Goal: Task Accomplishment & Management: Complete application form

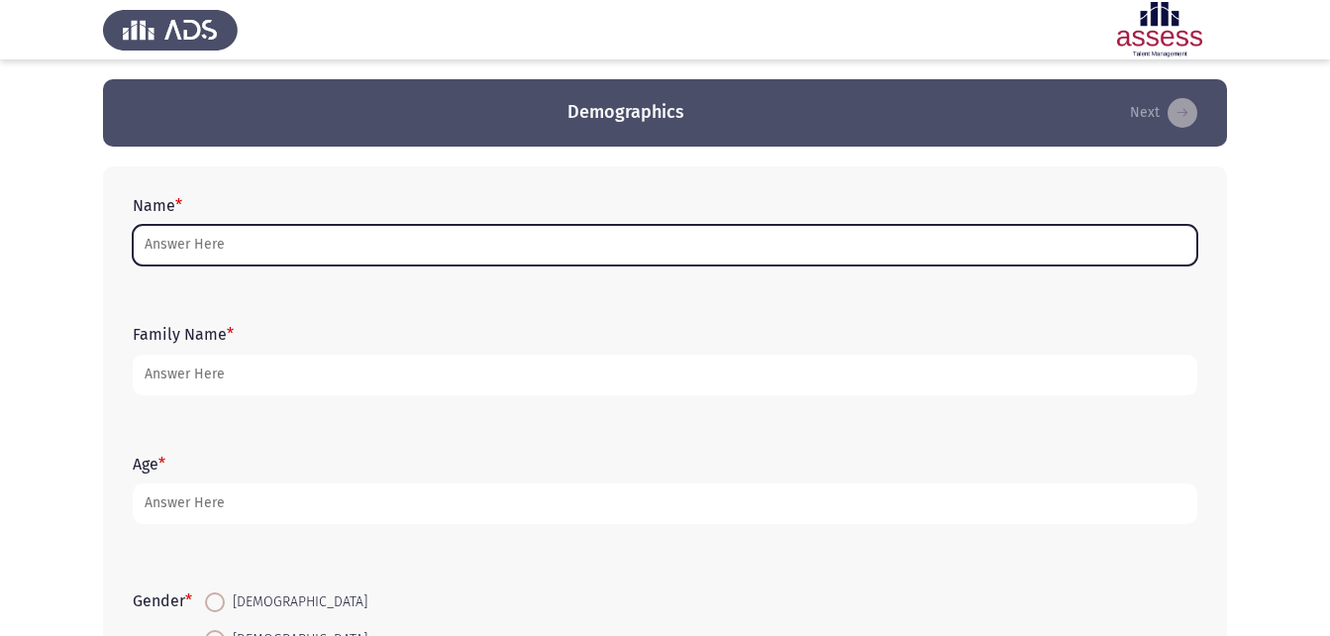
click at [323, 252] on input "Name *" at bounding box center [665, 245] width 1065 height 41
type input "إ"
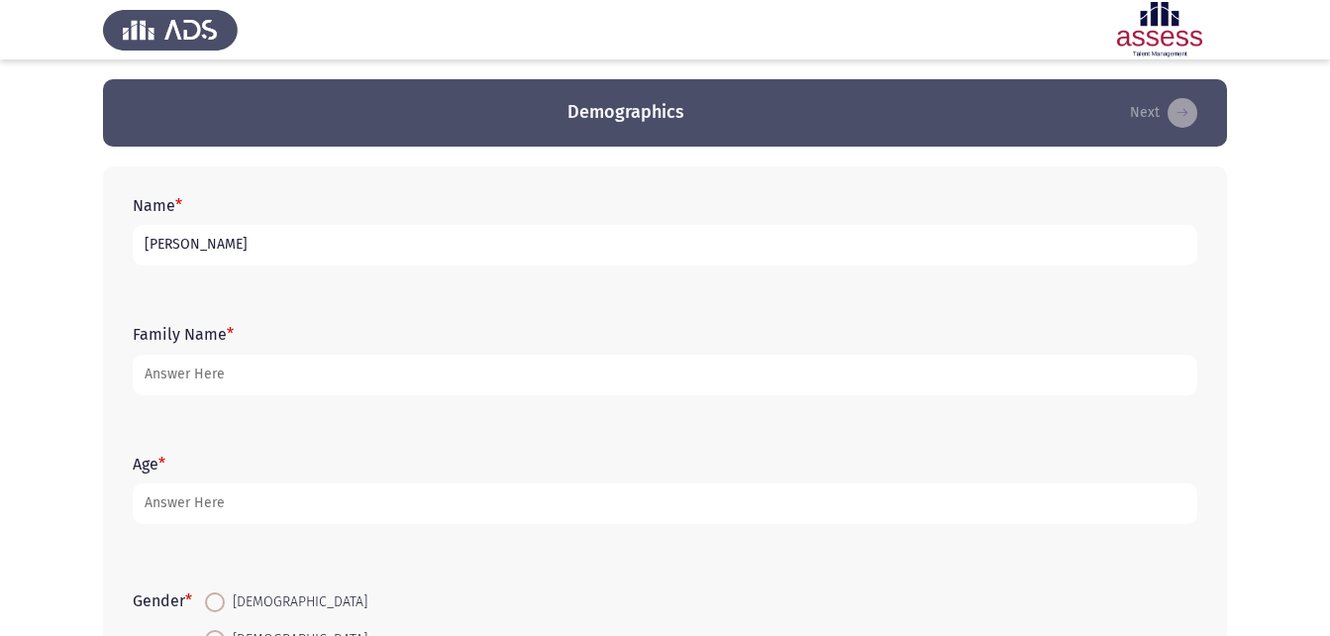
type input "[PERSON_NAME]"
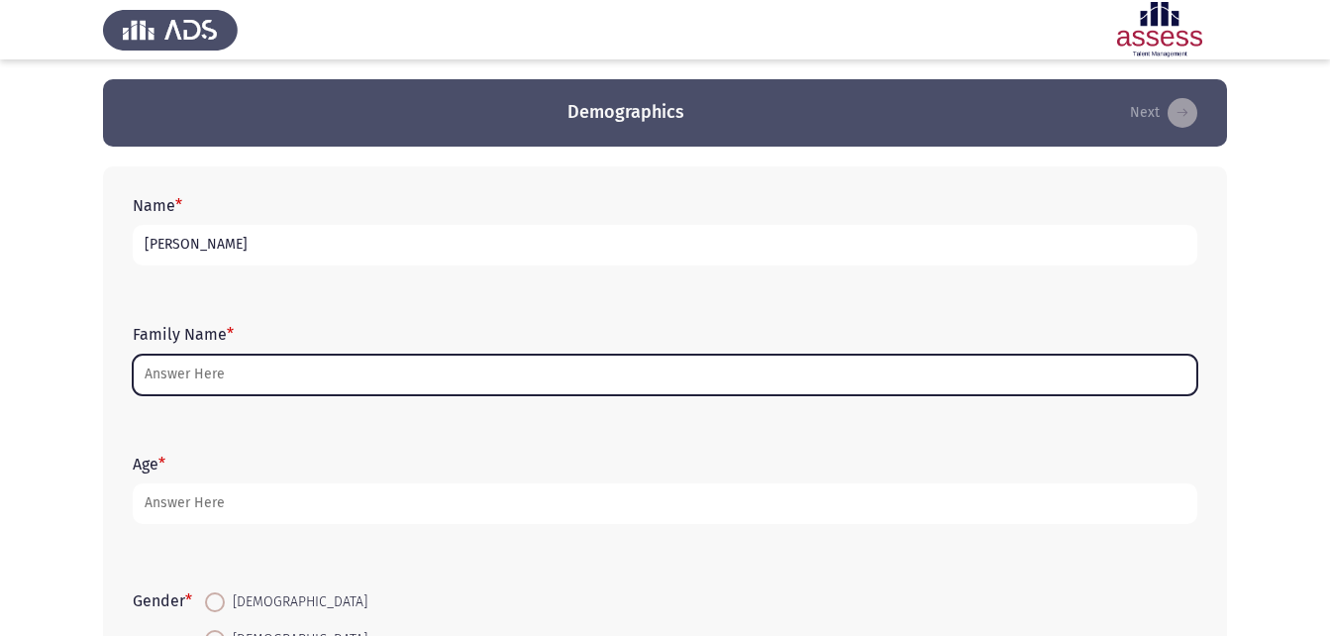
click at [395, 365] on input "Family Name *" at bounding box center [665, 375] width 1065 height 41
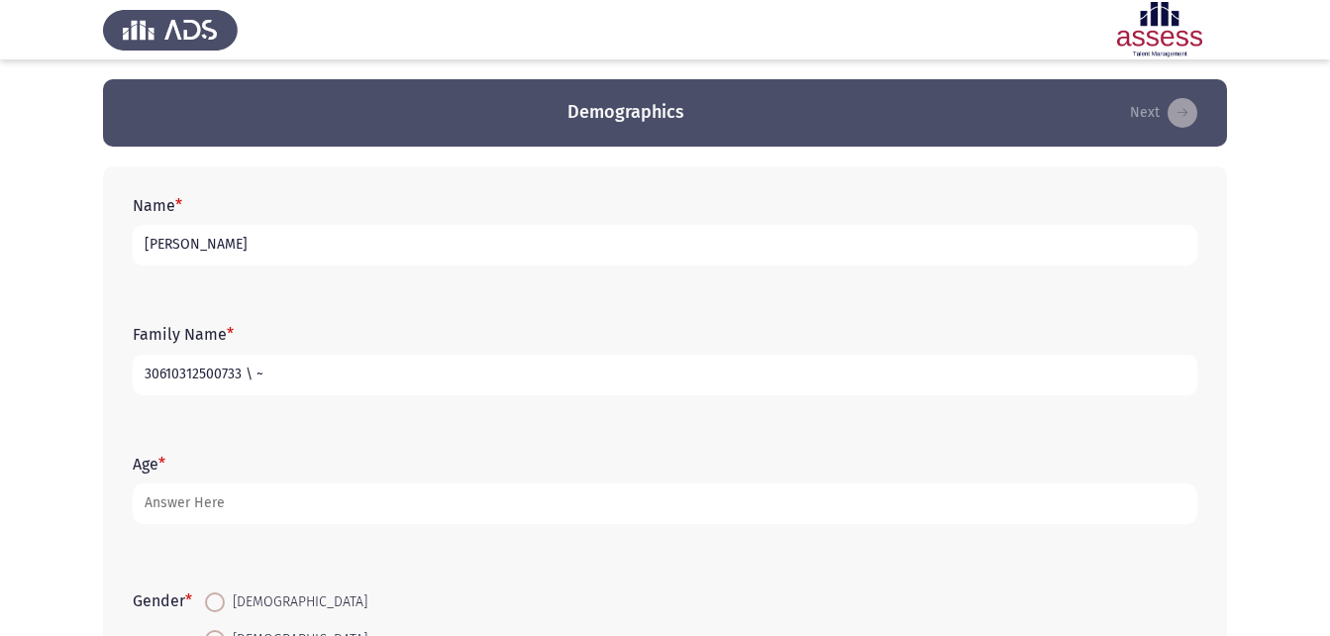
click at [401, 365] on input "30610312500733 \ ~" at bounding box center [665, 375] width 1065 height 41
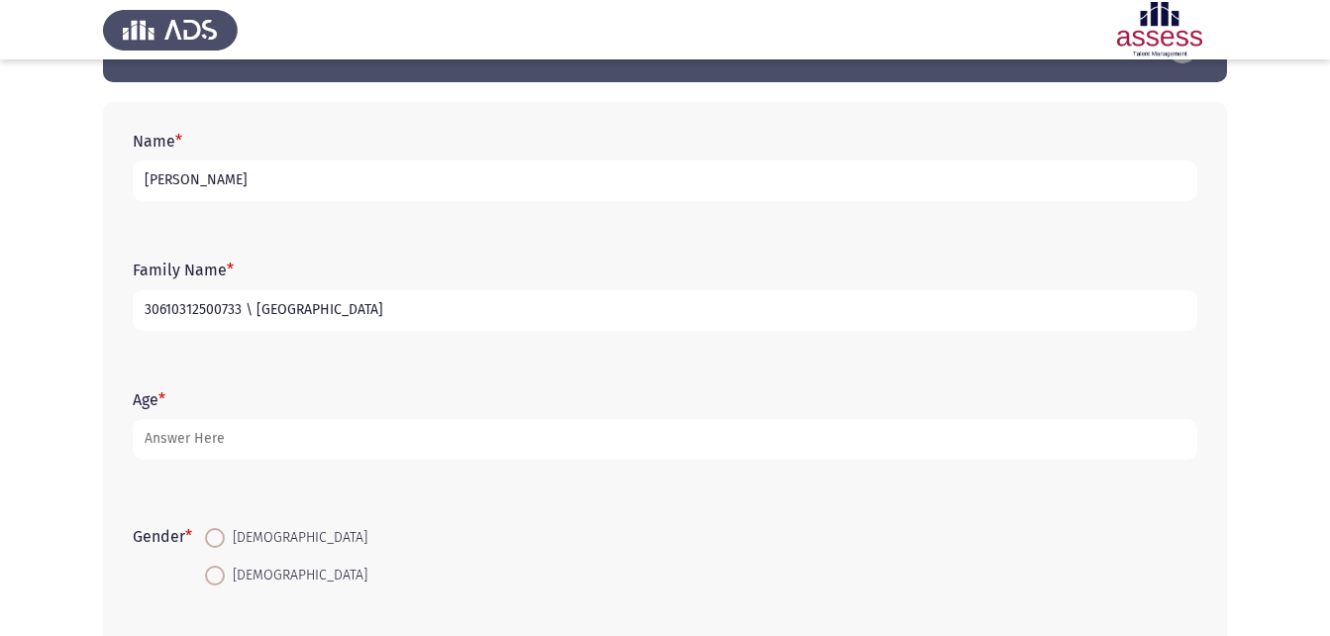
scroll to position [99, 0]
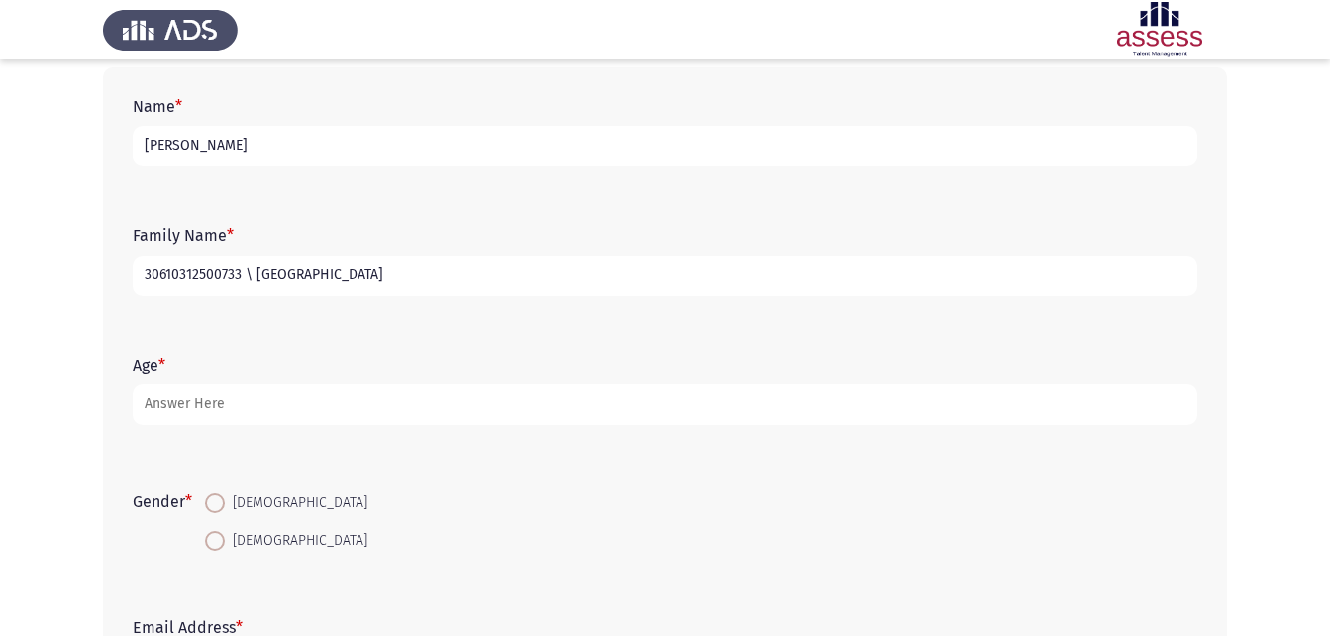
type input "30610312500733 \ [GEOGRAPHIC_DATA]"
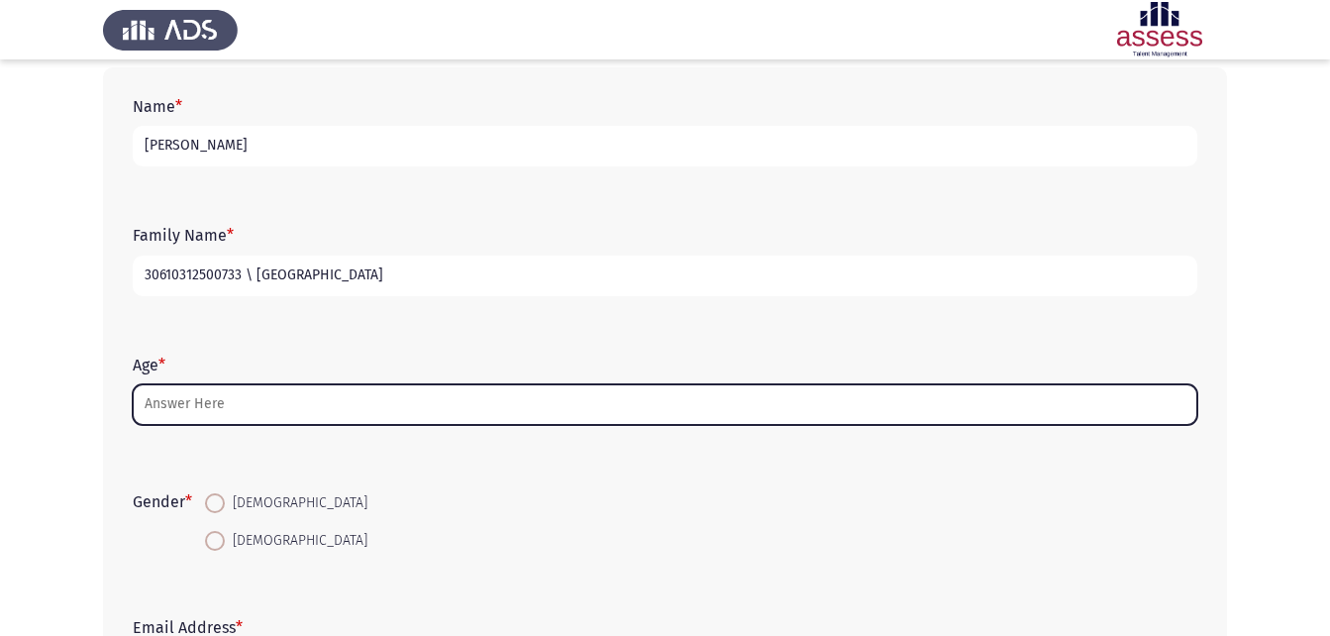
click at [219, 404] on input "Age *" at bounding box center [665, 404] width 1065 height 41
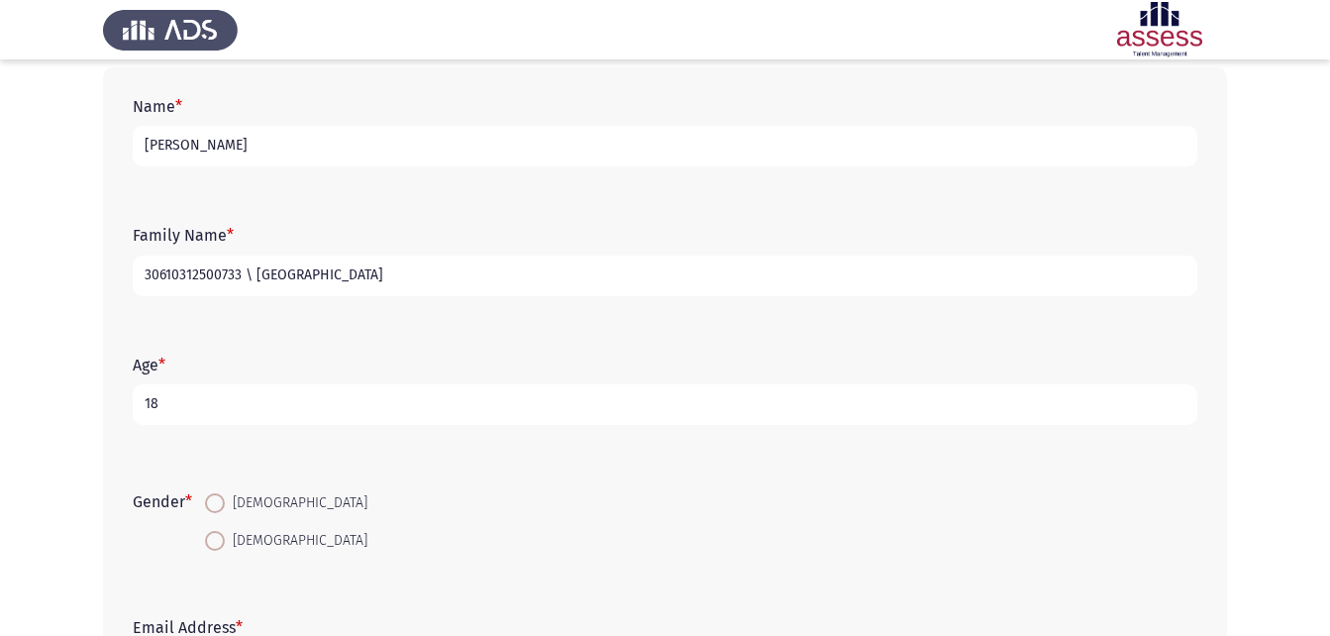
type input "18"
click at [225, 501] on span at bounding box center [215, 503] width 20 height 20
click at [225, 501] on input "Male" at bounding box center [215, 503] width 20 height 20
radio input "true"
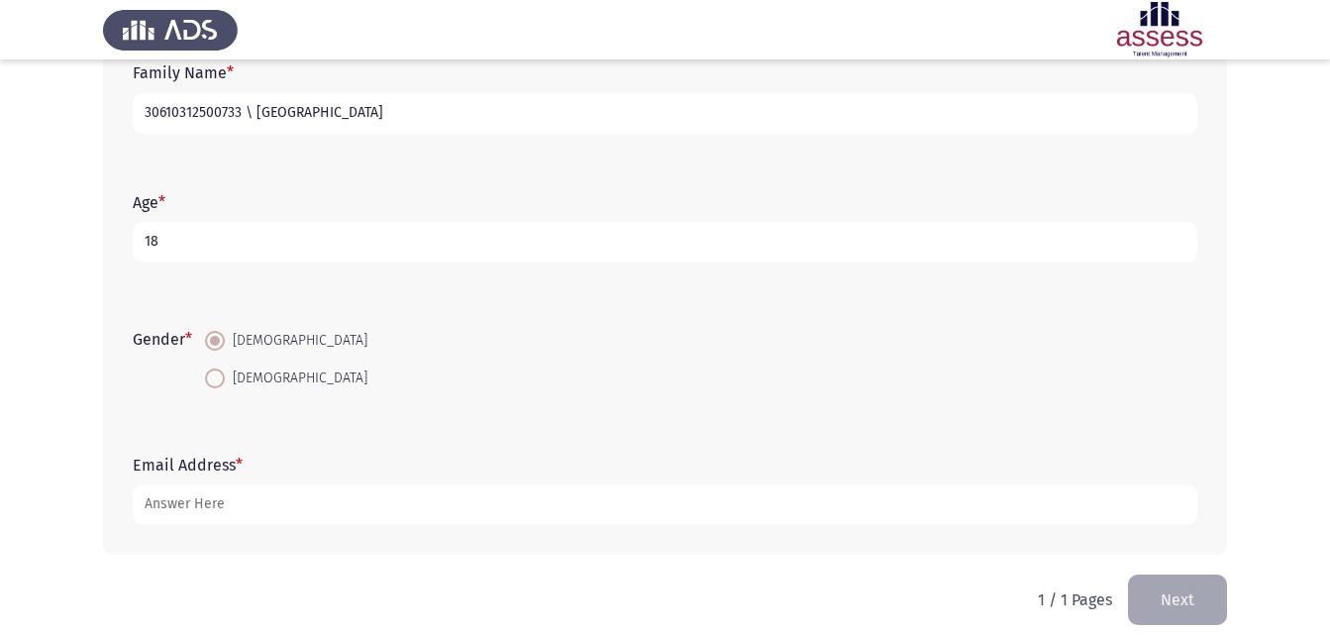
scroll to position [279, 0]
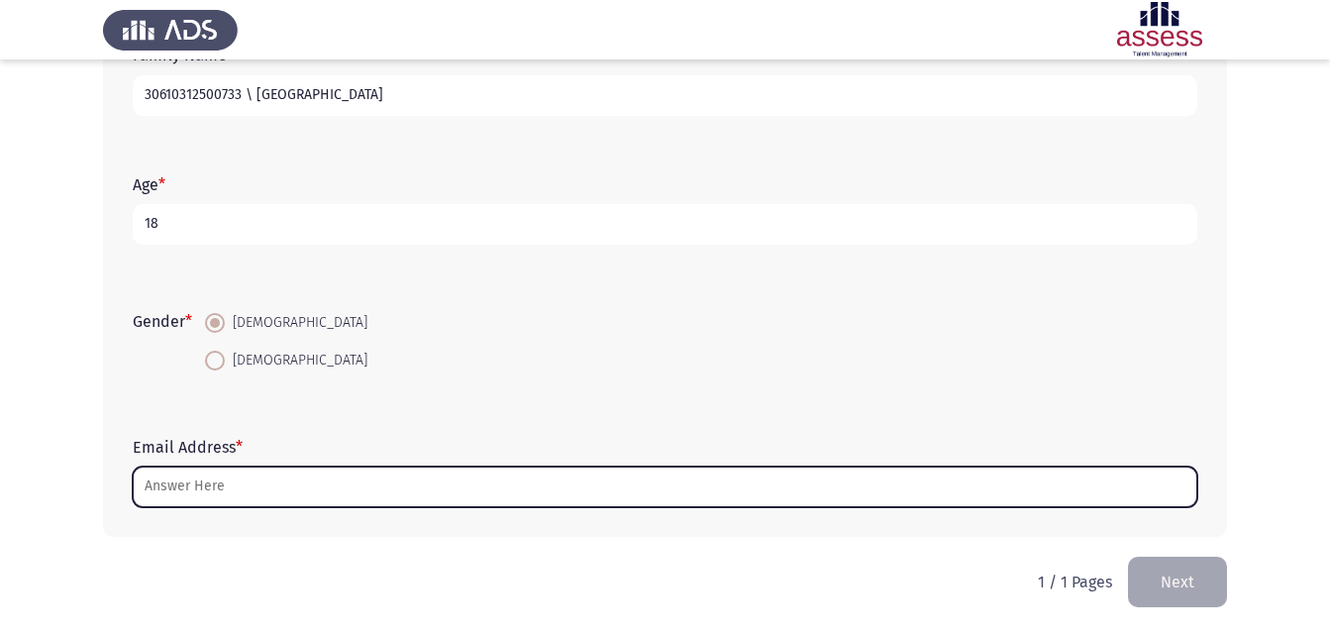
click at [243, 481] on input "Email Address *" at bounding box center [665, 487] width 1065 height 41
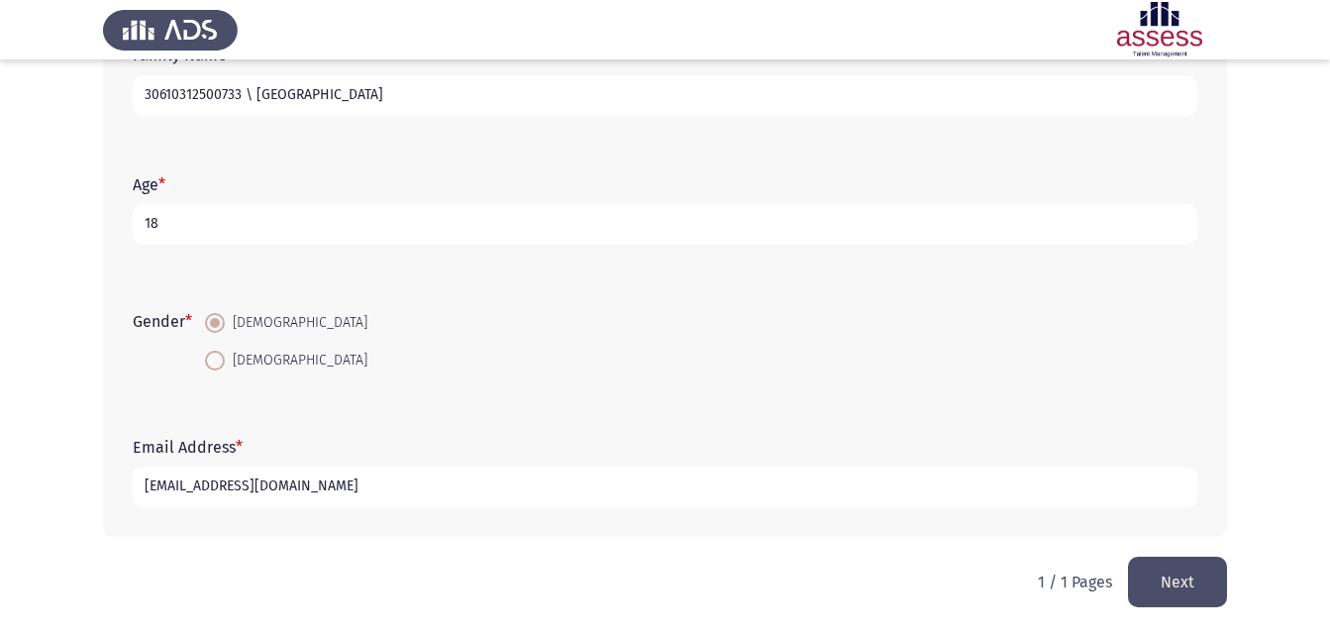
click at [319, 493] on input "youssefalfarouk2006@gmai.com" at bounding box center [665, 487] width 1065 height 41
type input "youssefalfarouk2006@gmail.com"
click at [1173, 583] on button "Next" at bounding box center [1177, 582] width 99 height 51
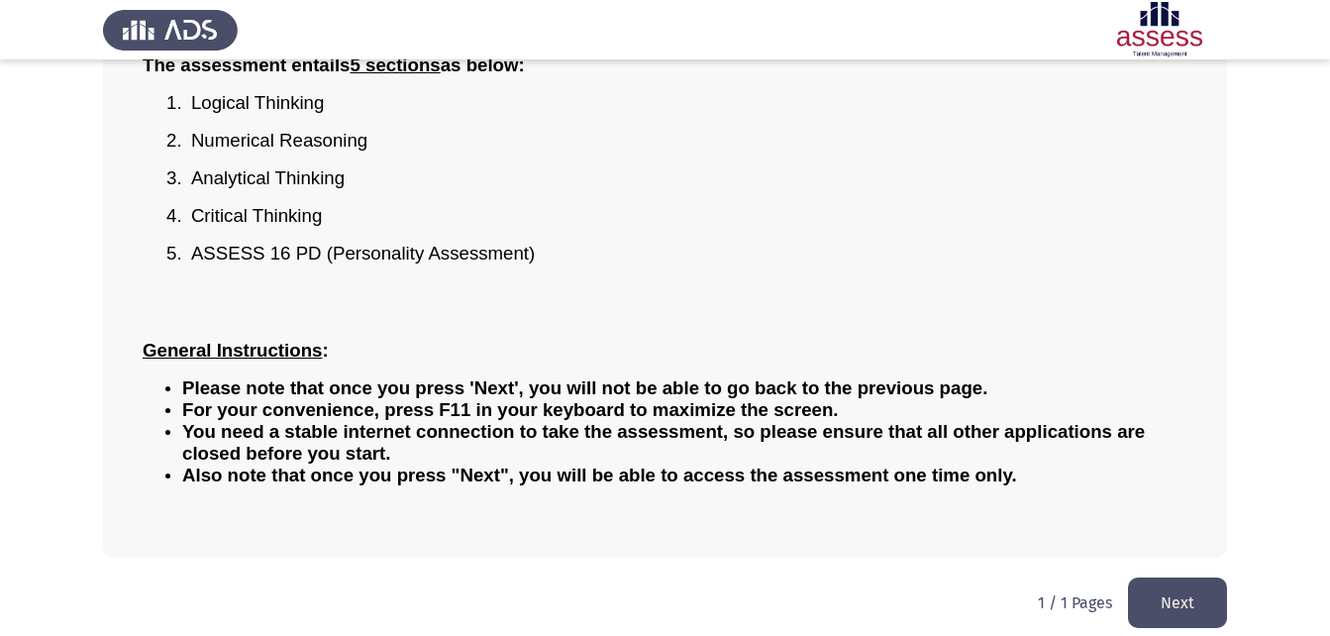
scroll to position [240, 0]
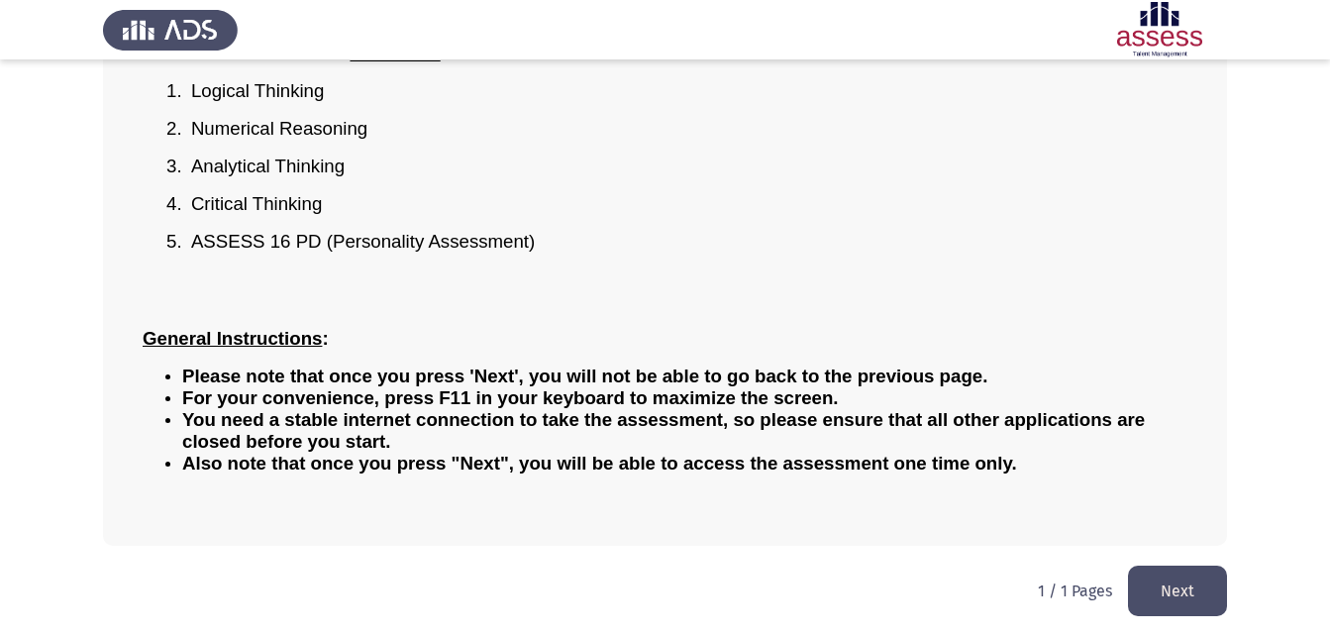
click at [1188, 603] on button "Next" at bounding box center [1177, 591] width 99 height 51
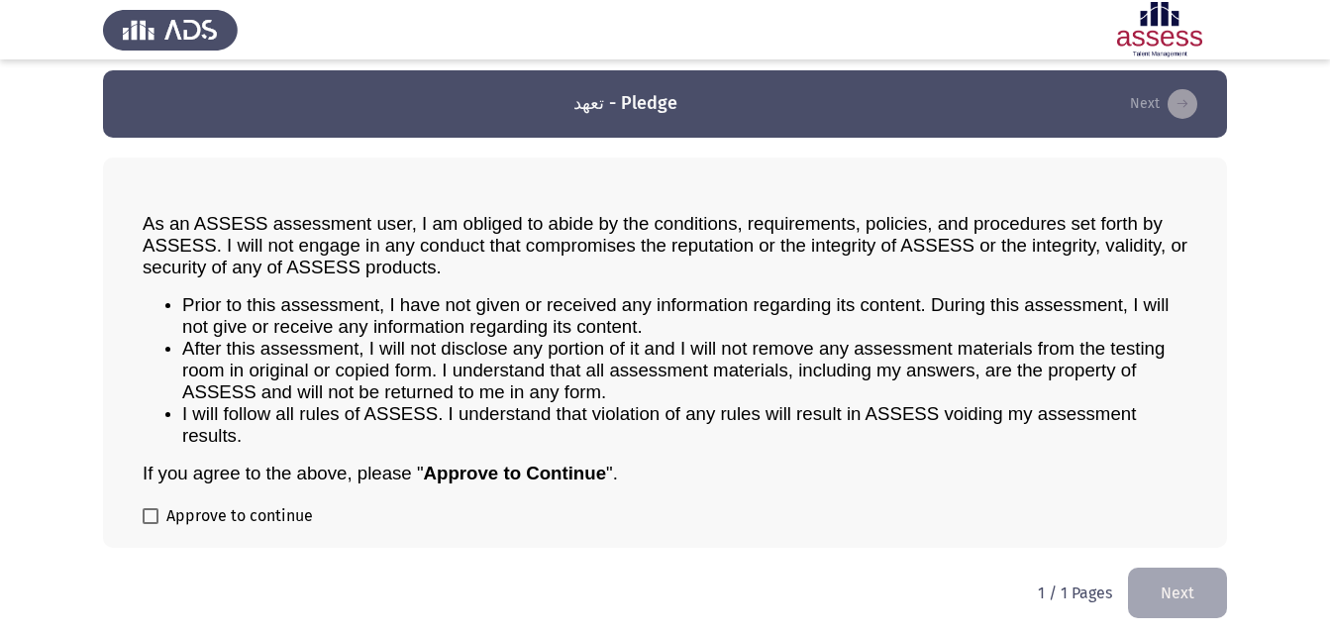
scroll to position [11, 0]
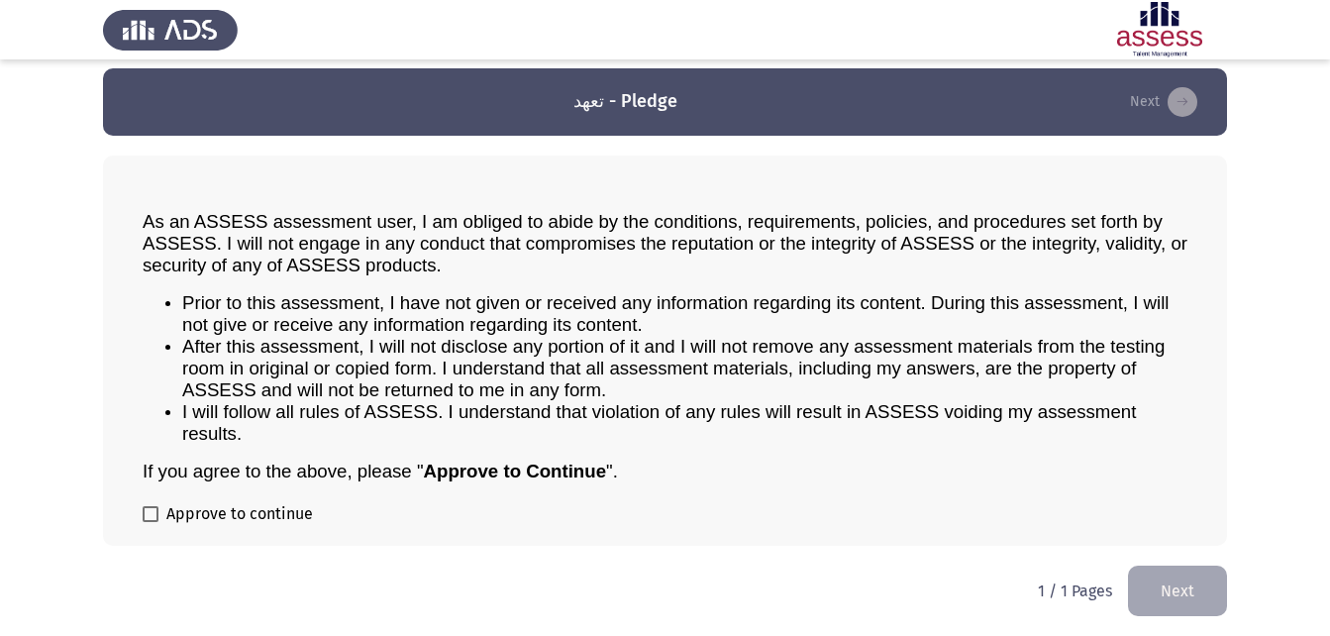
click at [136, 518] on div "As an ASSESS assessment user, I am obliged to abide by the conditions, requirem…" at bounding box center [665, 351] width 1124 height 390
click at [148, 516] on span at bounding box center [151, 514] width 16 height 16
click at [150, 522] on input "Approve to continue" at bounding box center [150, 522] width 1 height 1
checkbox input "true"
click at [1179, 590] on button "Next" at bounding box center [1177, 591] width 99 height 51
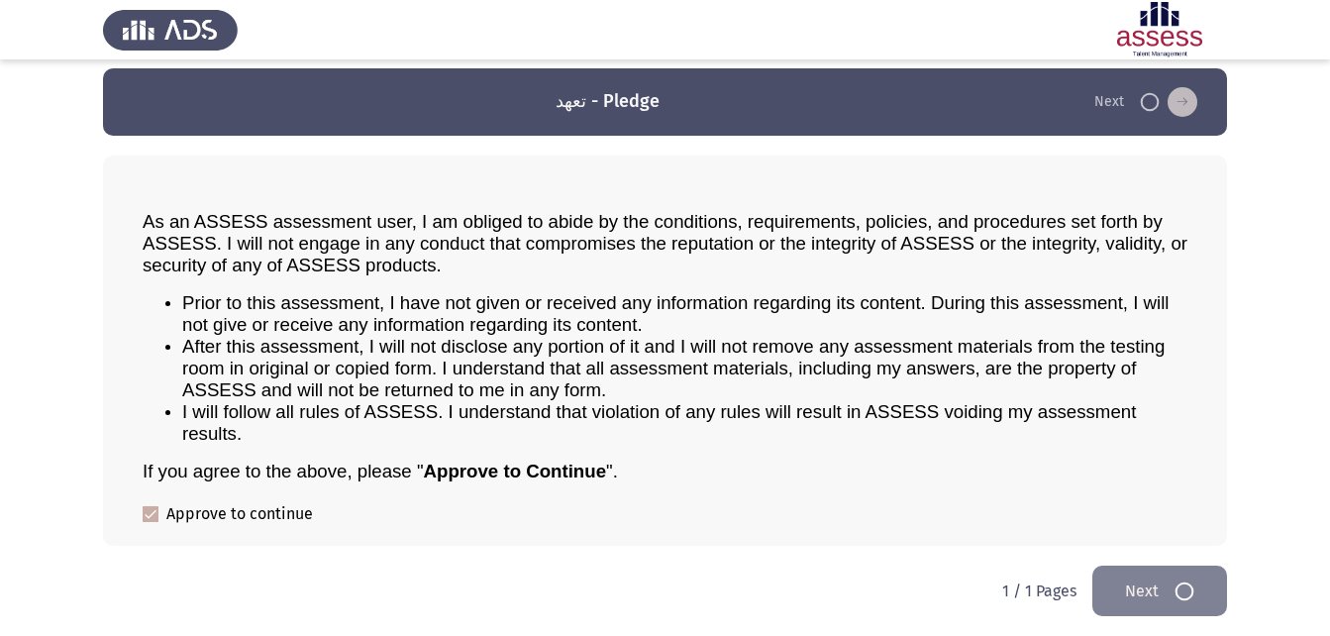
scroll to position [0, 0]
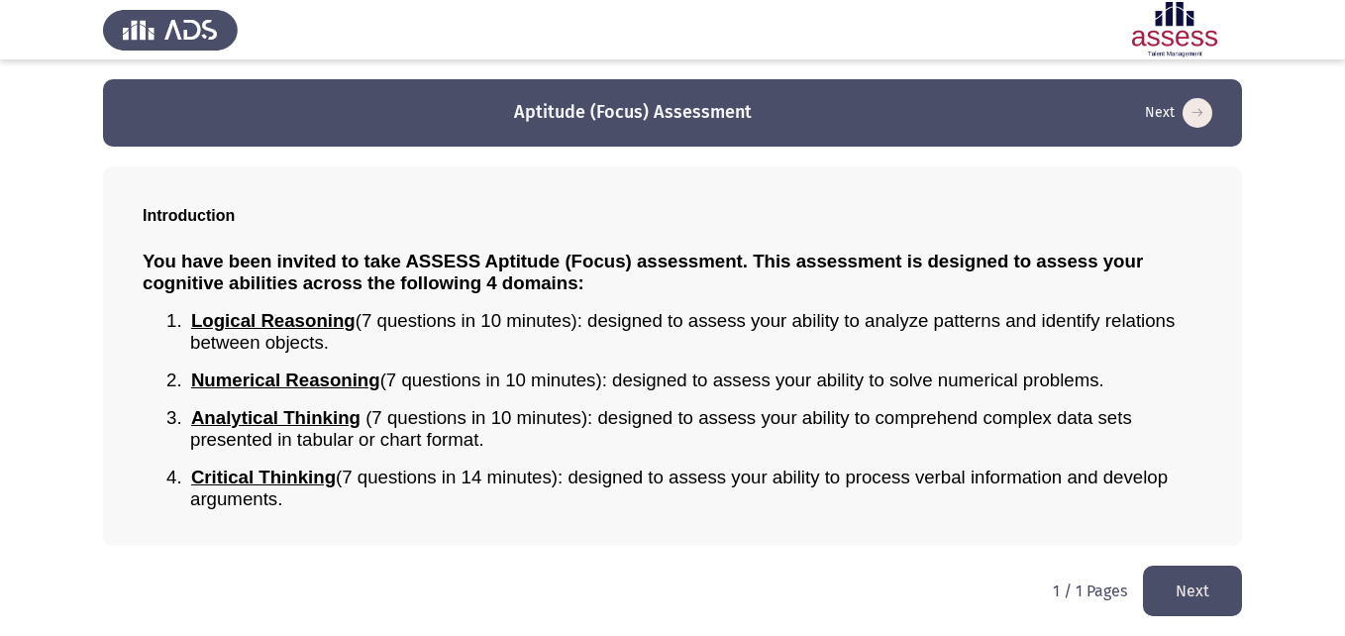
drag, startPoint x: 490, startPoint y: 448, endPoint x: 376, endPoint y: 437, distance: 114.4
click at [376, 437] on p "3. Analytical Thinking (7 questions in 10 minutes): designed to assess your abi…" at bounding box center [696, 429] width 1012 height 44
click at [1192, 576] on button "Next" at bounding box center [1192, 591] width 99 height 51
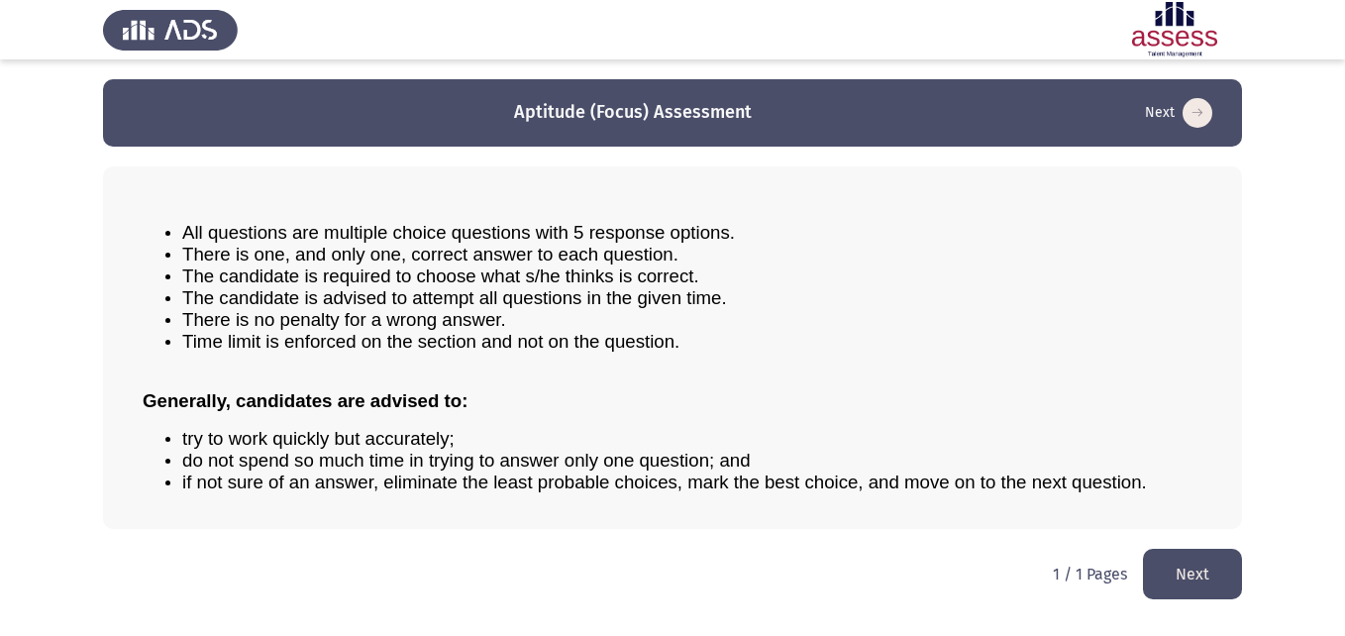
click at [1169, 567] on button "Next" at bounding box center [1192, 574] width 99 height 51
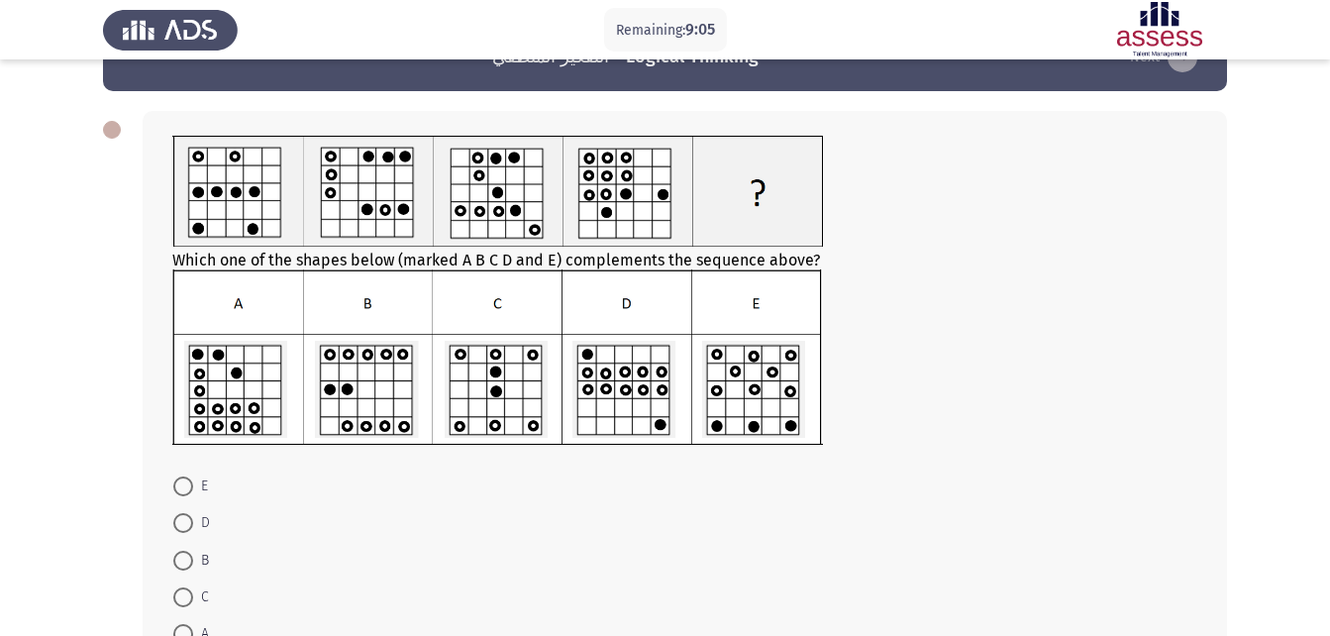
scroll to position [99, 0]
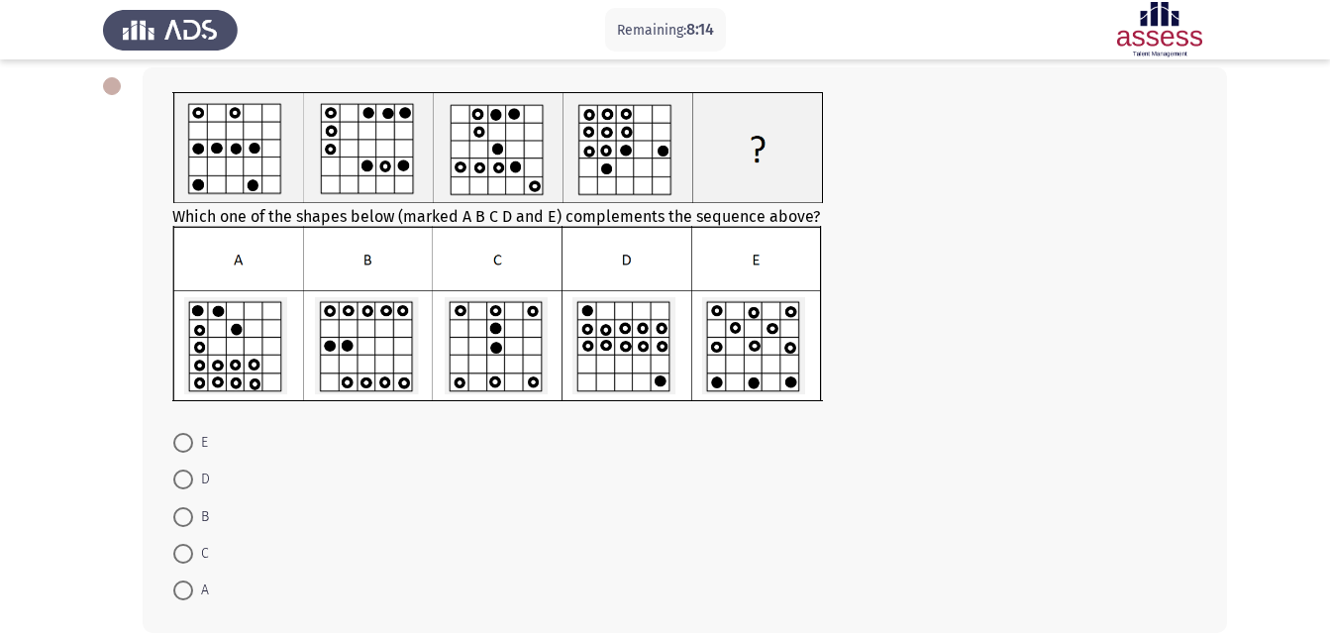
click at [183, 473] on span at bounding box center [183, 480] width 20 height 20
click at [183, 473] on input "D" at bounding box center [183, 480] width 20 height 20
radio input "true"
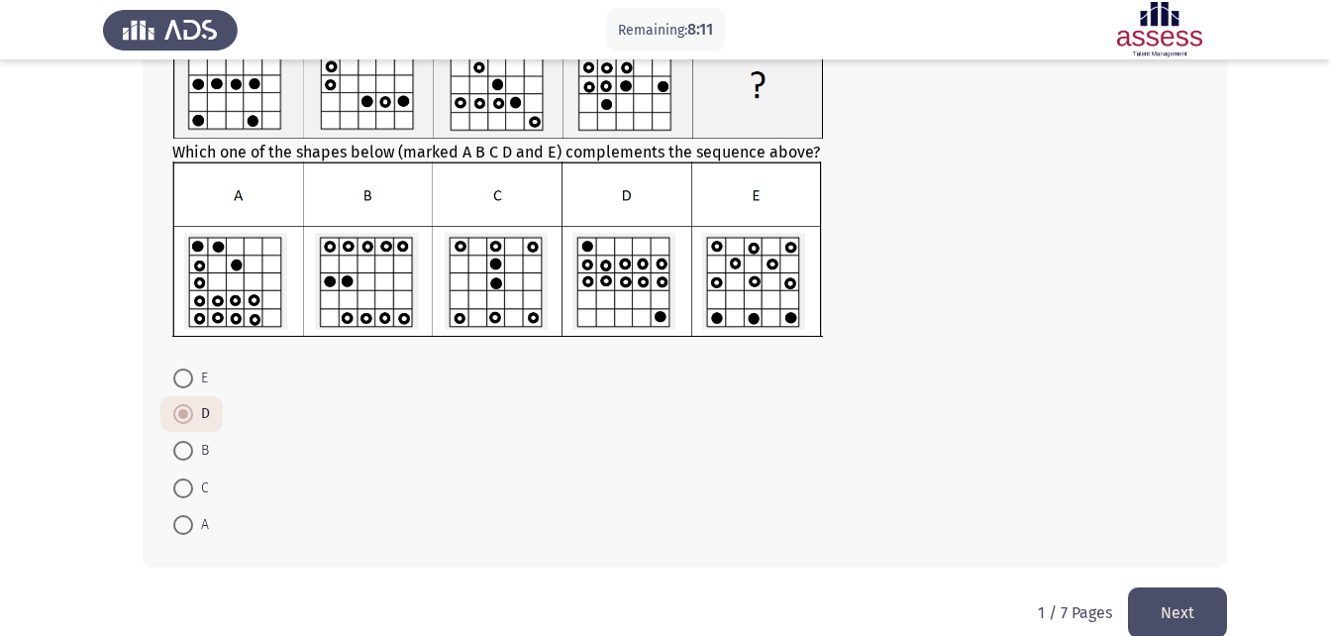
scroll to position [194, 0]
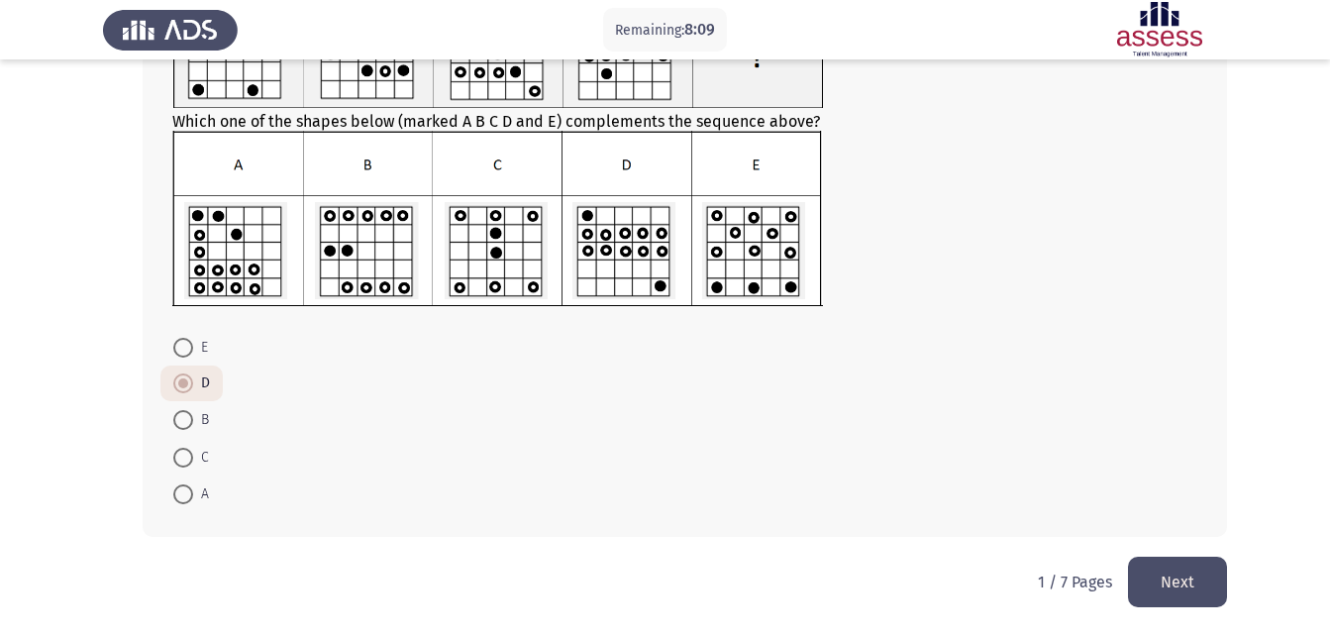
click at [1206, 577] on button "Next" at bounding box center [1177, 582] width 99 height 51
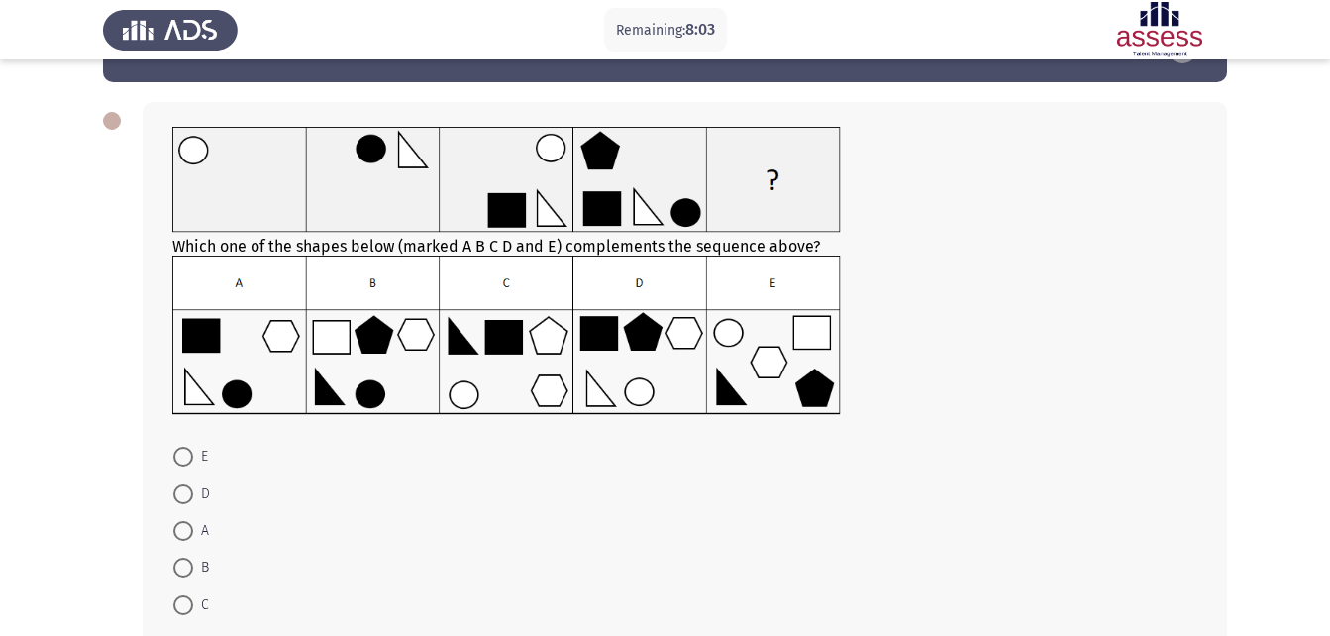
scroll to position [99, 0]
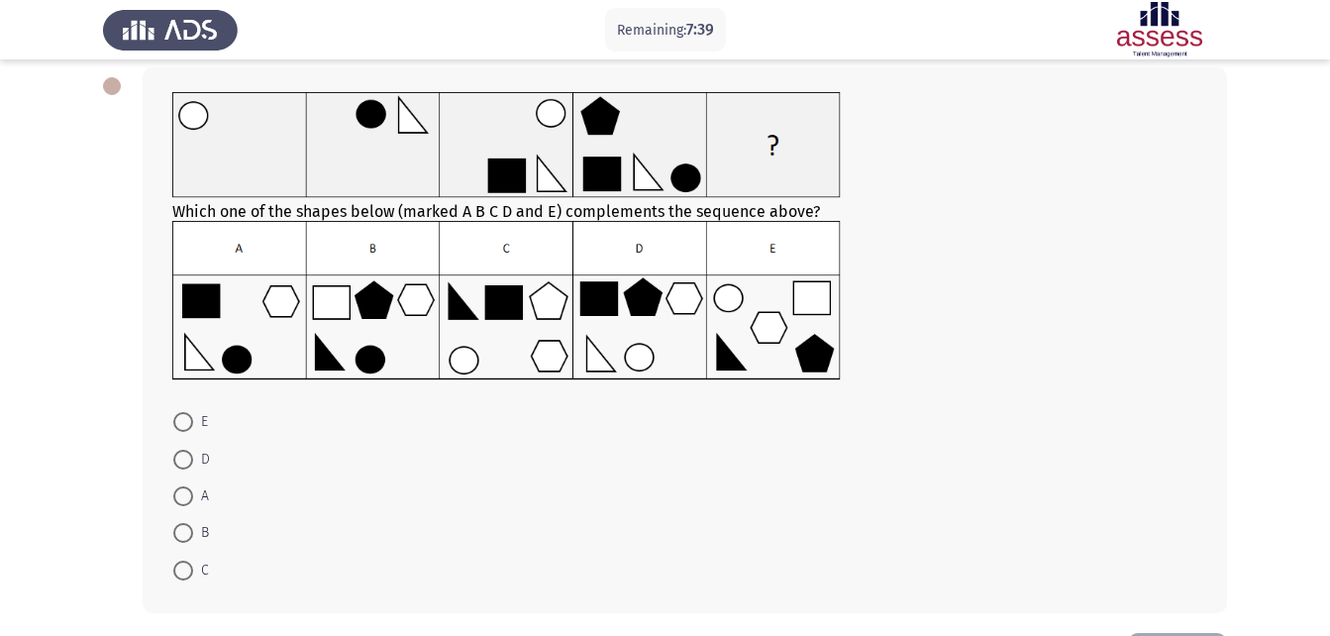
click at [199, 459] on span "D" at bounding box center [201, 460] width 17 height 24
click at [193, 459] on input "D" at bounding box center [183, 460] width 20 height 20
radio input "true"
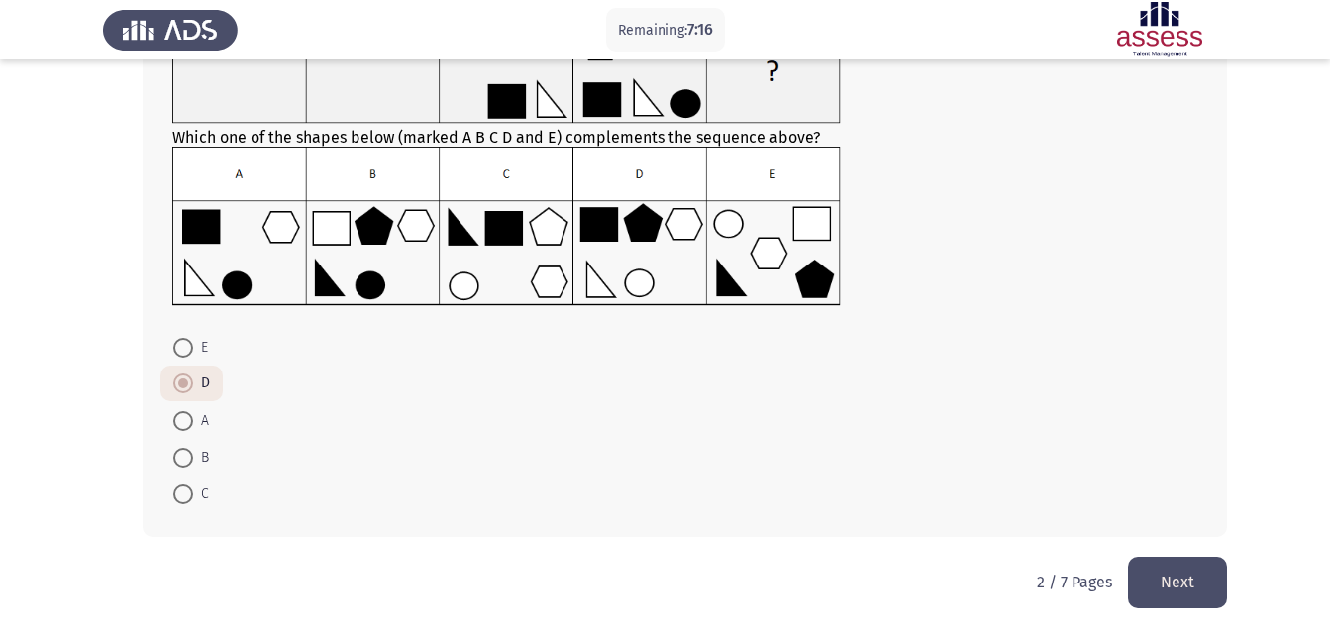
click at [1146, 570] on button "Next" at bounding box center [1177, 582] width 99 height 51
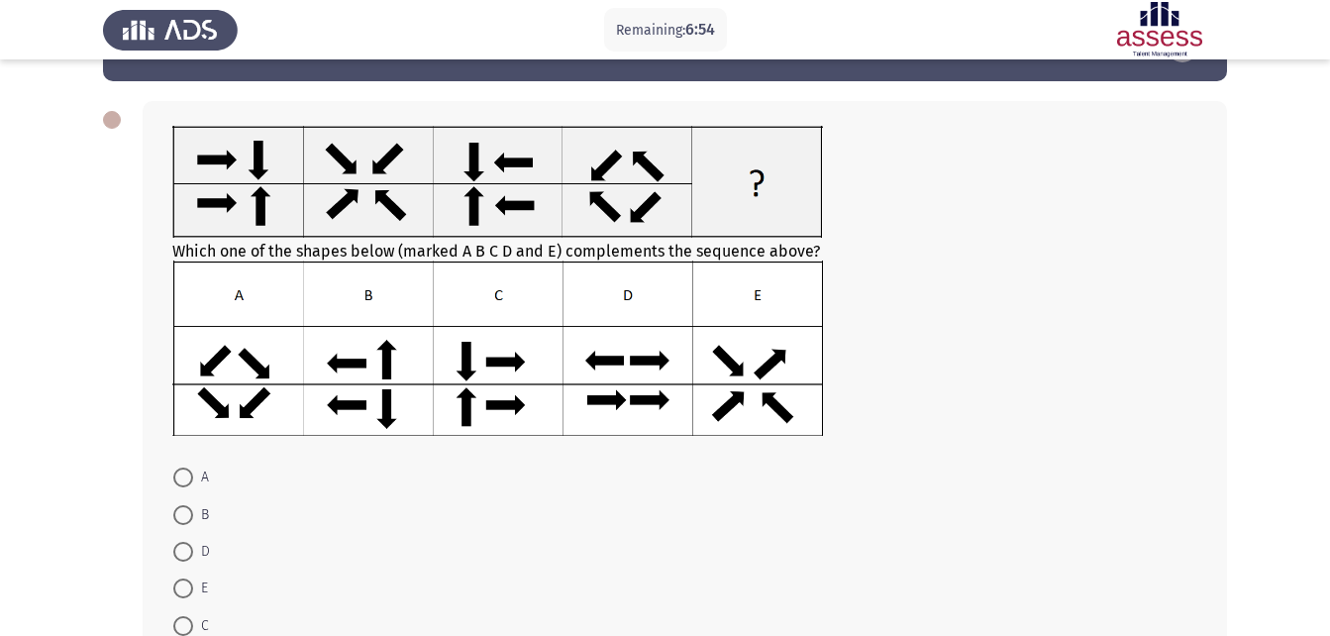
scroll to position [99, 0]
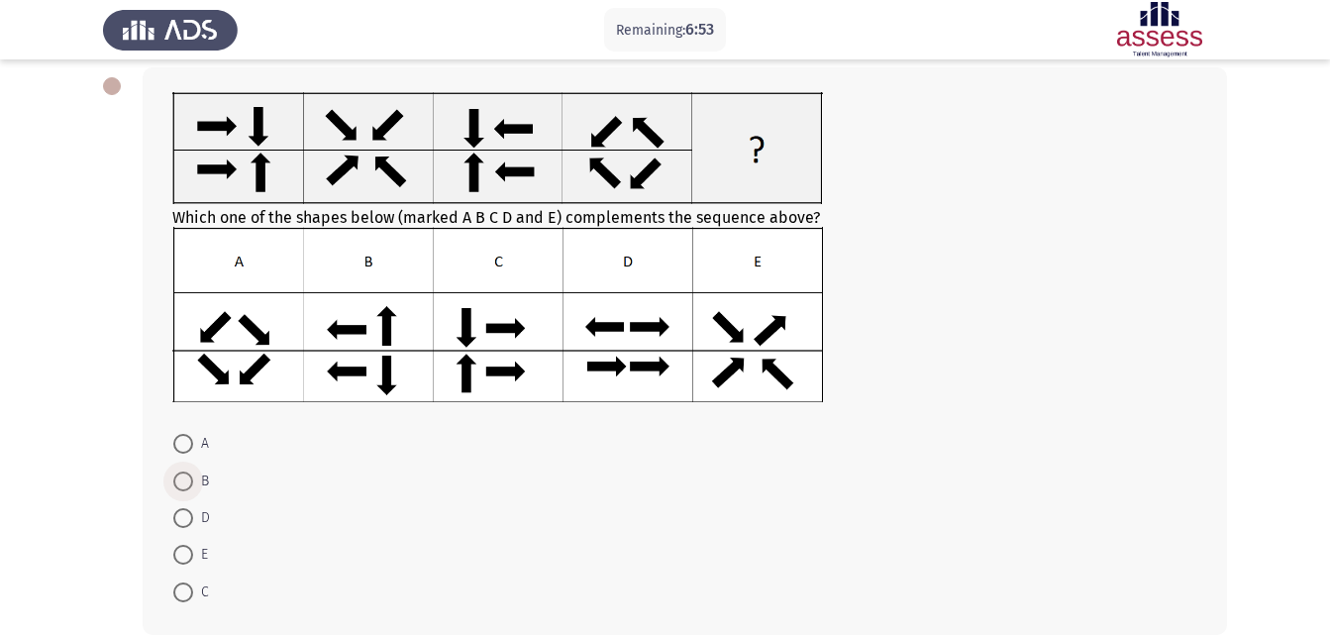
click at [181, 477] on span at bounding box center [183, 482] width 20 height 20
click at [181, 477] on input "B" at bounding box center [183, 482] width 20 height 20
radio input "true"
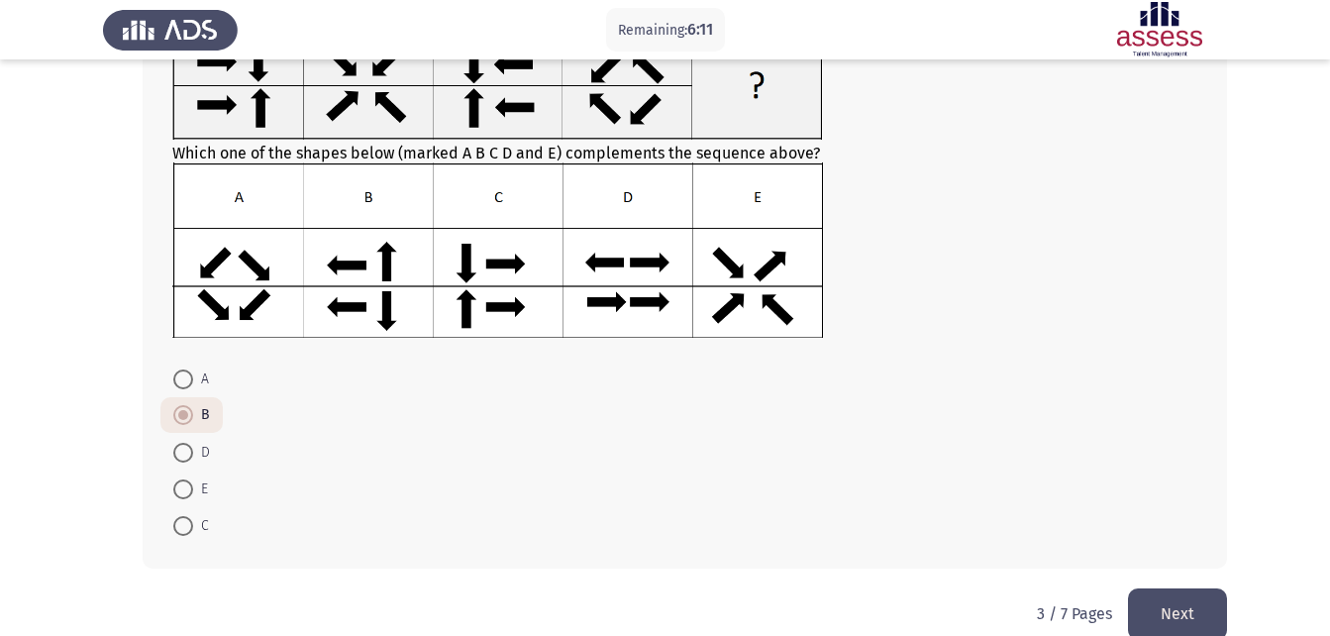
scroll to position [195, 0]
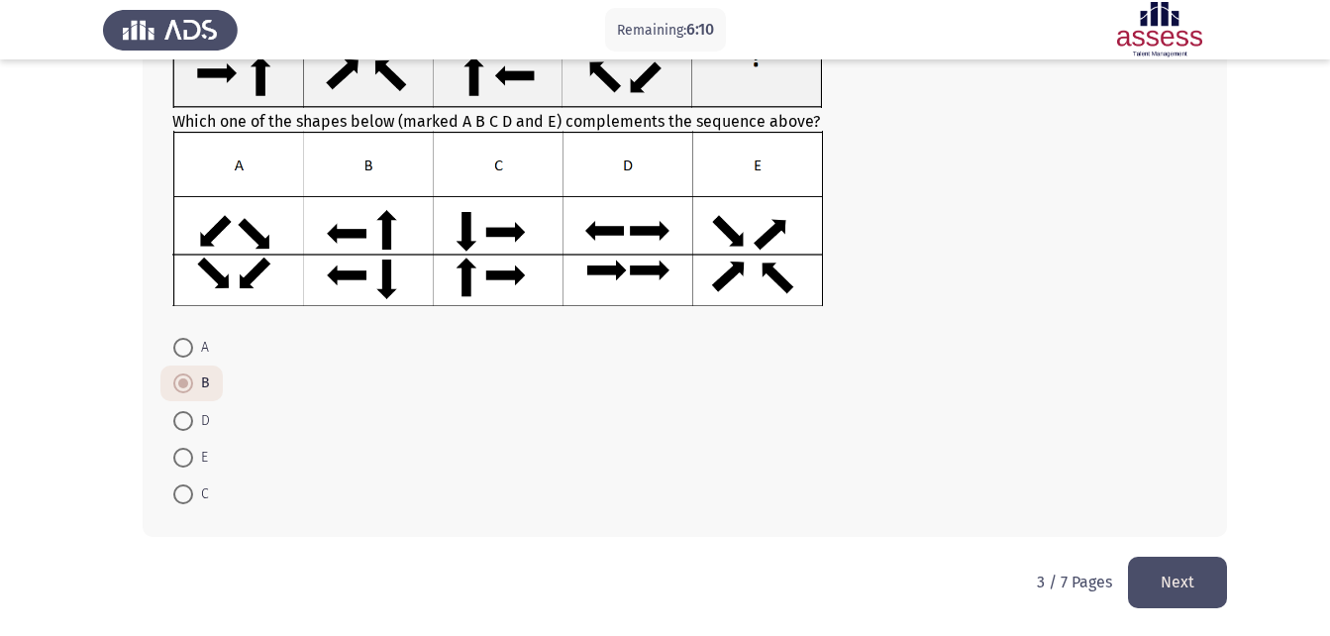
click at [1155, 584] on button "Next" at bounding box center [1177, 582] width 99 height 51
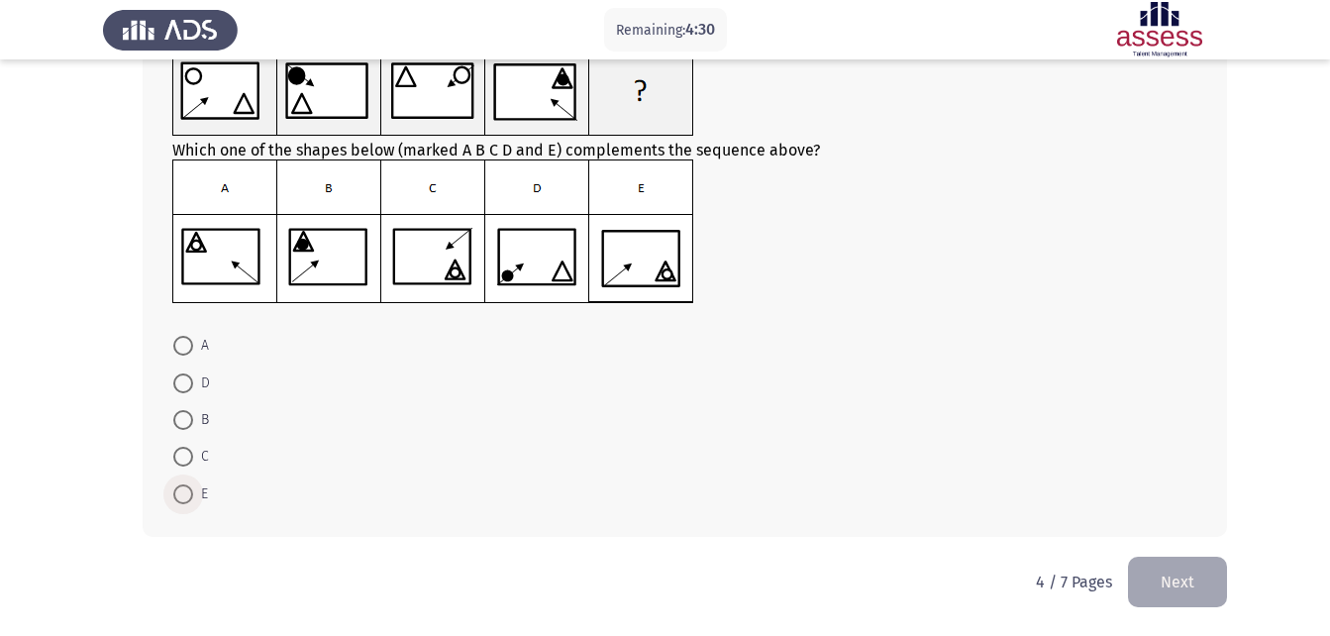
click at [193, 497] on span "E" at bounding box center [200, 494] width 15 height 24
click at [193, 497] on input "E" at bounding box center [183, 494] width 20 height 20
radio input "true"
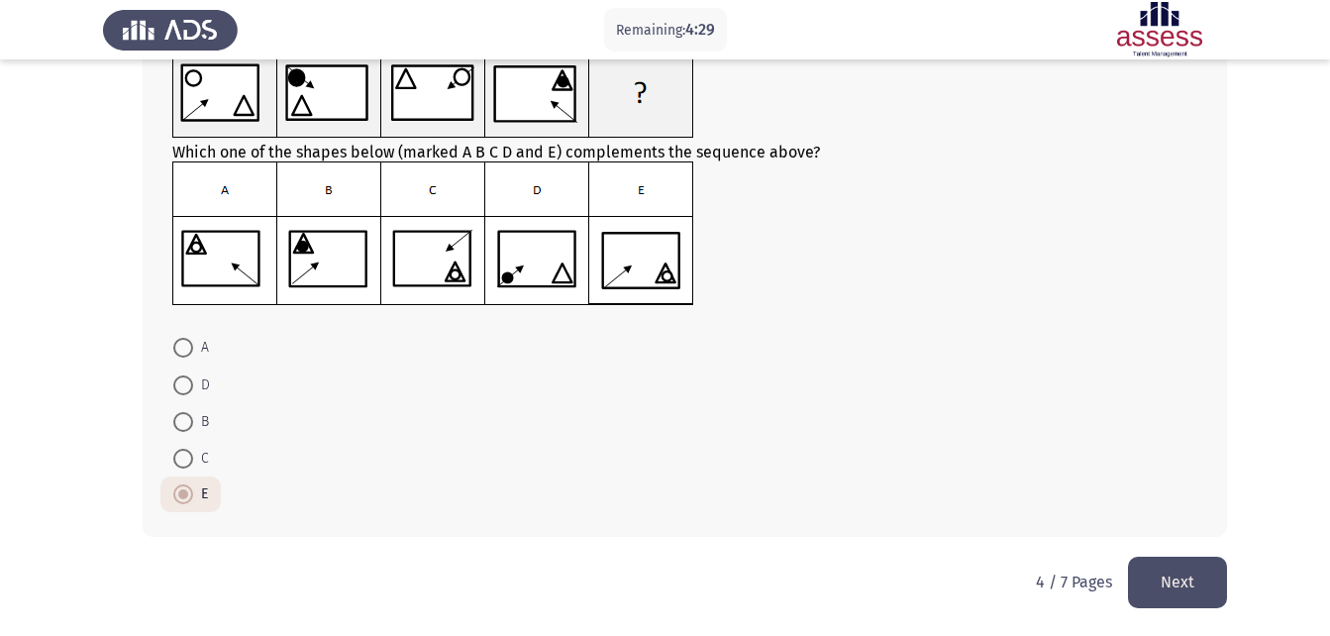
click at [1183, 589] on button "Next" at bounding box center [1177, 582] width 99 height 51
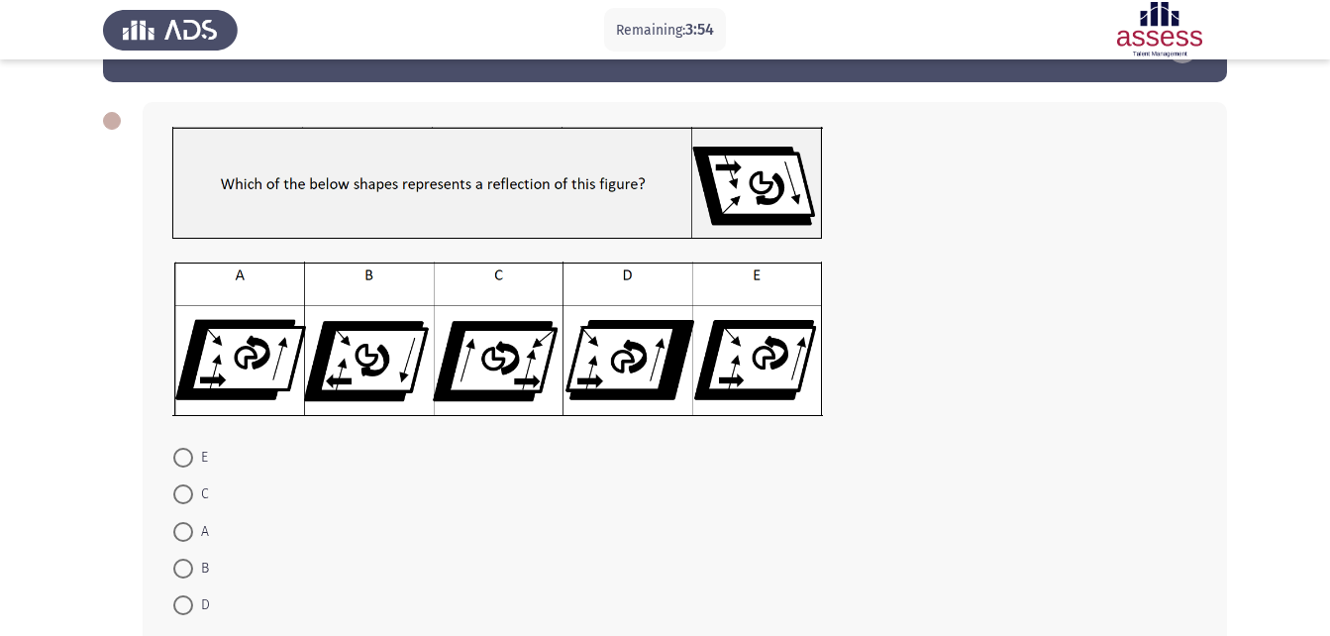
scroll to position [99, 0]
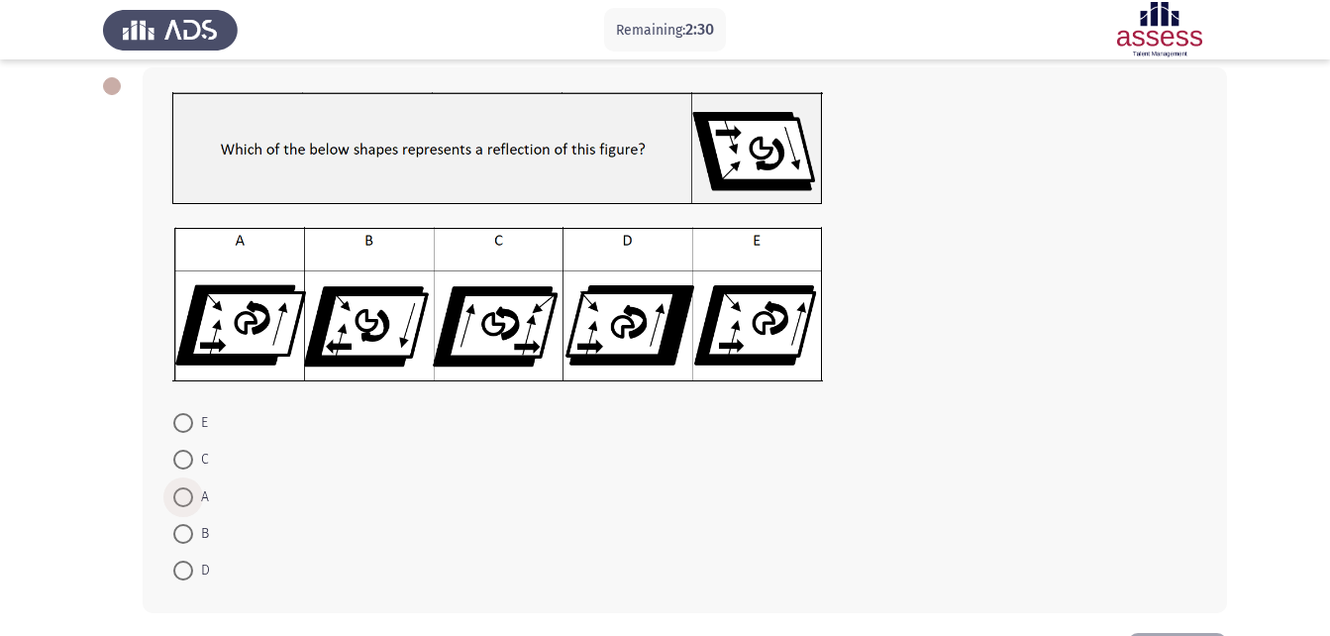
click at [183, 506] on span at bounding box center [183, 497] width 20 height 20
click at [183, 506] on input "A" at bounding box center [183, 497] width 20 height 20
radio input "true"
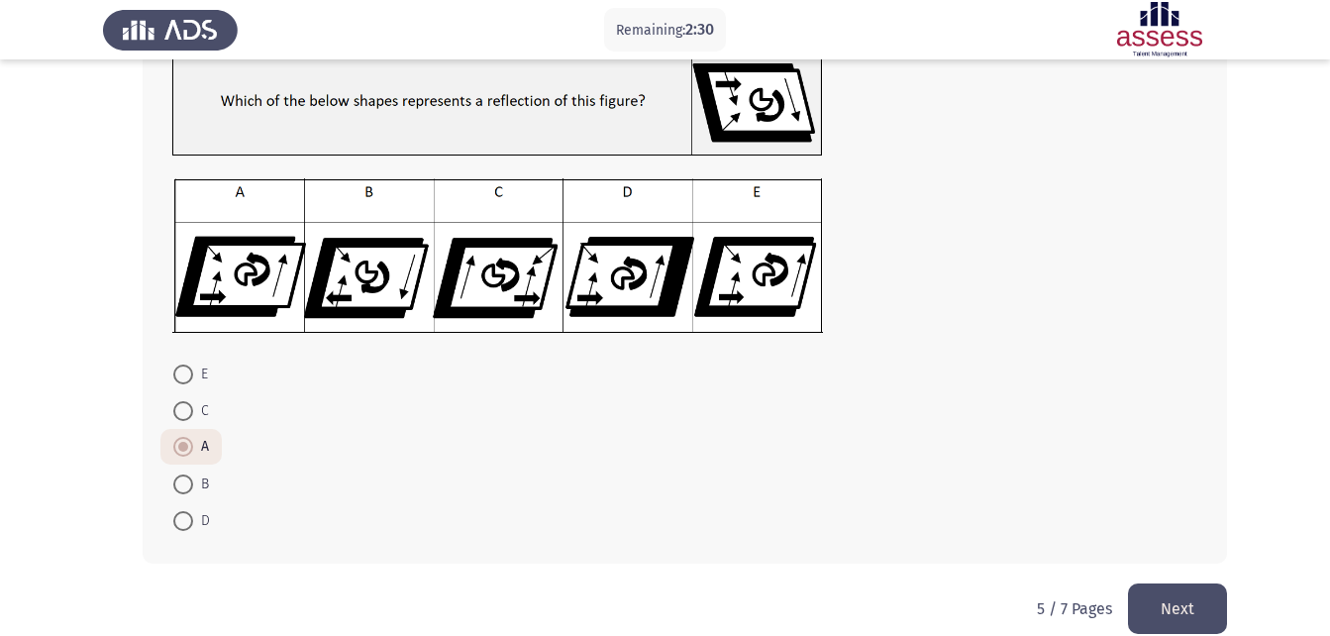
scroll to position [174, 0]
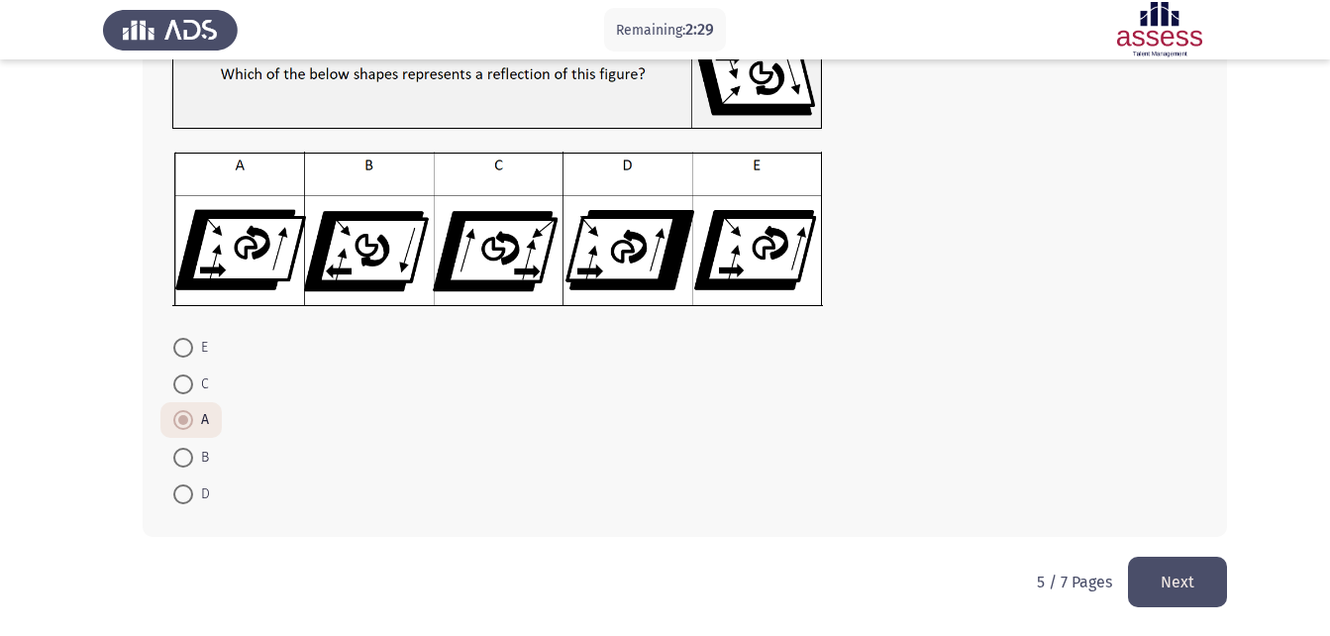
click at [1149, 565] on button "Next" at bounding box center [1177, 582] width 99 height 51
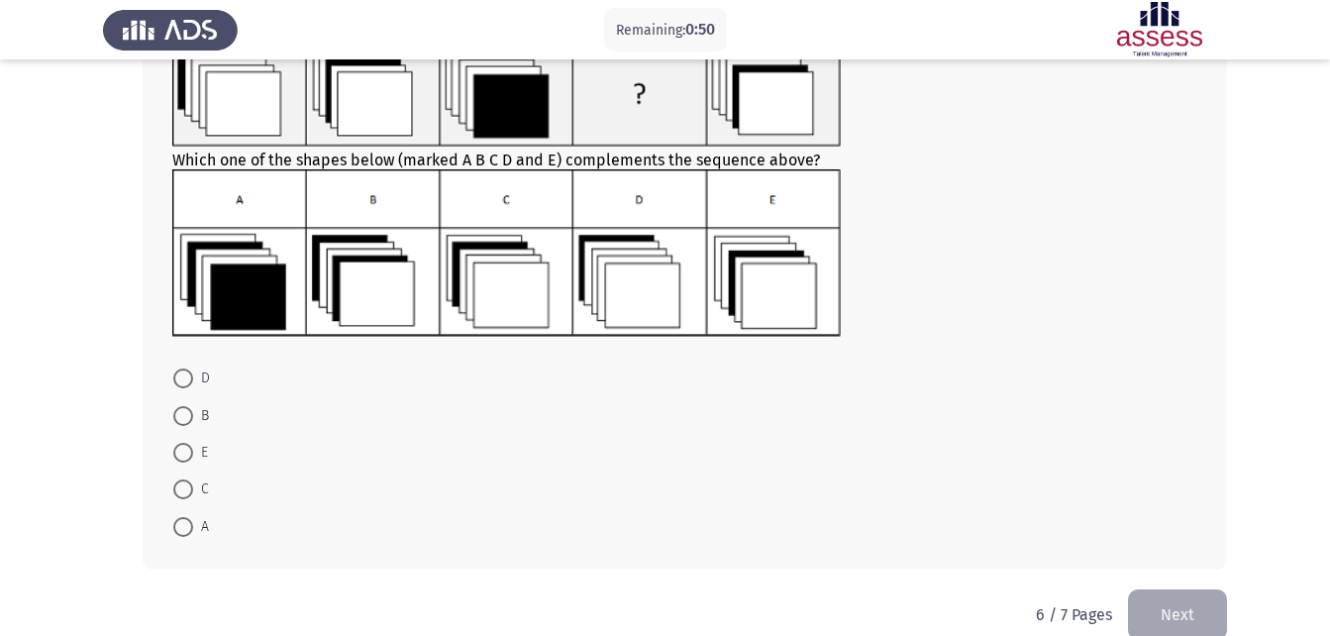
scroll to position [184, 0]
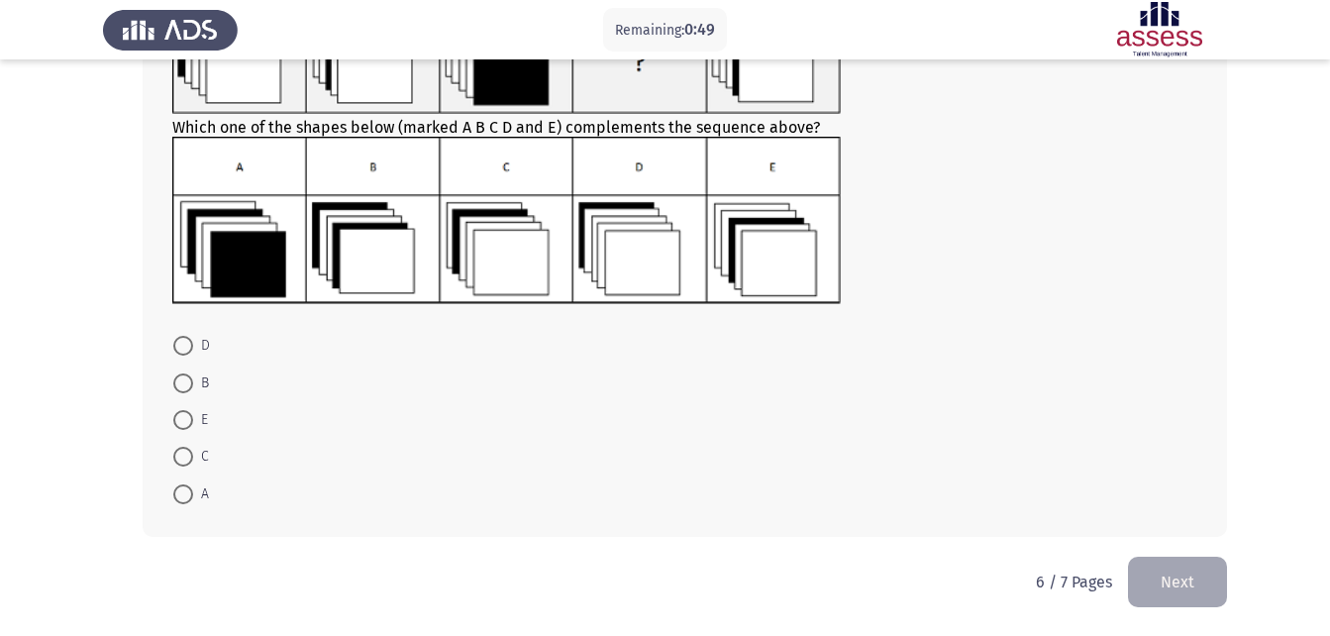
click at [174, 466] on span at bounding box center [183, 457] width 20 height 20
click at [174, 466] on input "C" at bounding box center [183, 457] width 20 height 20
radio input "true"
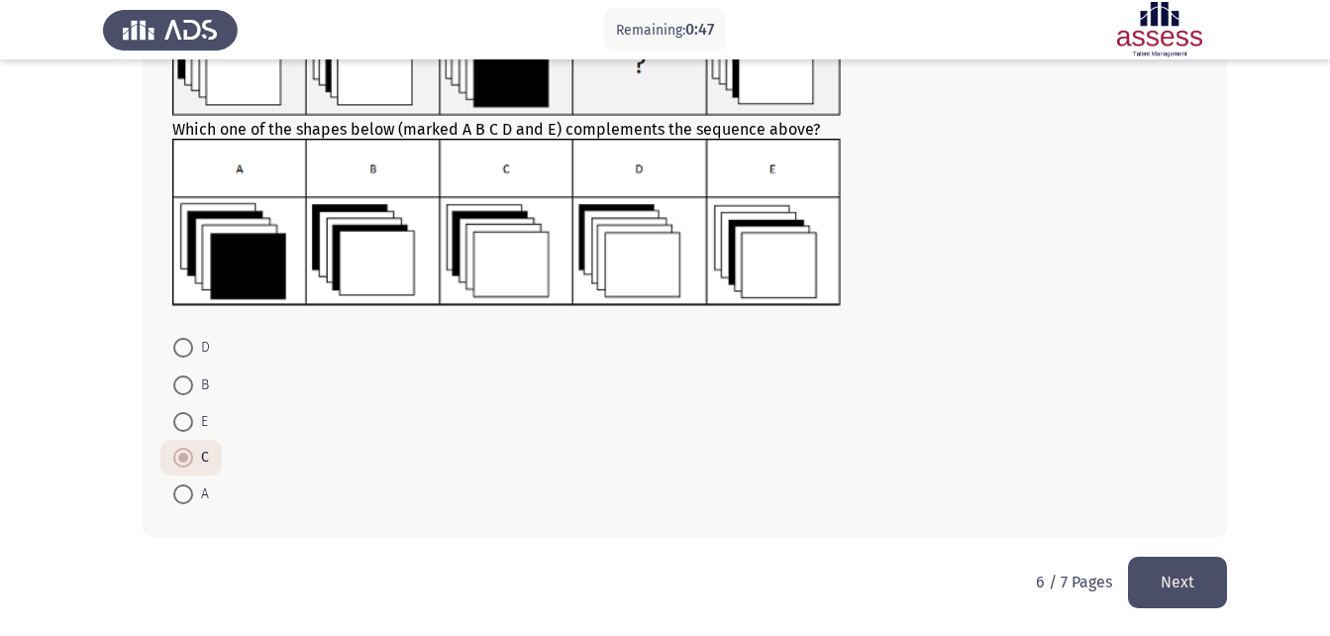
click at [1175, 582] on button "Next" at bounding box center [1177, 582] width 99 height 51
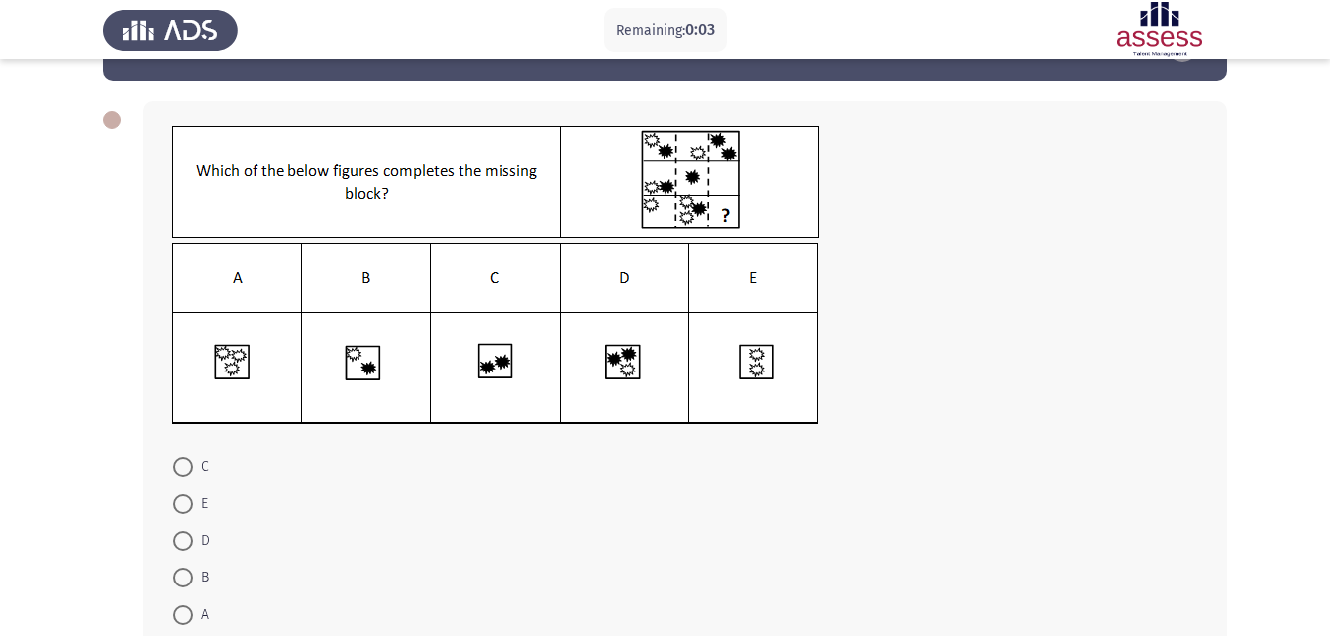
scroll to position [99, 0]
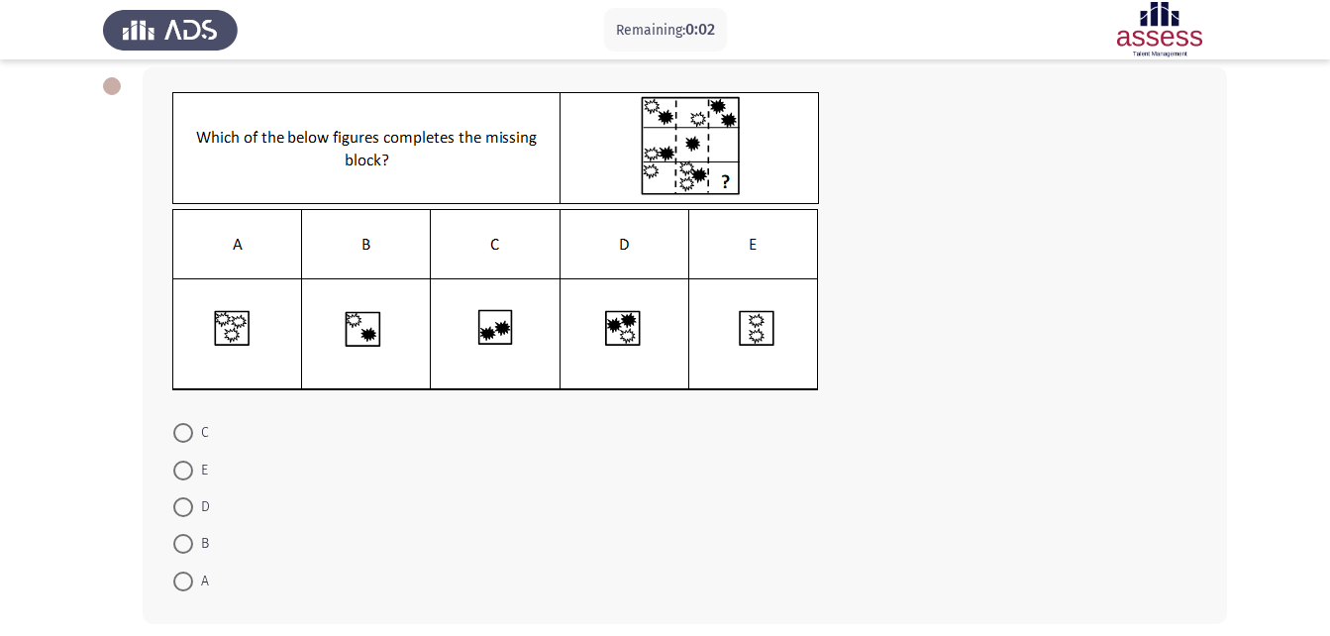
click at [197, 468] on span "E" at bounding box center [200, 471] width 15 height 24
click at [193, 468] on input "E" at bounding box center [183, 471] width 20 height 20
radio input "true"
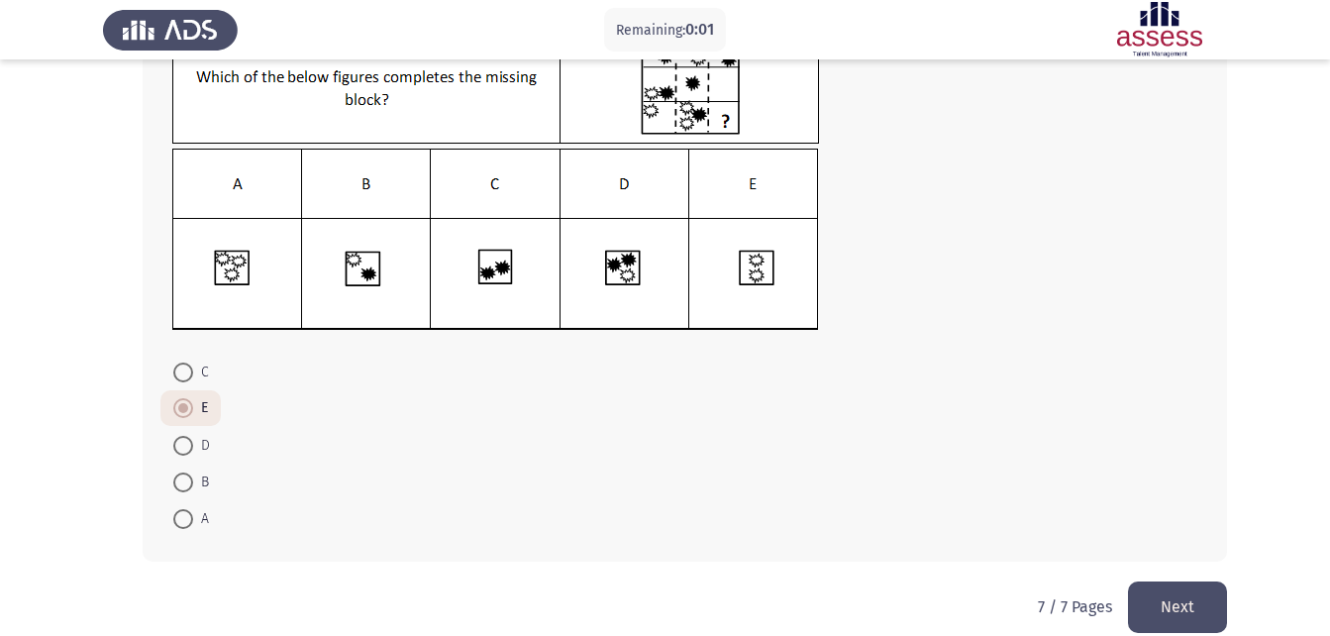
scroll to position [184, 0]
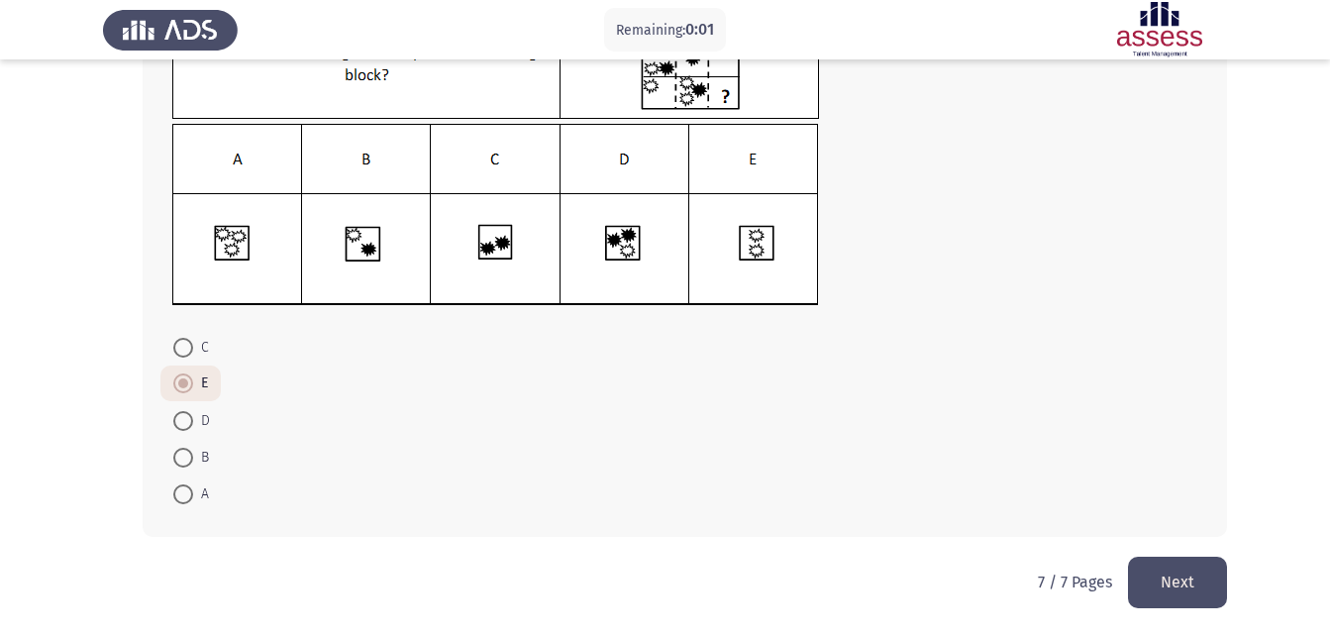
click at [1183, 561] on button "Next" at bounding box center [1177, 582] width 99 height 51
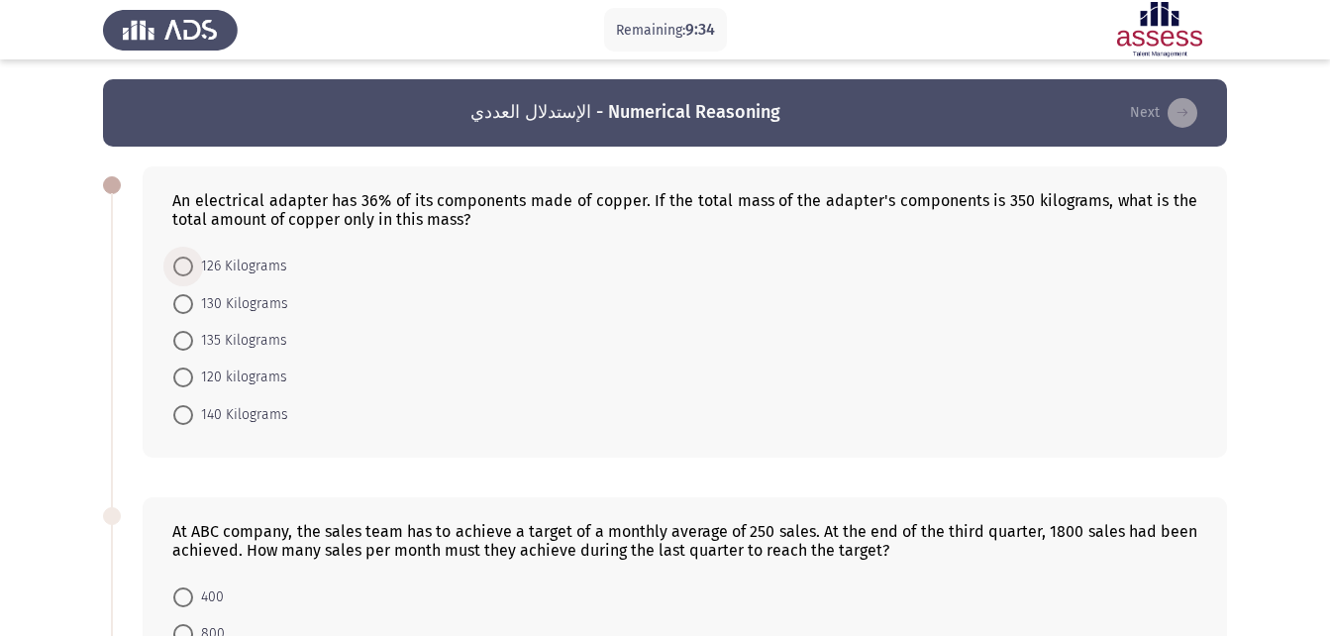
click at [186, 266] on span at bounding box center [183, 267] width 20 height 20
click at [186, 266] on input "126 Kilograms" at bounding box center [183, 267] width 20 height 20
radio input "true"
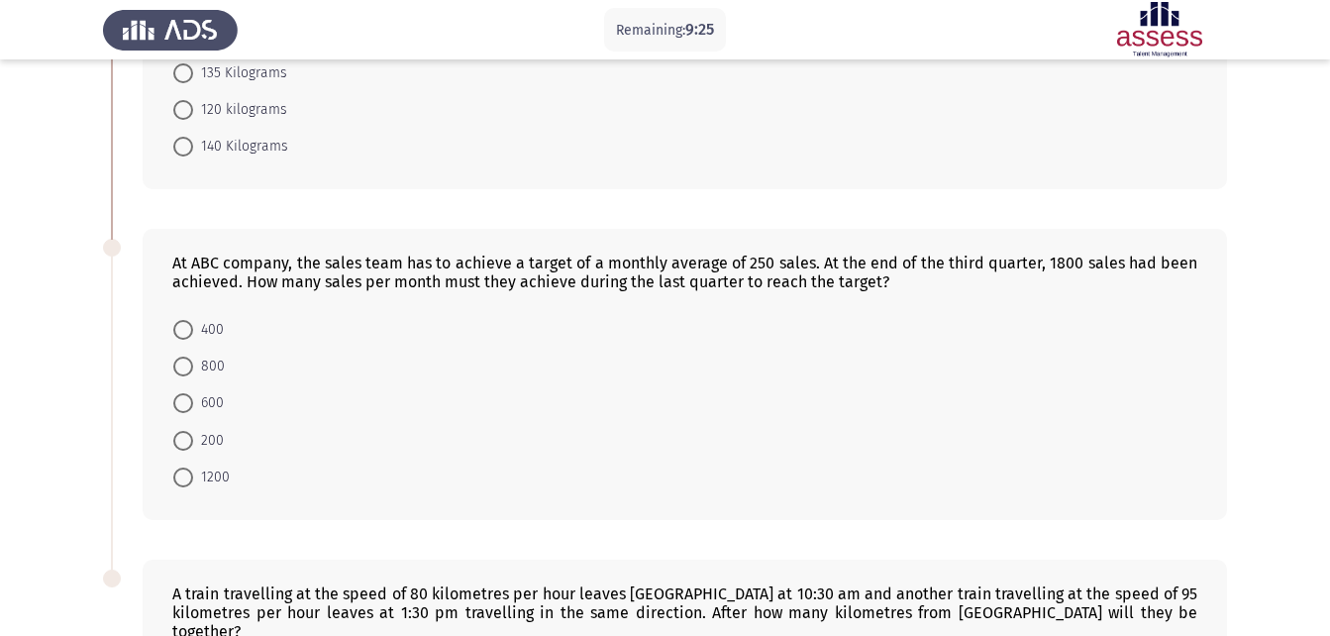
scroll to position [297, 0]
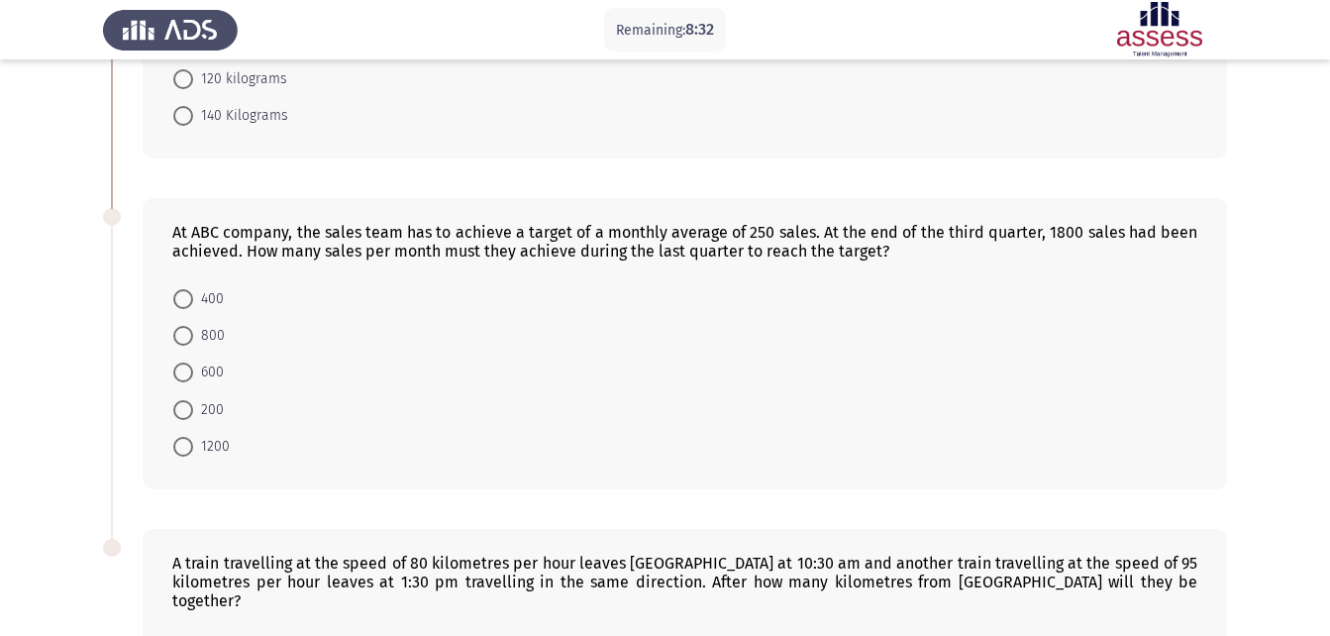
click at [179, 292] on span at bounding box center [183, 299] width 20 height 20
click at [179, 292] on input "400" at bounding box center [183, 299] width 20 height 20
radio input "true"
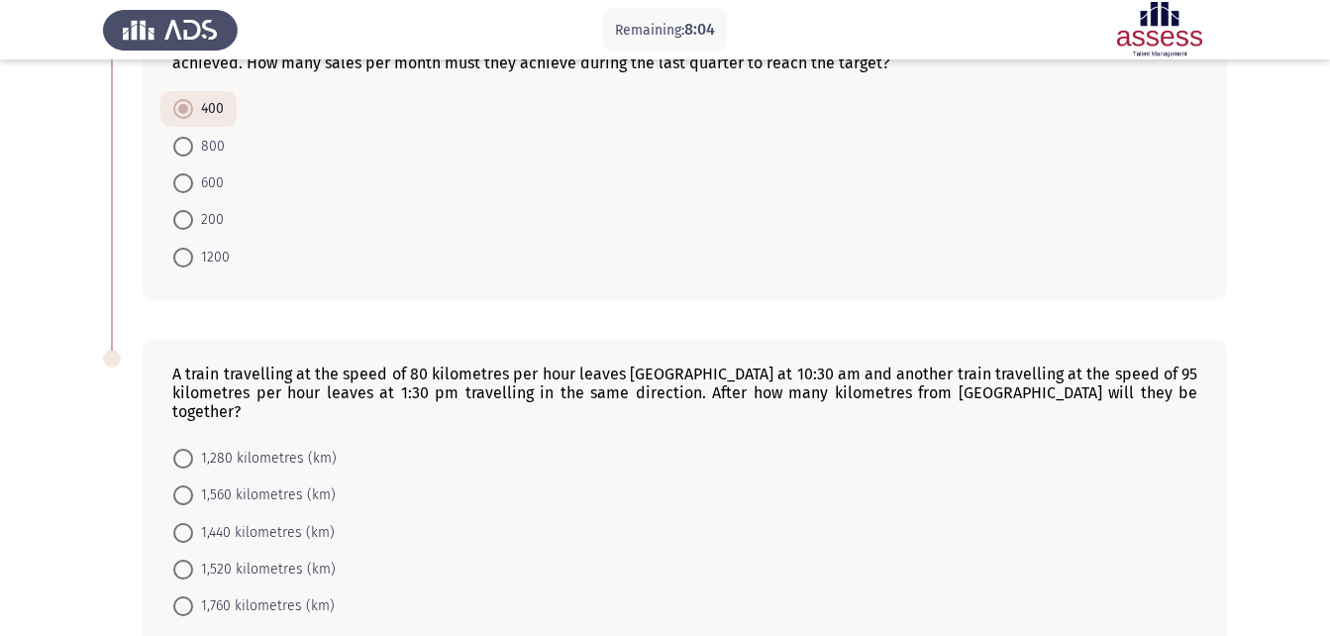
scroll to position [578, 0]
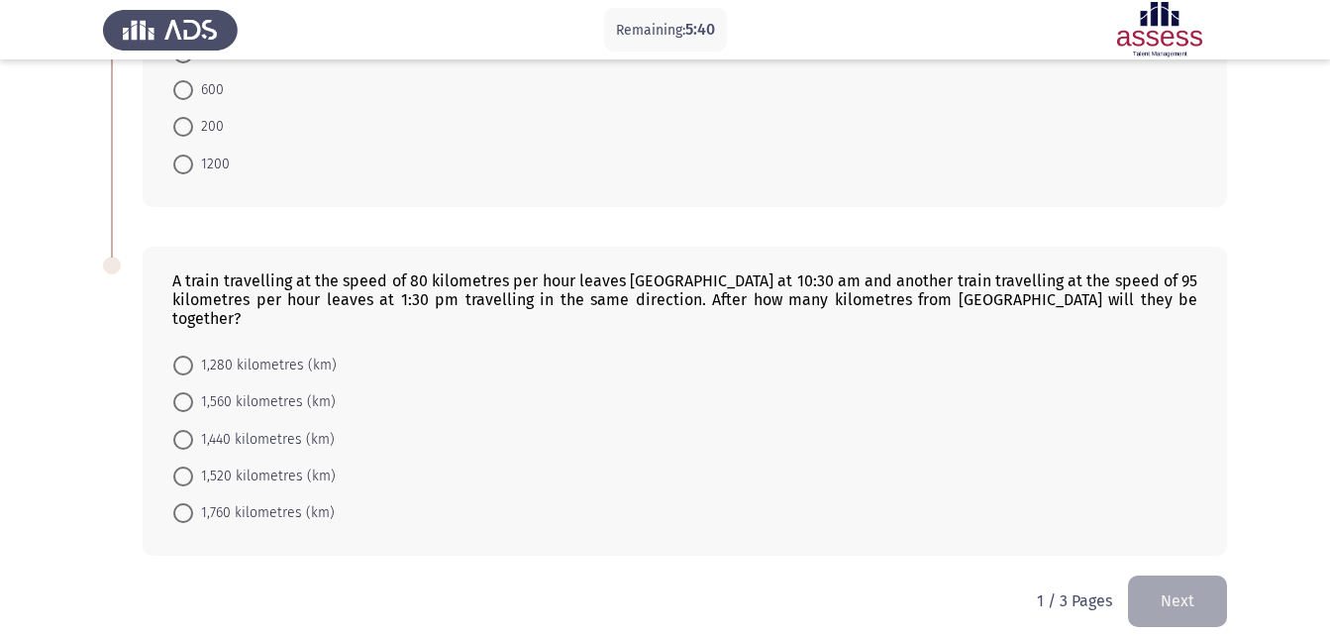
click at [205, 354] on span "1,280 kilometres (km)" at bounding box center [265, 366] width 144 height 24
click at [193, 356] on input "1,280 kilometres (km)" at bounding box center [183, 366] width 20 height 20
radio input "true"
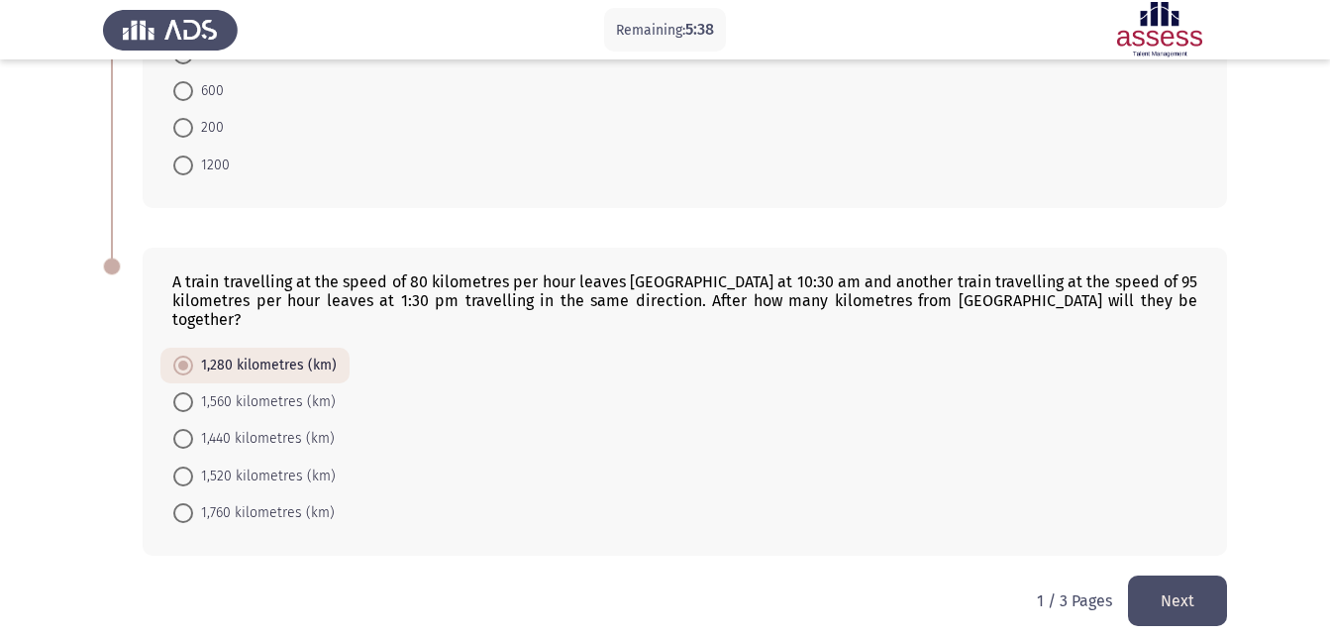
click at [1186, 576] on button "Next" at bounding box center [1177, 601] width 99 height 51
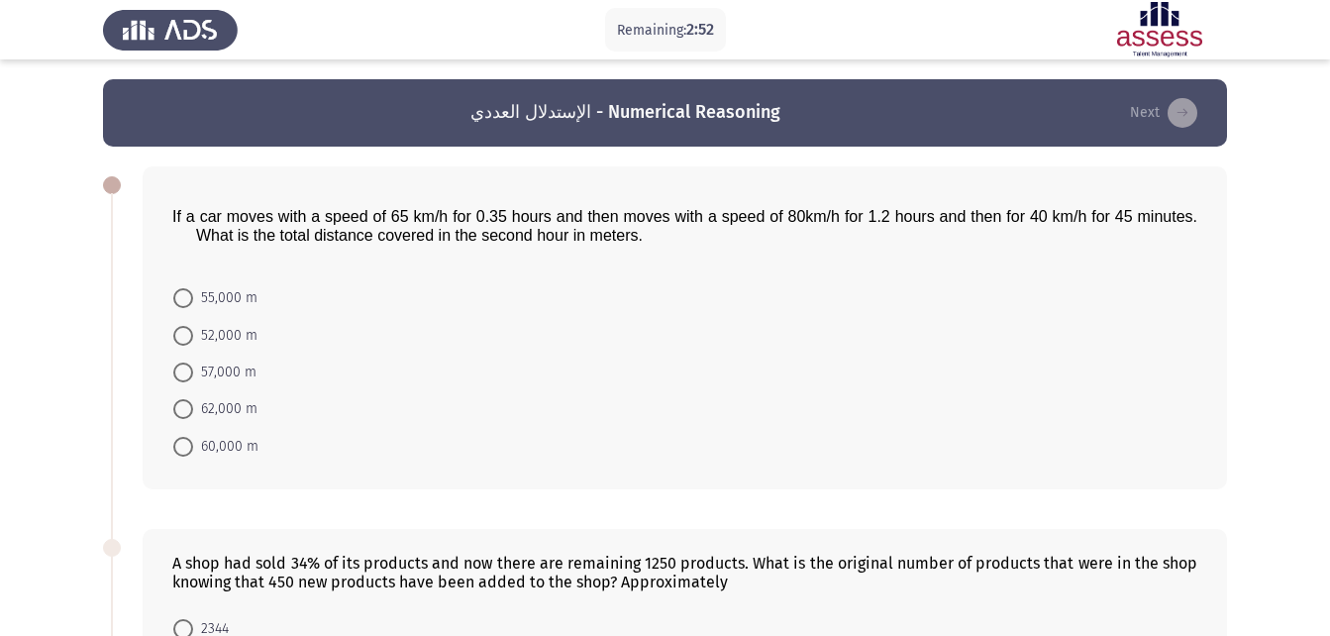
click at [242, 287] on span "55,000 m" at bounding box center [225, 298] width 64 height 24
click at [193, 288] on input "55,000 m" at bounding box center [183, 298] width 20 height 20
radio input "true"
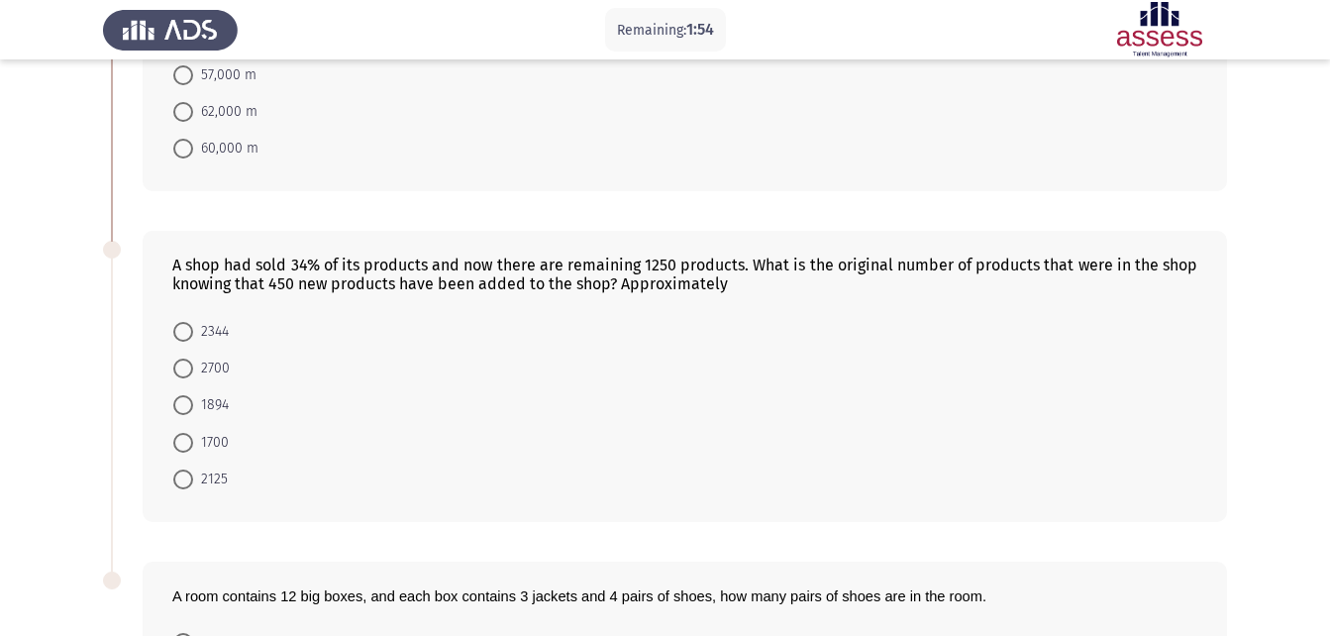
scroll to position [197, 0]
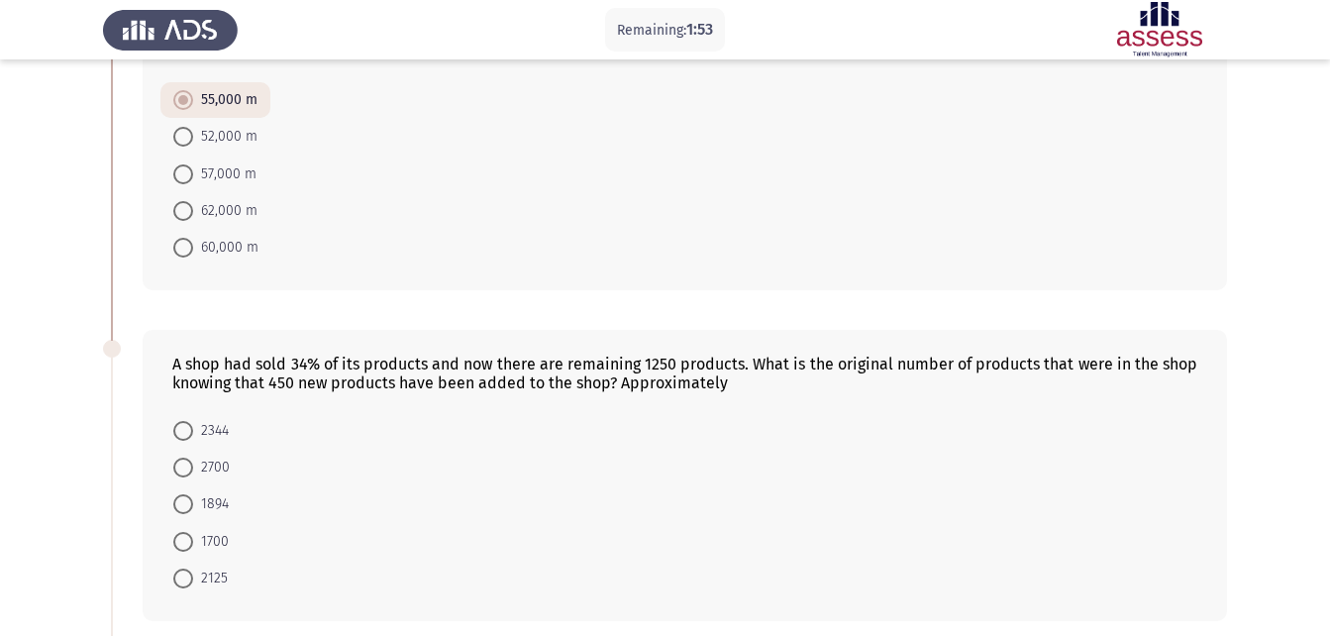
click at [195, 469] on span "2700" at bounding box center [211, 468] width 37 height 24
click at [193, 469] on input "2700" at bounding box center [183, 468] width 20 height 20
radio input "true"
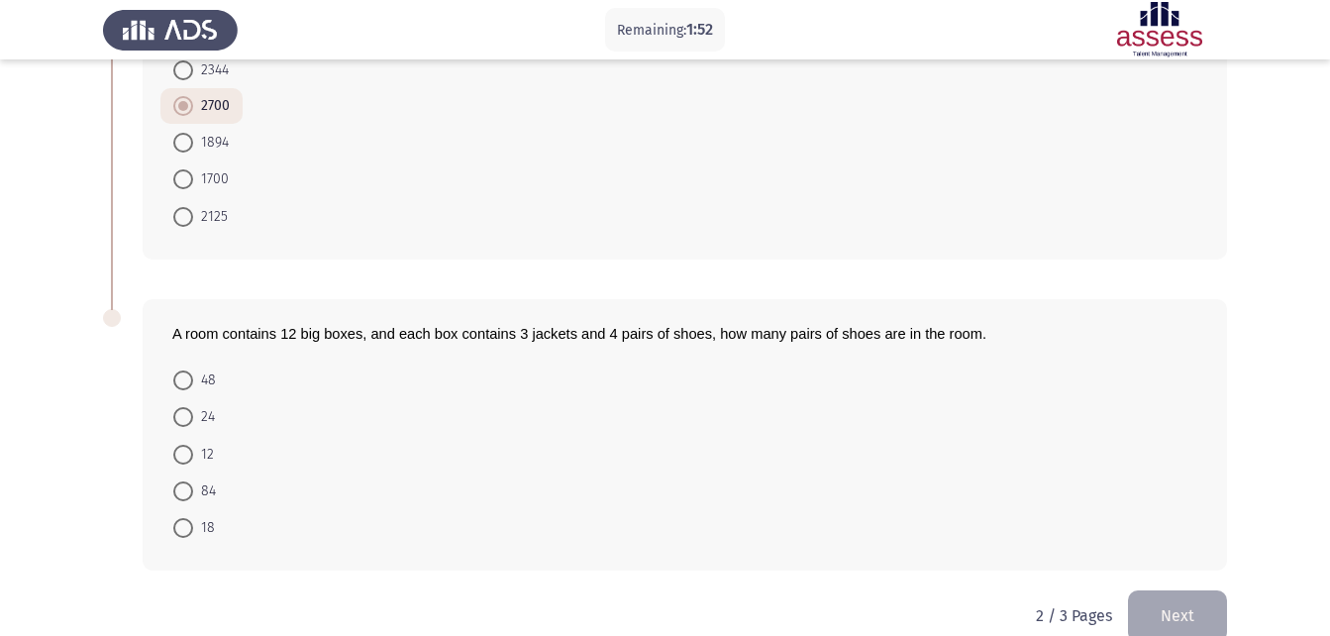
scroll to position [591, 0]
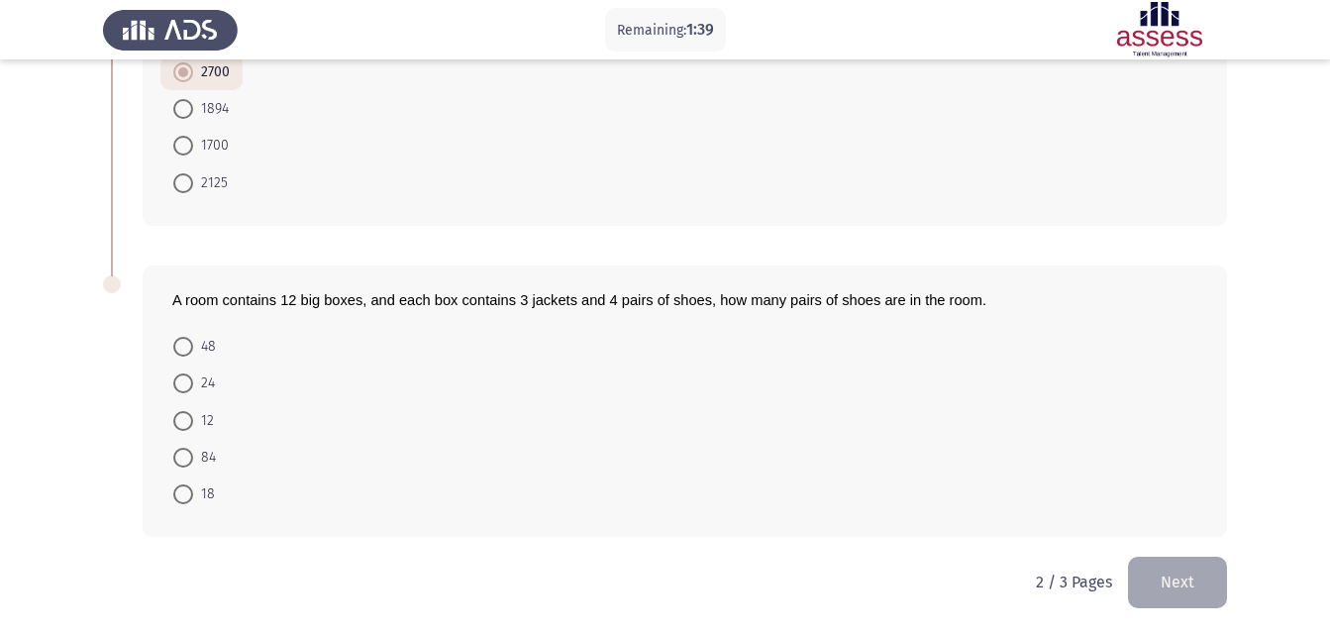
click at [176, 348] on span at bounding box center [183, 347] width 20 height 20
click at [176, 348] on input "48" at bounding box center [183, 347] width 20 height 20
radio input "true"
click at [1160, 592] on button "Next" at bounding box center [1177, 582] width 99 height 51
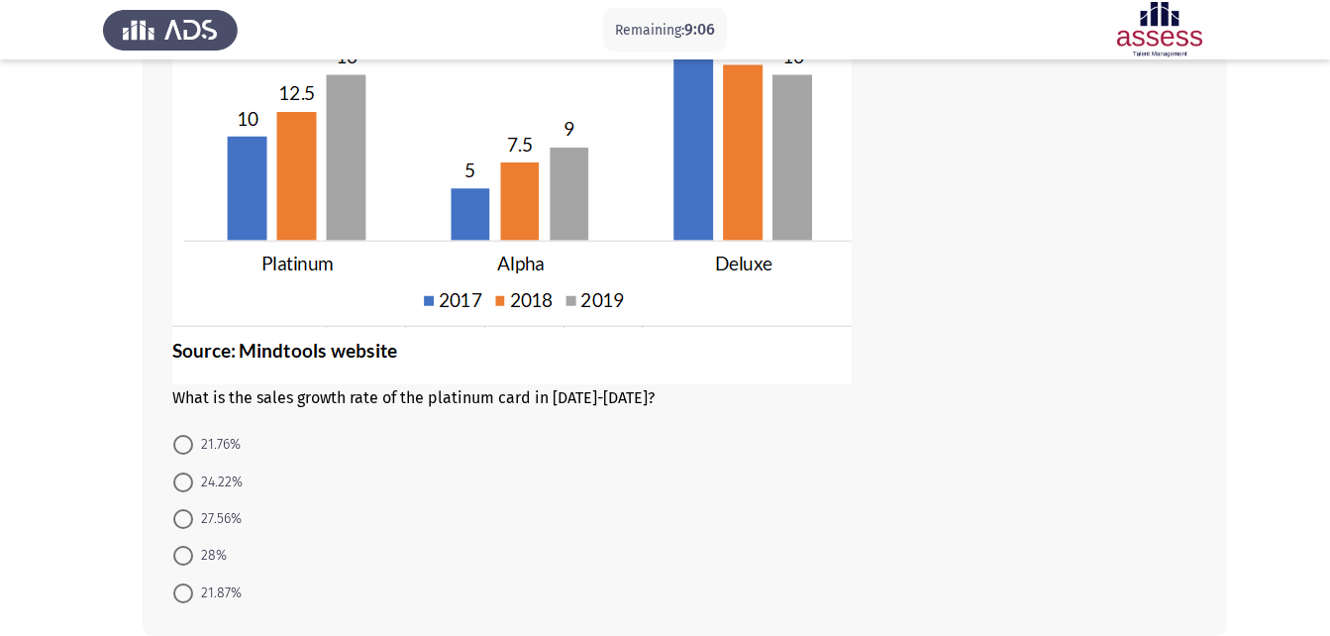
scroll to position [315, 0]
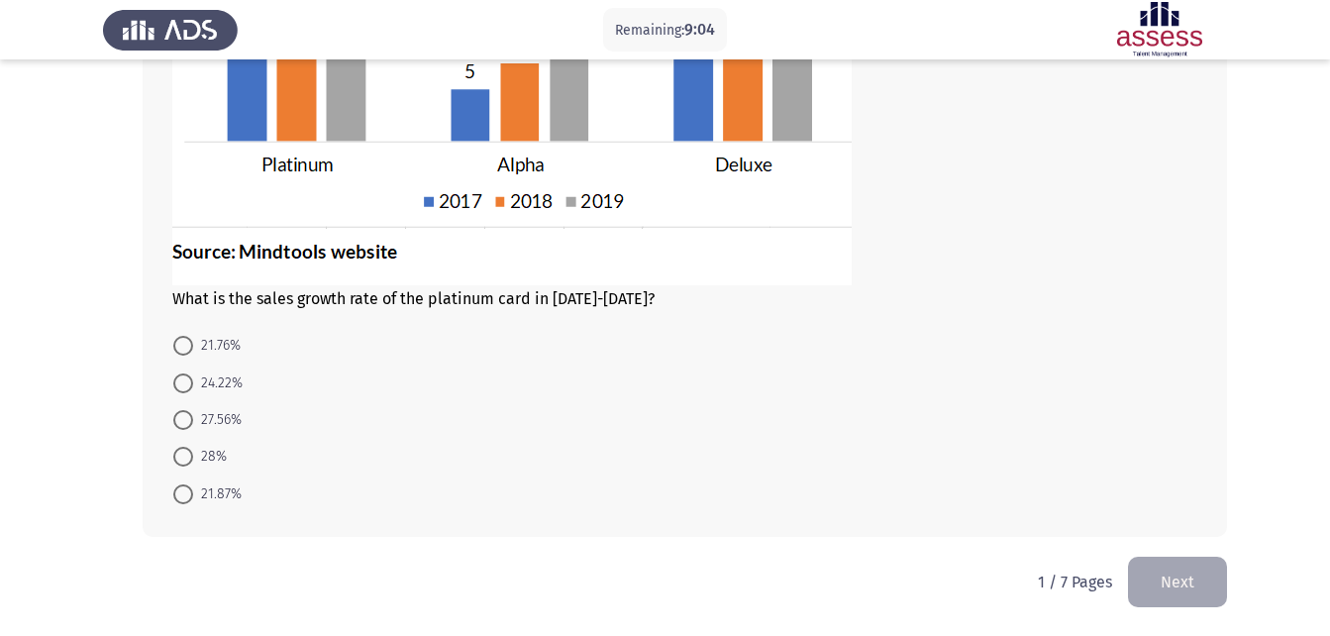
click at [195, 497] on span "21.87%" at bounding box center [217, 494] width 49 height 24
click at [193, 497] on input "21.87%" at bounding box center [183, 494] width 20 height 20
radio input "true"
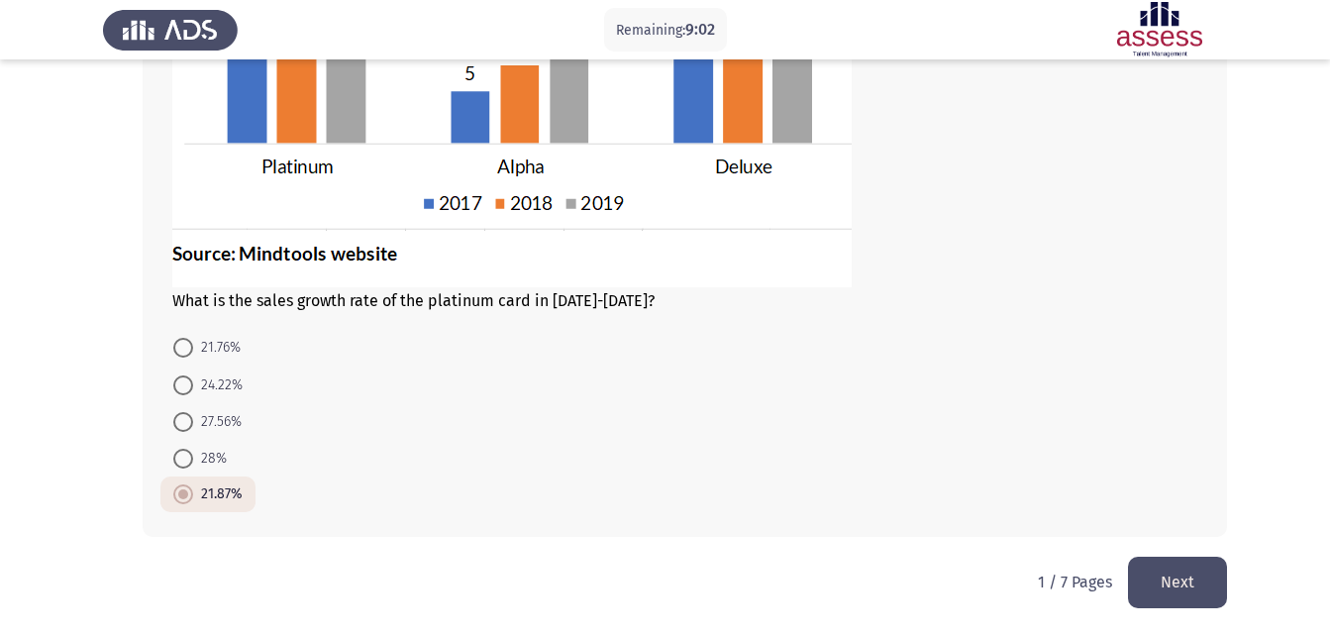
click at [1207, 568] on button "Next" at bounding box center [1177, 582] width 99 height 51
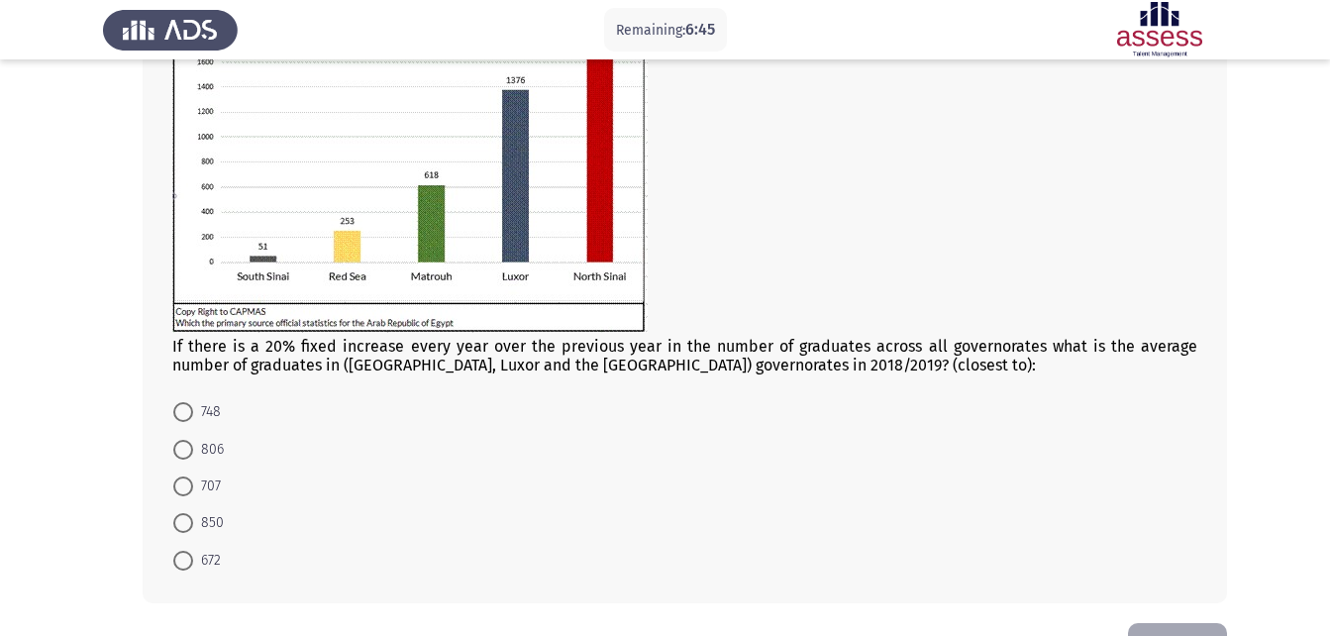
scroll to position [264, 0]
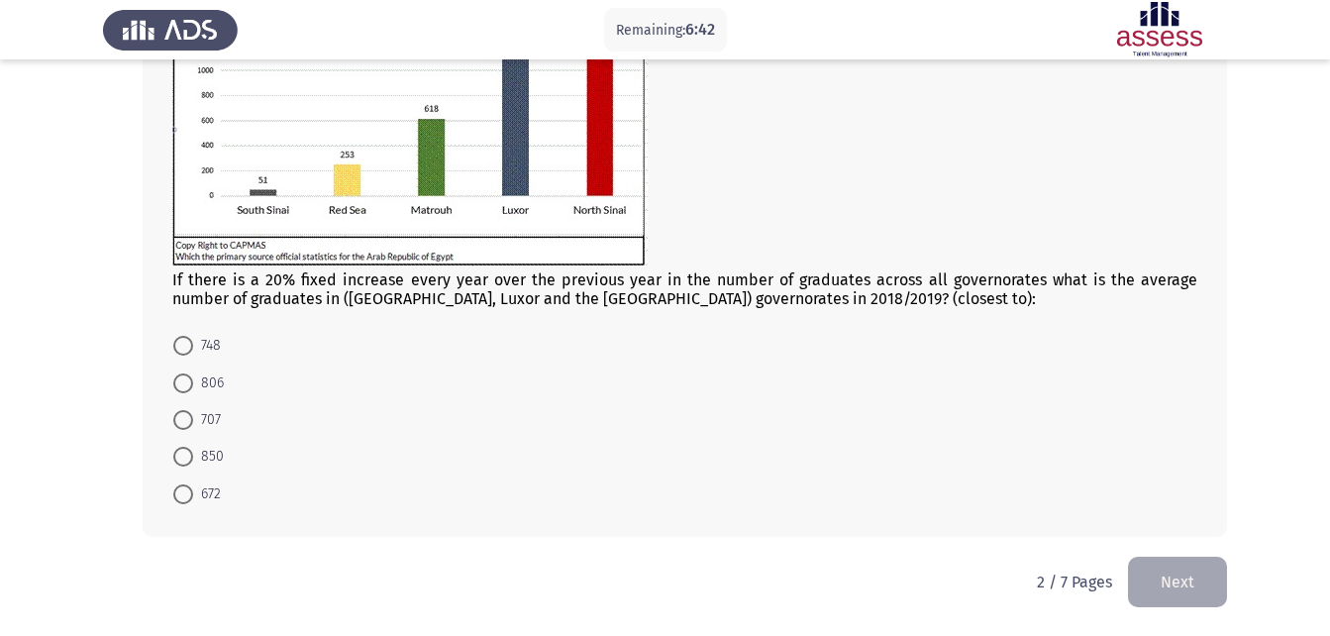
click at [182, 492] on span at bounding box center [183, 494] width 20 height 20
click at [182, 492] on input "672" at bounding box center [183, 494] width 20 height 20
radio input "true"
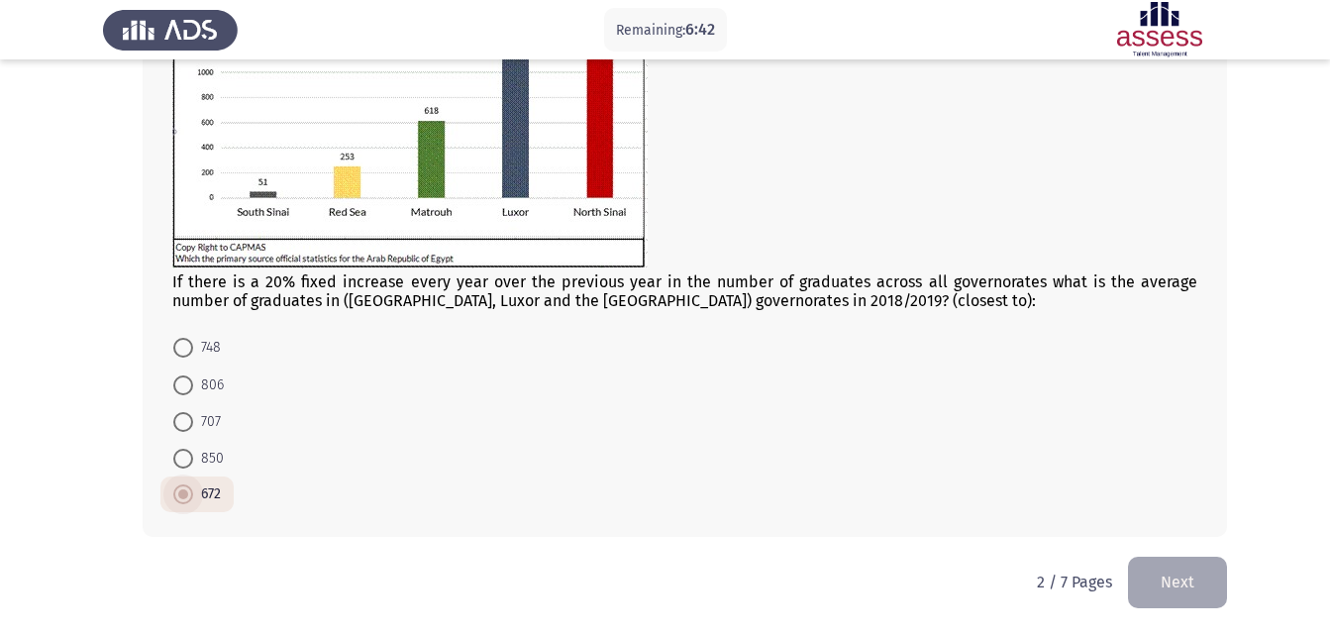
scroll to position [263, 0]
click at [1215, 580] on button "Next" at bounding box center [1177, 582] width 99 height 51
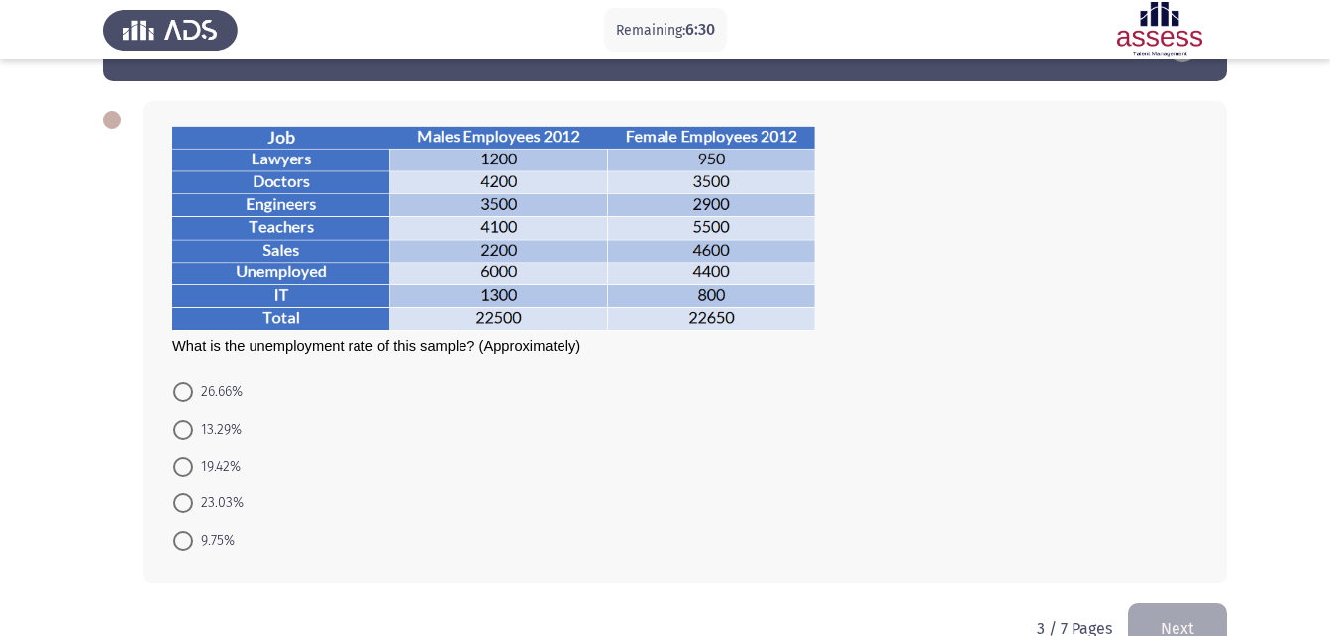
scroll to position [99, 0]
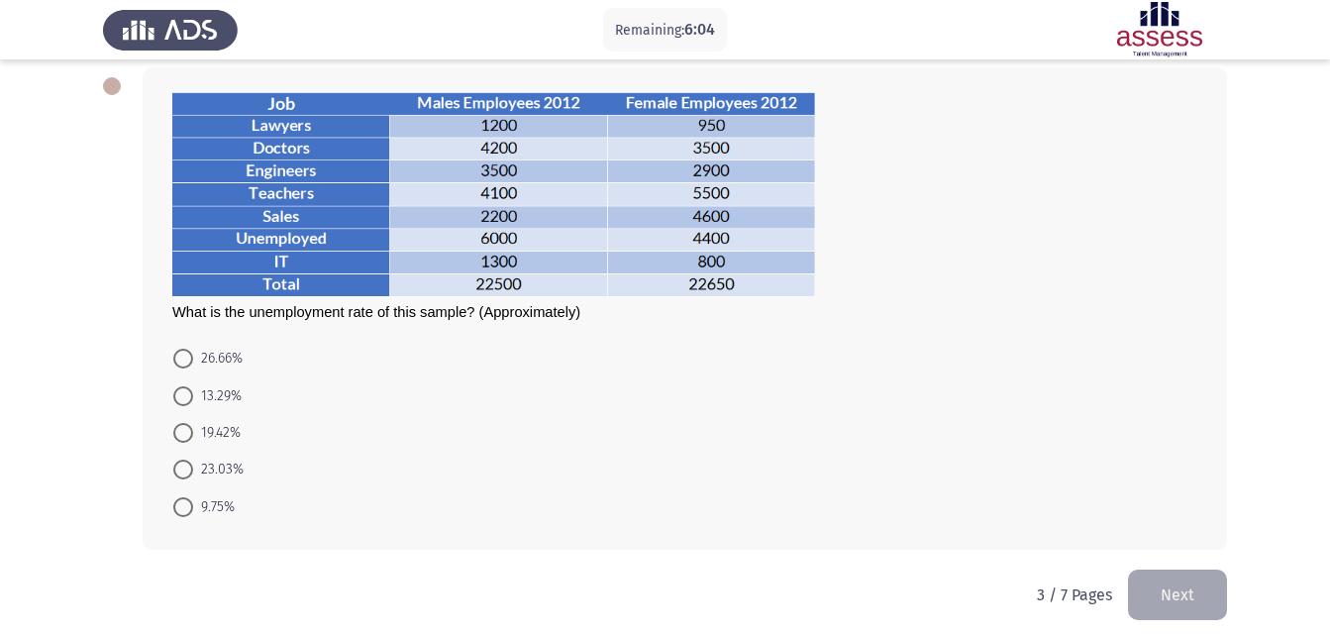
click at [227, 349] on span "26.66%" at bounding box center [218, 359] width 50 height 24
click at [193, 349] on input "26.66%" at bounding box center [183, 359] width 20 height 20
radio input "true"
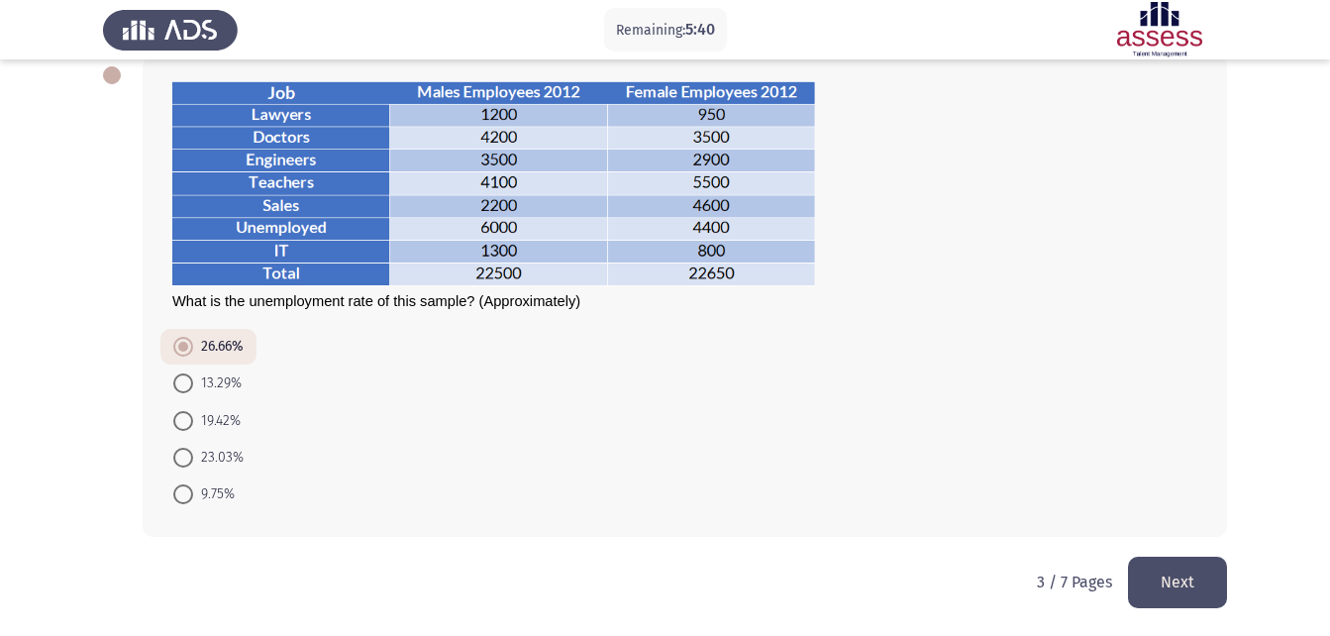
click at [1166, 572] on button "Next" at bounding box center [1177, 582] width 99 height 51
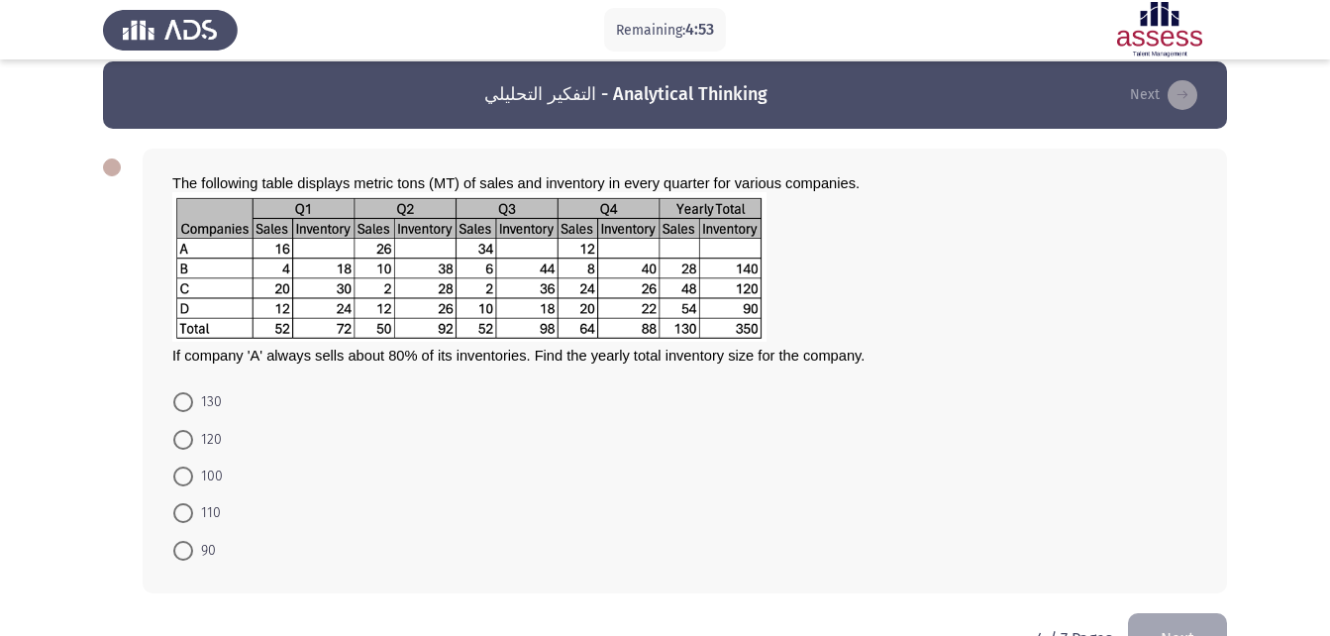
scroll to position [74, 0]
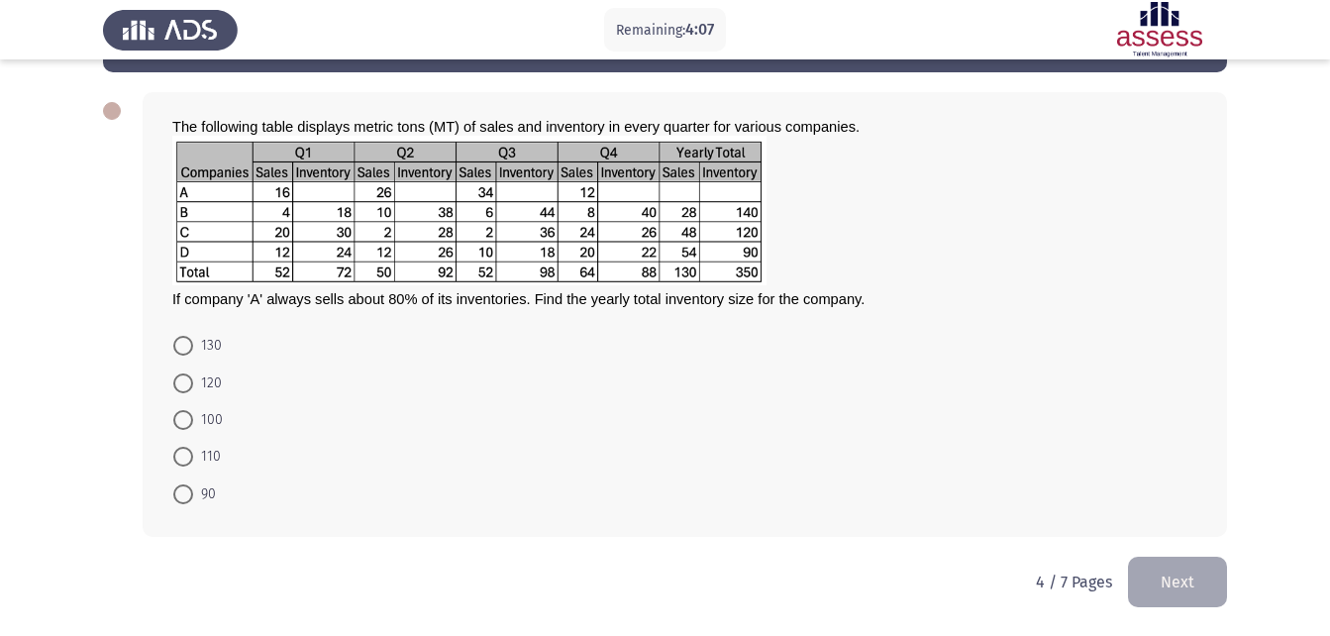
click at [170, 442] on mat-radio-button "110" at bounding box center [196, 456] width 73 height 37
click at [174, 442] on mat-radio-button "110" at bounding box center [196, 456] width 73 height 37
click at [177, 451] on span at bounding box center [183, 457] width 20 height 20
click at [177, 451] on input "110" at bounding box center [183, 457] width 20 height 20
radio input "true"
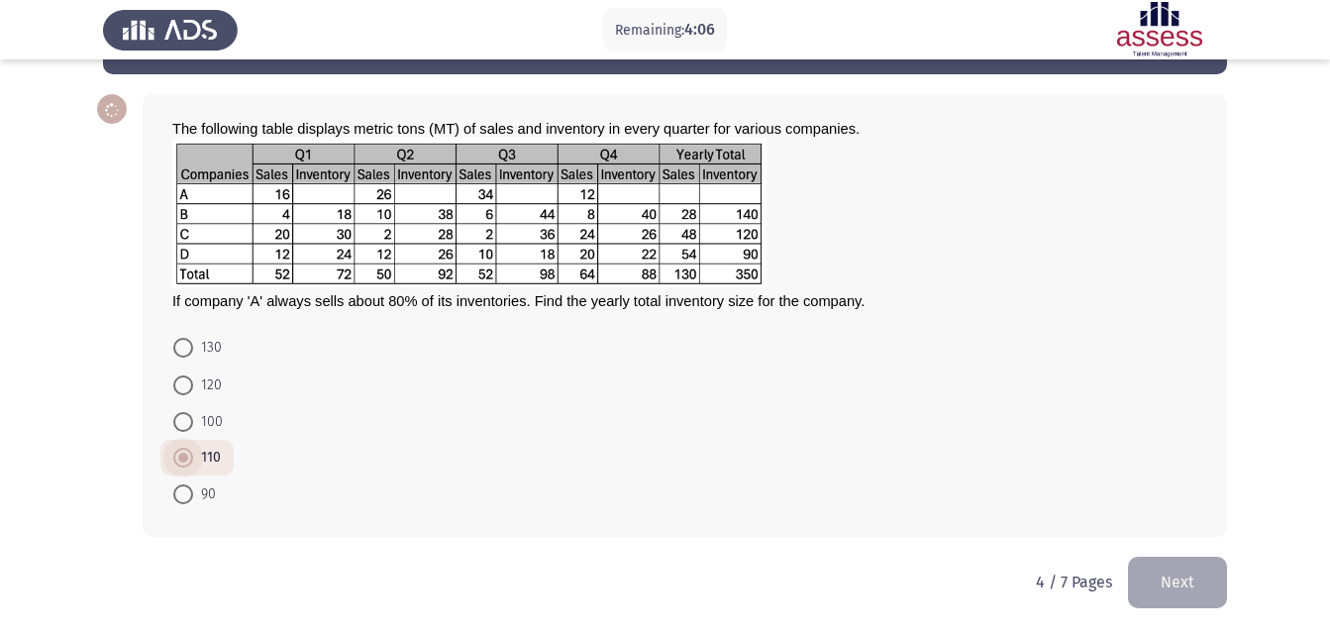
scroll to position [72, 0]
click at [1216, 585] on button "Next" at bounding box center [1177, 582] width 99 height 51
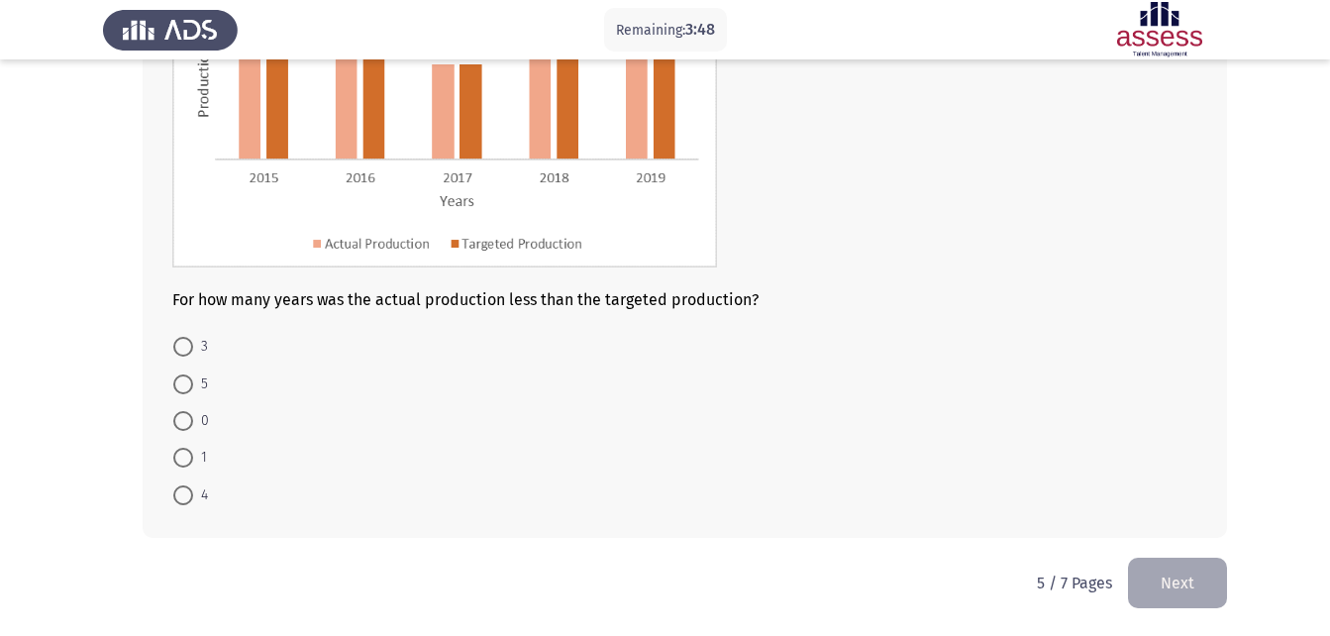
scroll to position [283, 0]
click at [207, 454] on mat-radio-button "1" at bounding box center [189, 456] width 59 height 37
click at [199, 459] on span "1" at bounding box center [200, 457] width 14 height 24
click at [193, 459] on input "1" at bounding box center [183, 457] width 20 height 20
radio input "true"
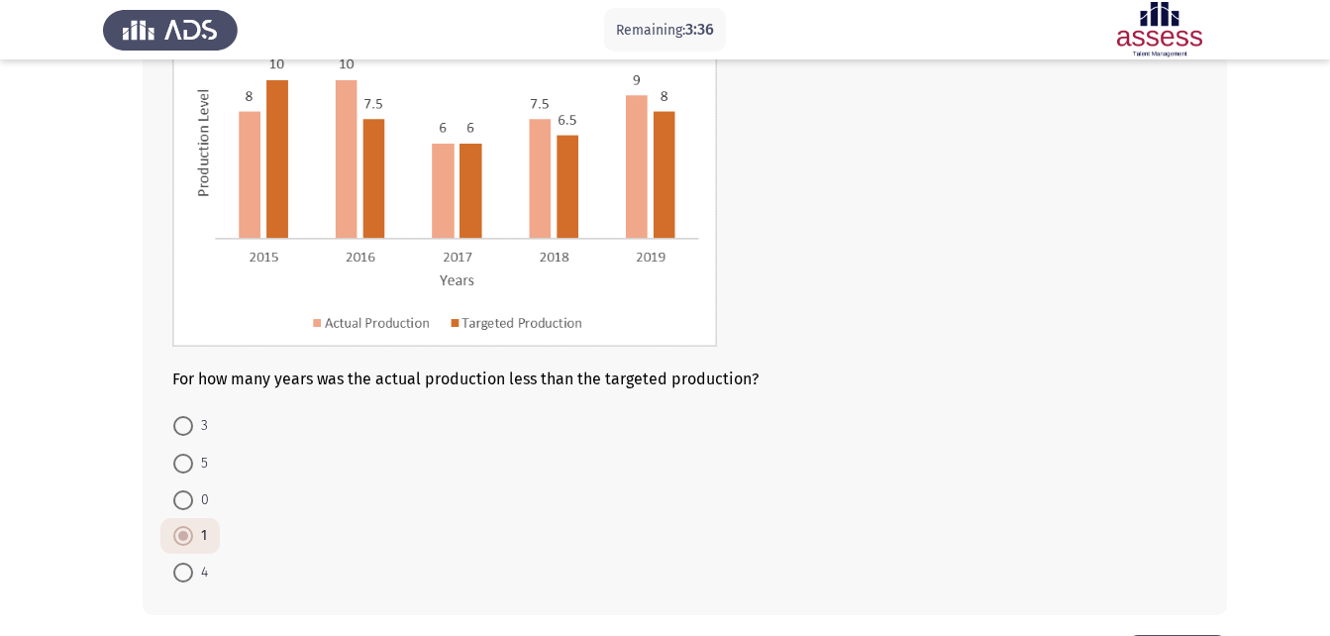
scroll to position [281, 0]
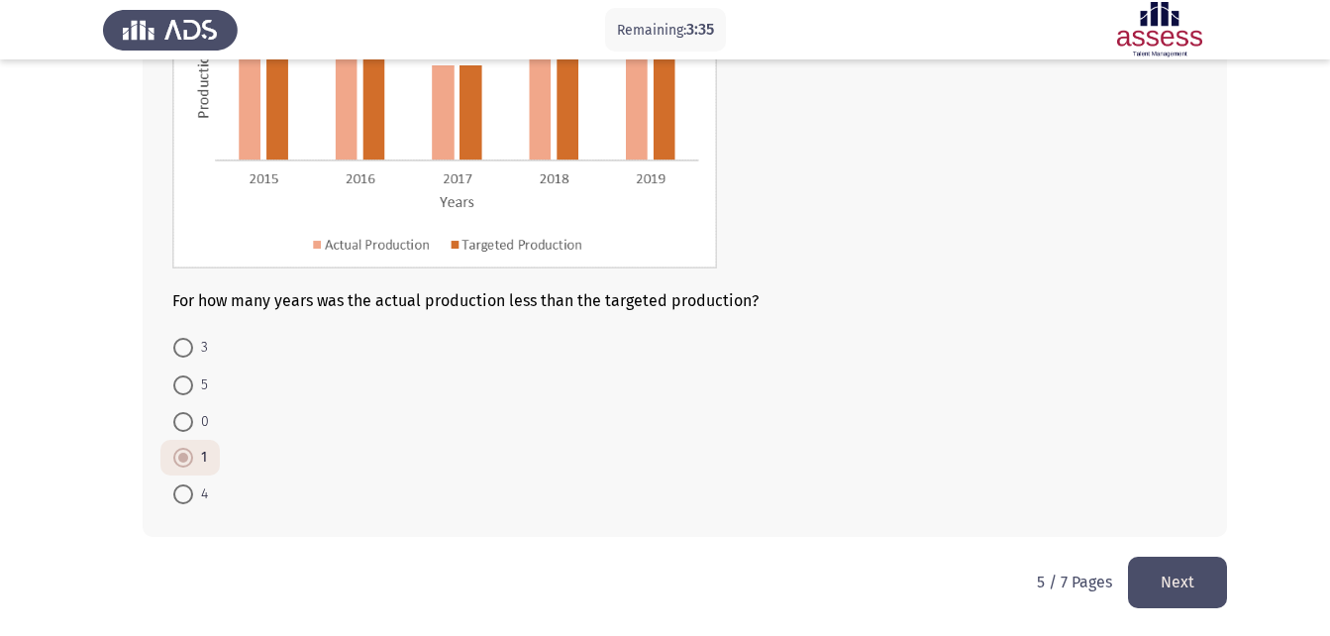
click at [1147, 592] on button "Next" at bounding box center [1177, 582] width 99 height 51
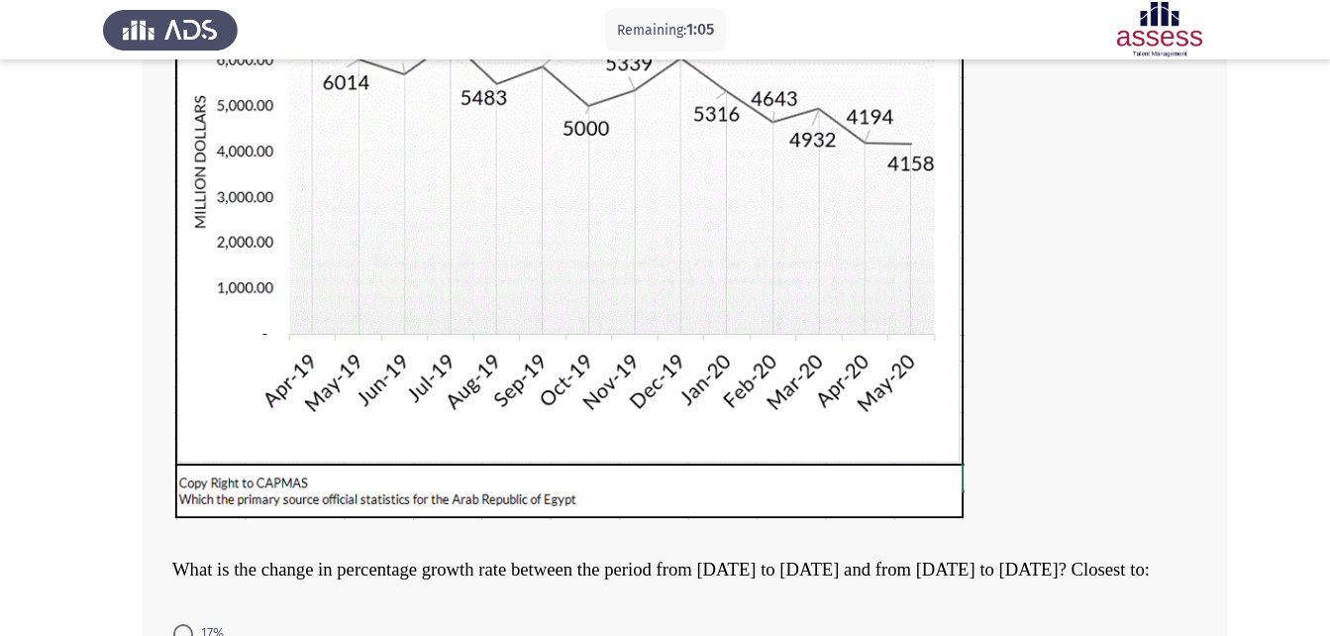
scroll to position [607, 0]
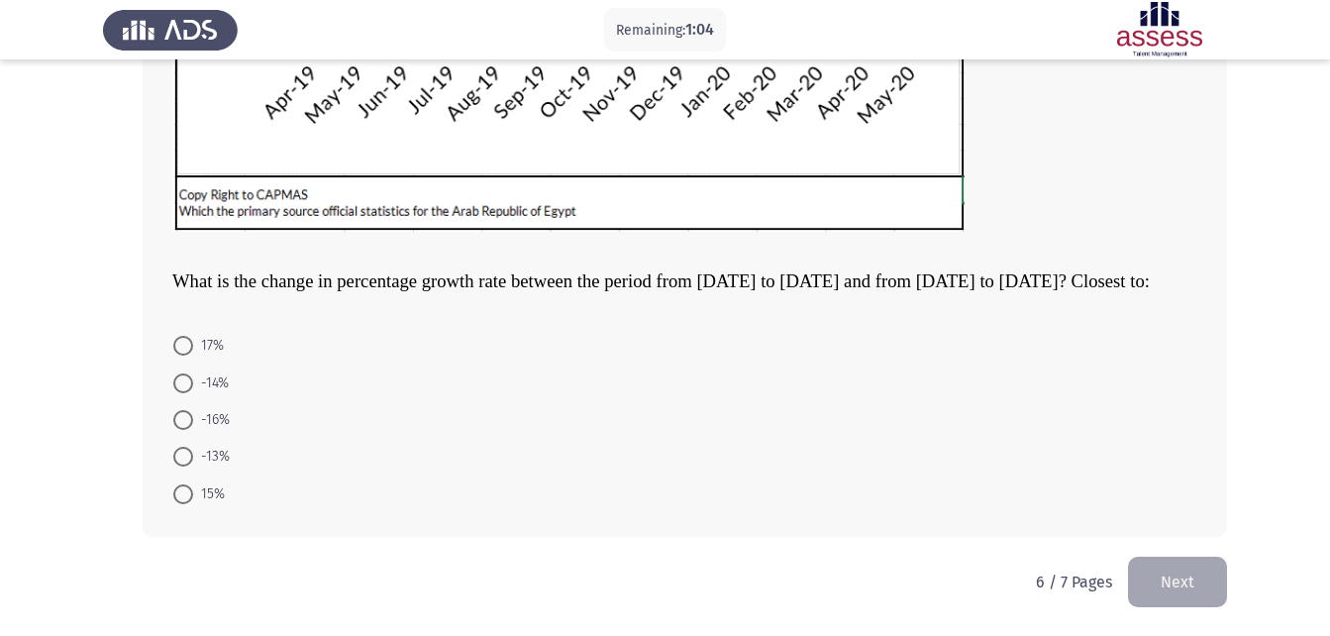
click at [174, 420] on span at bounding box center [183, 420] width 20 height 20
click at [174, 420] on input "-16%" at bounding box center [183, 420] width 20 height 20
radio input "true"
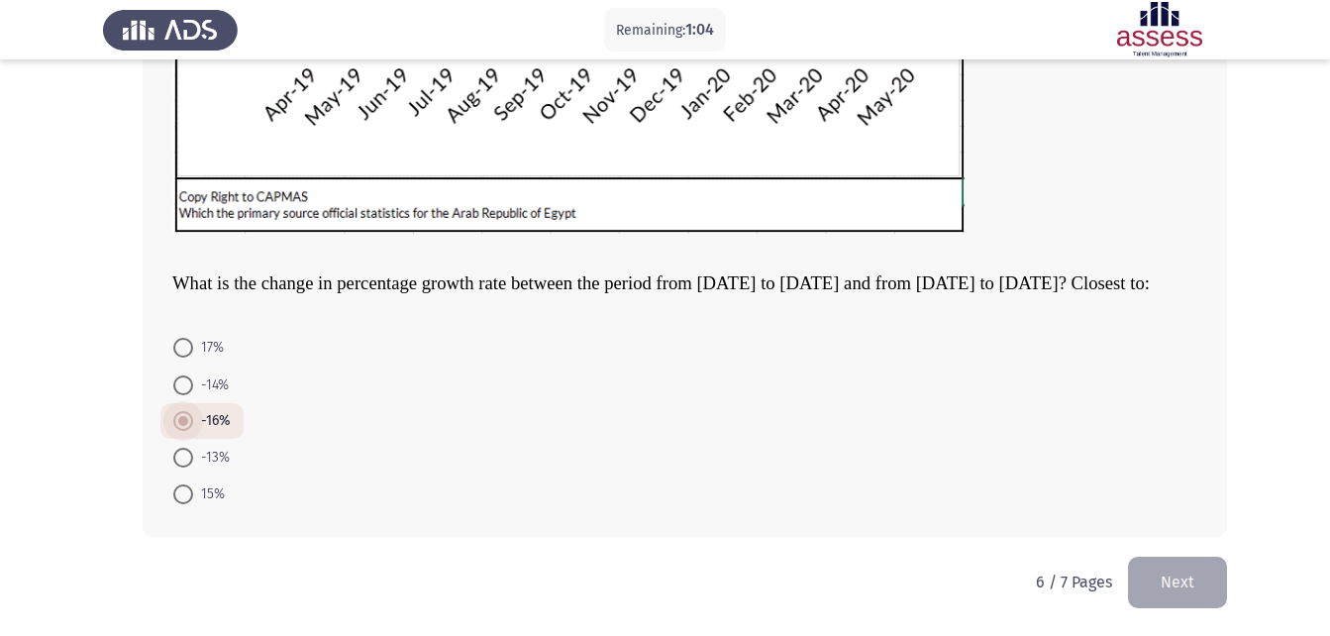
scroll to position [605, 0]
click at [1161, 567] on button "Next" at bounding box center [1177, 582] width 99 height 51
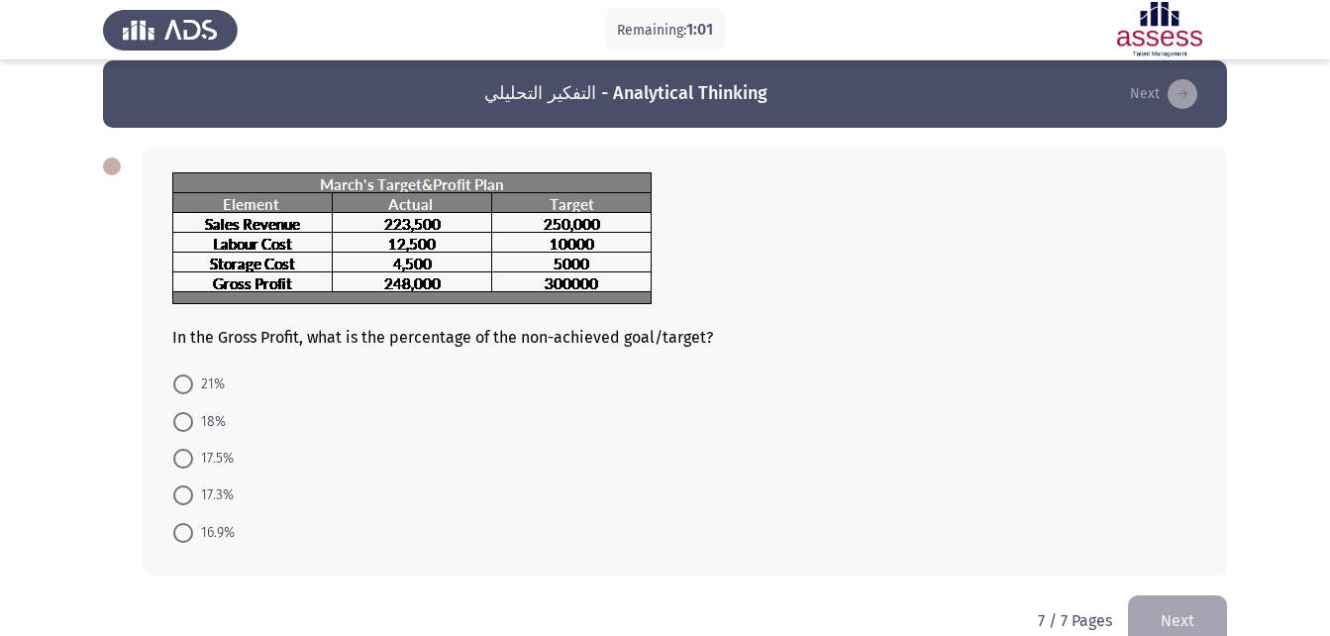
scroll to position [0, 0]
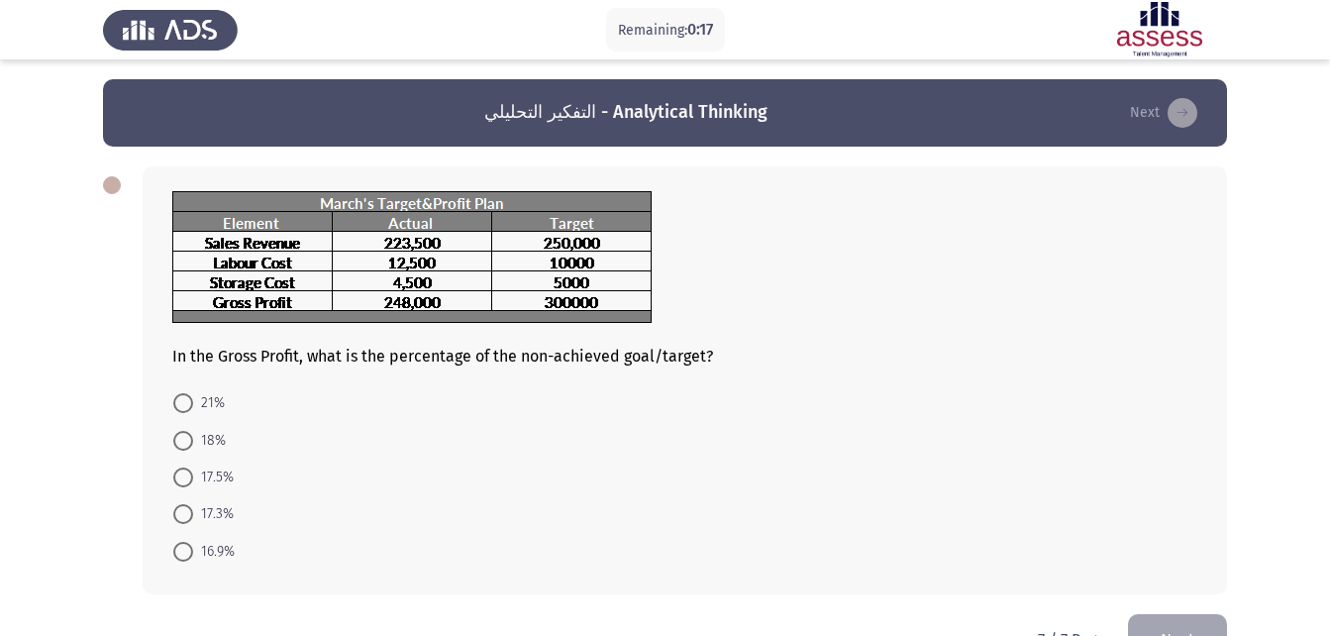
click at [182, 507] on span at bounding box center [183, 514] width 20 height 20
click at [182, 507] on input "17.3%" at bounding box center [183, 514] width 20 height 20
radio input "true"
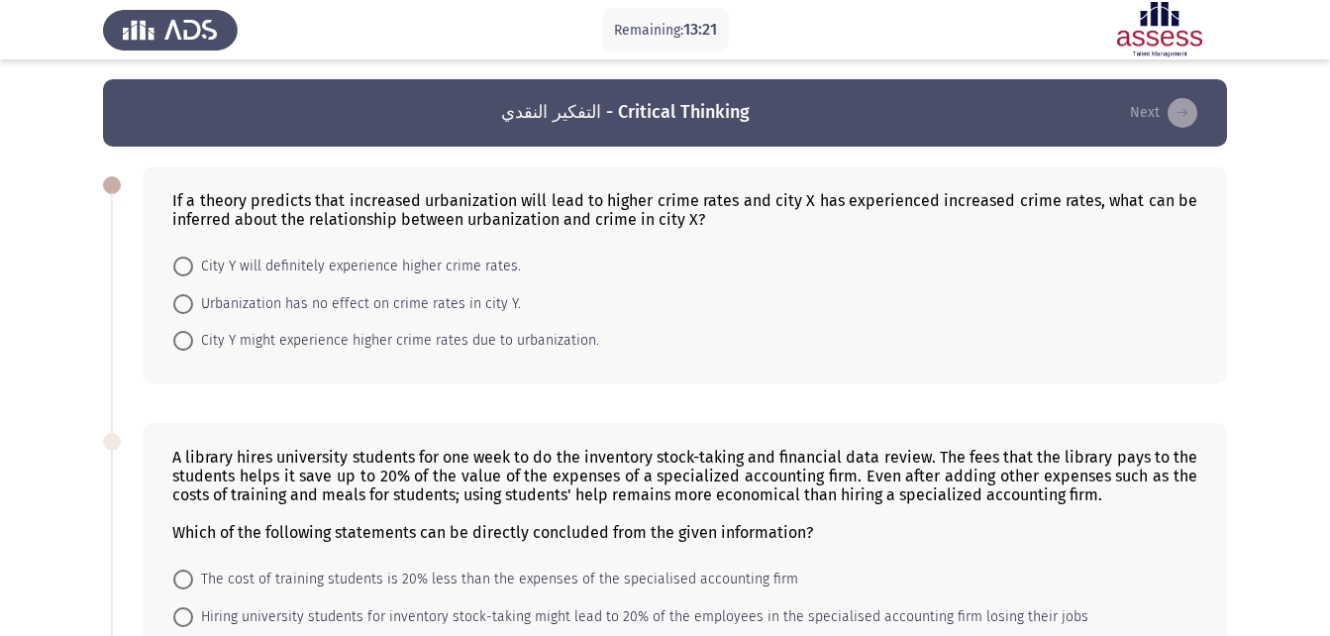
click at [410, 339] on span "City Y might experience higher crime rates due to urbanization." at bounding box center [396, 341] width 406 height 24
click at [193, 339] on input "City Y might experience higher crime rates due to urbanization." at bounding box center [183, 341] width 20 height 20
radio input "true"
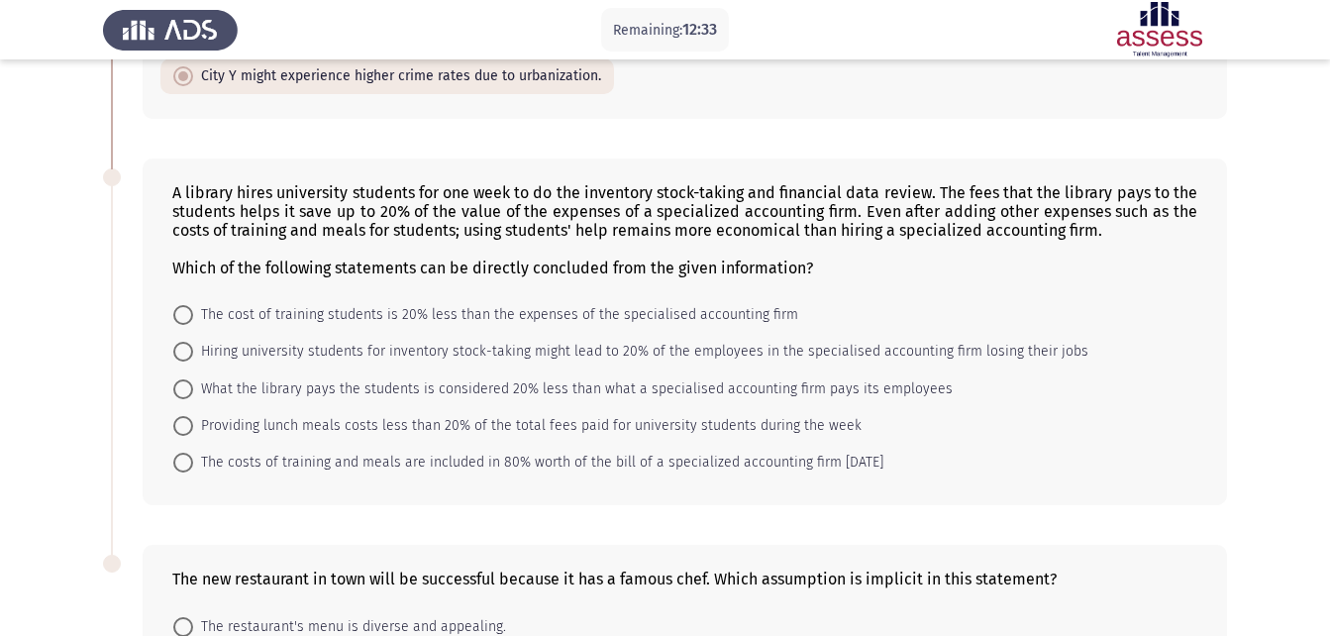
scroll to position [297, 0]
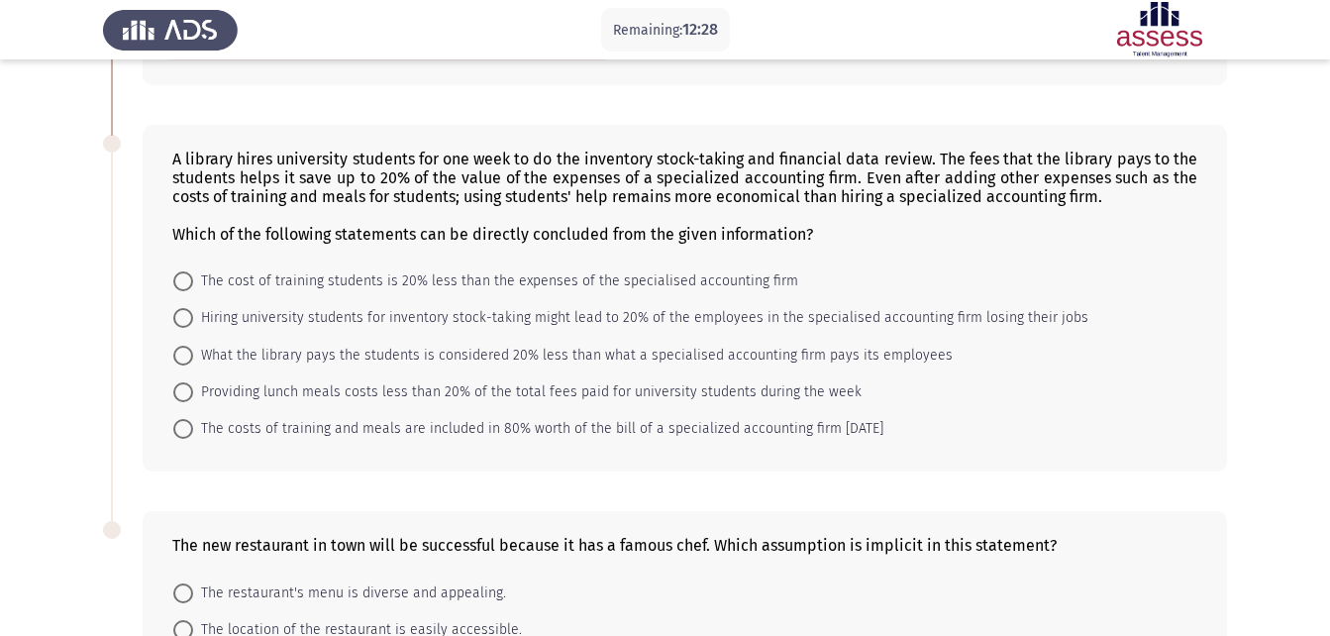
click at [560, 346] on span "What the library pays the students is considered 20% less than what a specialis…" at bounding box center [573, 356] width 760 height 24
click at [193, 346] on input "What the library pays the students is considered 20% less than what a specialis…" at bounding box center [183, 356] width 20 height 20
radio input "true"
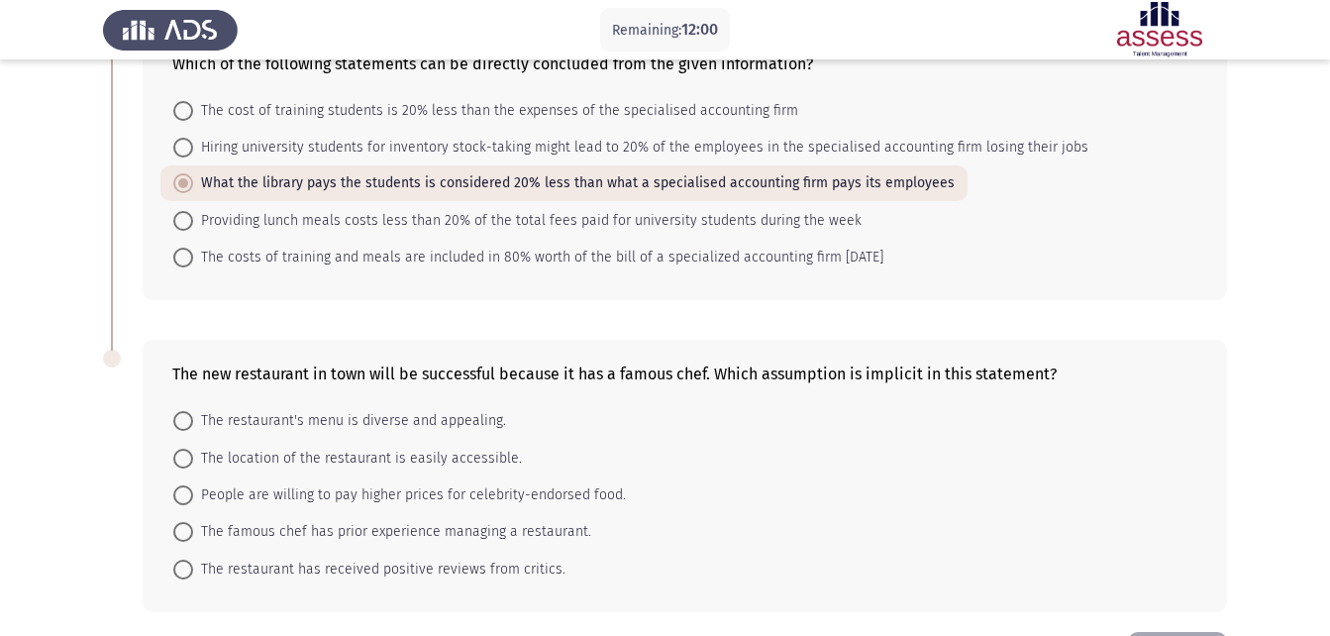
scroll to position [495, 0]
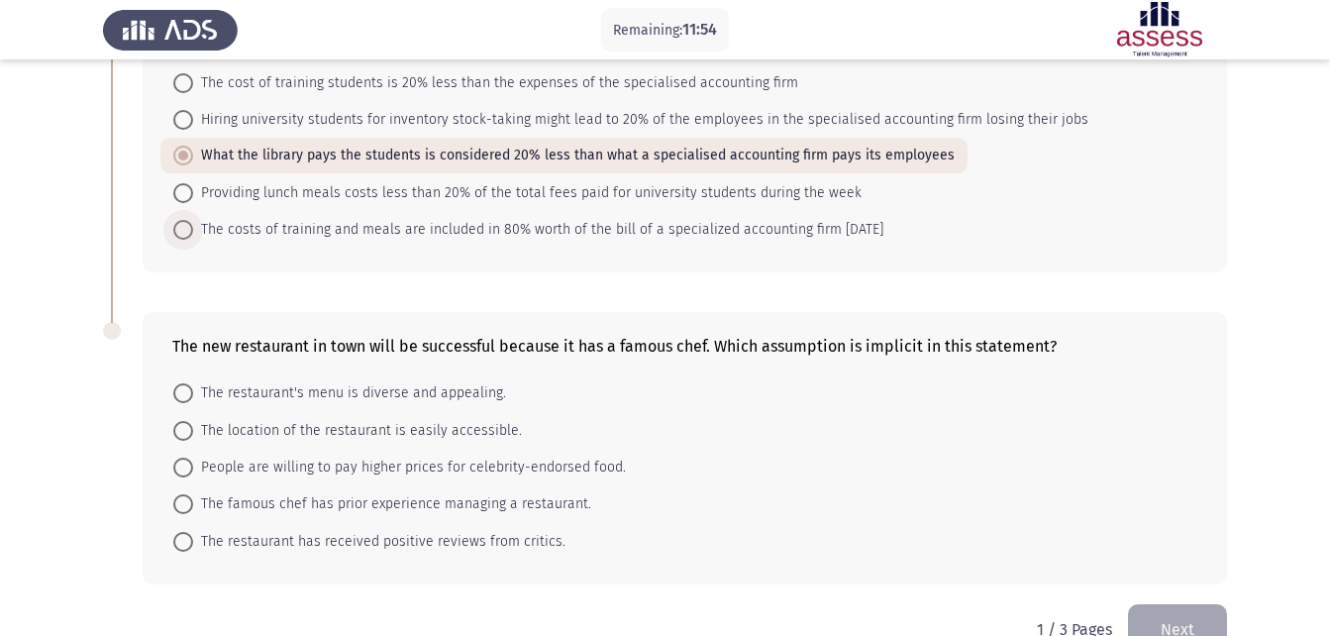
click at [542, 235] on span "The costs of training and meals are included in 80% worth of the bill of a spec…" at bounding box center [538, 230] width 690 height 24
click at [193, 235] on input "The costs of training and meals are included in 80% worth of the bill of a spec…" at bounding box center [183, 230] width 20 height 20
radio input "true"
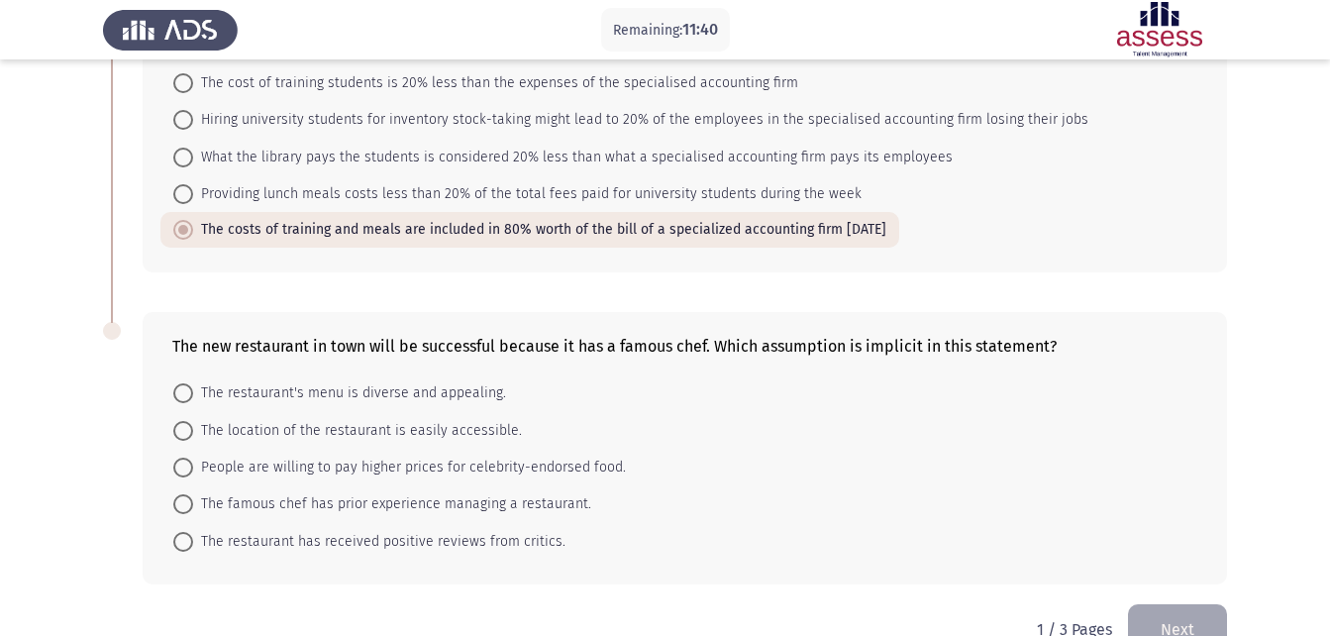
scroll to position [543, 0]
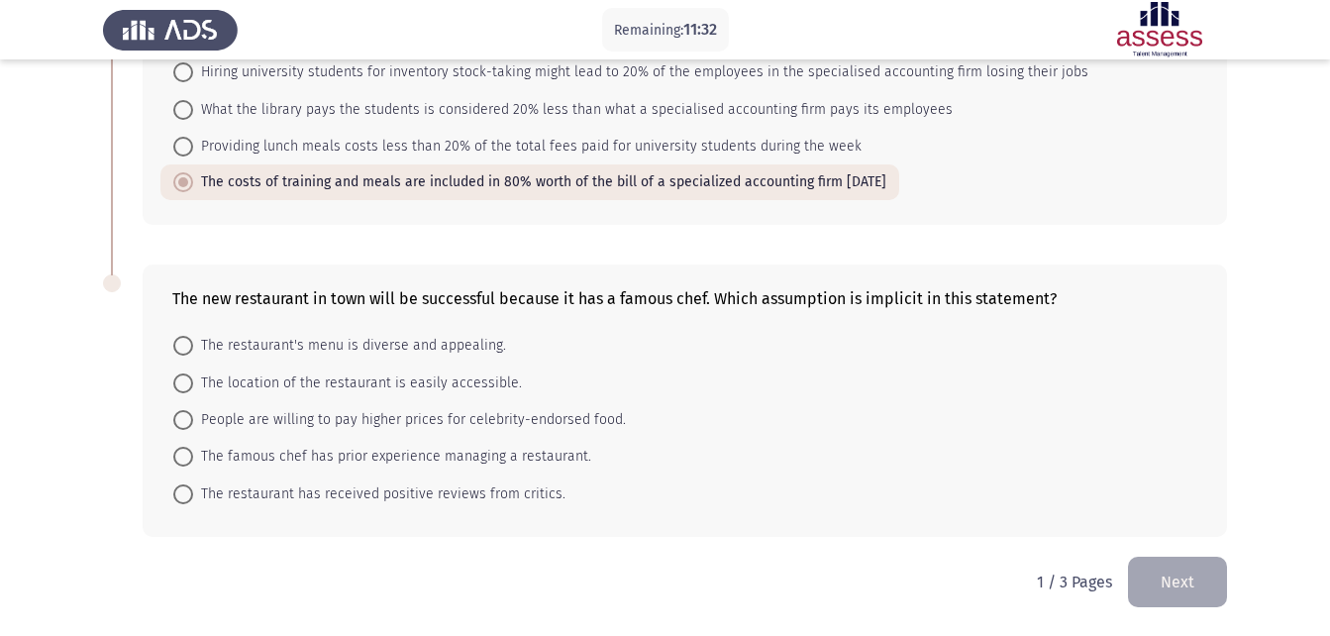
click at [890, 298] on div "The new restaurant in town will be successful because it has a famous chef. Whi…" at bounding box center [684, 298] width 1025 height 19
click at [399, 451] on span "The famous chef has prior experience managing a restaurant." at bounding box center [392, 457] width 398 height 24
click at [193, 451] on input "The famous chef has prior experience managing a restaurant." at bounding box center [183, 457] width 20 height 20
radio input "true"
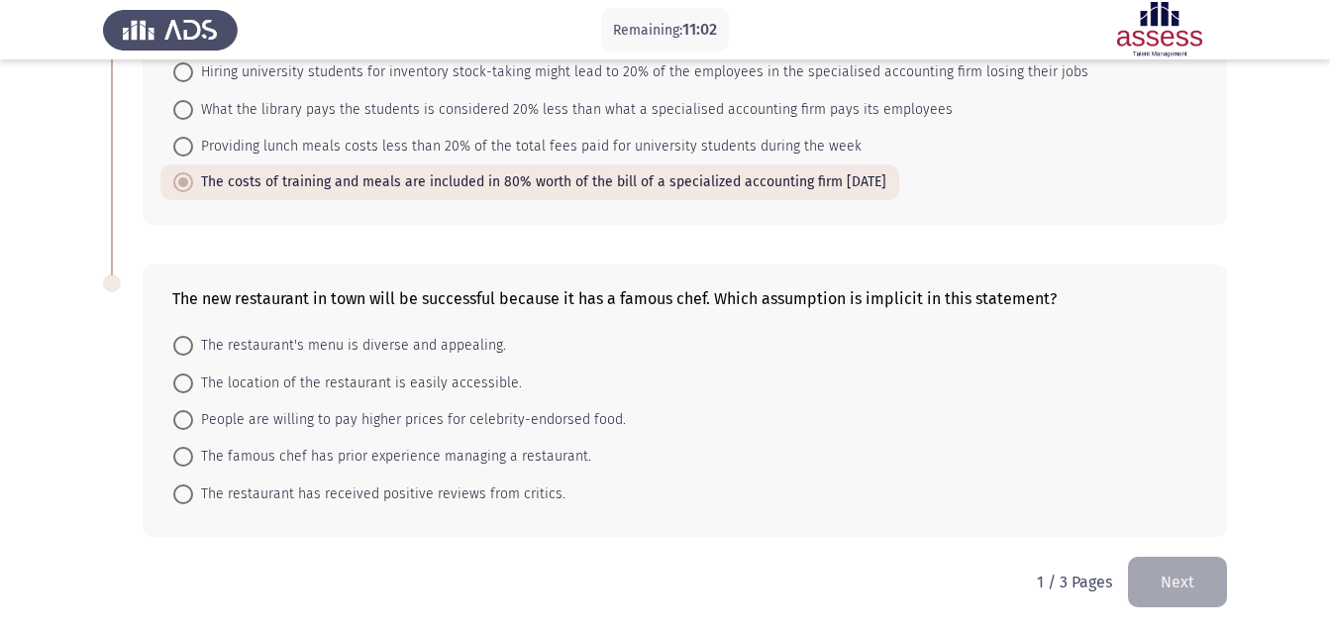
scroll to position [541, 0]
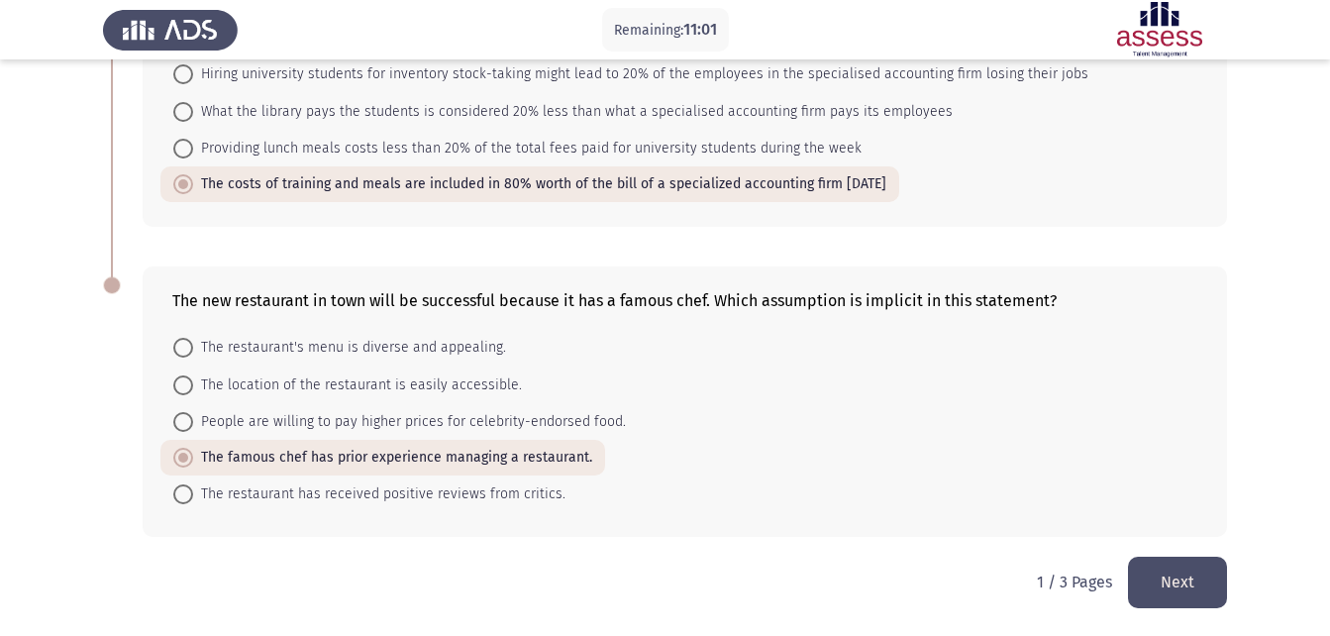
click at [393, 494] on span "The restaurant has received positive reviews from critics." at bounding box center [379, 494] width 372 height 24
click at [193, 494] on input "The restaurant has received positive reviews from critics." at bounding box center [183, 494] width 20 height 20
radio input "true"
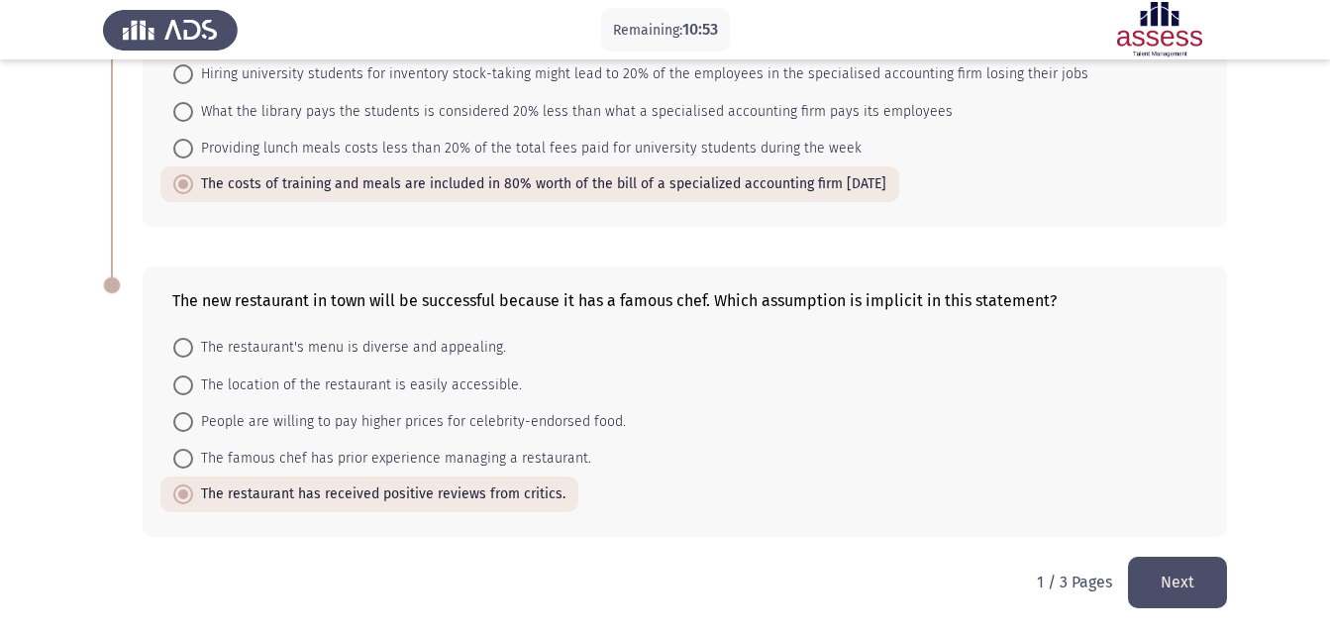
click at [1154, 577] on button "Next" at bounding box center [1177, 582] width 99 height 51
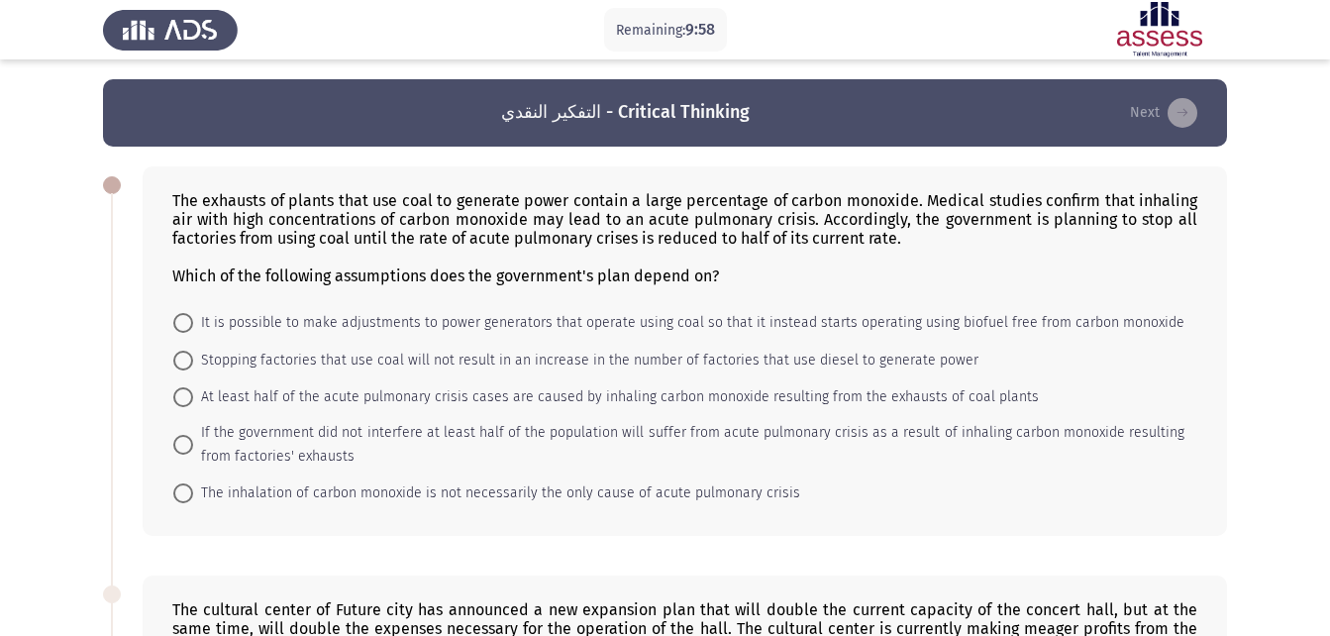
click at [315, 451] on span "If the government did not interfere at least half of the population will suffer…" at bounding box center [689, 445] width 992 height 48
click at [193, 451] on input "If the government did not interfere at least half of the population will suffer…" at bounding box center [183, 445] width 20 height 20
radio input "true"
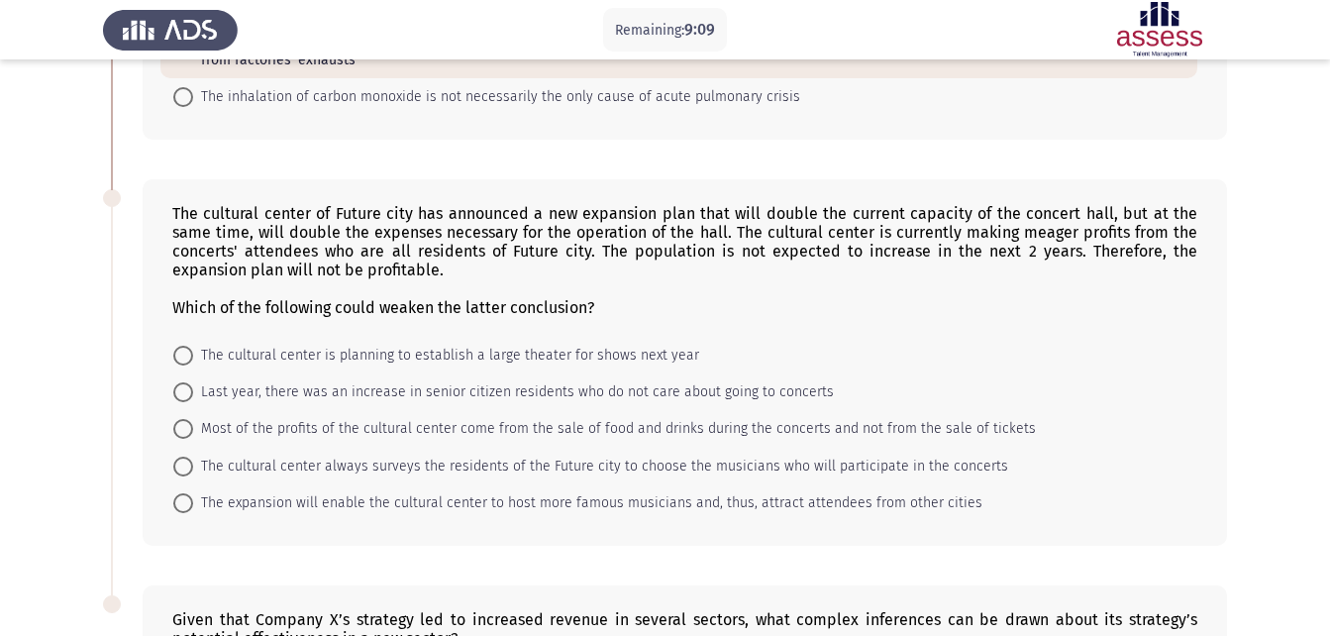
scroll to position [495, 0]
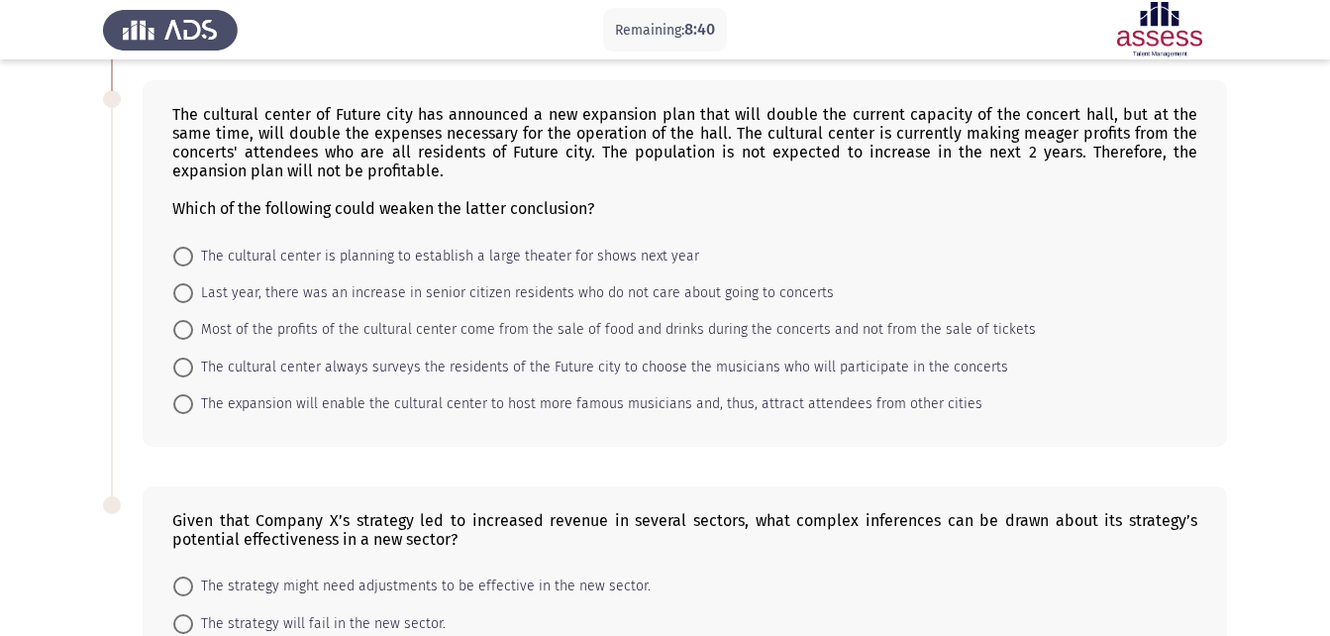
click at [339, 405] on span "The expansion will enable the cultural center to host more famous musicians and…" at bounding box center [587, 404] width 789 height 24
click at [193, 405] on input "The expansion will enable the cultural center to host more famous musicians and…" at bounding box center [183, 404] width 20 height 20
radio input "true"
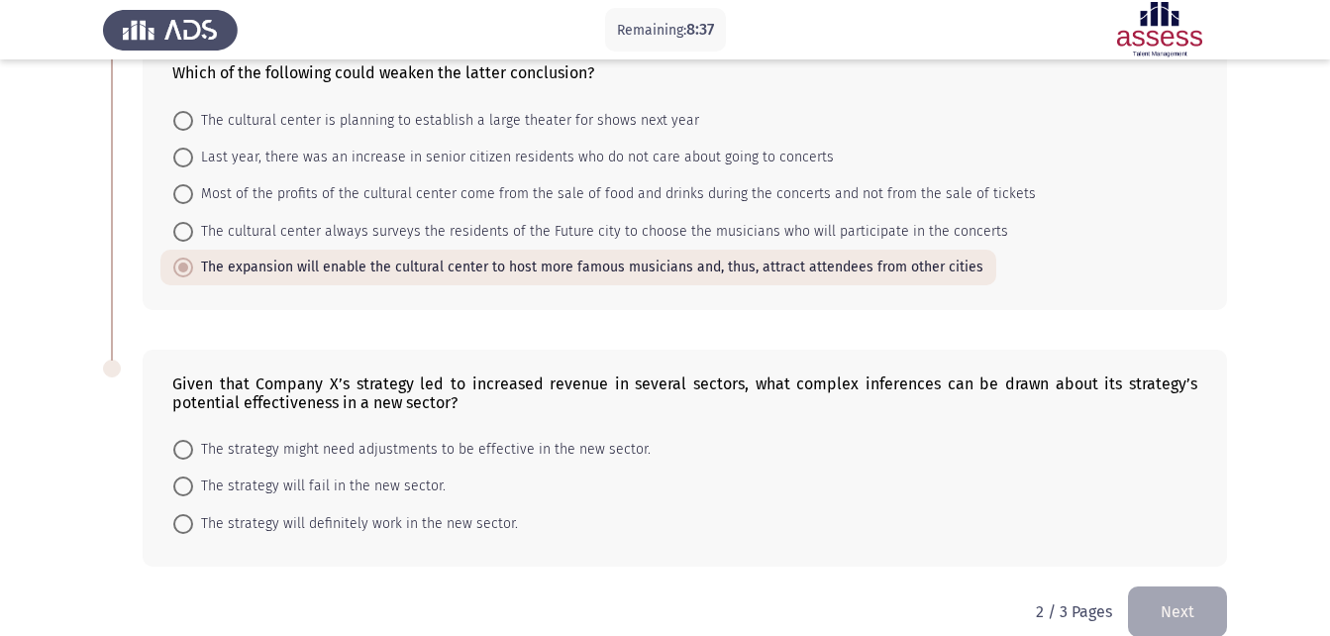
scroll to position [661, 0]
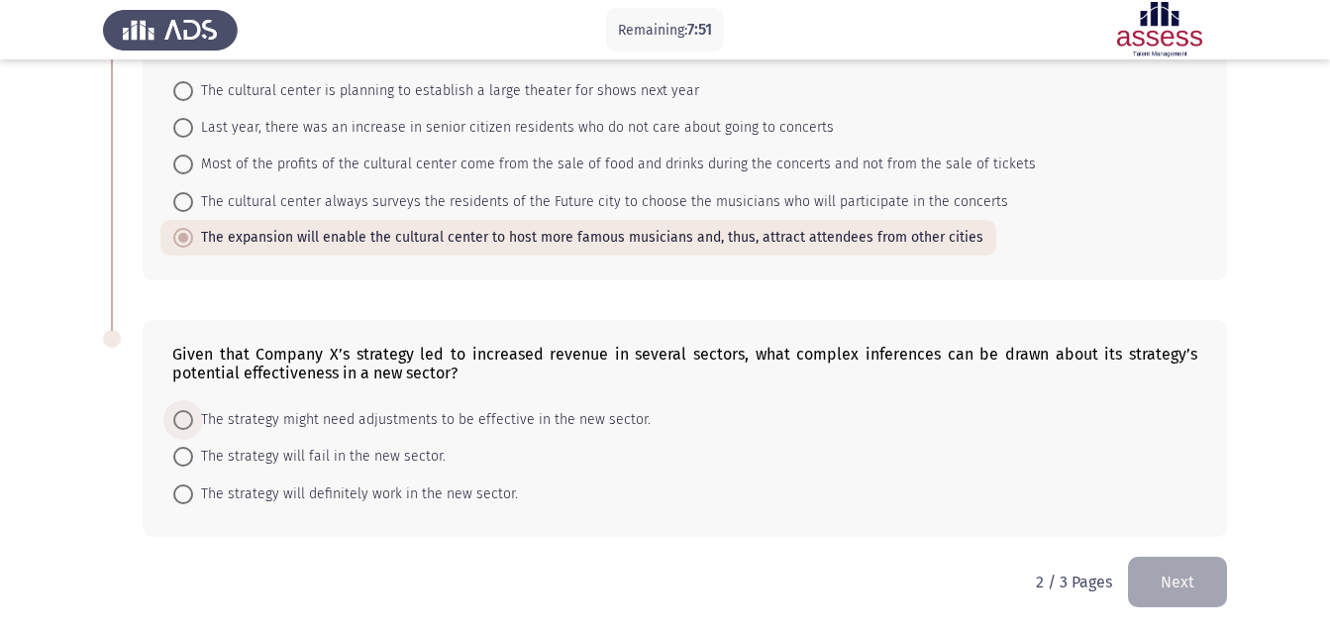
click at [291, 416] on span "The strategy might need adjustments to be effective in the new sector." at bounding box center [422, 420] width 458 height 24
click at [193, 416] on input "The strategy might need adjustments to be effective in the new sector." at bounding box center [183, 420] width 20 height 20
radio input "true"
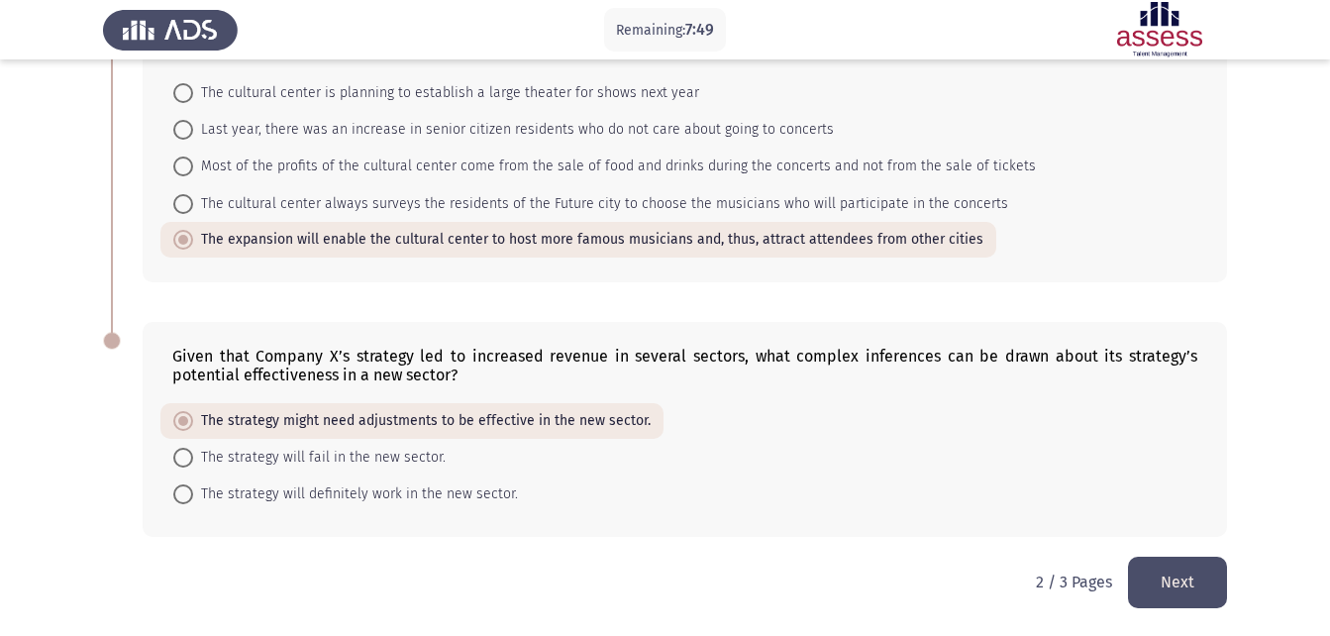
click at [1176, 580] on button "Next" at bounding box center [1177, 582] width 99 height 51
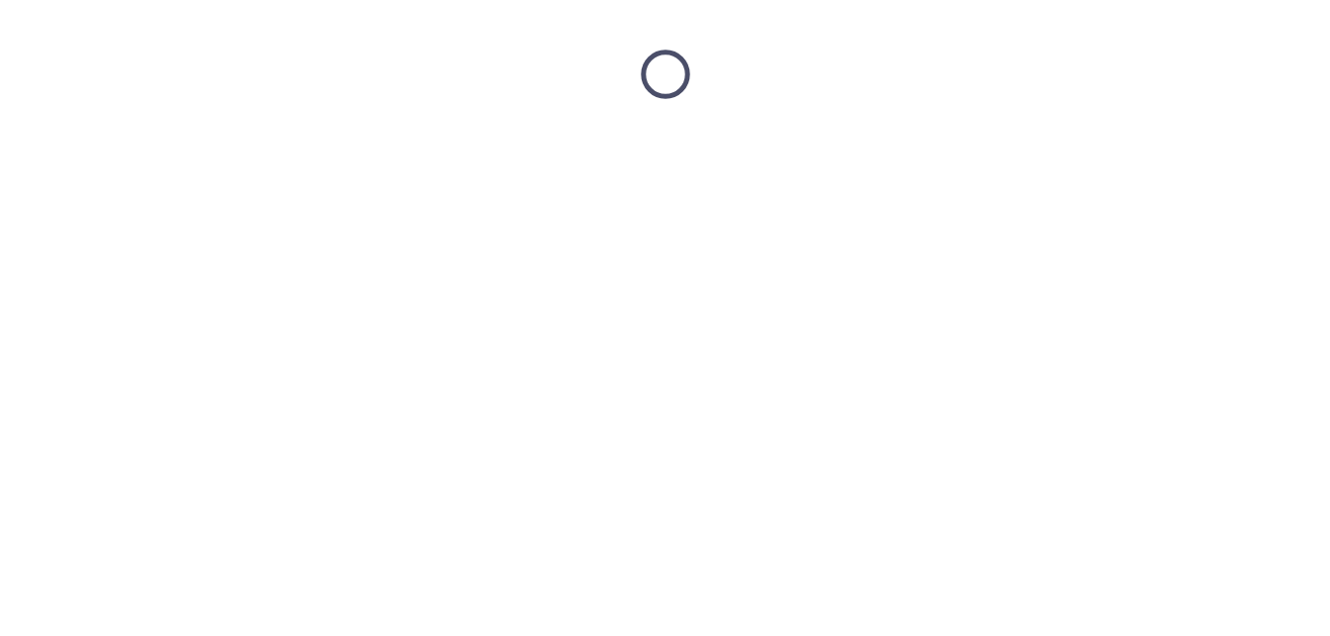
scroll to position [0, 0]
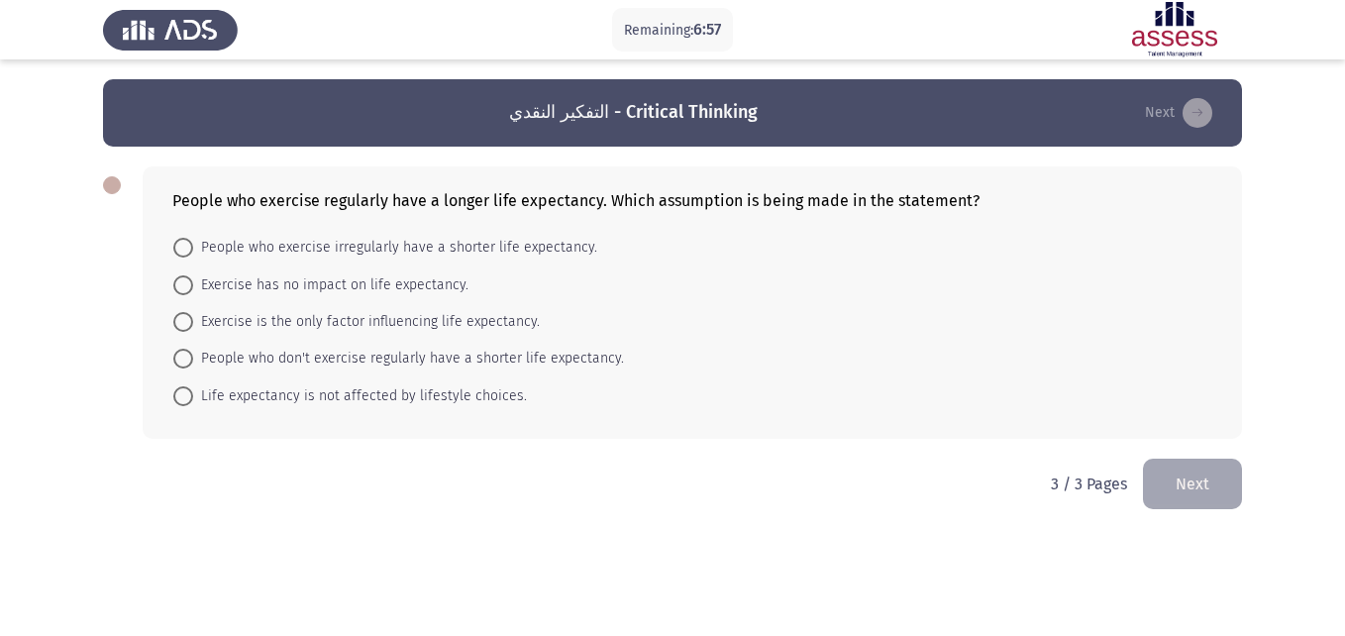
click at [463, 353] on span "People who don't exercise regularly have a shorter life expectancy." at bounding box center [408, 359] width 431 height 24
click at [193, 353] on input "People who don't exercise regularly have a shorter life expectancy." at bounding box center [183, 359] width 20 height 20
radio input "true"
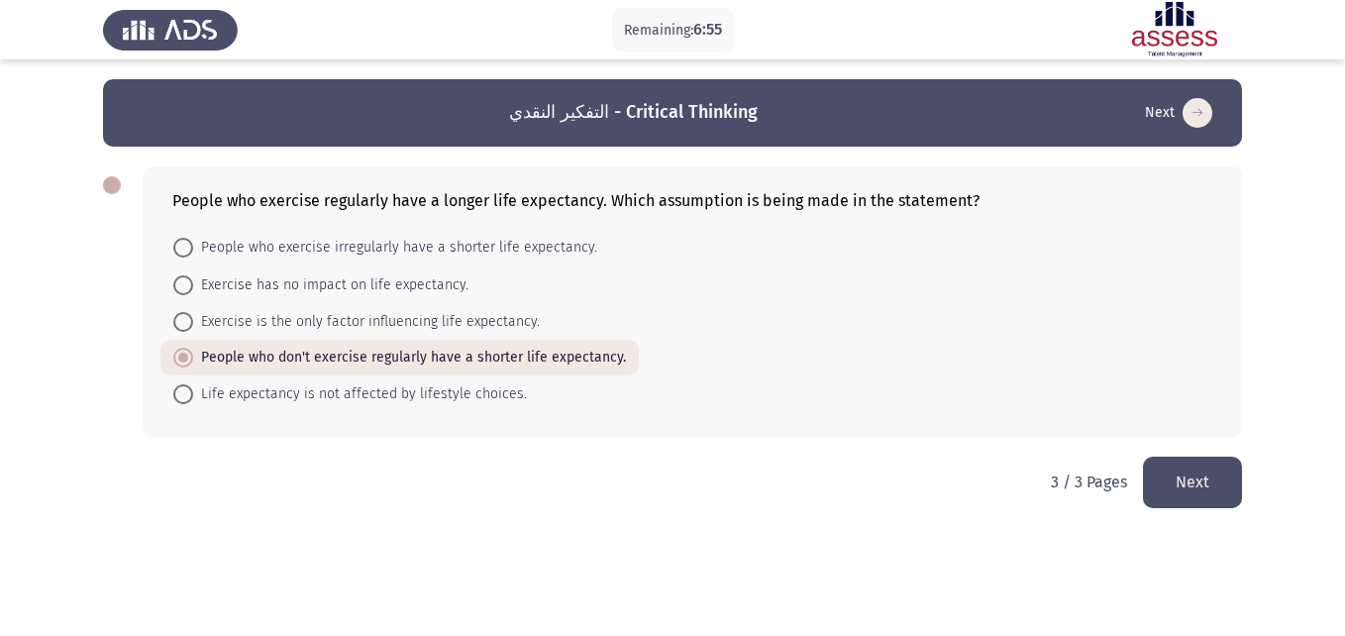
click at [1180, 469] on button "Next" at bounding box center [1192, 482] width 99 height 51
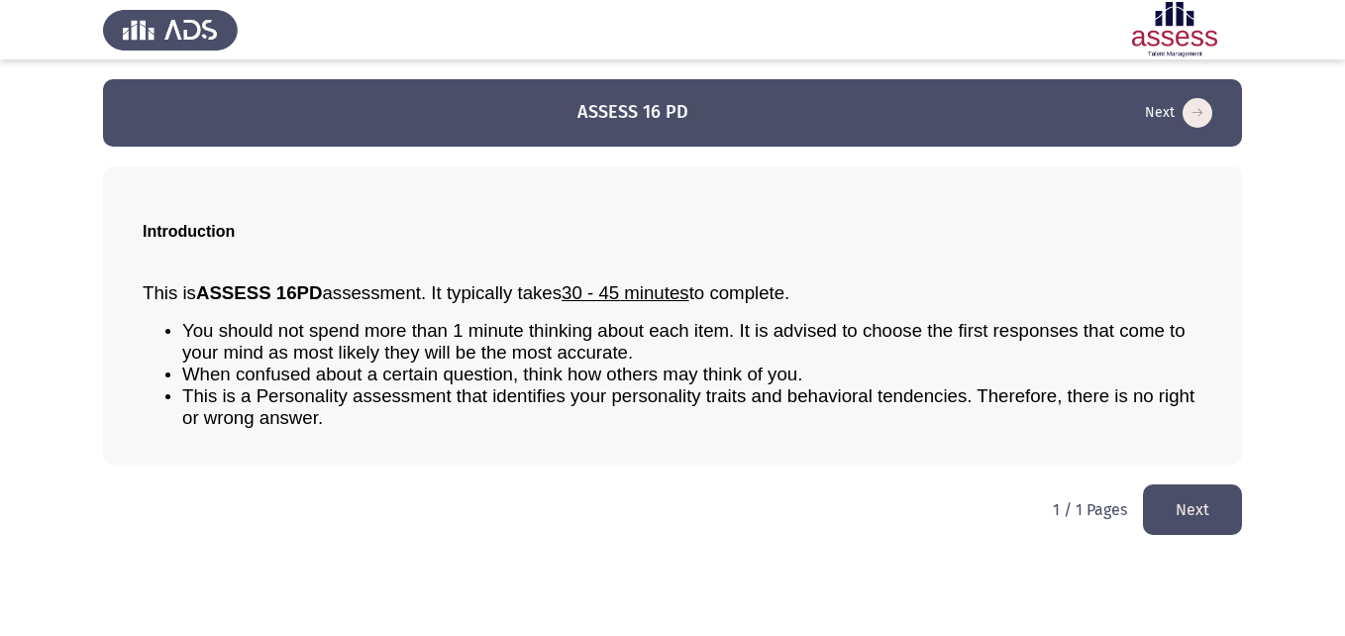
click at [1048, 401] on span "This is a Personality assessment that identifies your personality traits and be…" at bounding box center [688, 406] width 1012 height 43
click at [1192, 108] on icon "load next page" at bounding box center [1198, 113] width 30 height 30
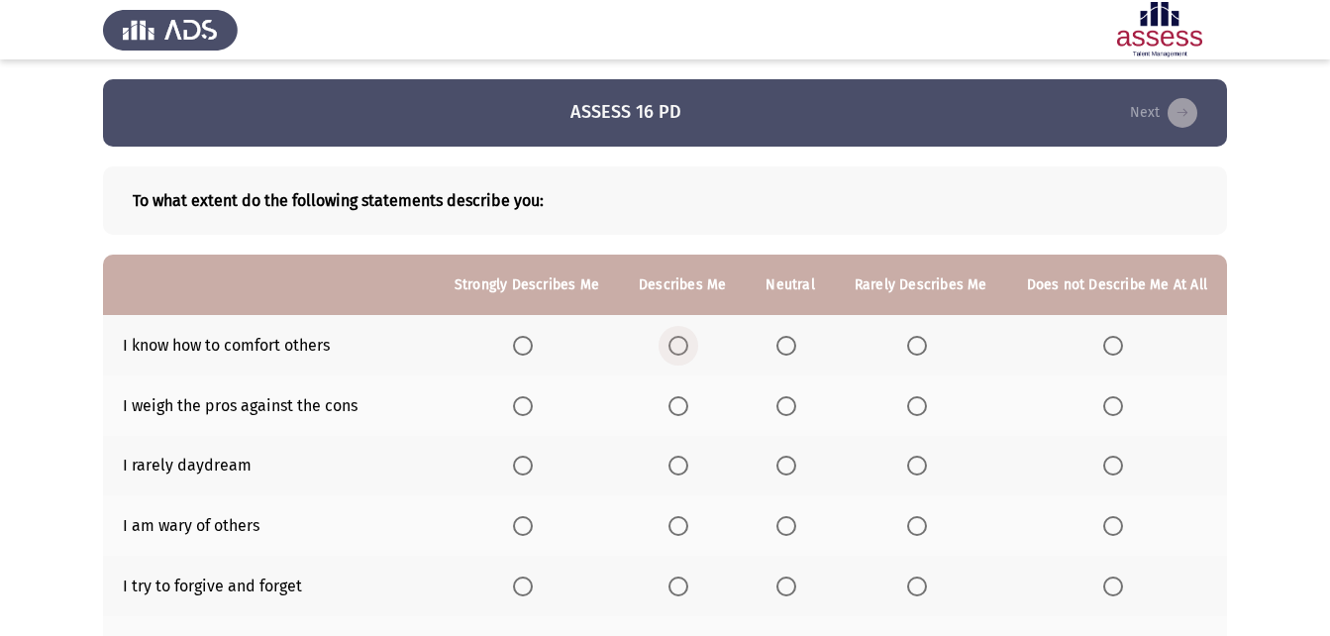
click at [684, 352] on span "Select an option" at bounding box center [679, 346] width 20 height 20
click at [684, 352] on input "Select an option" at bounding box center [679, 346] width 20 height 20
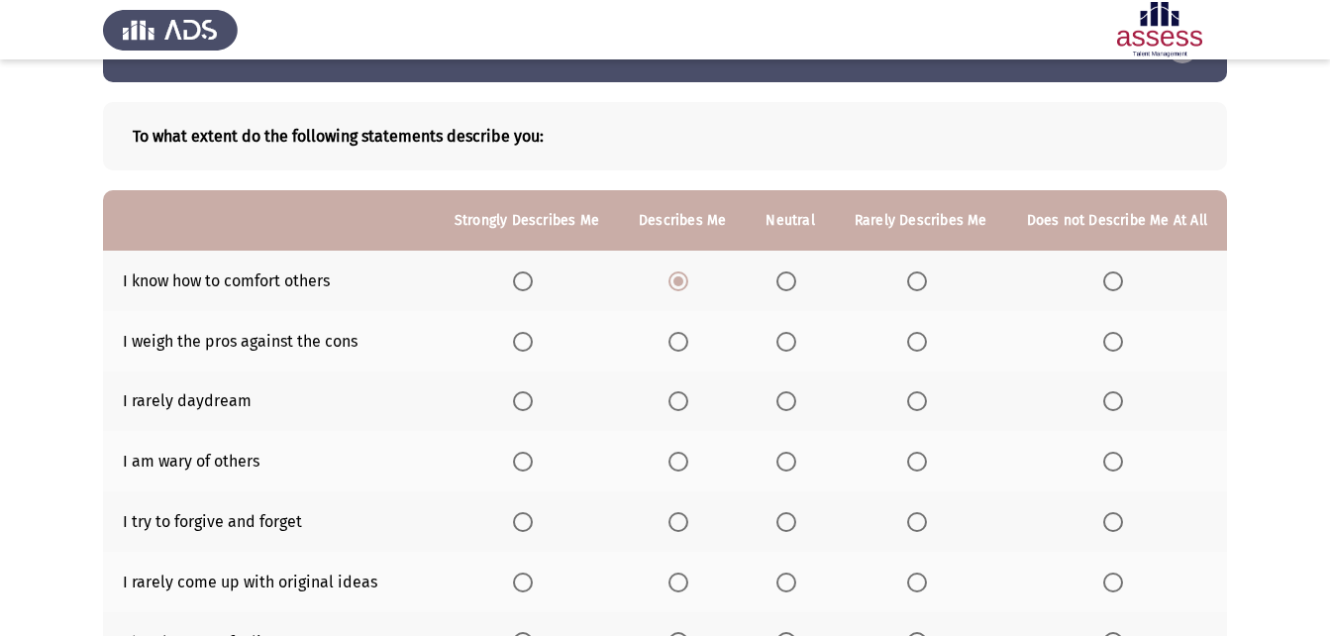
scroll to position [99, 0]
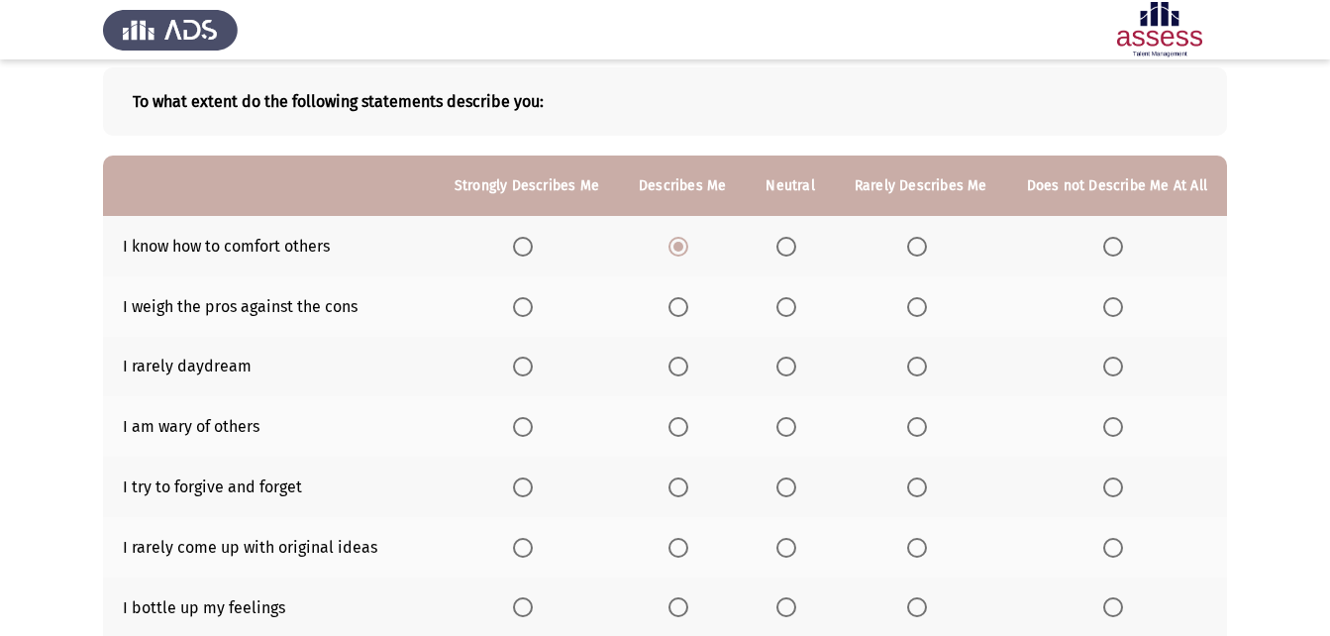
click at [527, 420] on span "Select an option" at bounding box center [523, 427] width 20 height 20
click at [527, 420] on input "Select an option" at bounding box center [523, 427] width 20 height 20
click at [688, 495] on span "Select an option" at bounding box center [679, 487] width 20 height 20
click at [688, 495] on input "Select an option" at bounding box center [679, 487] width 20 height 20
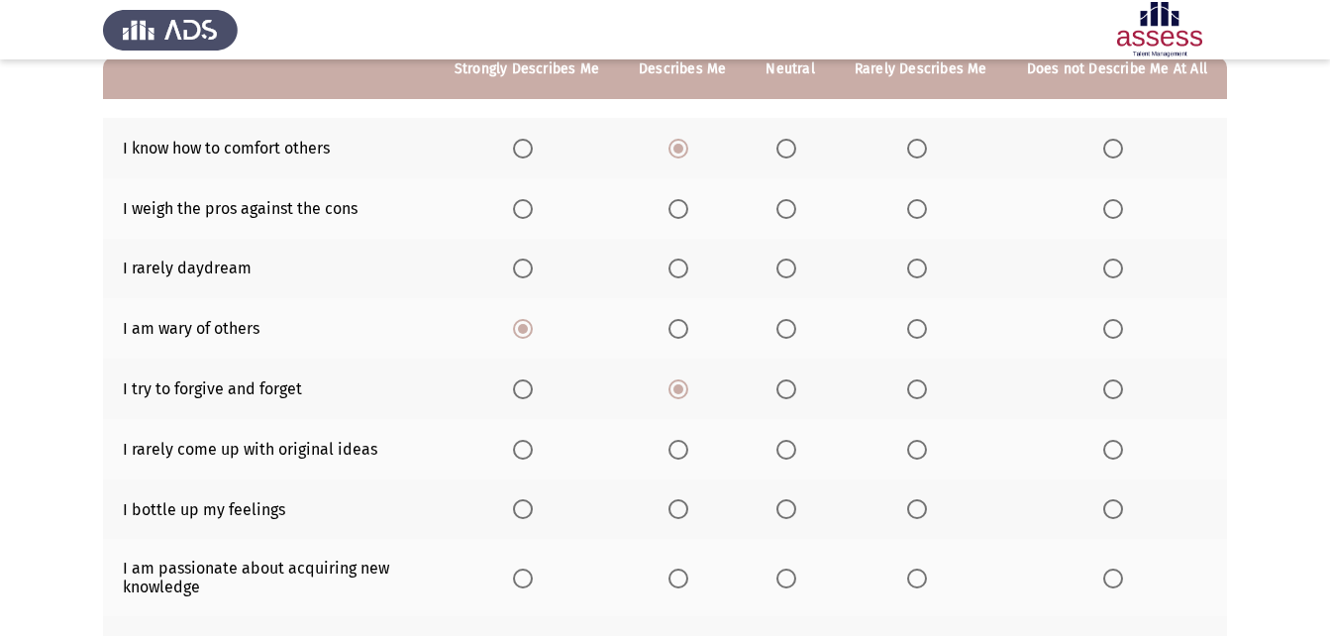
scroll to position [198, 0]
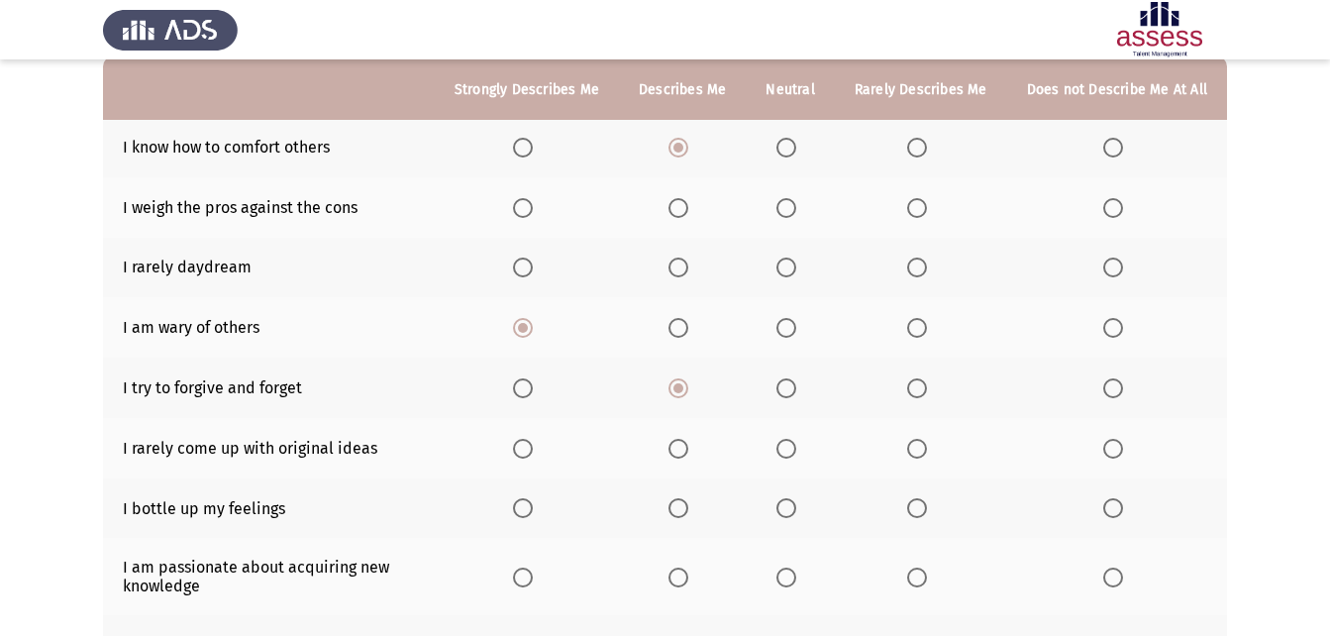
click at [926, 454] on span "Select an option" at bounding box center [917, 449] width 20 height 20
click at [926, 454] on input "Select an option" at bounding box center [917, 449] width 20 height 20
click at [682, 508] on span "Select an option" at bounding box center [679, 508] width 20 height 20
click at [682, 508] on input "Select an option" at bounding box center [679, 508] width 20 height 20
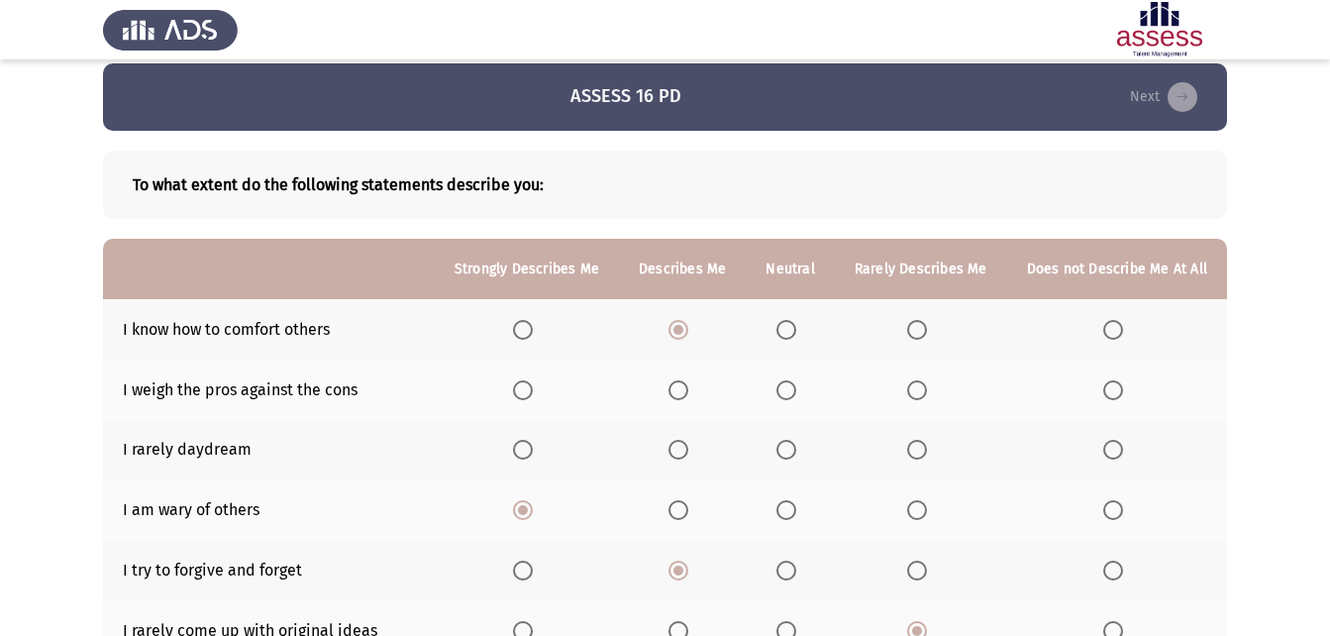
scroll to position [0, 0]
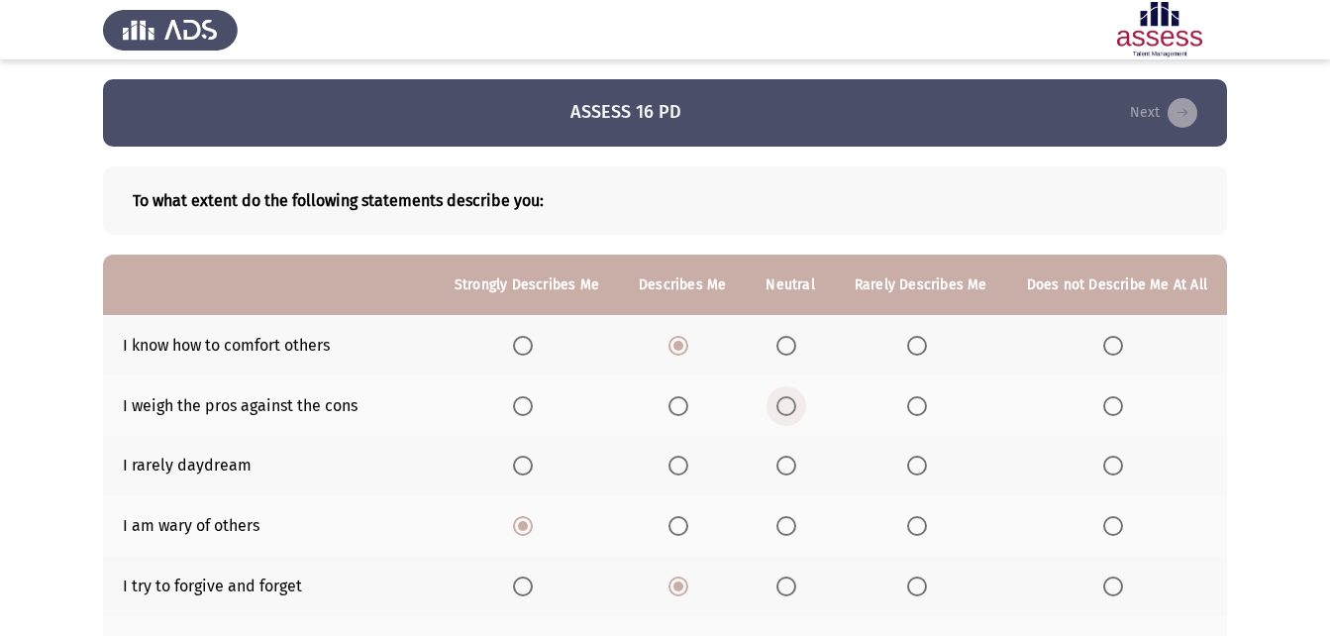
click at [796, 413] on span "Select an option" at bounding box center [787, 406] width 20 height 20
click at [796, 413] on input "Select an option" at bounding box center [787, 406] width 20 height 20
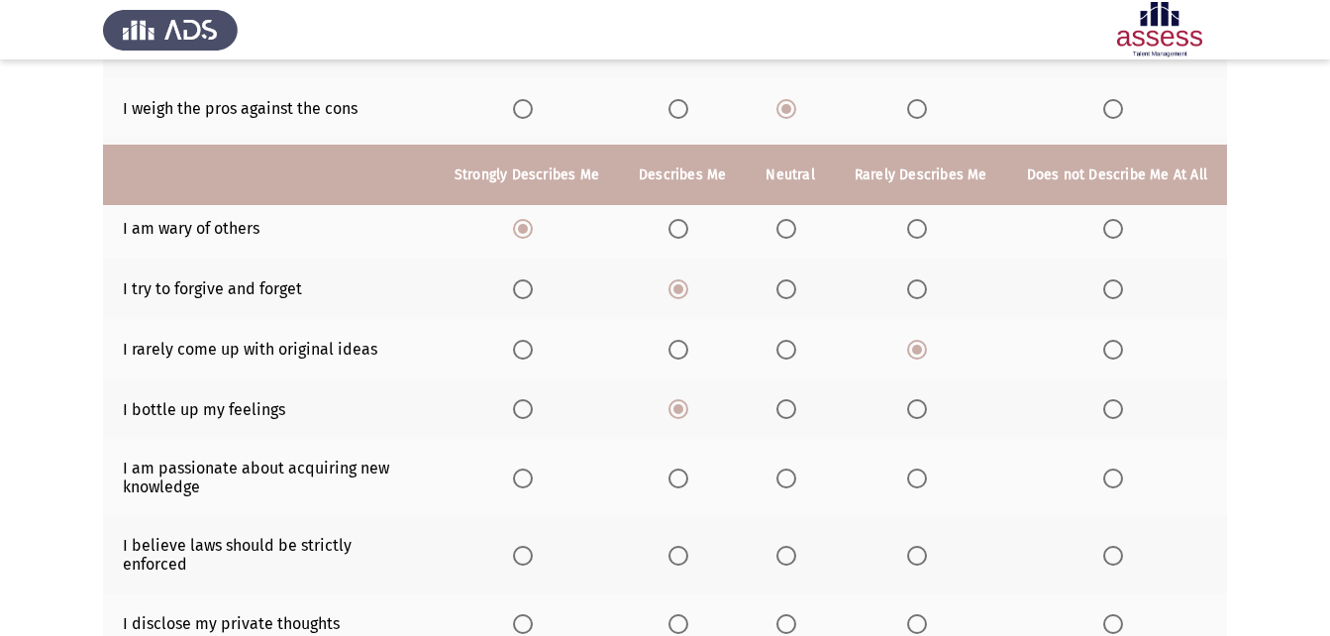
scroll to position [396, 0]
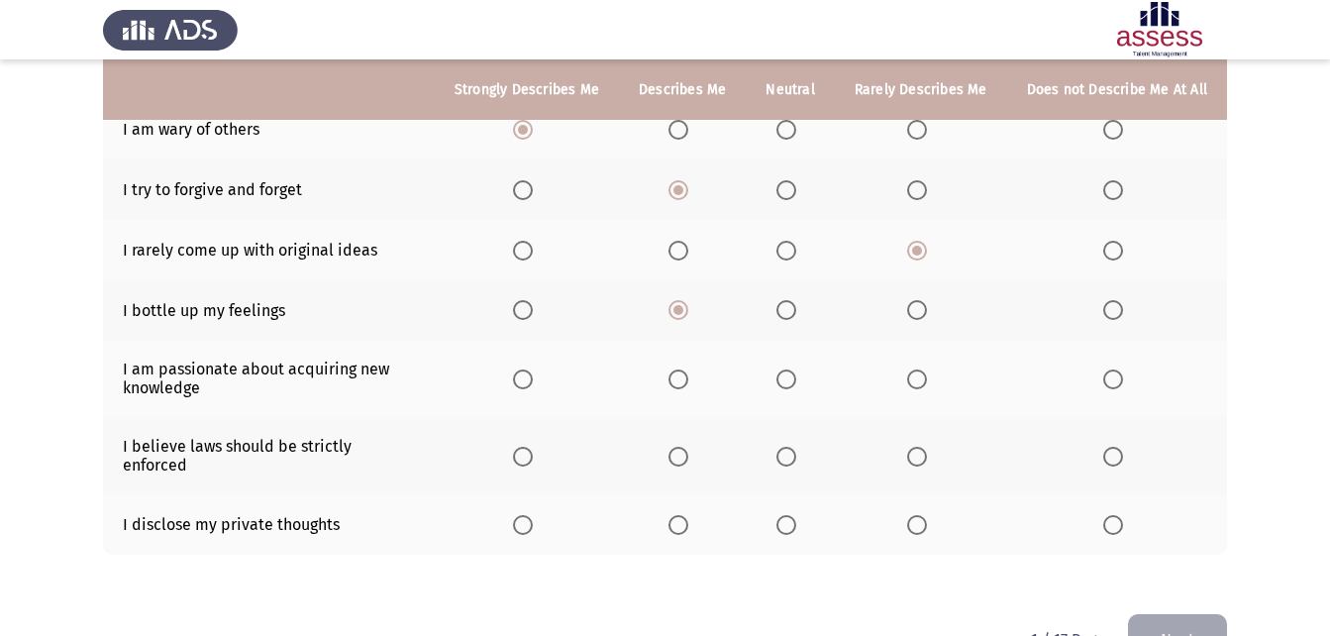
click at [533, 380] on span "Select an option" at bounding box center [523, 379] width 20 height 20
click at [533, 380] on input "Select an option" at bounding box center [523, 379] width 20 height 20
click at [529, 451] on span "Select an option" at bounding box center [523, 457] width 20 height 20
click at [529, 451] on input "Select an option" at bounding box center [523, 457] width 20 height 20
click at [686, 515] on span "Select an option" at bounding box center [679, 525] width 20 height 20
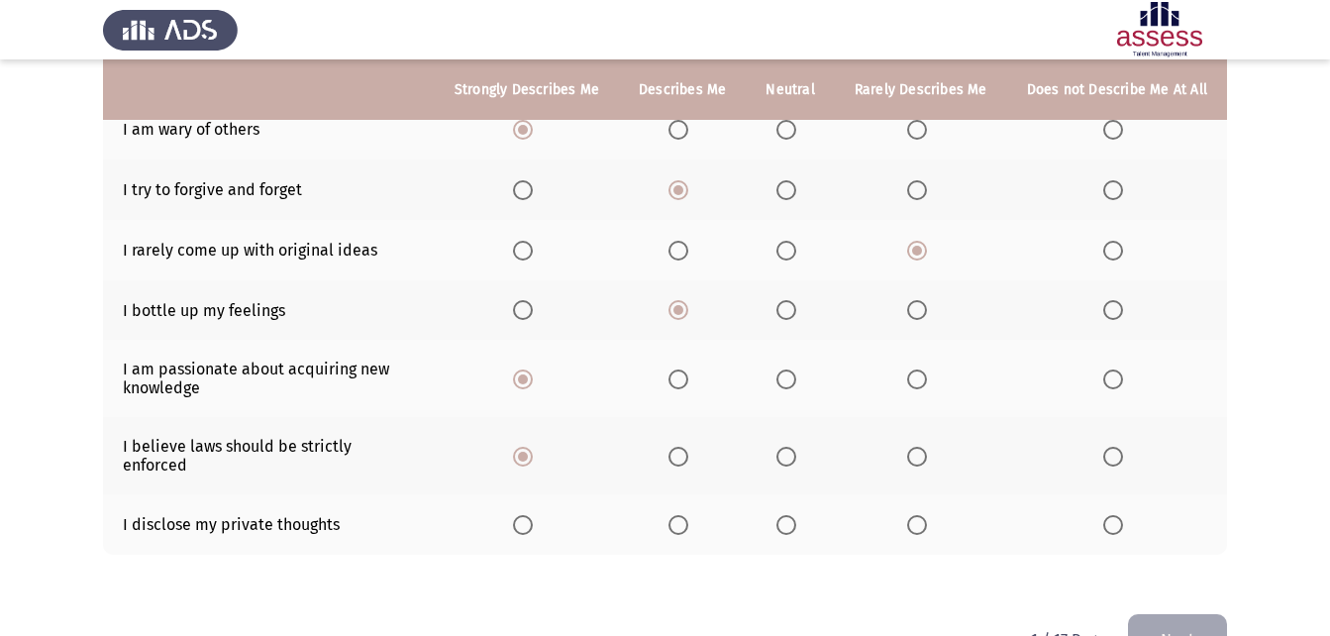
click at [686, 515] on input "Select an option" at bounding box center [679, 525] width 20 height 20
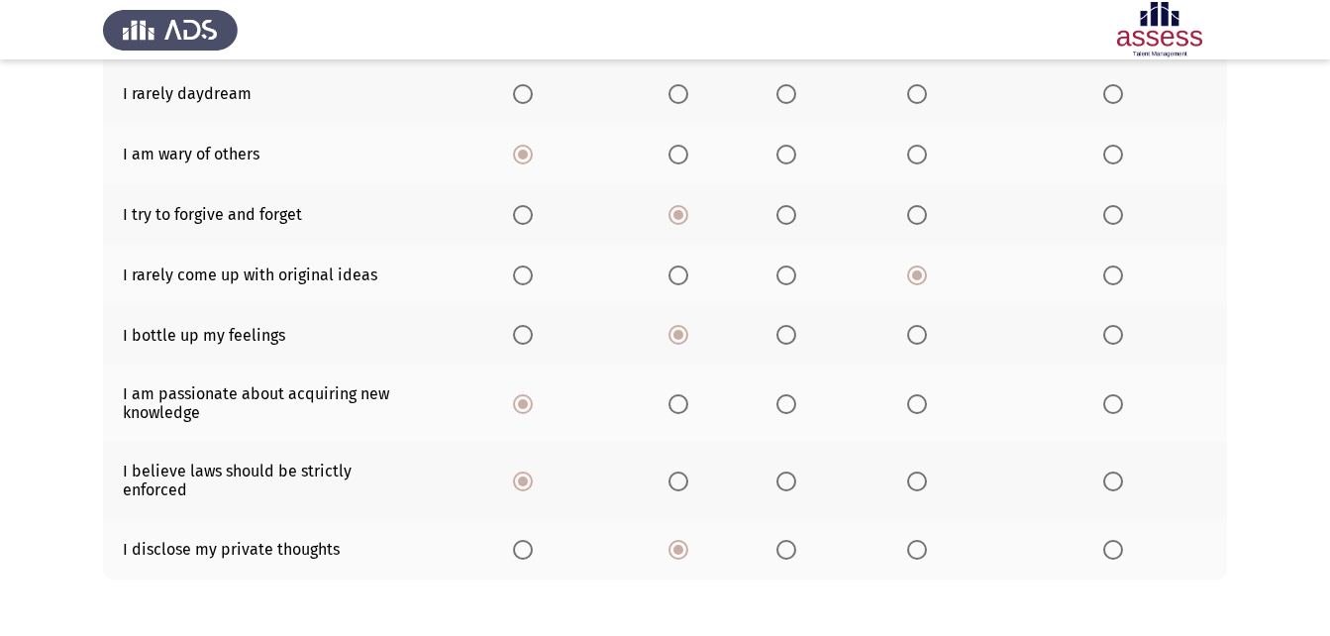
scroll to position [437, 0]
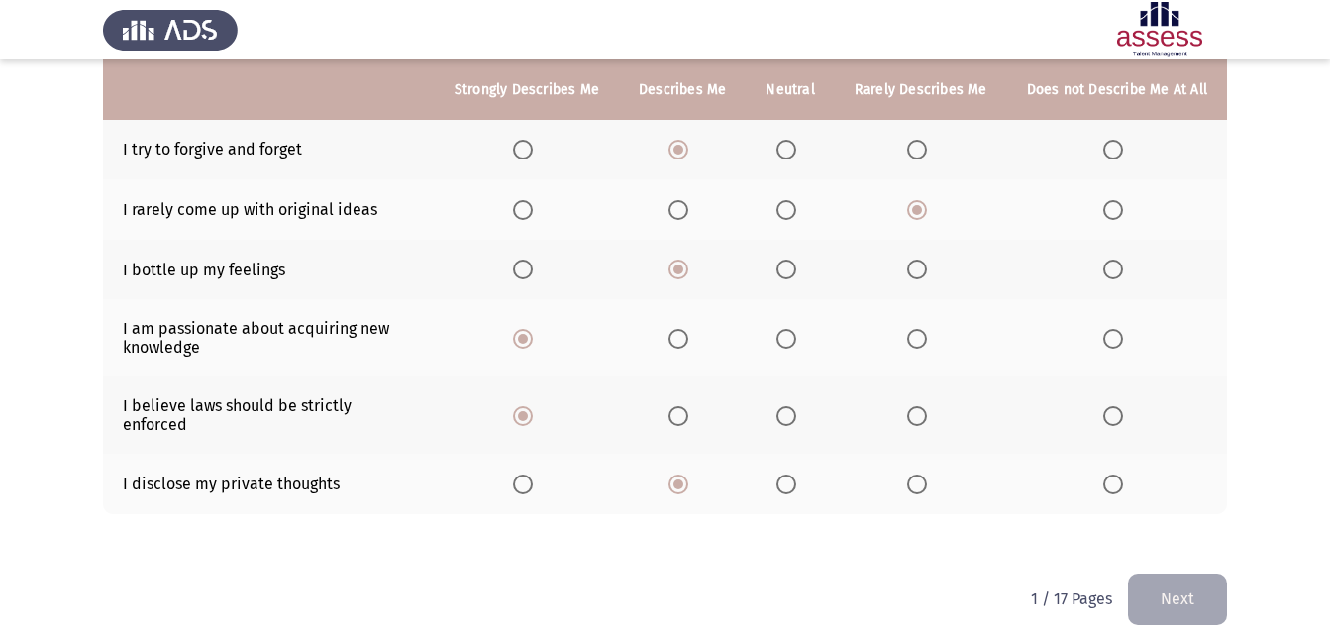
click at [1181, 582] on button "Next" at bounding box center [1177, 599] width 99 height 51
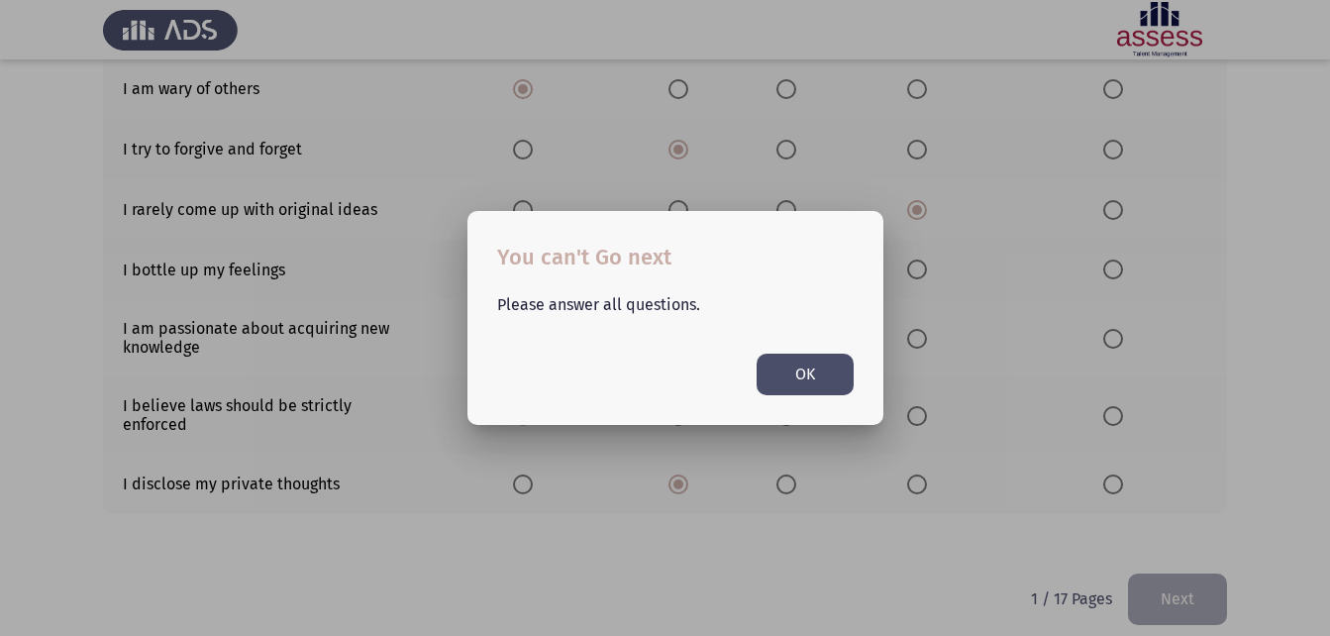
click at [771, 378] on button "OK" at bounding box center [805, 374] width 97 height 41
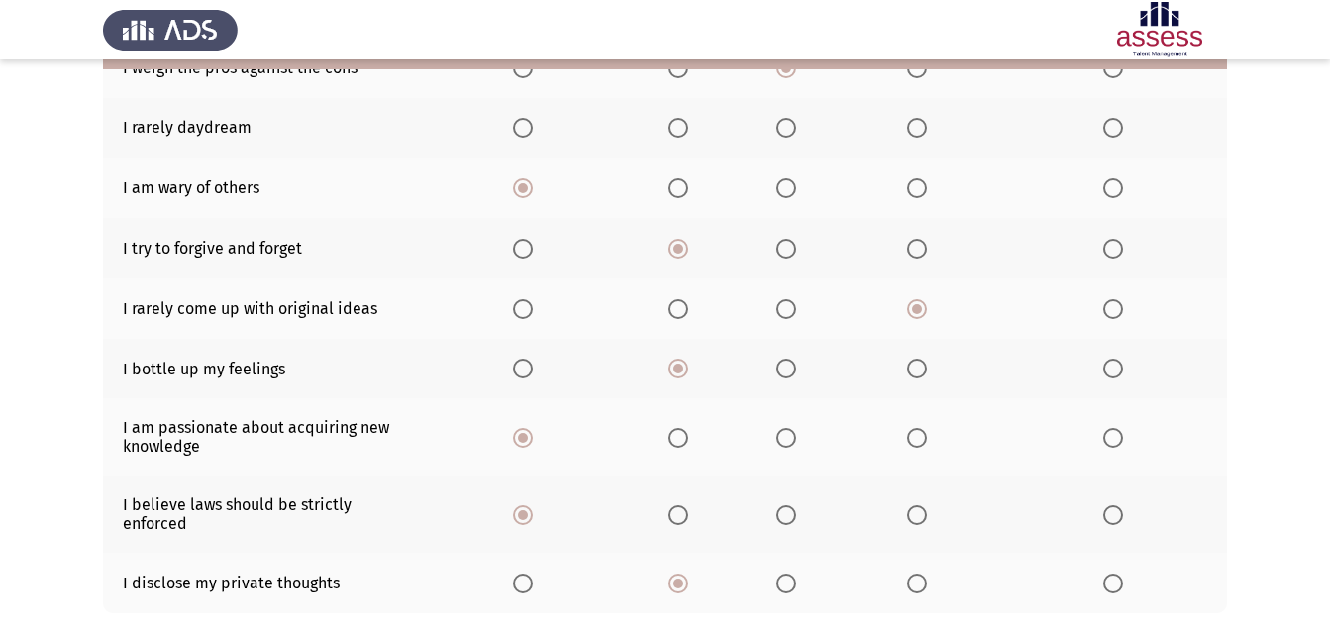
scroll to position [239, 0]
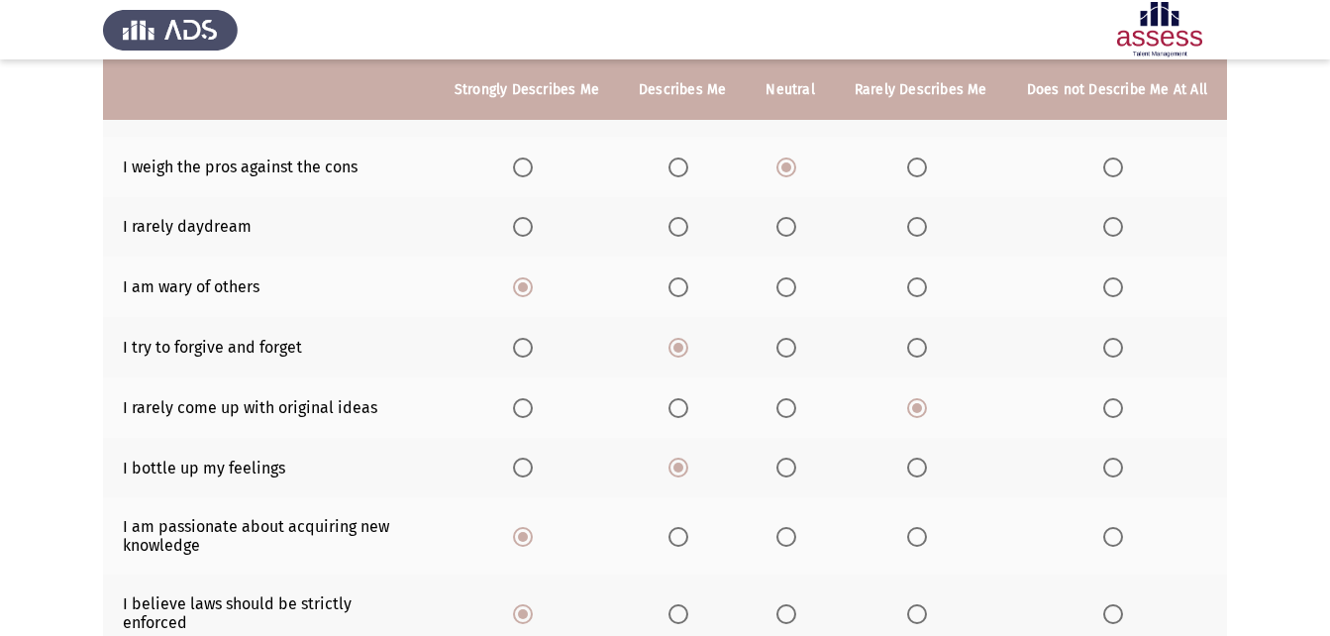
click at [525, 221] on span "Select an option" at bounding box center [523, 227] width 20 height 20
click at [525, 221] on input "Select an option" at bounding box center [523, 227] width 20 height 20
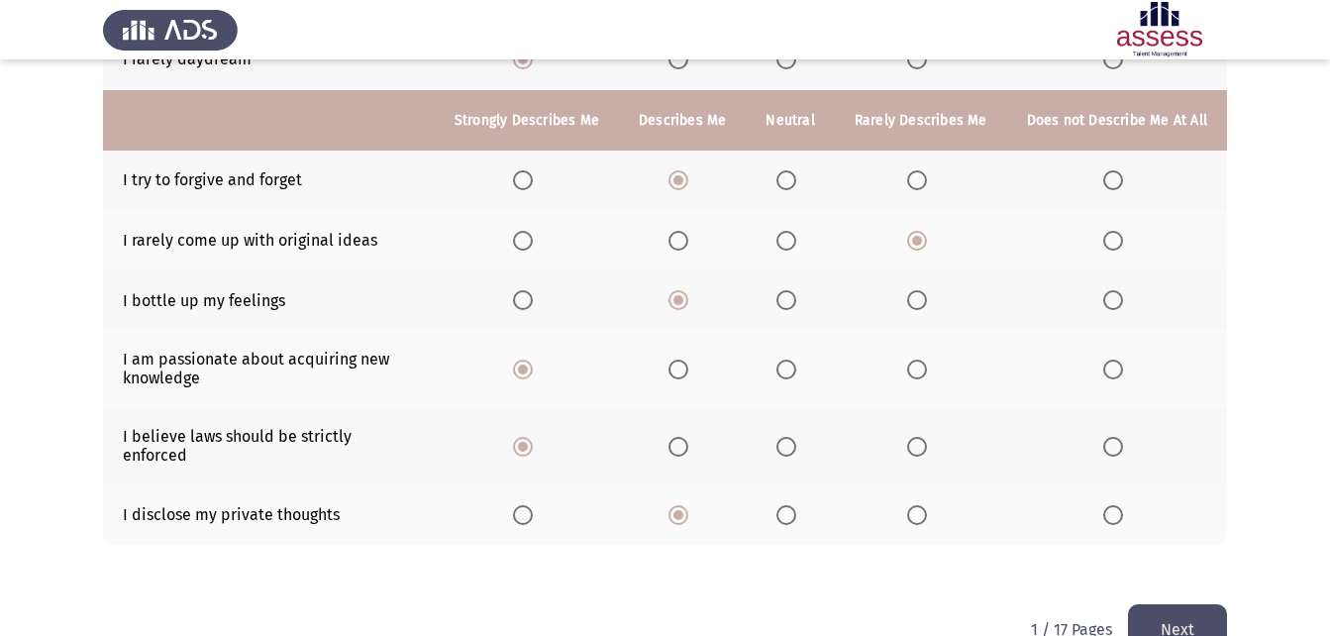
scroll to position [437, 0]
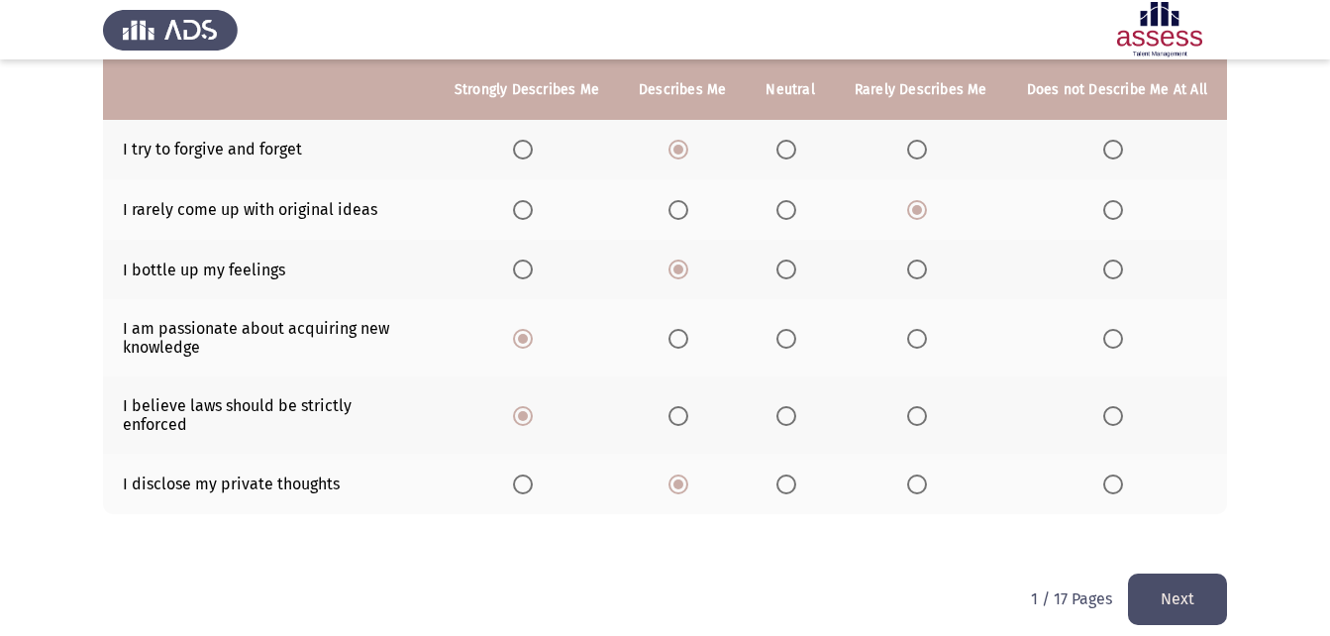
click at [1203, 574] on button "Next" at bounding box center [1177, 599] width 99 height 51
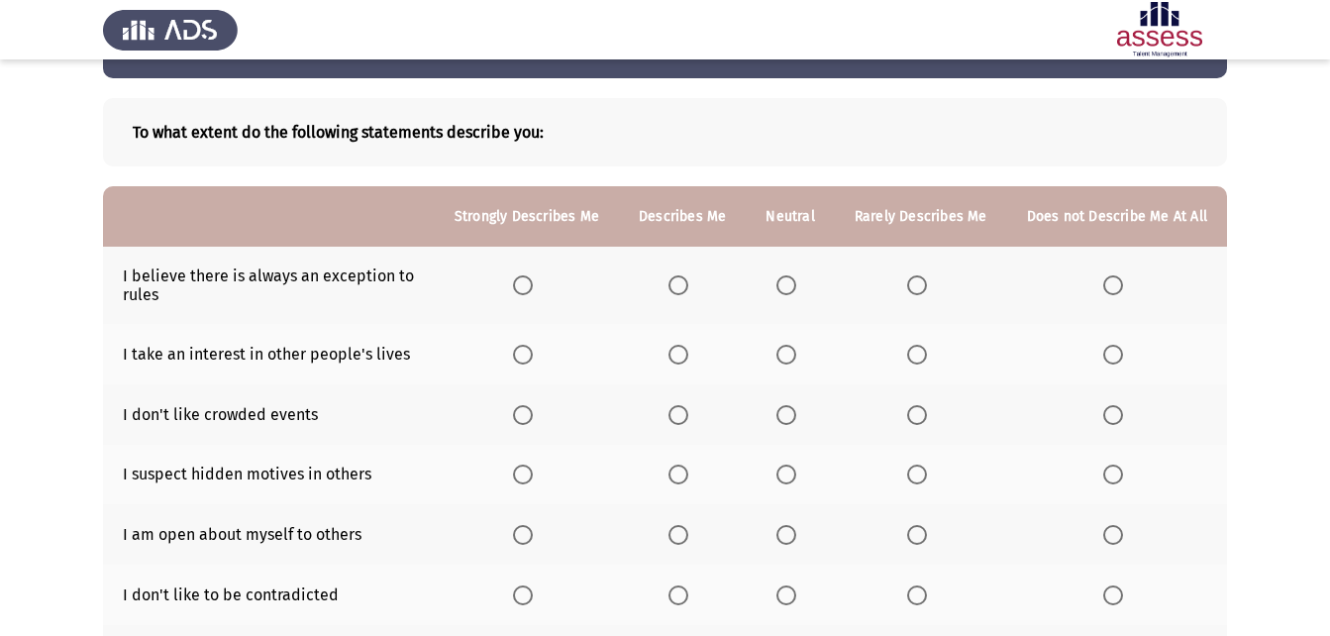
scroll to position [99, 0]
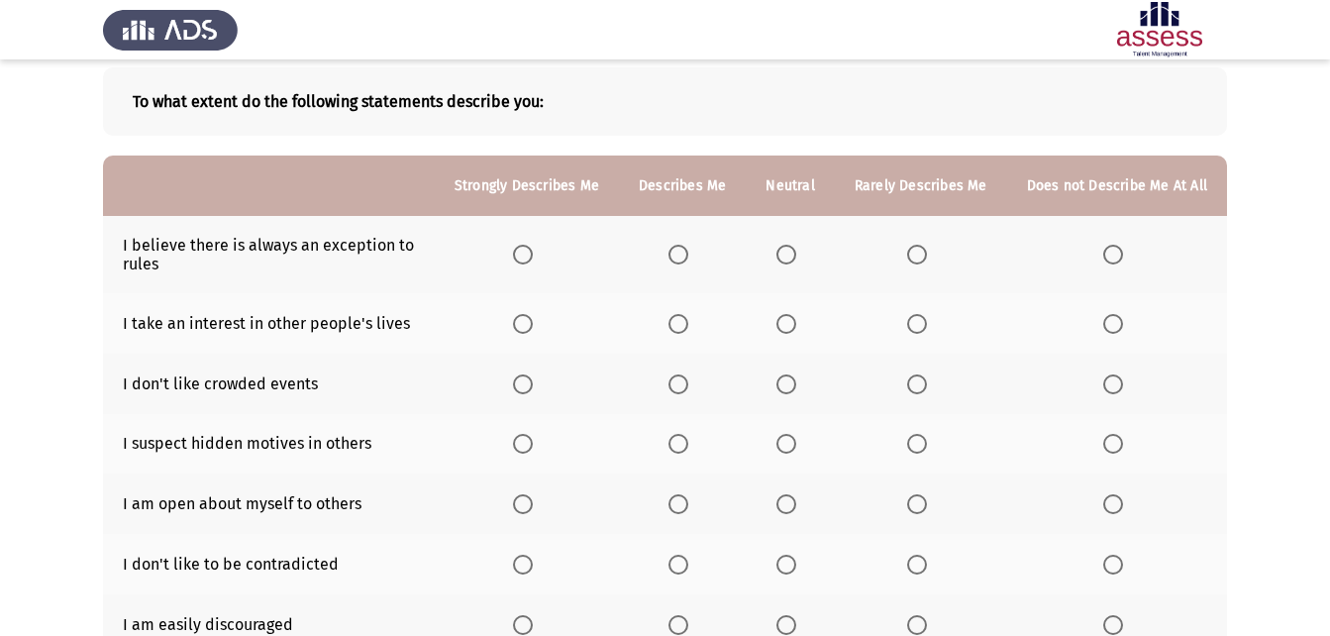
click at [913, 252] on span "Select an option" at bounding box center [917, 255] width 20 height 20
click at [913, 252] on input "Select an option" at bounding box center [917, 255] width 20 height 20
click at [920, 325] on span "Select an option" at bounding box center [917, 324] width 20 height 20
click at [920, 325] on input "Select an option" at bounding box center [917, 324] width 20 height 20
click at [533, 380] on span "Select an option" at bounding box center [523, 384] width 20 height 20
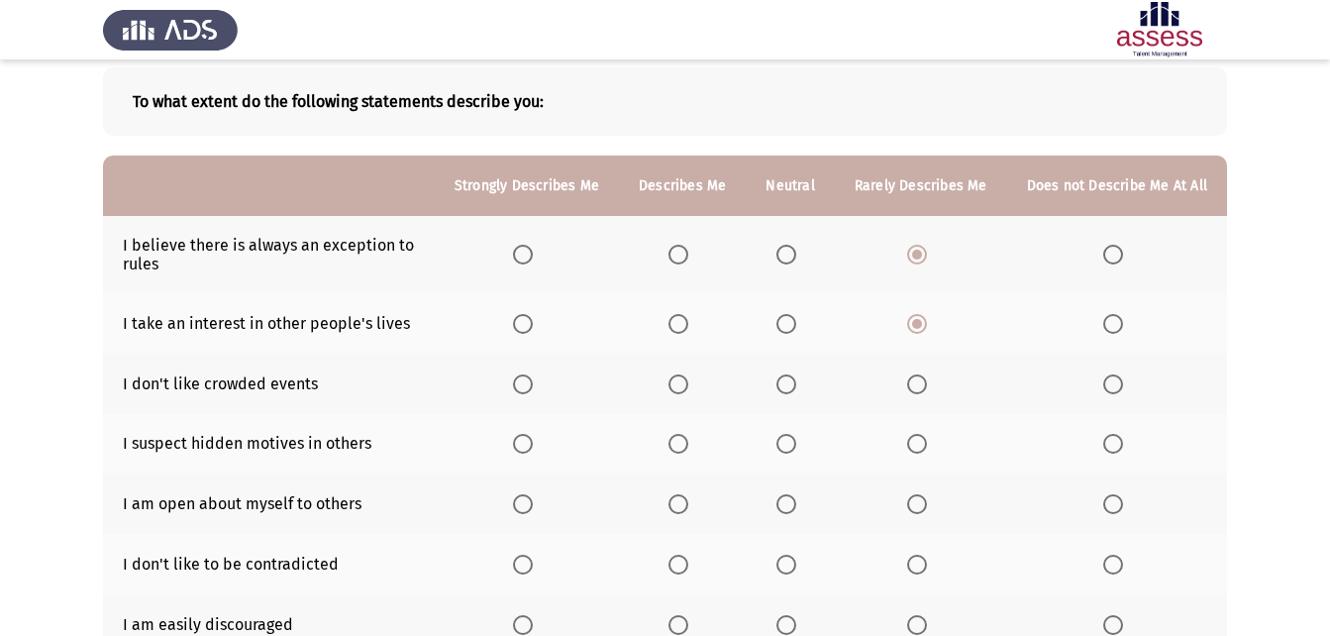
click at [533, 380] on input "Select an option" at bounding box center [523, 384] width 20 height 20
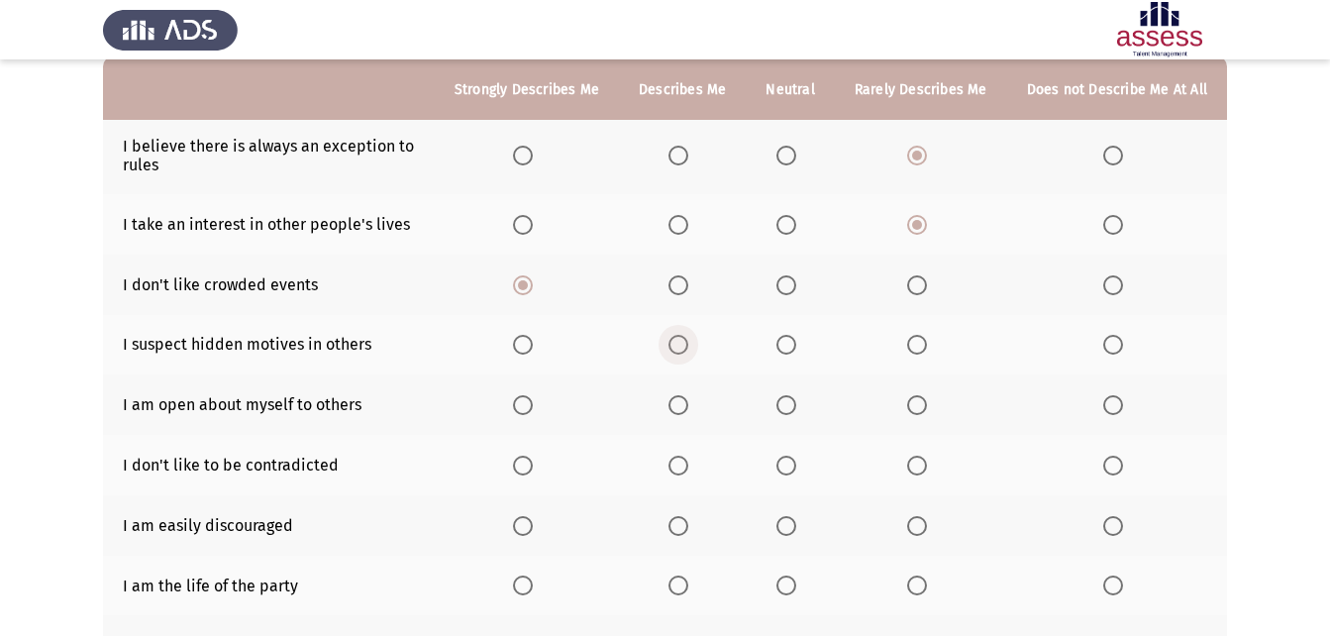
click at [688, 343] on span "Select an option" at bounding box center [679, 345] width 20 height 20
click at [688, 343] on input "Select an option" at bounding box center [679, 345] width 20 height 20
click at [681, 406] on span "Select an option" at bounding box center [679, 405] width 20 height 20
click at [681, 406] on input "Select an option" at bounding box center [679, 405] width 20 height 20
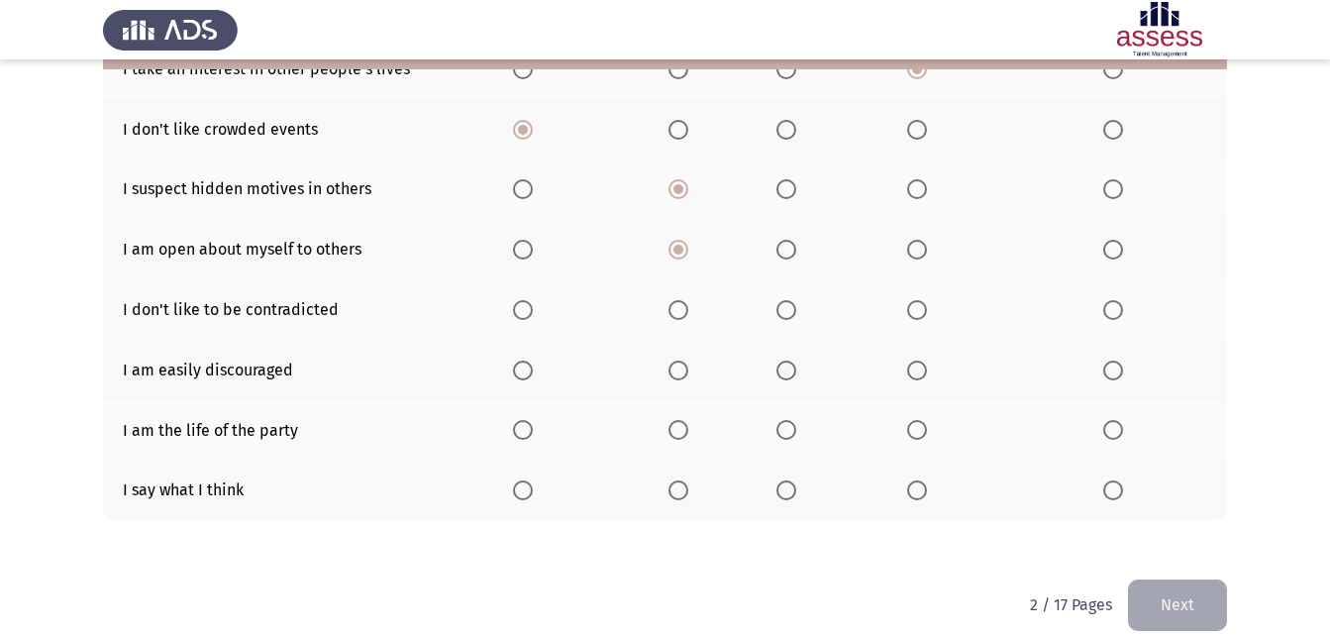
scroll to position [376, 0]
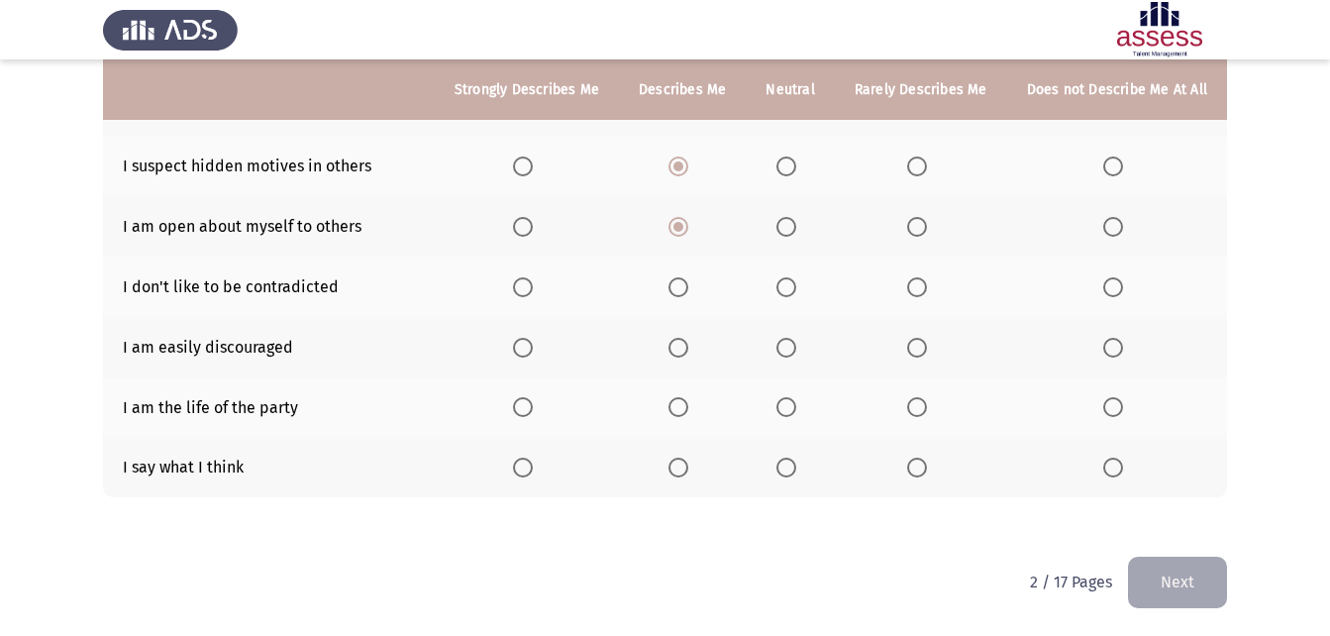
click at [1113, 277] on span "Select an option" at bounding box center [1114, 287] width 20 height 20
click at [1113, 277] on input "Select an option" at bounding box center [1114, 287] width 20 height 20
click at [788, 342] on span "Select an option" at bounding box center [787, 348] width 20 height 20
click at [788, 342] on input "Select an option" at bounding box center [787, 348] width 20 height 20
click at [932, 467] on label "Select an option" at bounding box center [921, 468] width 28 height 20
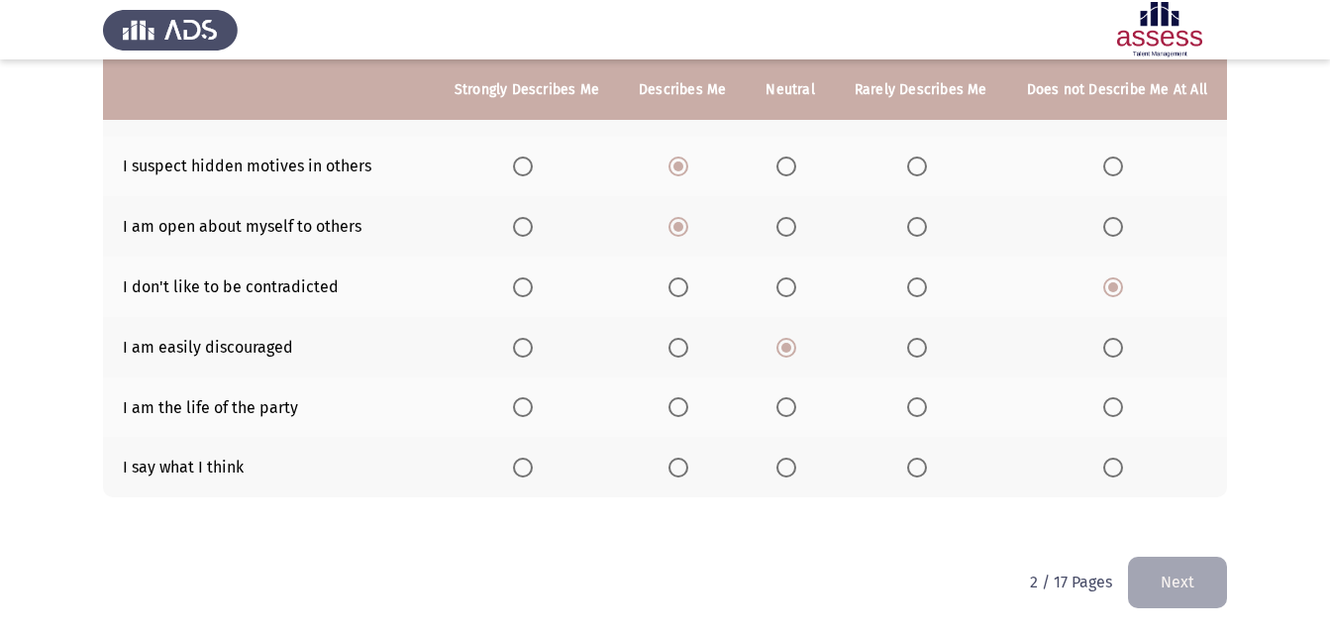
click at [927, 467] on input "Select an option" at bounding box center [917, 468] width 20 height 20
click at [1120, 411] on span "Select an option" at bounding box center [1114, 407] width 20 height 20
click at [1120, 411] on input "Select an option" at bounding box center [1114, 407] width 20 height 20
click at [1189, 578] on button "Next" at bounding box center [1177, 582] width 99 height 51
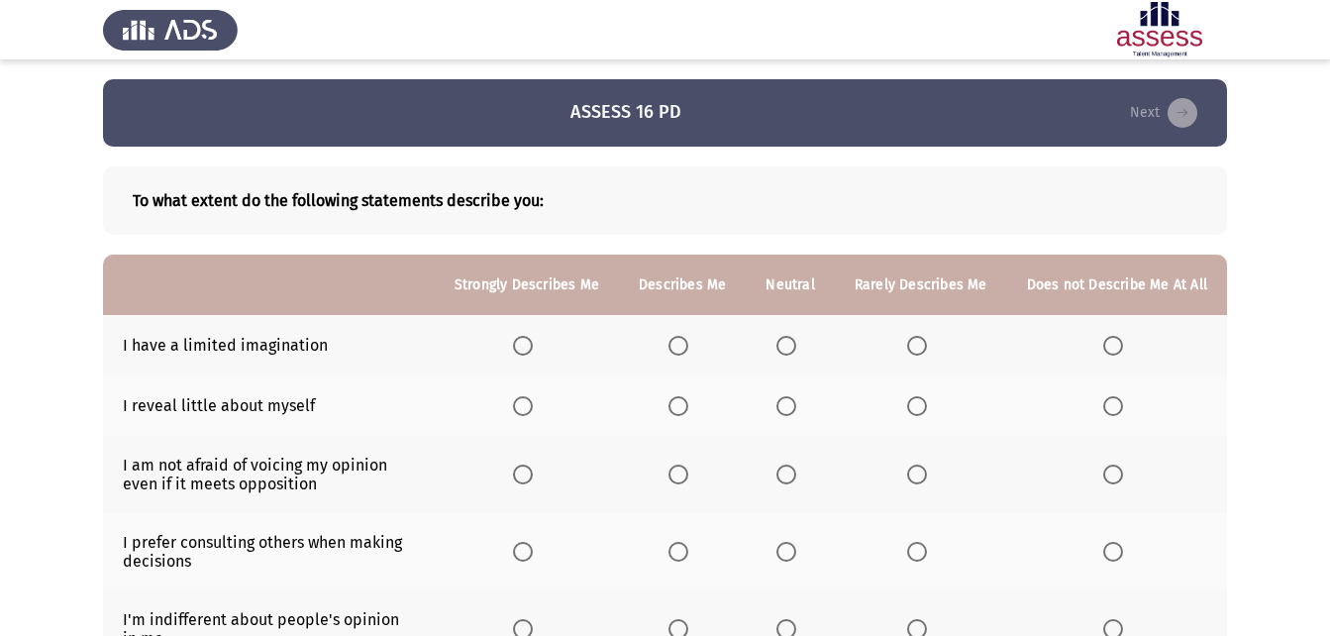
scroll to position [99, 0]
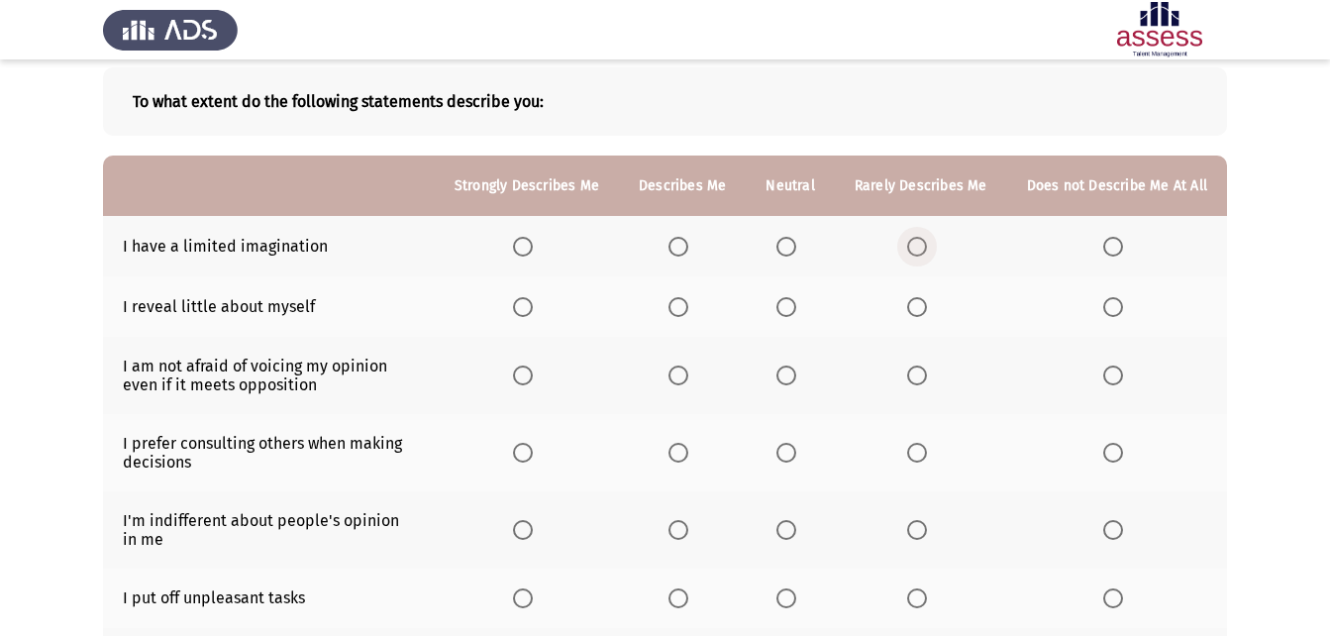
click at [927, 249] on span "Select an option" at bounding box center [917, 247] width 20 height 20
click at [927, 249] on input "Select an option" at bounding box center [917, 247] width 20 height 20
click at [679, 302] on span "Select an option" at bounding box center [679, 307] width 20 height 20
click at [679, 302] on input "Select an option" at bounding box center [679, 307] width 20 height 20
click at [533, 374] on span "Select an option" at bounding box center [523, 376] width 20 height 20
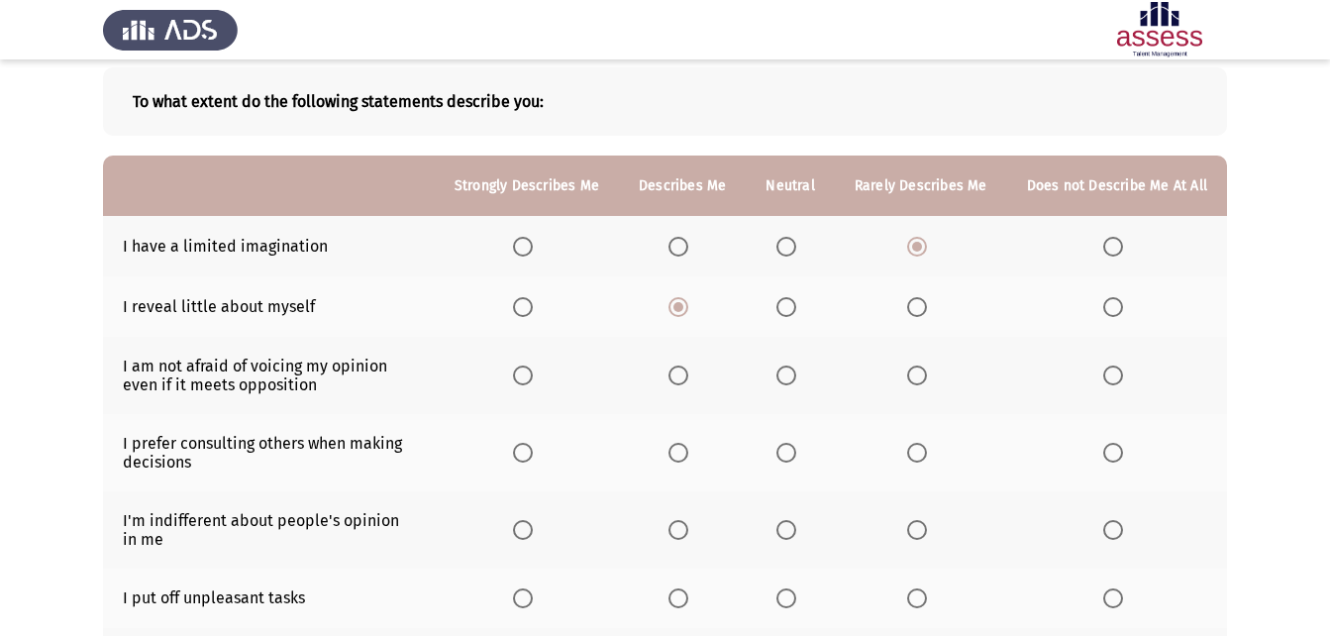
click at [533, 374] on input "Select an option" at bounding box center [523, 376] width 20 height 20
click at [514, 455] on th at bounding box center [527, 452] width 184 height 77
click at [529, 449] on span "Select an option" at bounding box center [523, 453] width 20 height 20
click at [529, 449] on input "Select an option" at bounding box center [523, 453] width 20 height 20
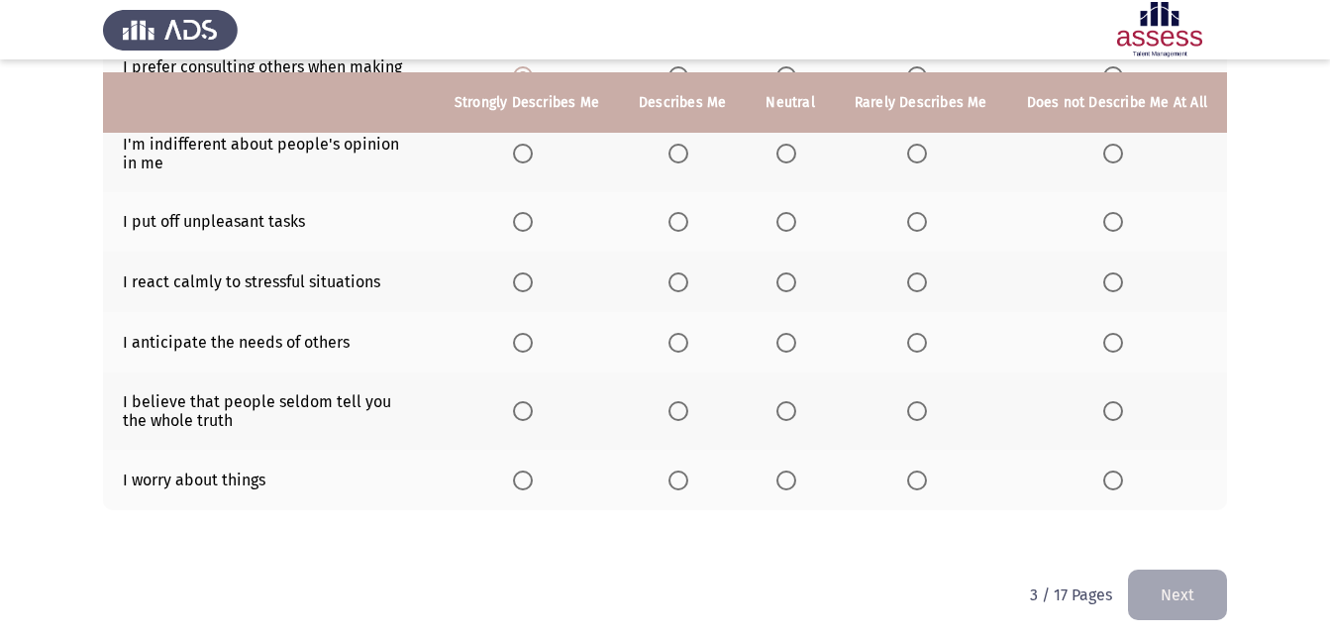
scroll to position [290, 0]
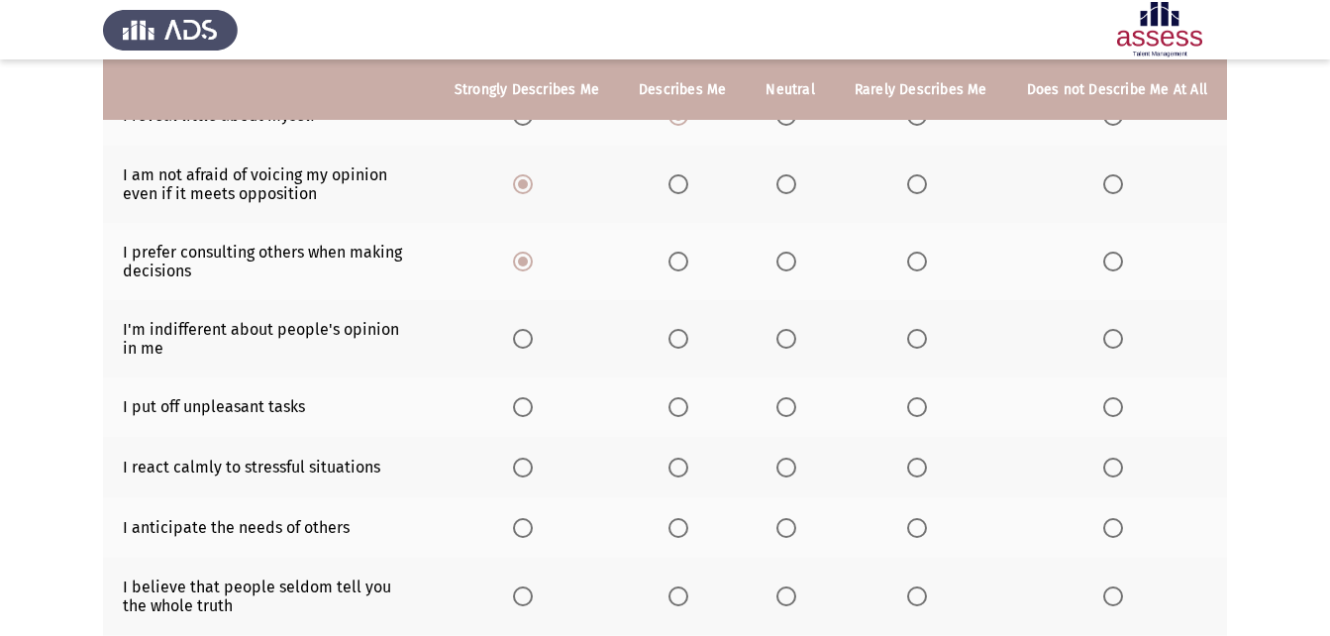
click at [1104, 341] on span "Select an option" at bounding box center [1114, 339] width 20 height 20
click at [1104, 341] on input "Select an option" at bounding box center [1114, 339] width 20 height 20
click at [679, 416] on span "Select an option" at bounding box center [679, 407] width 20 height 20
click at [679, 416] on input "Select an option" at bounding box center [679, 407] width 20 height 20
click at [778, 460] on th at bounding box center [790, 467] width 88 height 60
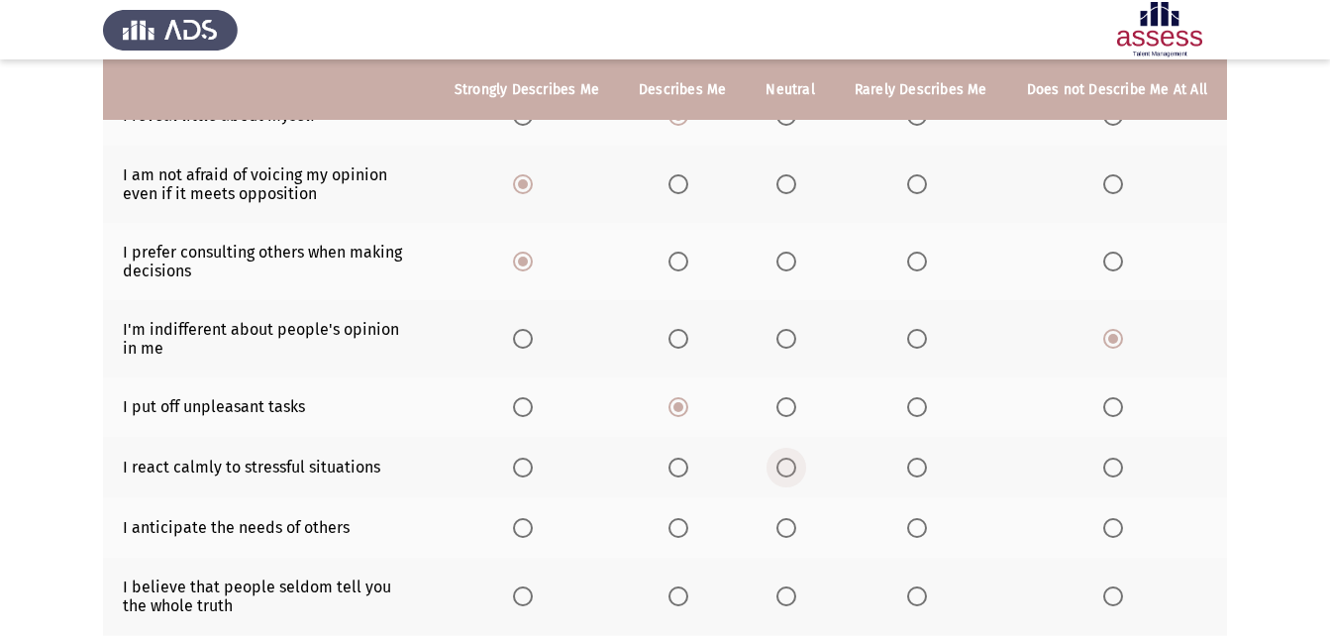
click at [789, 470] on span "Select an option" at bounding box center [787, 468] width 20 height 20
click at [789, 470] on input "Select an option" at bounding box center [787, 468] width 20 height 20
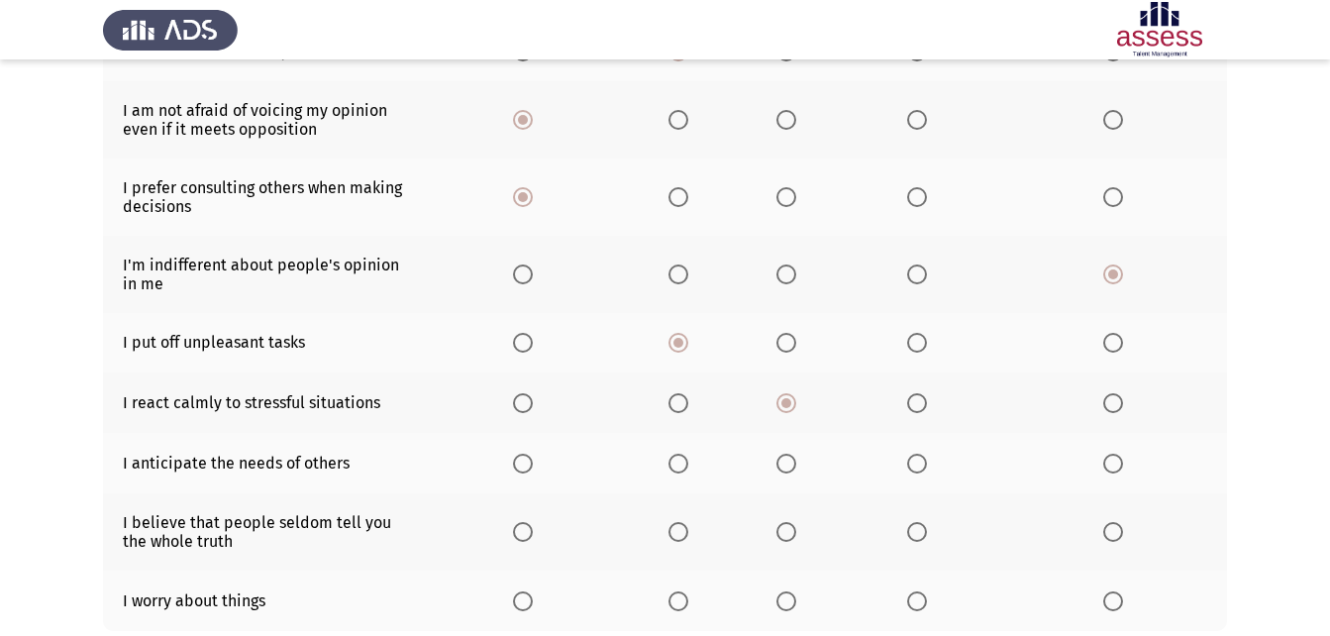
scroll to position [389, 0]
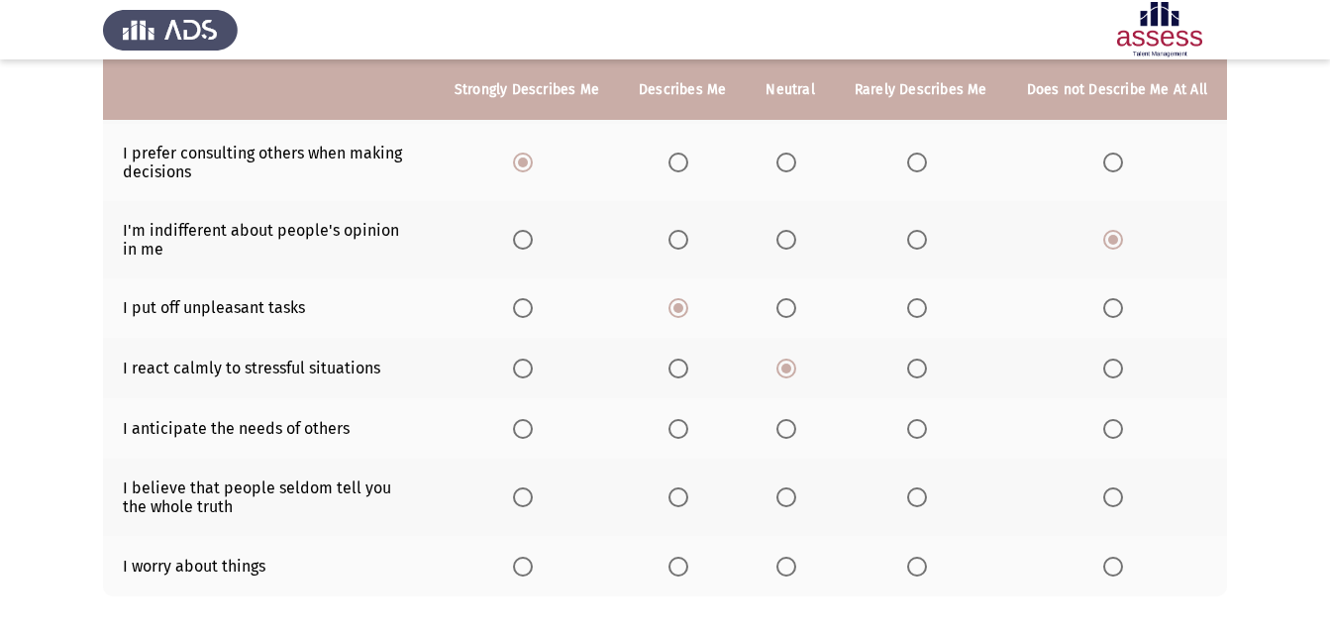
click at [688, 494] on span "Select an option" at bounding box center [679, 497] width 20 height 20
click at [688, 494] on input "Select an option" at bounding box center [679, 497] width 20 height 20
click at [796, 431] on span "Select an option" at bounding box center [787, 429] width 20 height 20
click at [796, 431] on input "Select an option" at bounding box center [787, 429] width 20 height 20
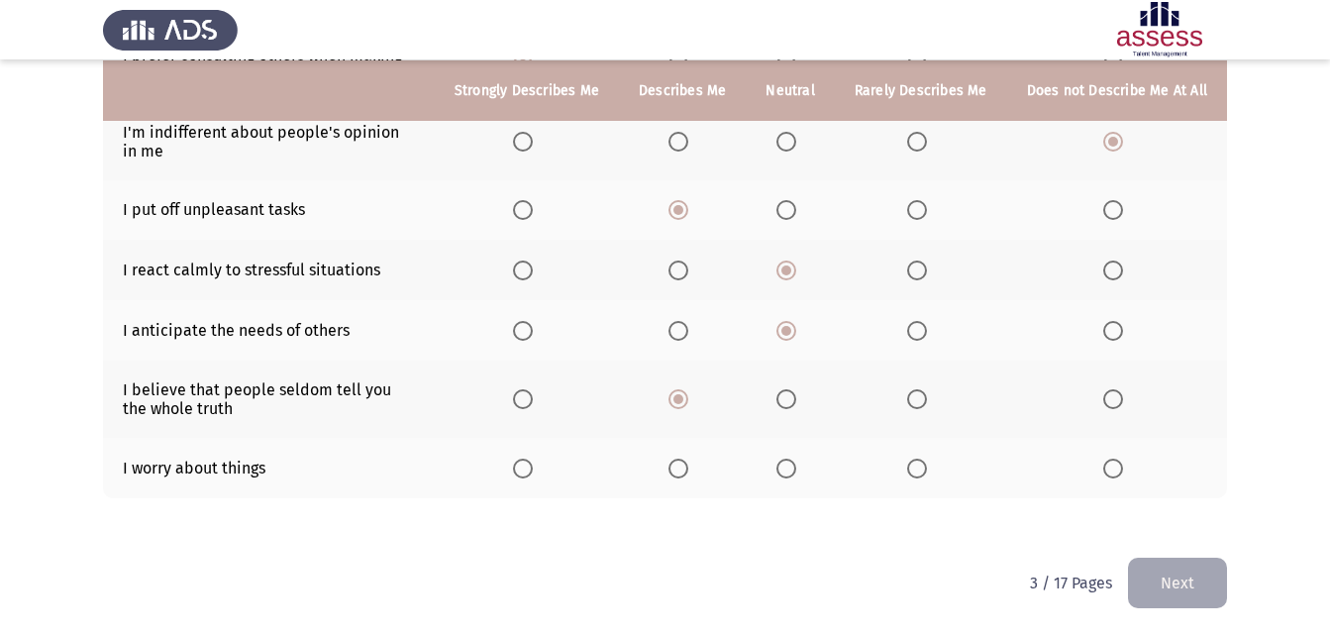
scroll to position [488, 0]
click at [688, 472] on span "Select an option" at bounding box center [679, 468] width 20 height 20
click at [688, 472] on input "Select an option" at bounding box center [679, 468] width 20 height 20
click at [541, 462] on label "Select an option" at bounding box center [527, 468] width 28 height 20
click at [533, 462] on input "Select an option" at bounding box center [523, 468] width 20 height 20
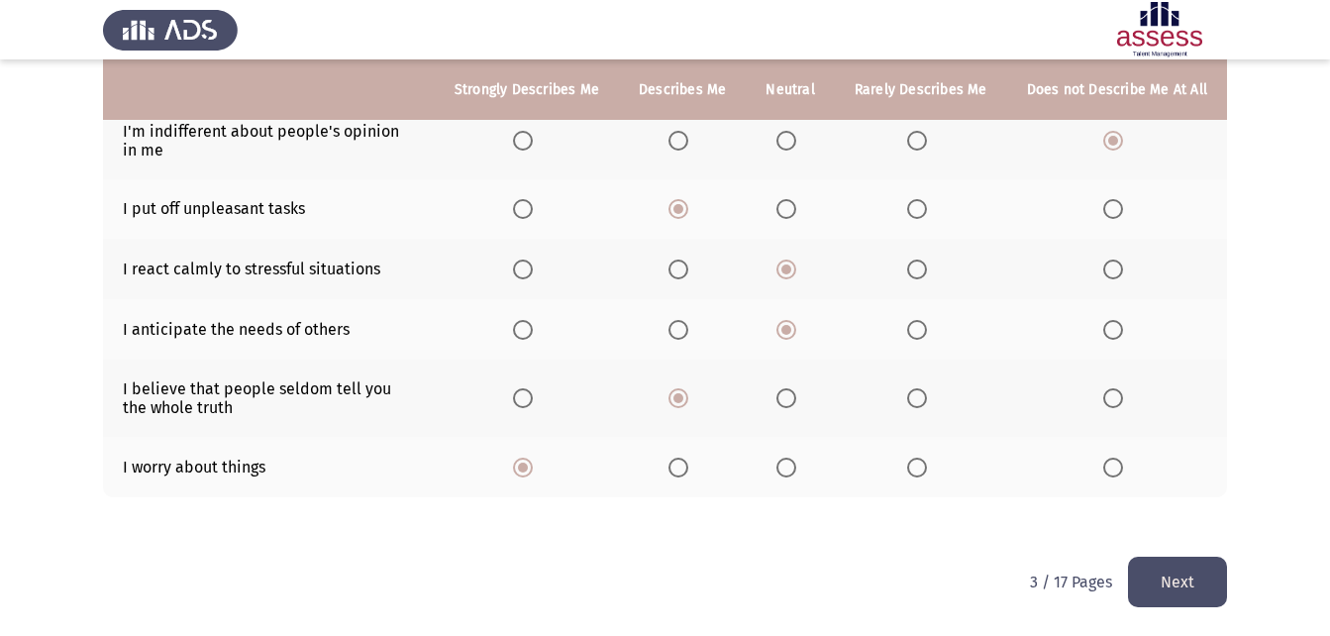
click at [1164, 564] on button "Next" at bounding box center [1177, 582] width 99 height 51
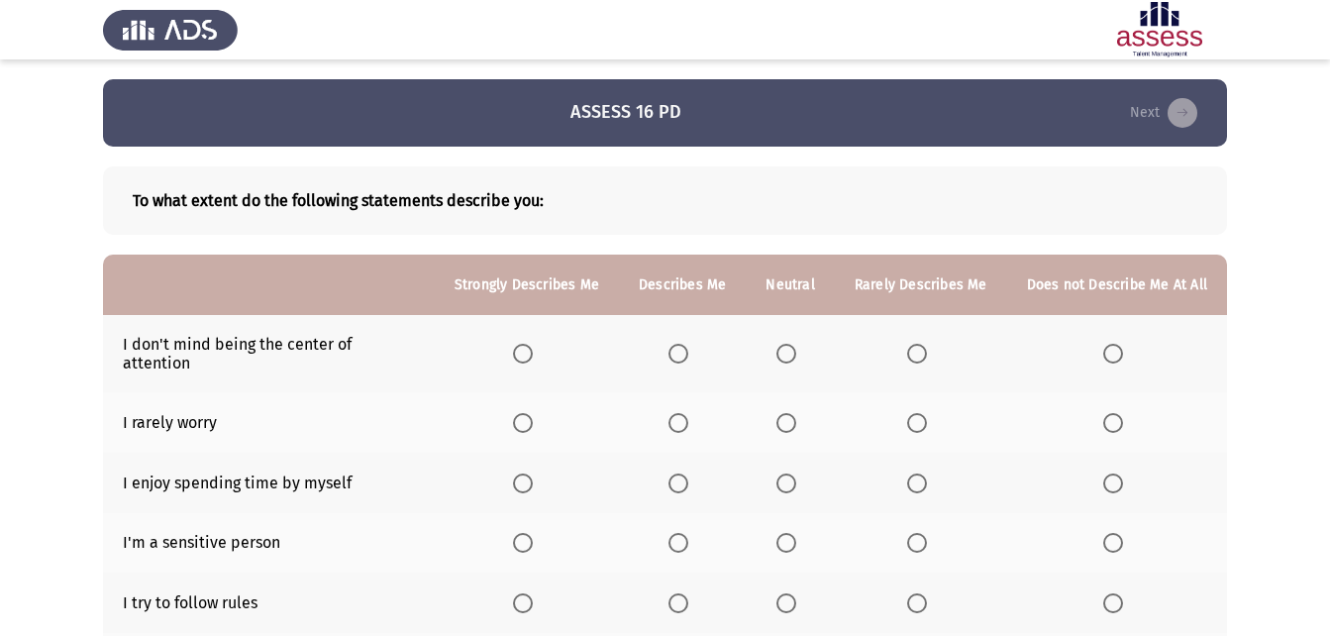
click at [1105, 344] on span "Select an option" at bounding box center [1114, 354] width 20 height 20
click at [1105, 344] on input "Select an option" at bounding box center [1114, 354] width 20 height 20
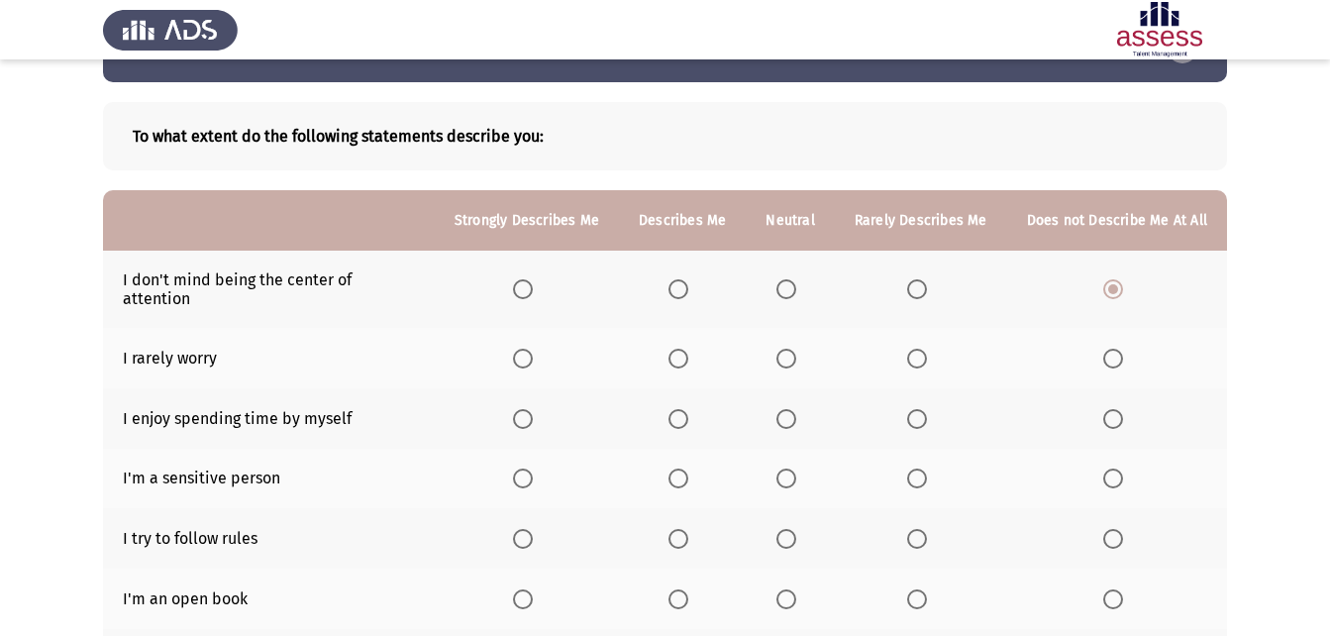
scroll to position [99, 0]
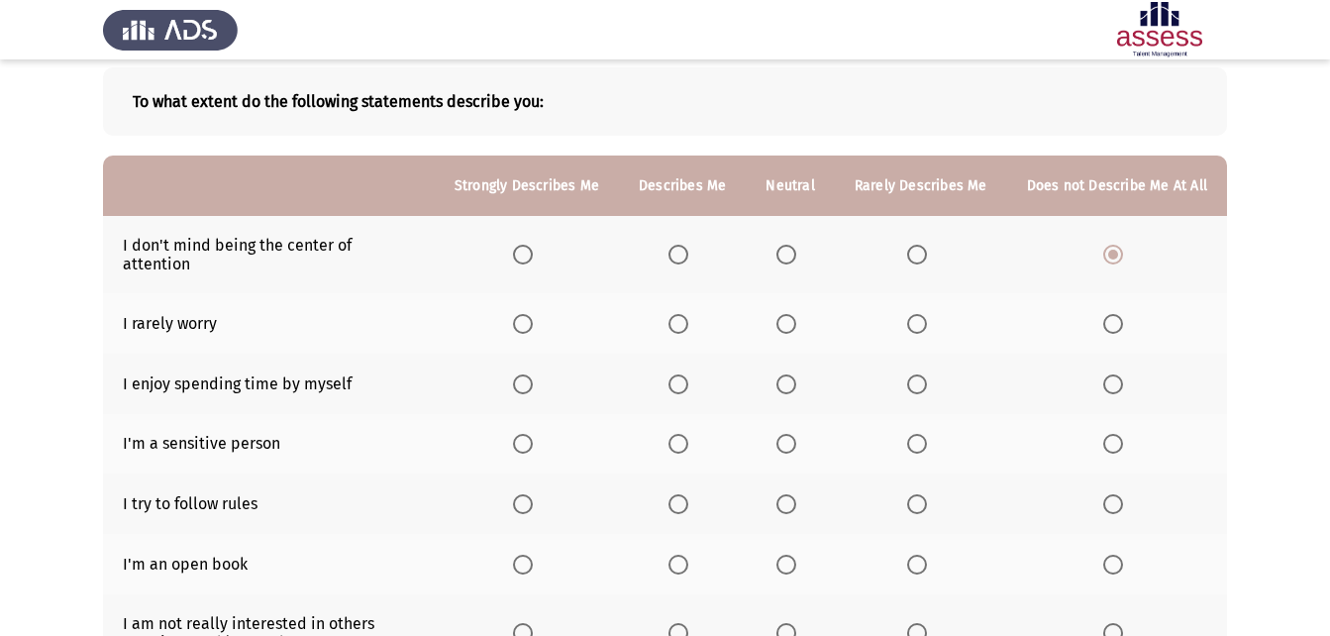
click at [1110, 314] on span "Select an option" at bounding box center [1114, 324] width 20 height 20
click at [1110, 314] on input "Select an option" at bounding box center [1114, 324] width 20 height 20
click at [685, 434] on span "Select an option" at bounding box center [679, 444] width 20 height 20
click at [685, 434] on input "Select an option" at bounding box center [679, 444] width 20 height 20
click at [520, 485] on th at bounding box center [527, 503] width 184 height 60
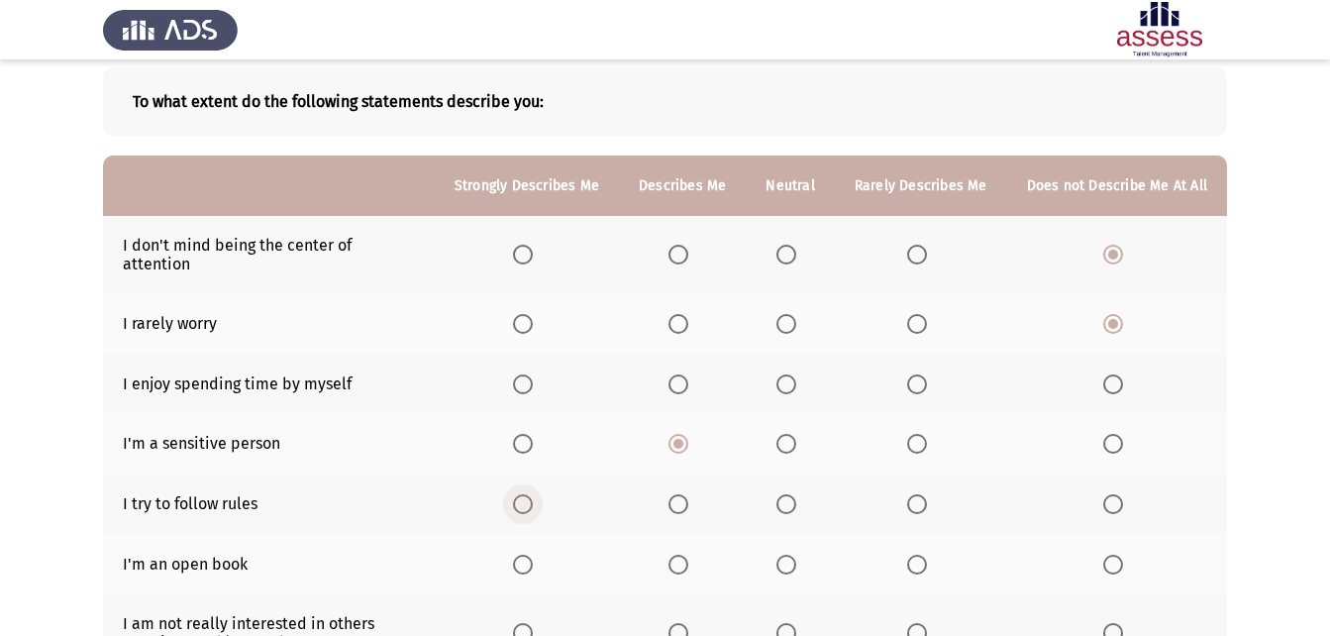
click at [533, 494] on span "Select an option" at bounding box center [523, 504] width 20 height 20
click at [533, 494] on input "Select an option" at bounding box center [523, 504] width 20 height 20
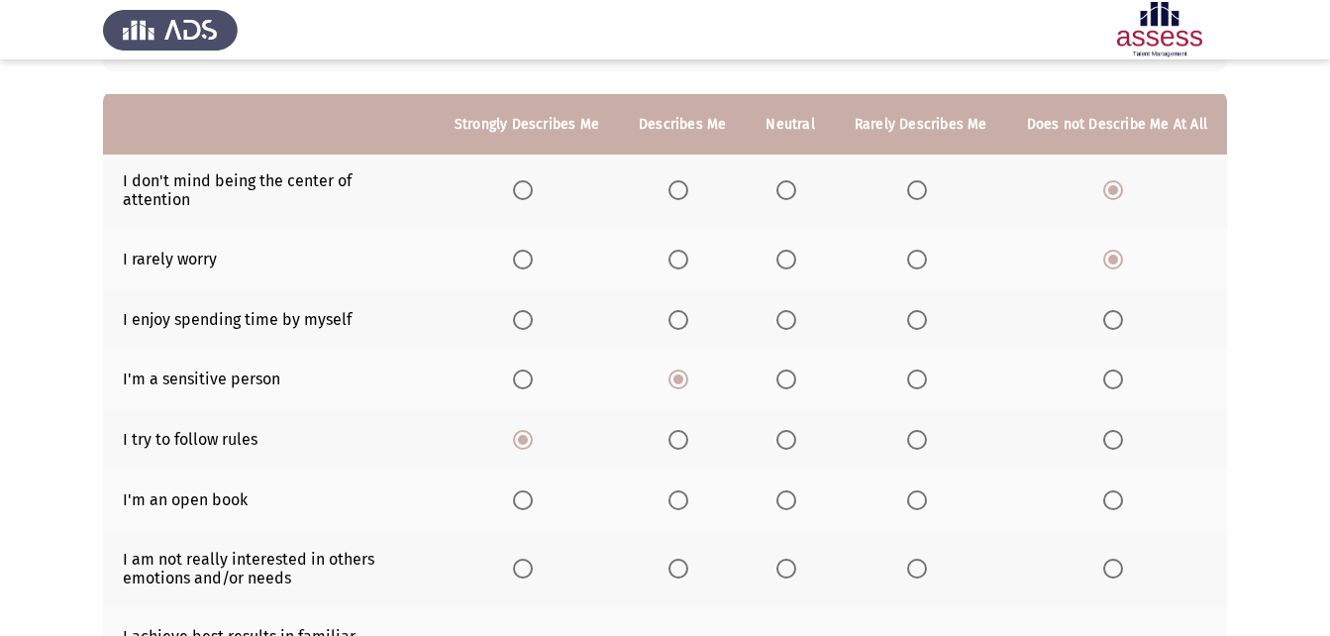
scroll to position [198, 0]
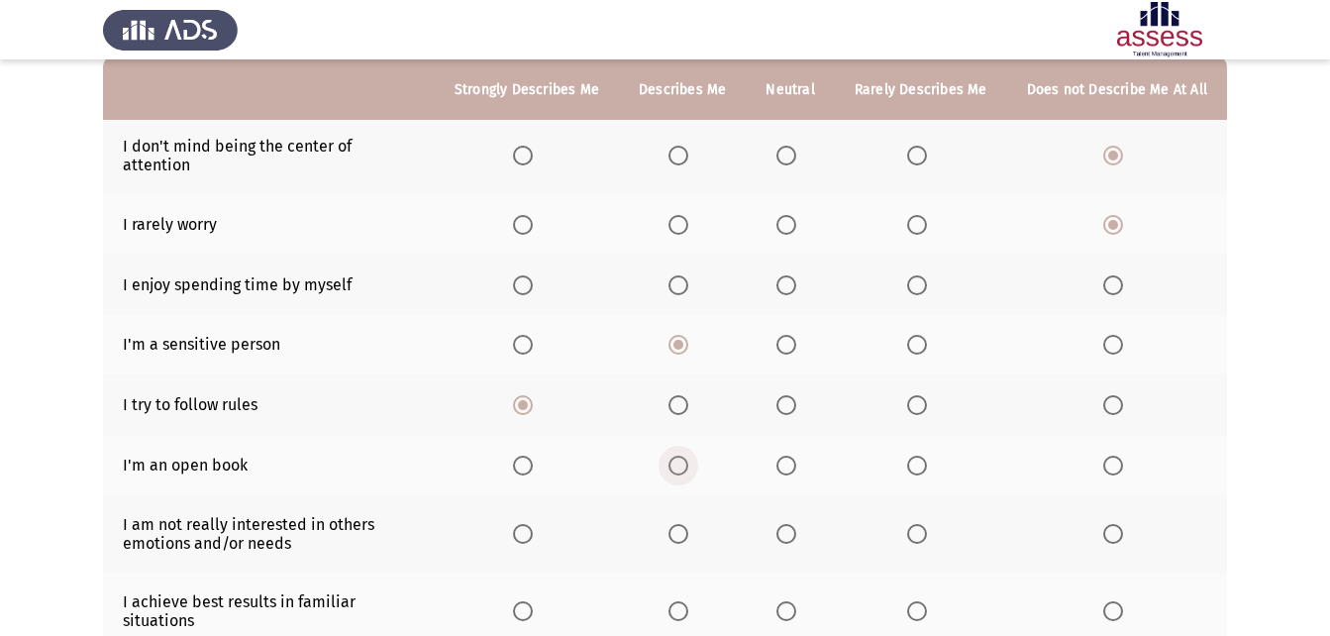
click at [688, 456] on span "Select an option" at bounding box center [679, 466] width 20 height 20
click at [688, 456] on input "Select an option" at bounding box center [679, 466] width 20 height 20
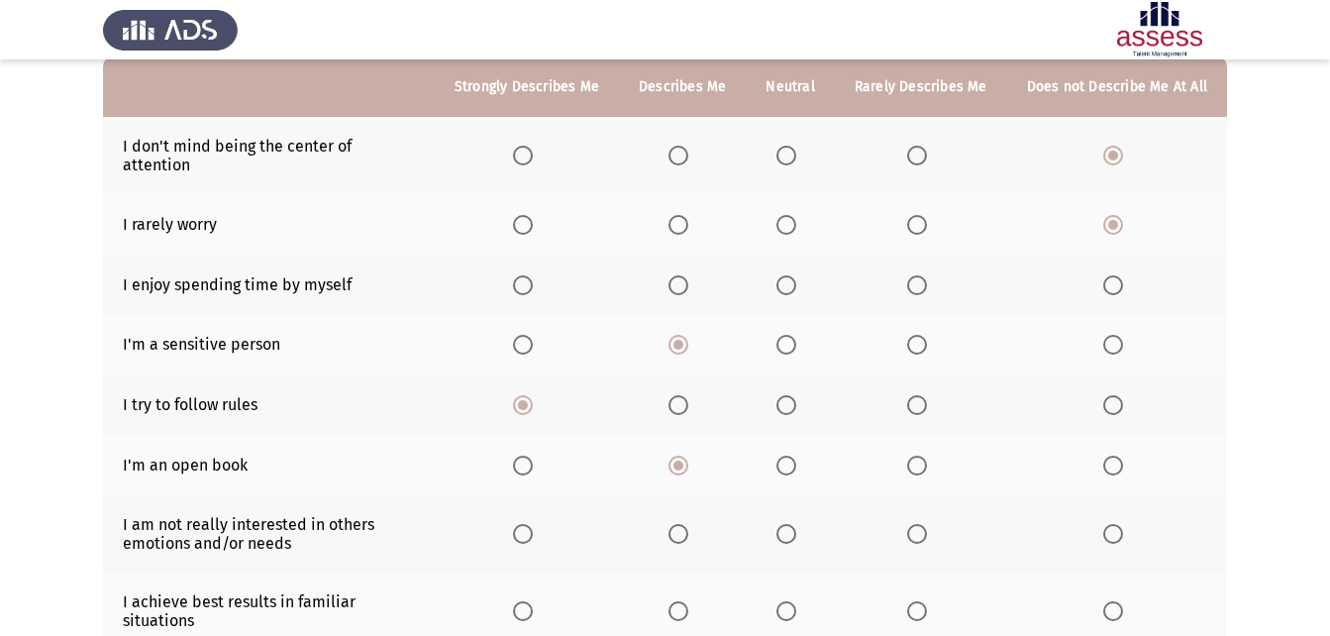
scroll to position [99, 0]
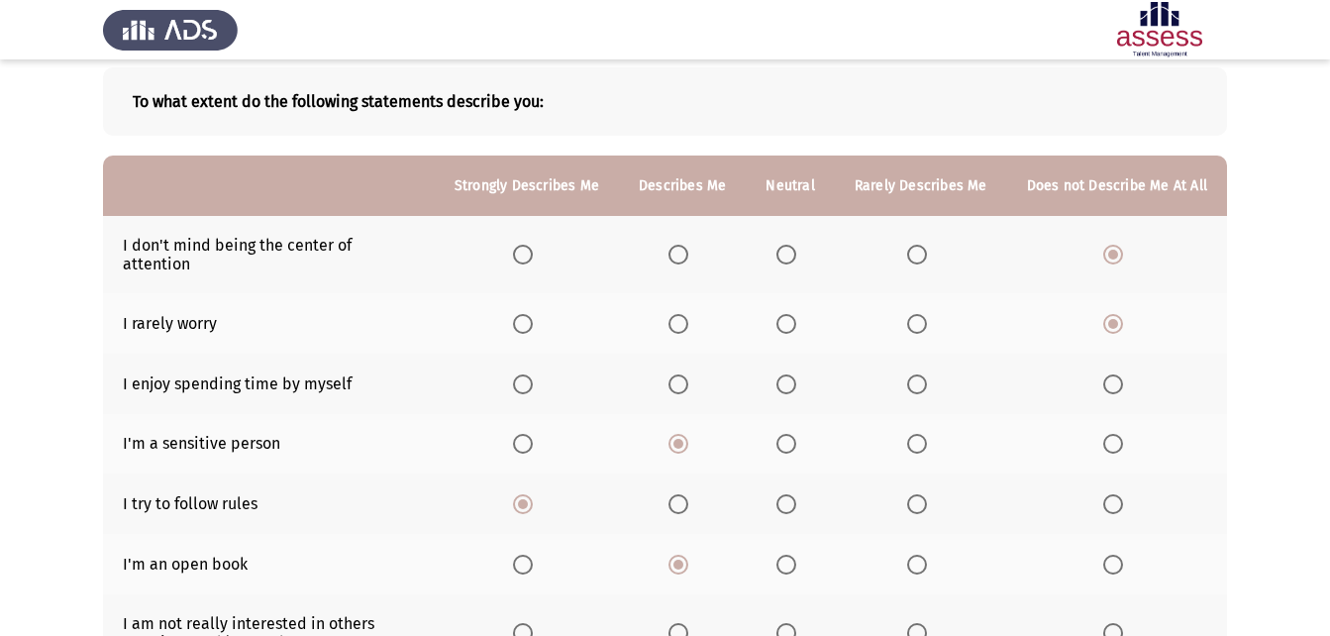
click at [526, 374] on span "Select an option" at bounding box center [523, 384] width 20 height 20
click at [526, 374] on input "Select an option" at bounding box center [523, 384] width 20 height 20
click at [916, 314] on span "Select an option" at bounding box center [917, 324] width 20 height 20
click at [916, 314] on input "Select an option" at bounding box center [917, 324] width 20 height 20
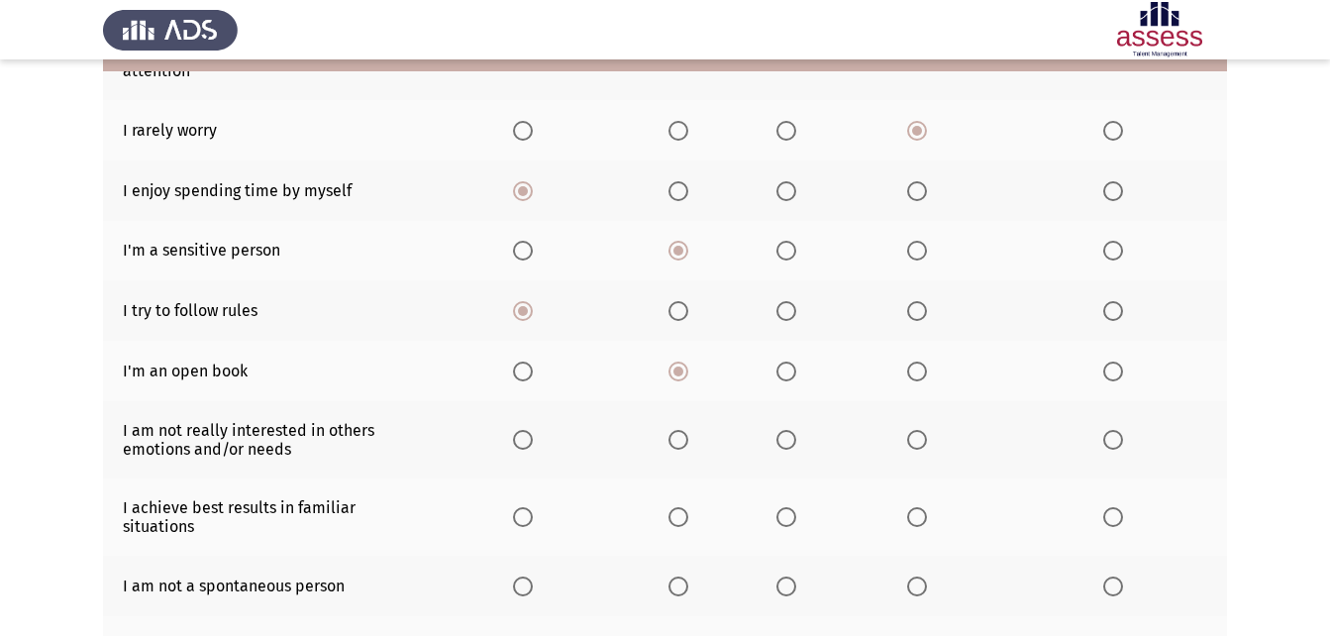
scroll to position [297, 0]
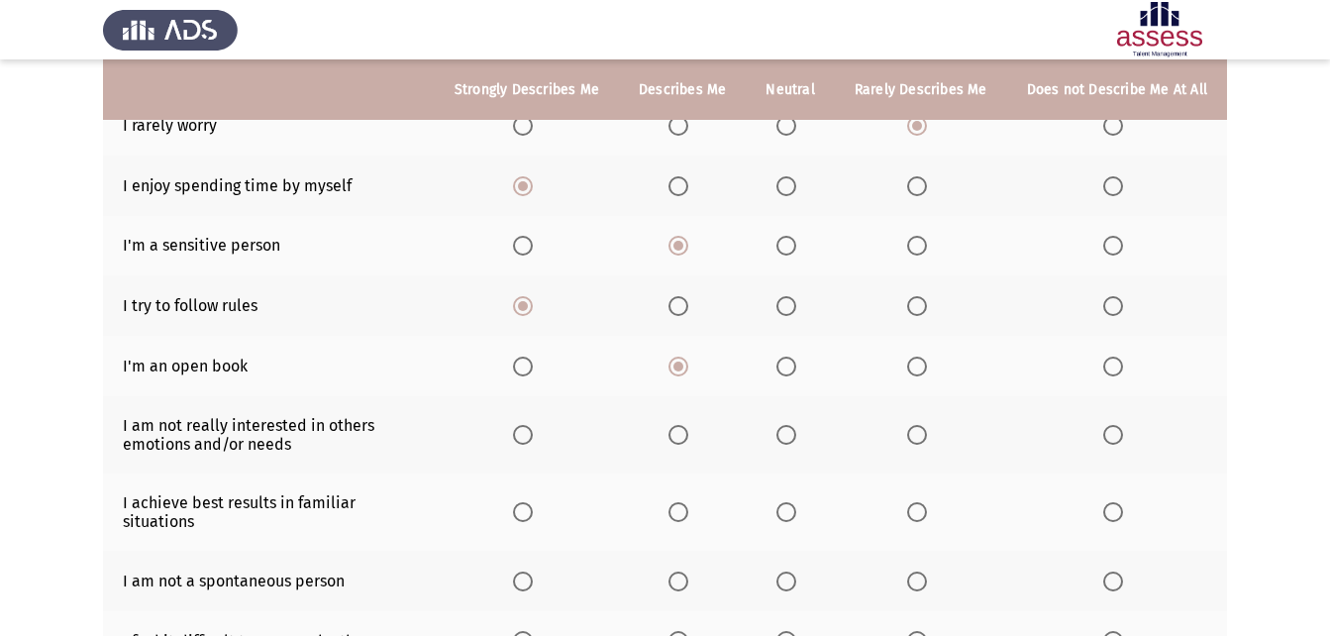
click at [1127, 425] on label "Select an option" at bounding box center [1118, 435] width 28 height 20
click at [1123, 425] on input "Select an option" at bounding box center [1114, 435] width 20 height 20
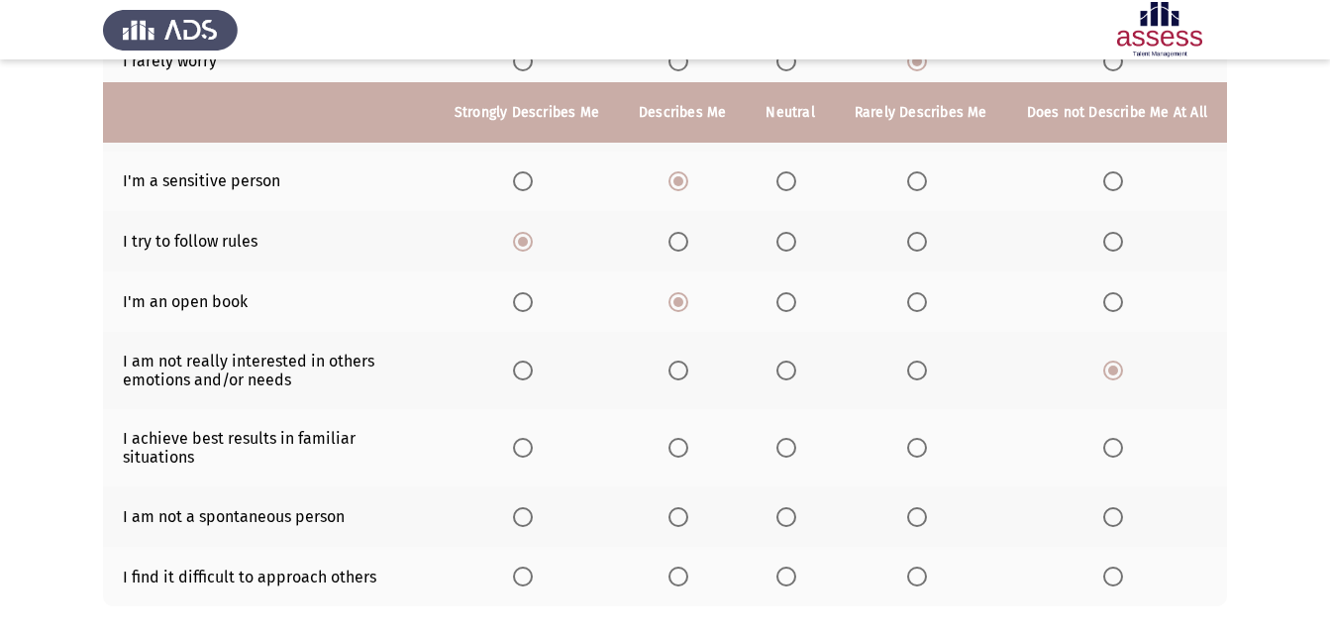
scroll to position [396, 0]
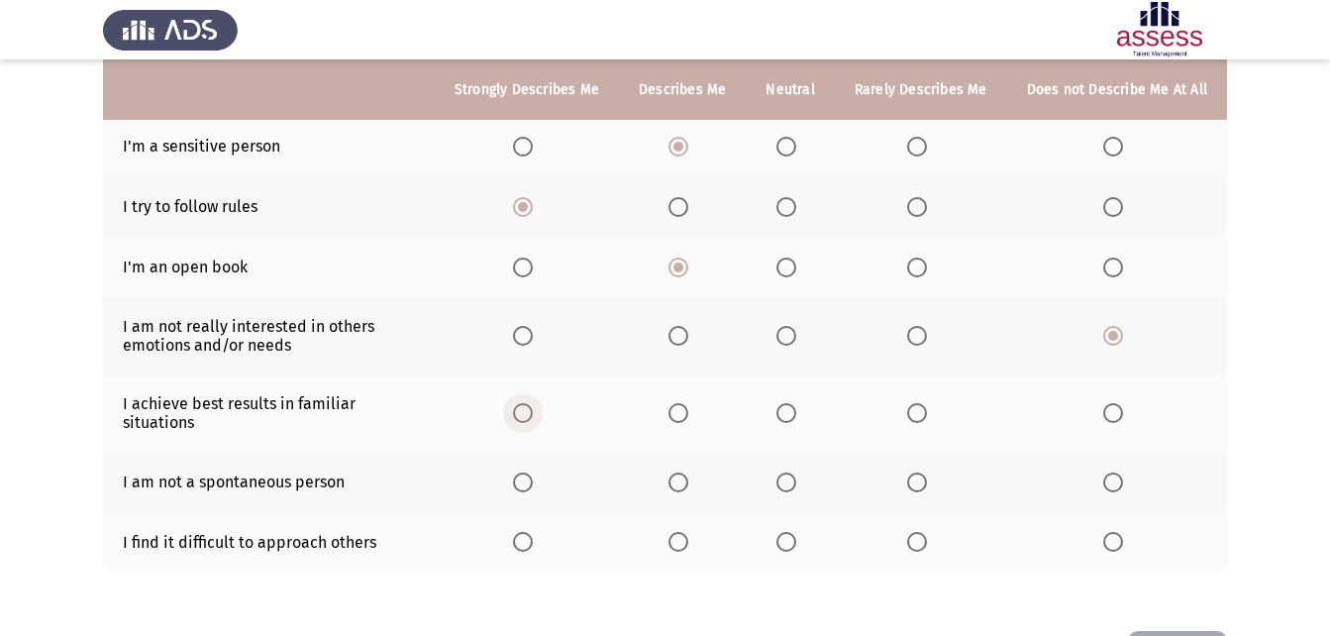
click at [533, 403] on span "Select an option" at bounding box center [523, 413] width 20 height 20
click at [533, 403] on input "Select an option" at bounding box center [523, 413] width 20 height 20
click at [688, 472] on mat-radio-button "Select an option" at bounding box center [683, 482] width 28 height 21
click at [678, 473] on span "Select an option" at bounding box center [679, 483] width 20 height 20
click at [678, 473] on input "Select an option" at bounding box center [679, 483] width 20 height 20
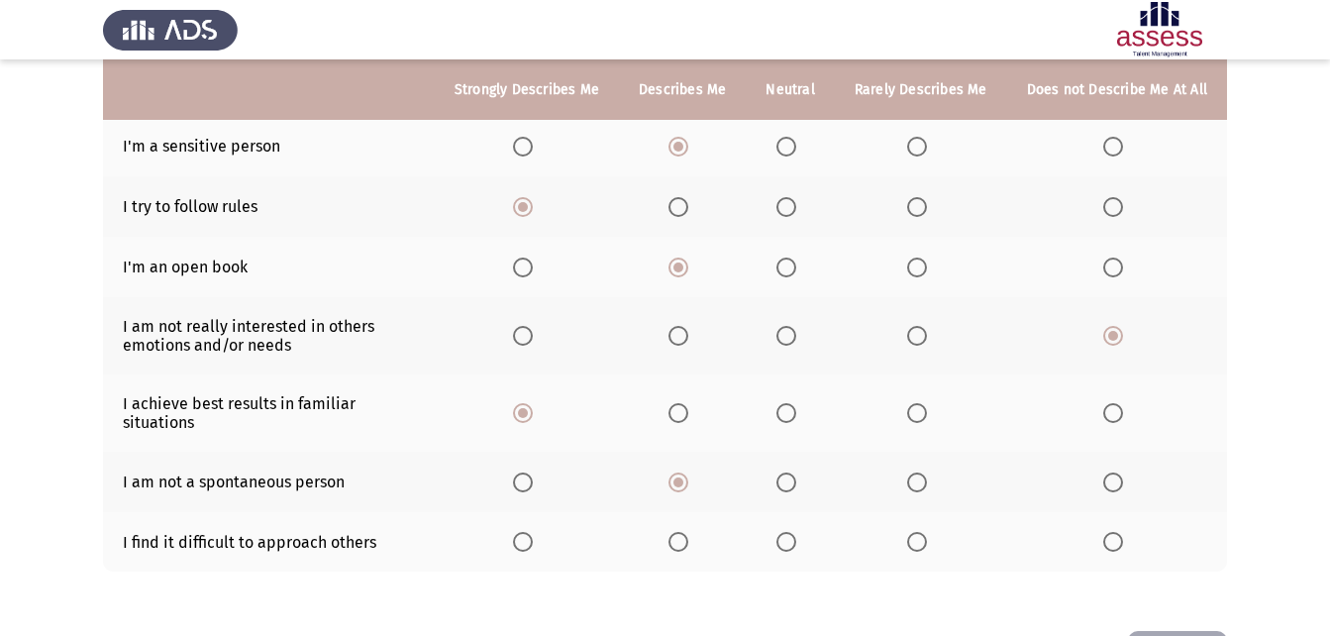
click at [912, 541] on th at bounding box center [921, 542] width 172 height 60
click at [923, 532] on span "Select an option" at bounding box center [917, 542] width 20 height 20
click at [923, 532] on input "Select an option" at bounding box center [917, 542] width 20 height 20
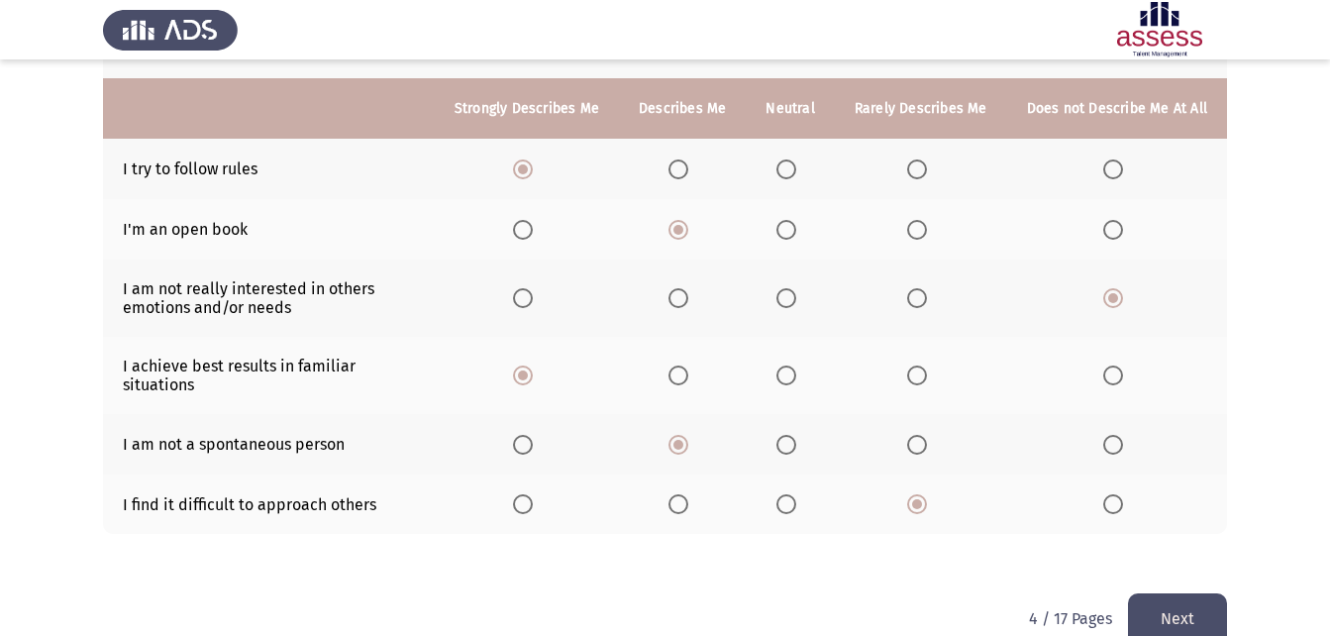
scroll to position [454, 0]
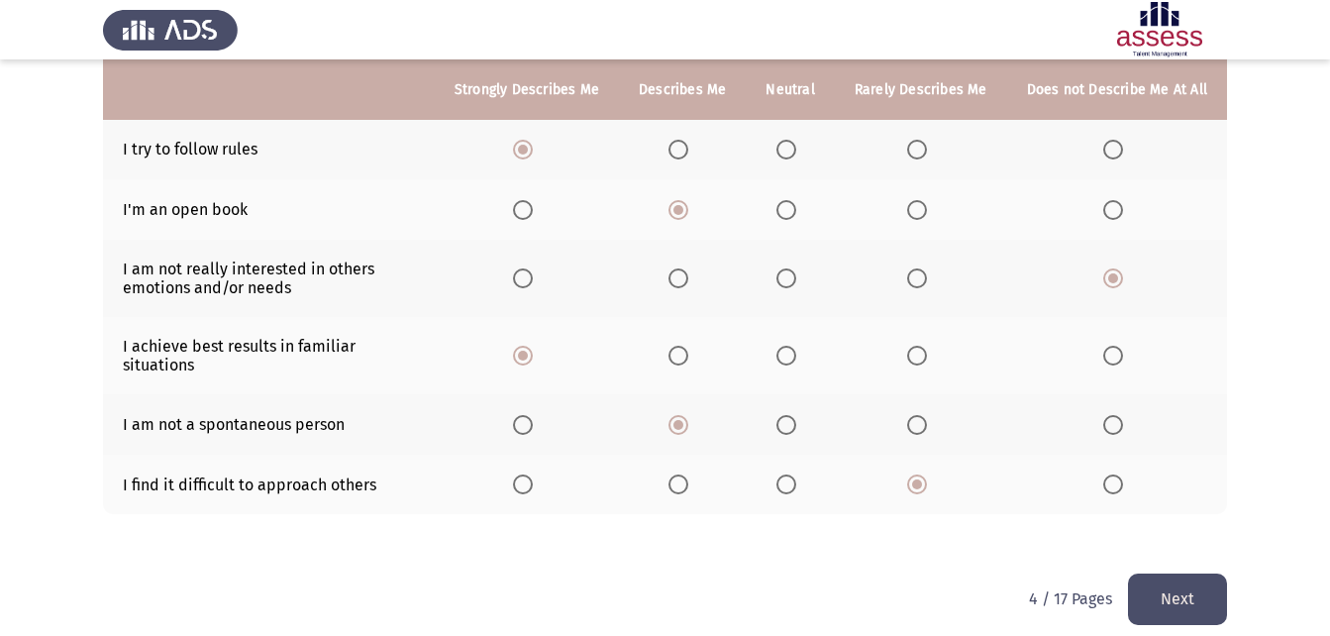
click at [1161, 588] on button "Next" at bounding box center [1177, 599] width 99 height 51
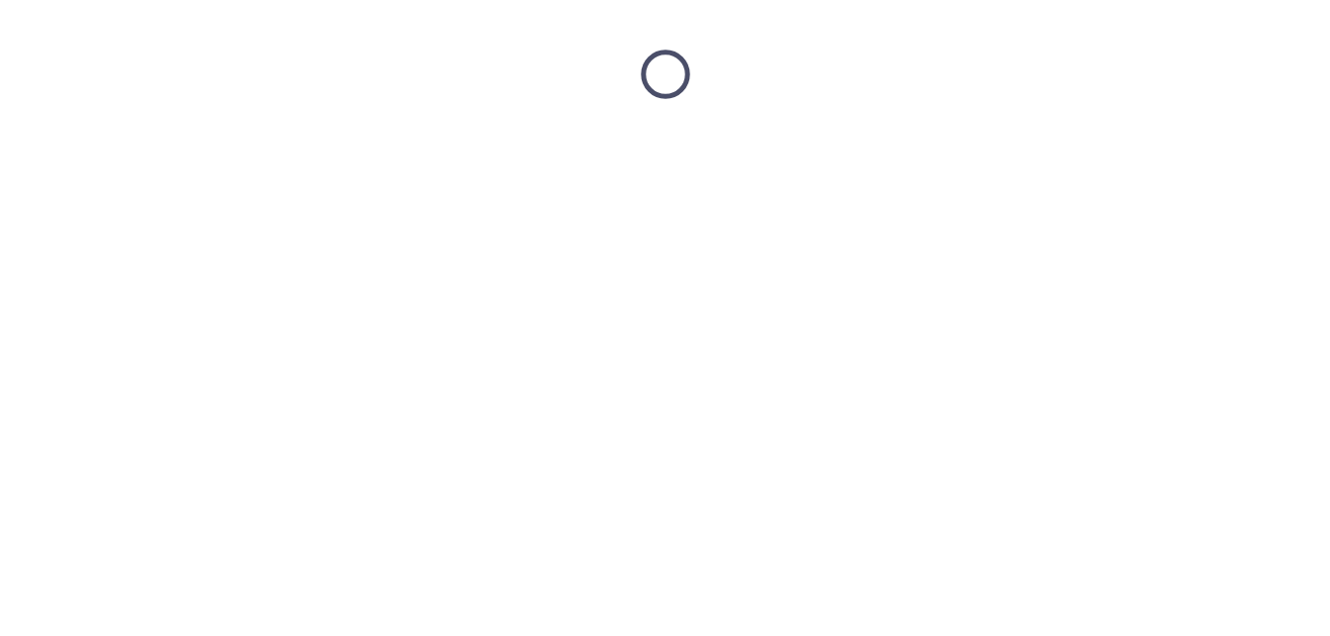
scroll to position [0, 0]
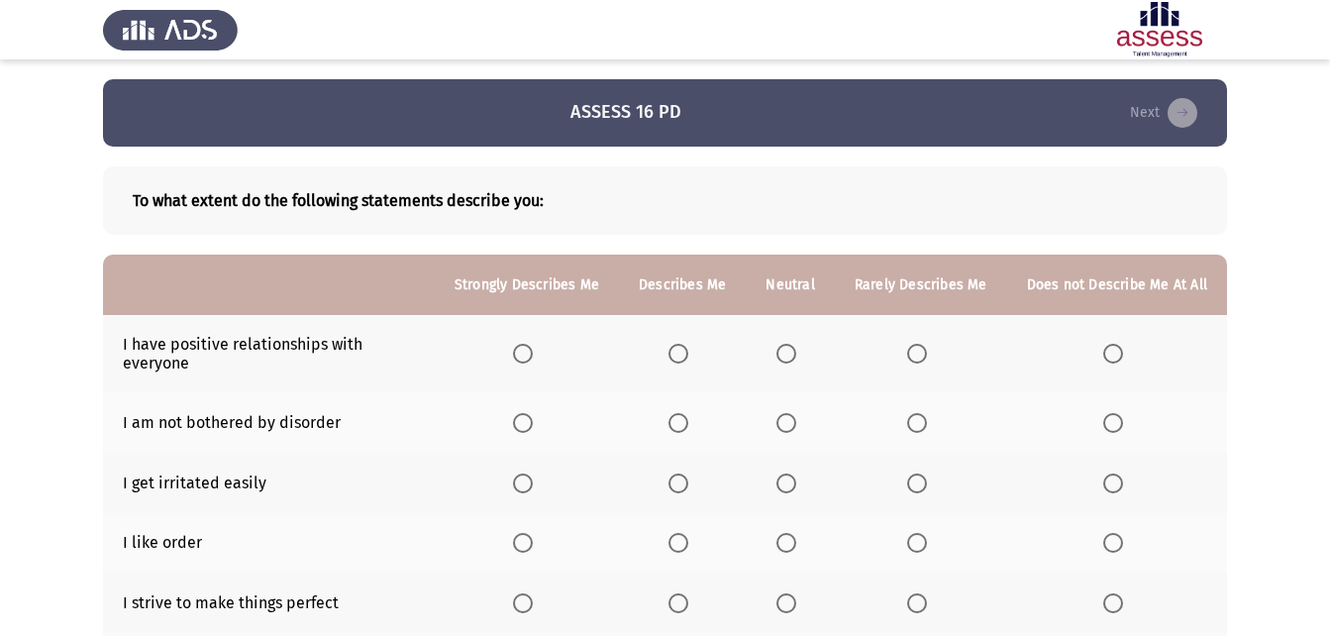
click at [688, 347] on span "Select an option" at bounding box center [679, 354] width 20 height 20
click at [688, 347] on input "Select an option" at bounding box center [679, 354] width 20 height 20
click at [533, 360] on span "Select an option" at bounding box center [523, 354] width 20 height 20
click at [533, 360] on input "Select an option" at bounding box center [523, 354] width 20 height 20
click at [1102, 428] on th at bounding box center [1117, 422] width 220 height 60
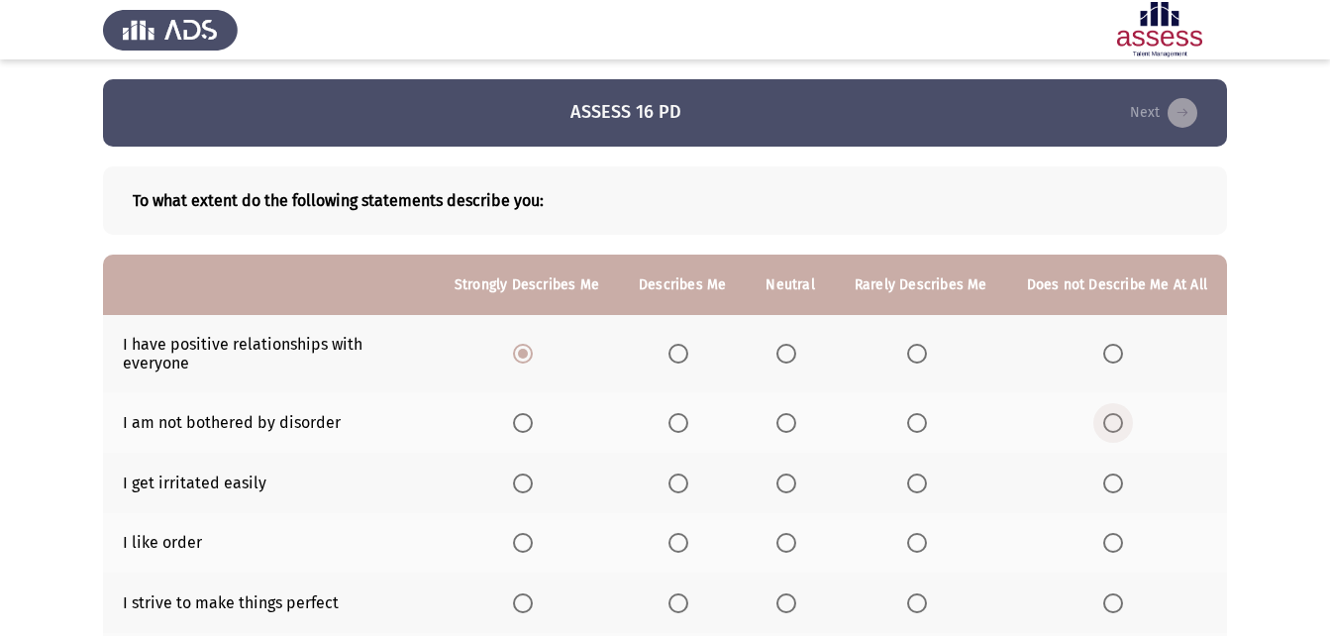
click at [1107, 422] on span "Select an option" at bounding box center [1114, 423] width 20 height 20
click at [1107, 422] on input "Select an option" at bounding box center [1114, 423] width 20 height 20
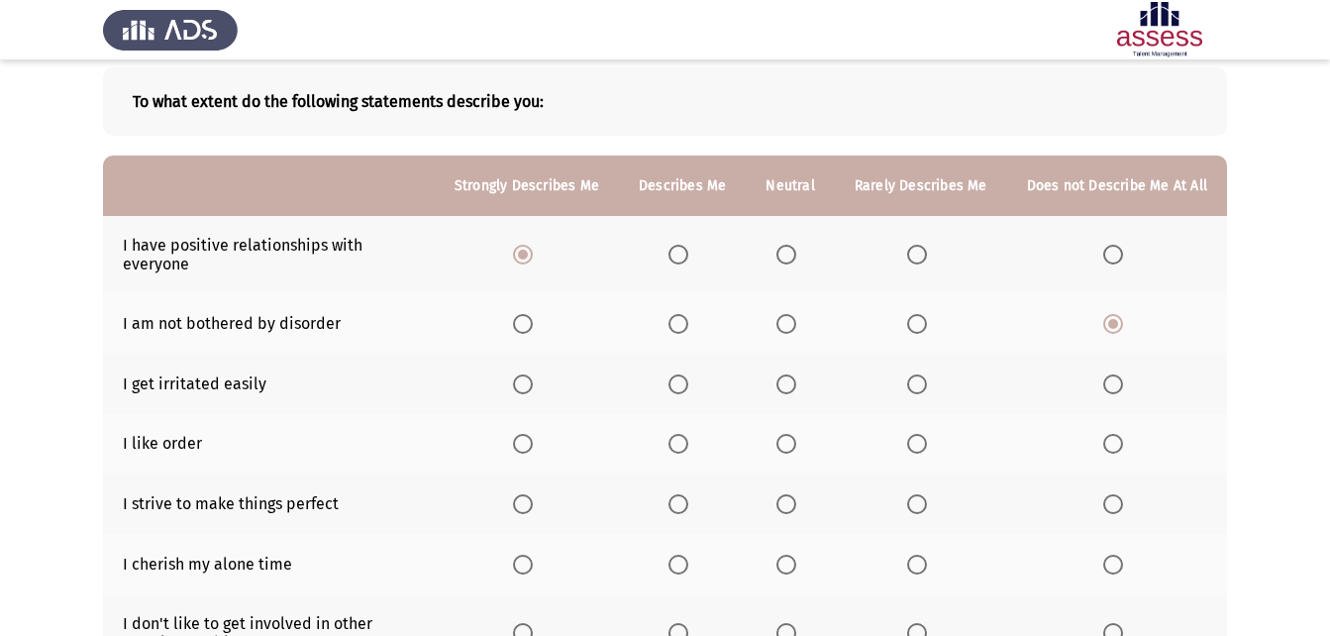
click at [704, 394] on th at bounding box center [682, 384] width 127 height 60
click at [694, 394] on th at bounding box center [682, 384] width 127 height 60
click at [688, 391] on span "Select an option" at bounding box center [679, 384] width 20 height 20
click at [688, 391] on input "Select an option" at bounding box center [679, 384] width 20 height 20
click at [530, 438] on span "Select an option" at bounding box center [523, 444] width 20 height 20
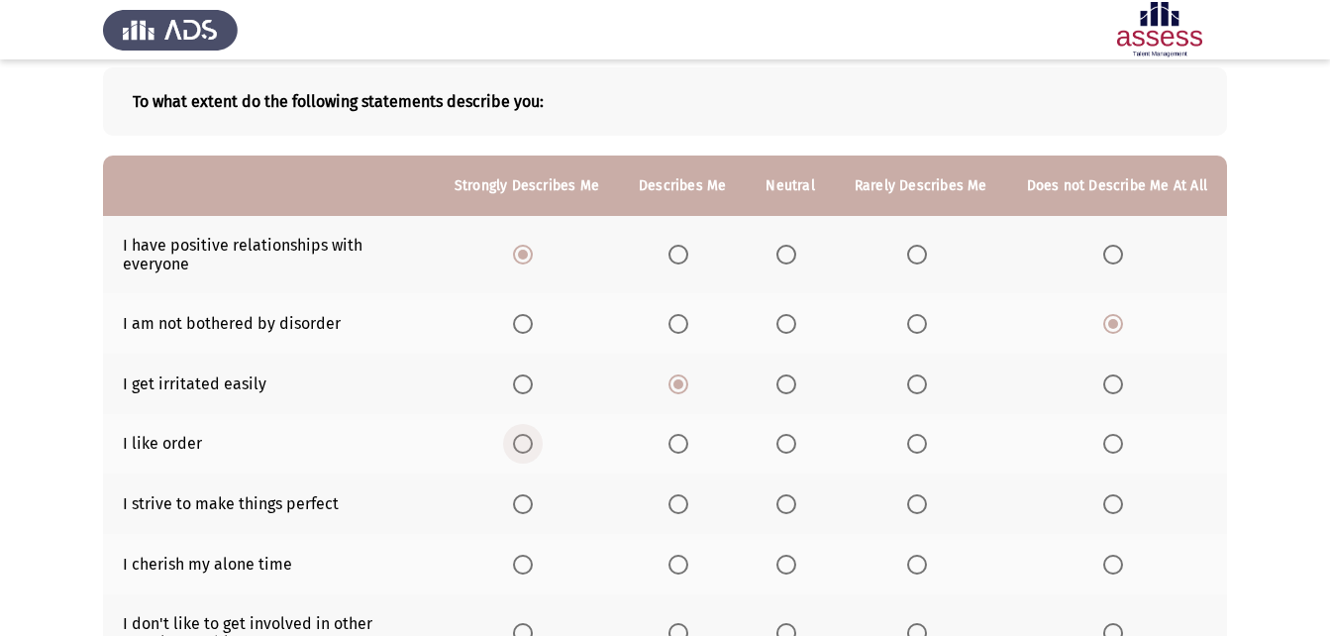
click at [530, 438] on input "Select an option" at bounding box center [523, 444] width 20 height 20
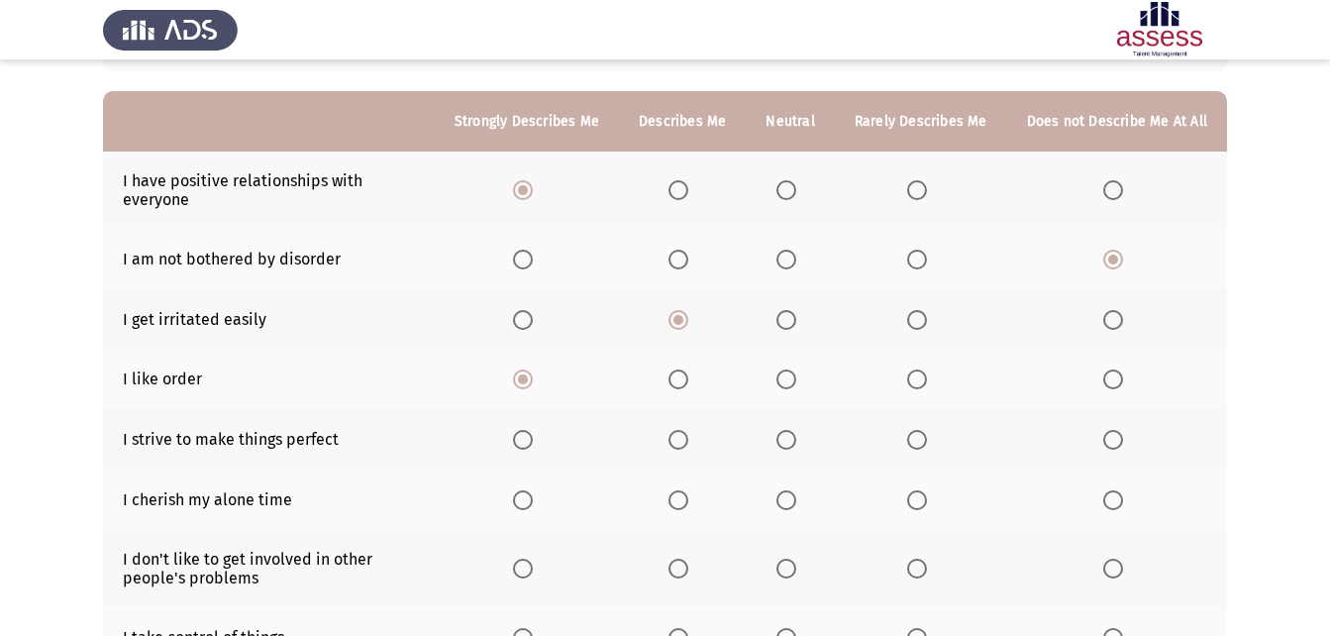
scroll to position [198, 0]
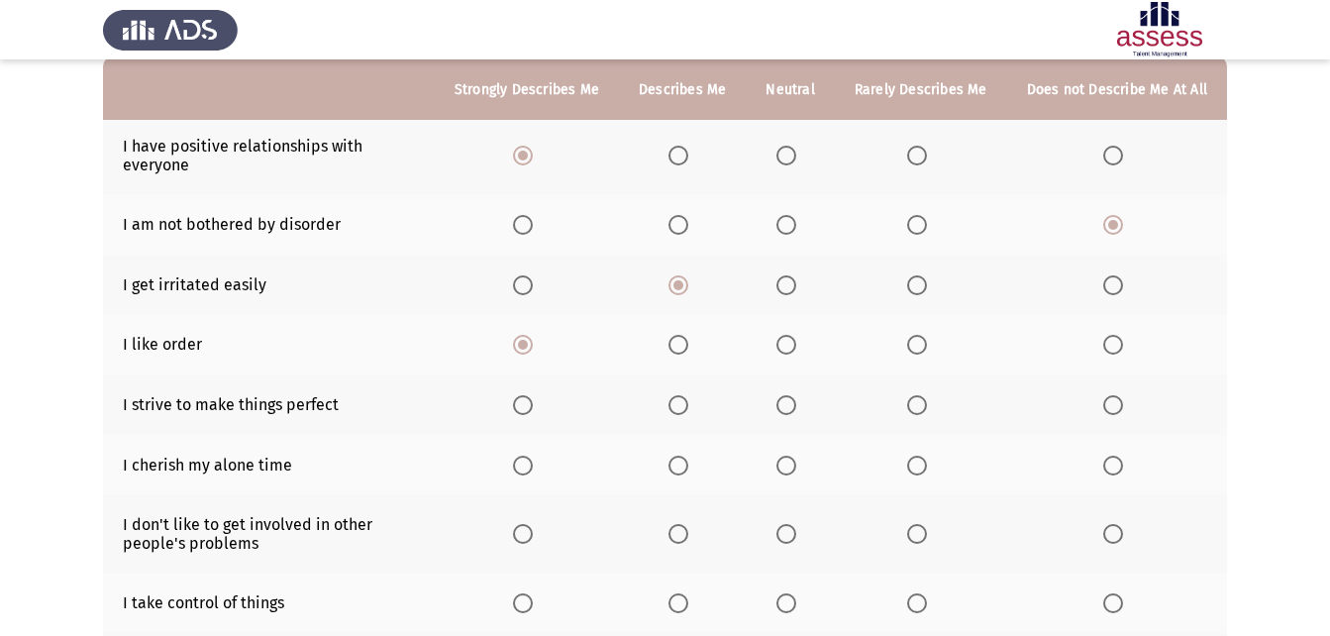
click at [782, 405] on th at bounding box center [790, 404] width 88 height 60
click at [788, 402] on span "Select an option" at bounding box center [787, 405] width 20 height 20
click at [788, 402] on input "Select an option" at bounding box center [787, 405] width 20 height 20
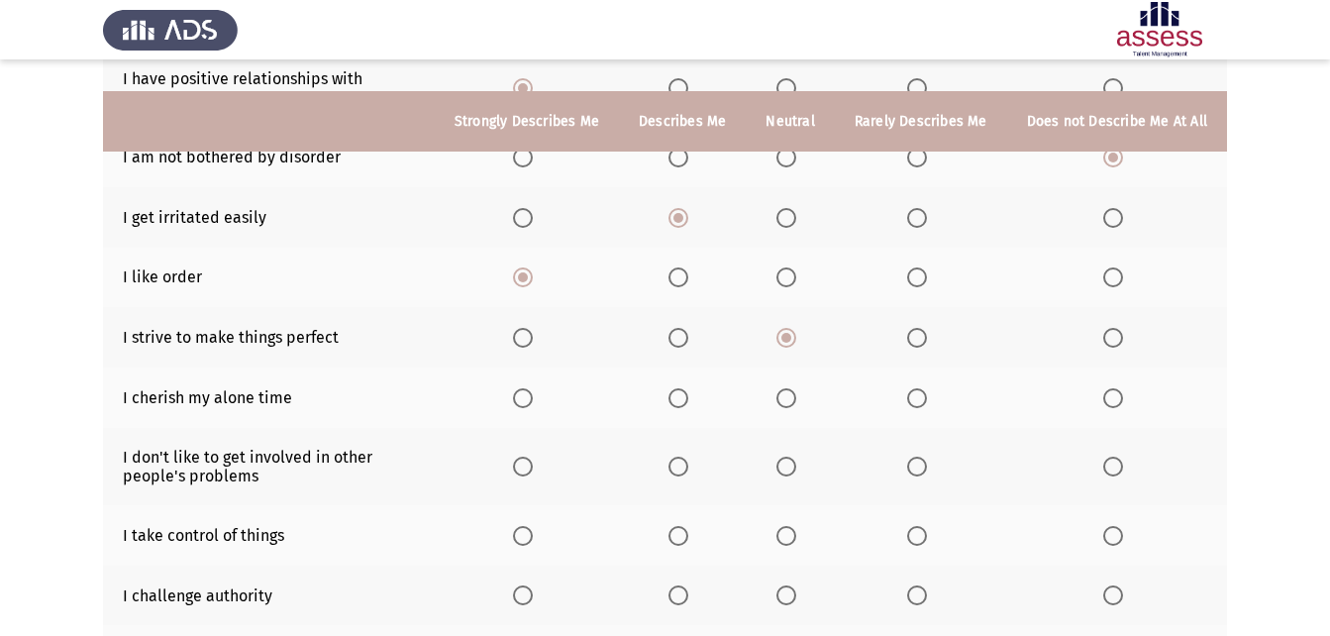
scroll to position [297, 0]
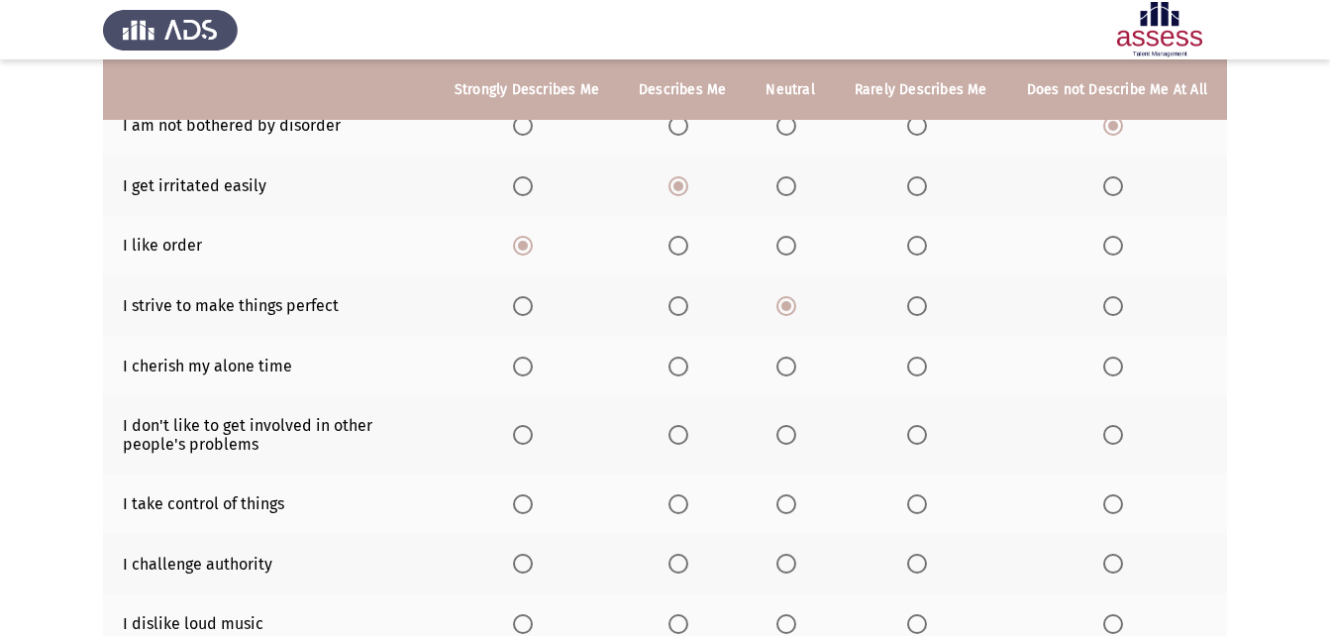
click at [670, 432] on th at bounding box center [682, 434] width 127 height 77
click at [680, 427] on span "Select an option" at bounding box center [679, 435] width 20 height 20
click at [680, 427] on input "Select an option" at bounding box center [679, 435] width 20 height 20
click at [688, 367] on span "Select an option" at bounding box center [679, 367] width 20 height 20
click at [688, 367] on input "Select an option" at bounding box center [679, 367] width 20 height 20
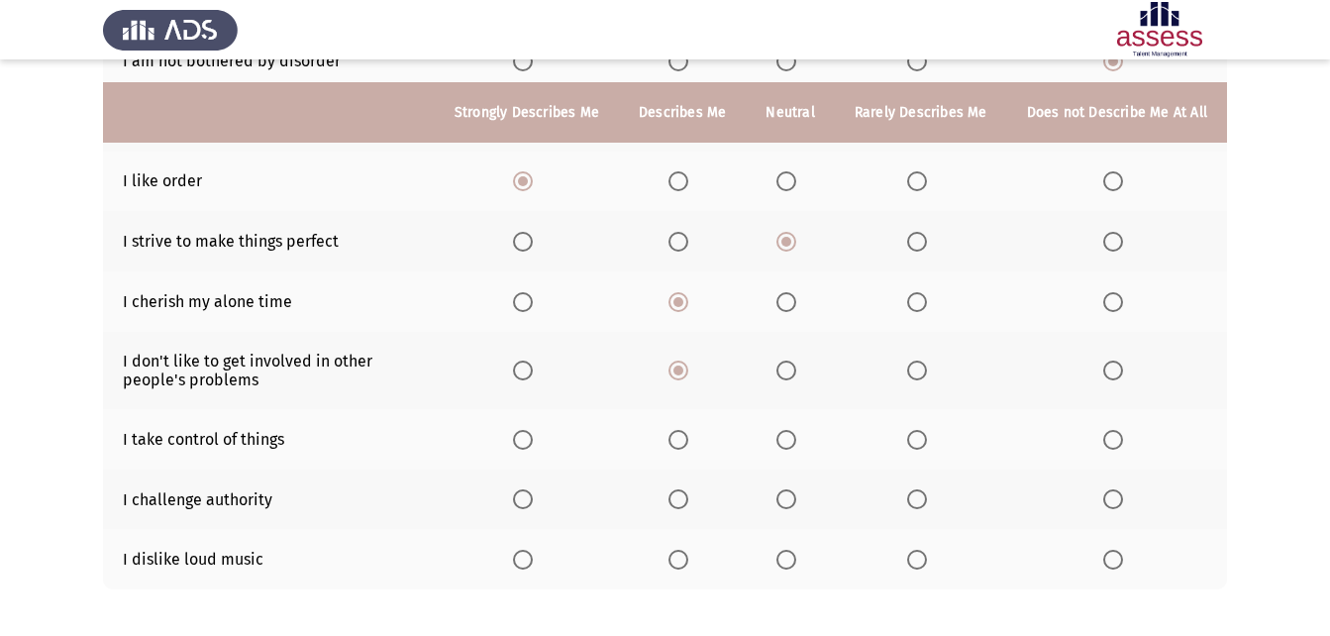
scroll to position [396, 0]
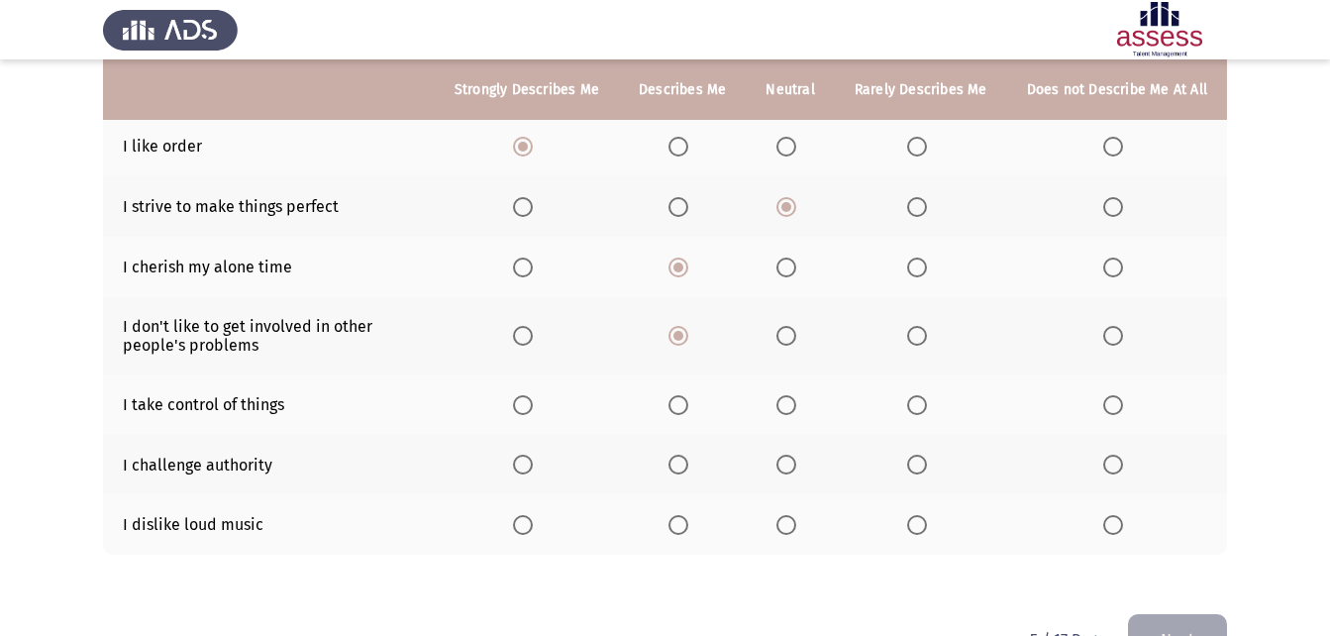
click at [785, 407] on span "Select an option" at bounding box center [787, 405] width 20 height 20
click at [785, 407] on input "Select an option" at bounding box center [787, 405] width 20 height 20
click at [1108, 465] on span "Select an option" at bounding box center [1114, 465] width 20 height 20
click at [1108, 465] on input "Select an option" at bounding box center [1114, 465] width 20 height 20
click at [519, 521] on th at bounding box center [527, 524] width 184 height 60
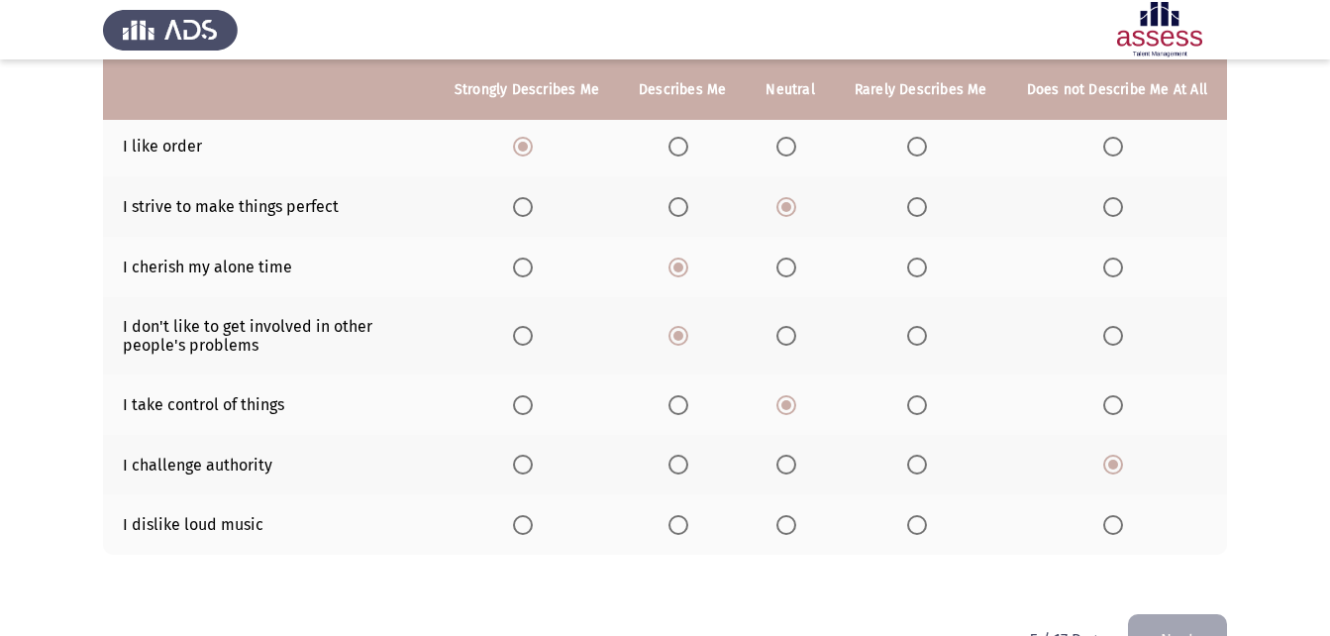
click at [519, 521] on th at bounding box center [527, 524] width 184 height 60
click at [523, 518] on span "Select an option" at bounding box center [523, 525] width 20 height 20
click at [523, 518] on input "Select an option" at bounding box center [523, 525] width 20 height 20
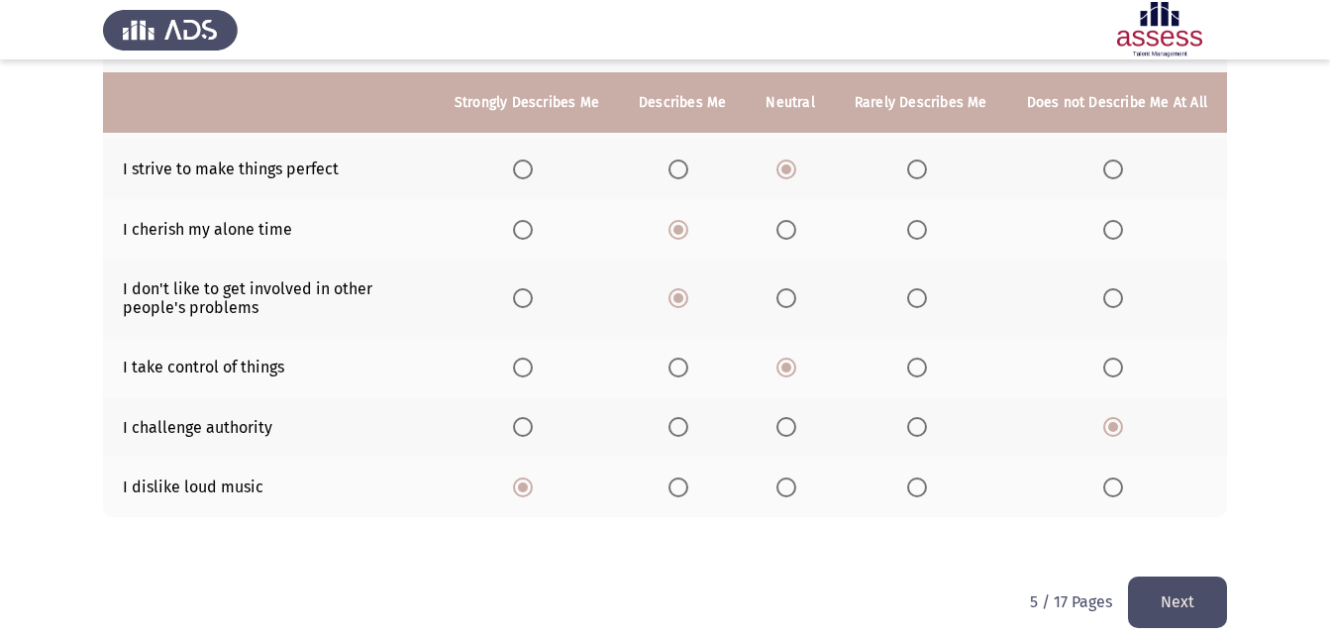
scroll to position [454, 0]
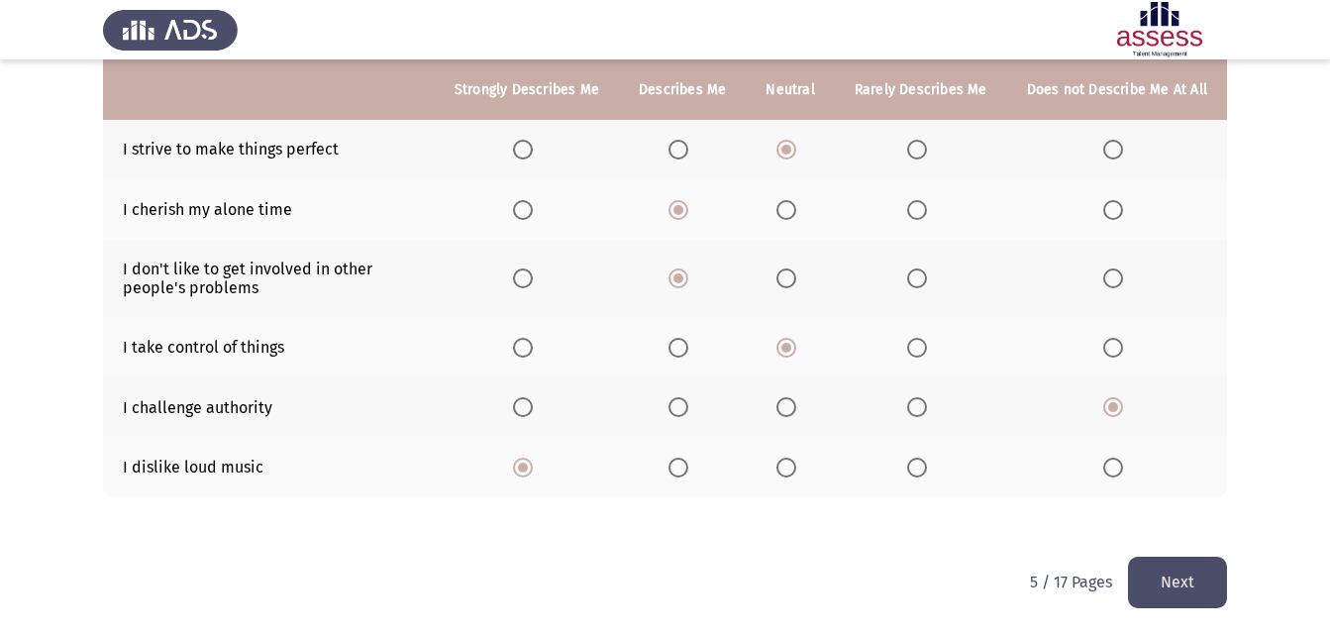
click at [1214, 579] on button "Next" at bounding box center [1177, 582] width 99 height 51
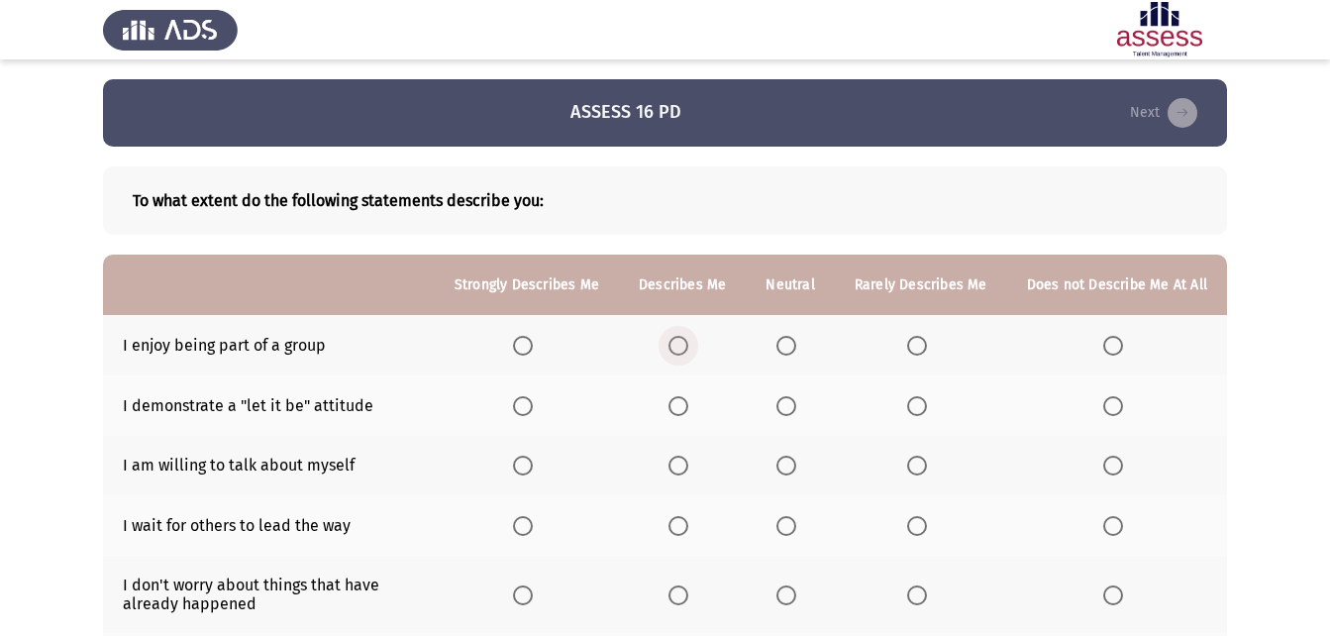
click at [676, 344] on span "Select an option" at bounding box center [679, 346] width 20 height 20
click at [676, 344] on input "Select an option" at bounding box center [679, 346] width 20 height 20
click at [914, 411] on span "Select an option" at bounding box center [917, 406] width 20 height 20
click at [914, 411] on input "Select an option" at bounding box center [917, 406] width 20 height 20
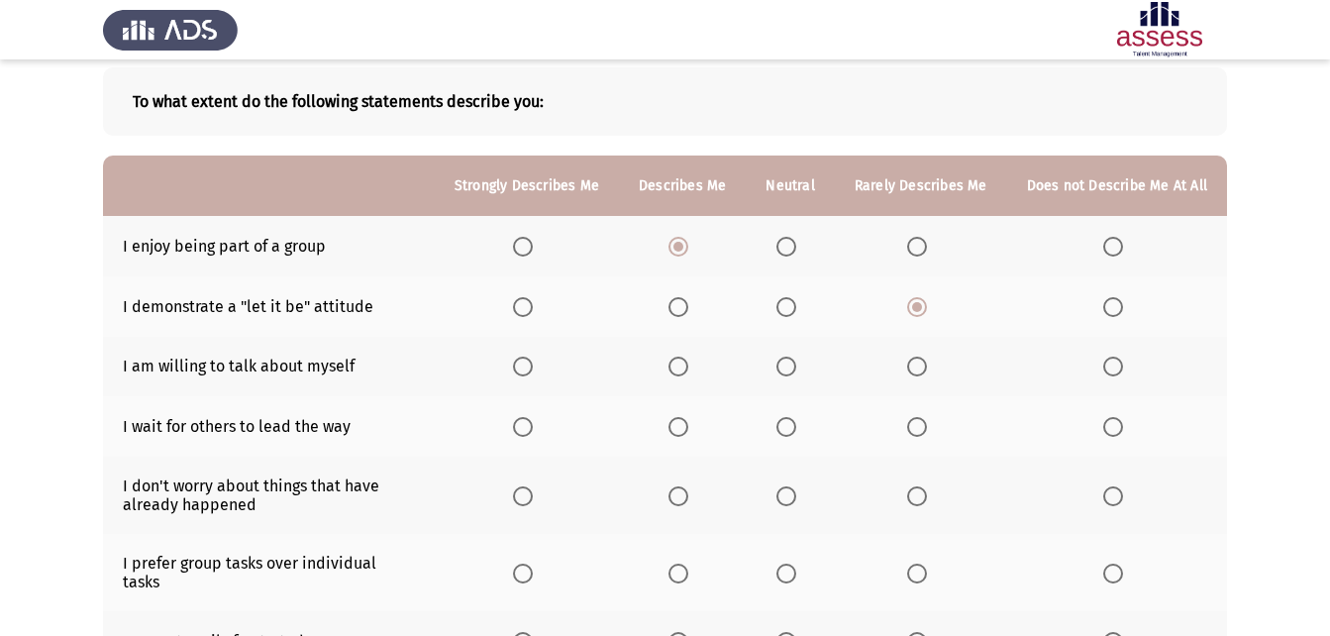
click at [688, 374] on span "Select an option" at bounding box center [679, 367] width 20 height 20
click at [688, 374] on input "Select an option" at bounding box center [679, 367] width 20 height 20
click at [914, 413] on th at bounding box center [921, 426] width 172 height 60
click at [909, 418] on th at bounding box center [921, 426] width 172 height 60
click at [909, 429] on th at bounding box center [921, 426] width 172 height 60
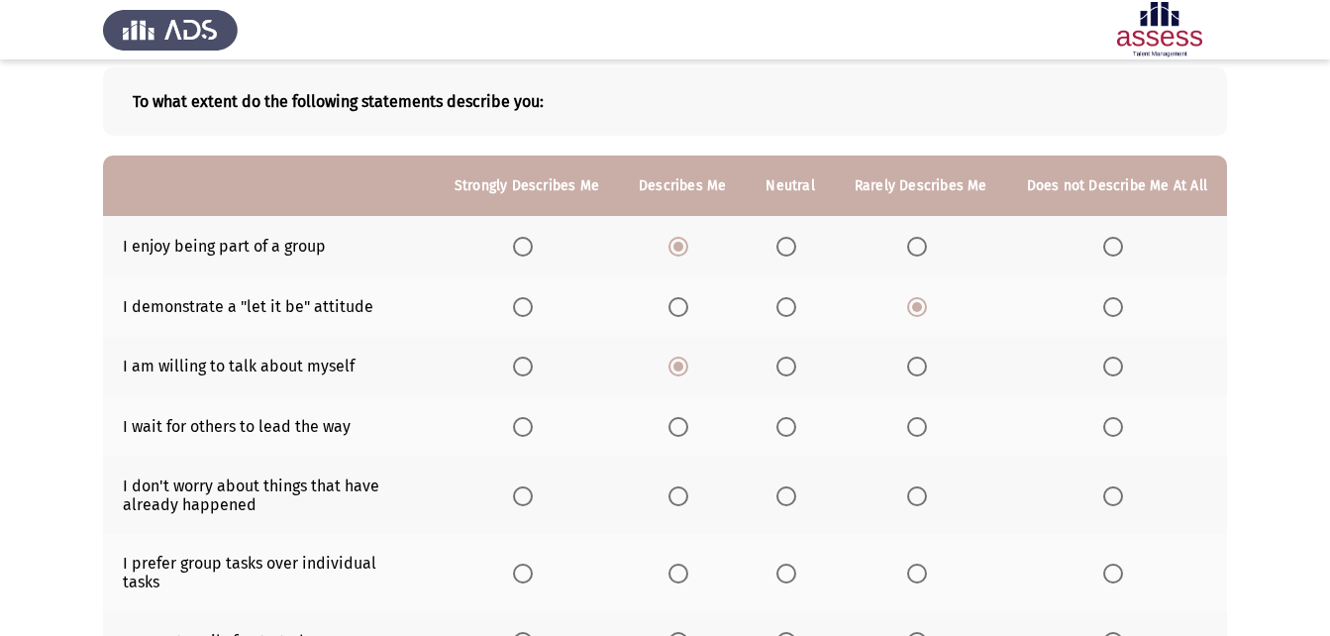
click at [920, 428] on span "Select an option" at bounding box center [917, 427] width 20 height 20
click at [920, 428] on input "Select an option" at bounding box center [917, 427] width 20 height 20
click at [917, 499] on span "Select an option" at bounding box center [917, 496] width 20 height 20
click at [917, 499] on input "Select an option" at bounding box center [917, 496] width 20 height 20
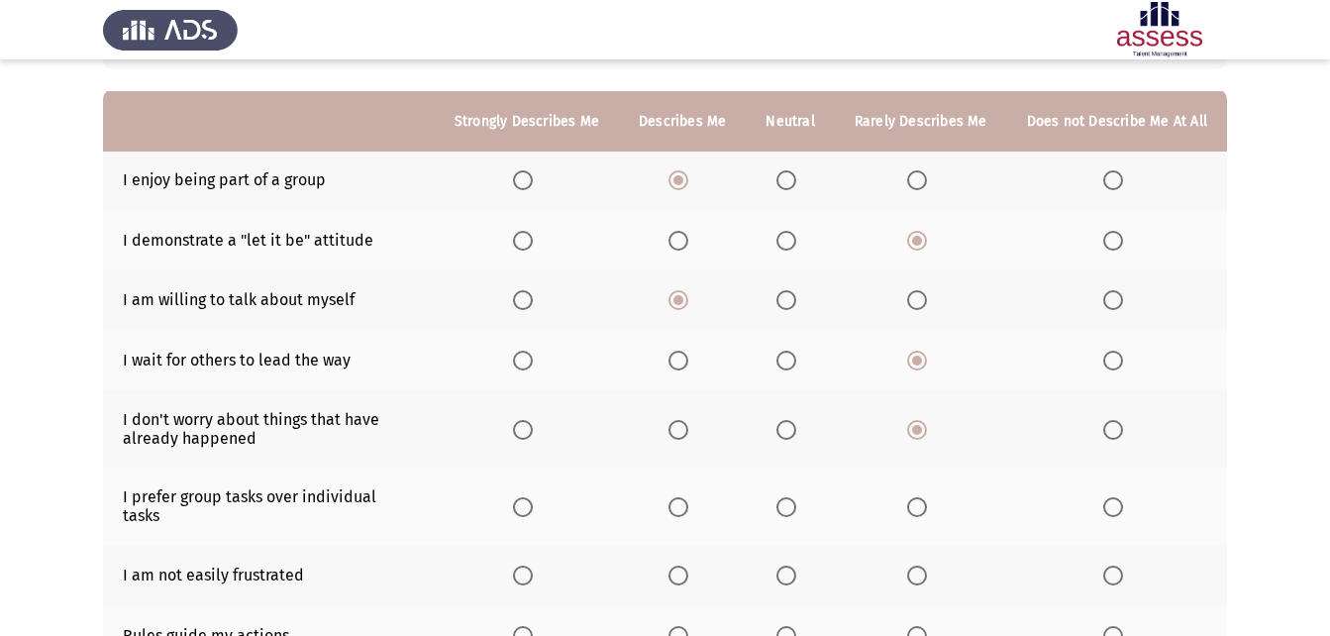
scroll to position [198, 0]
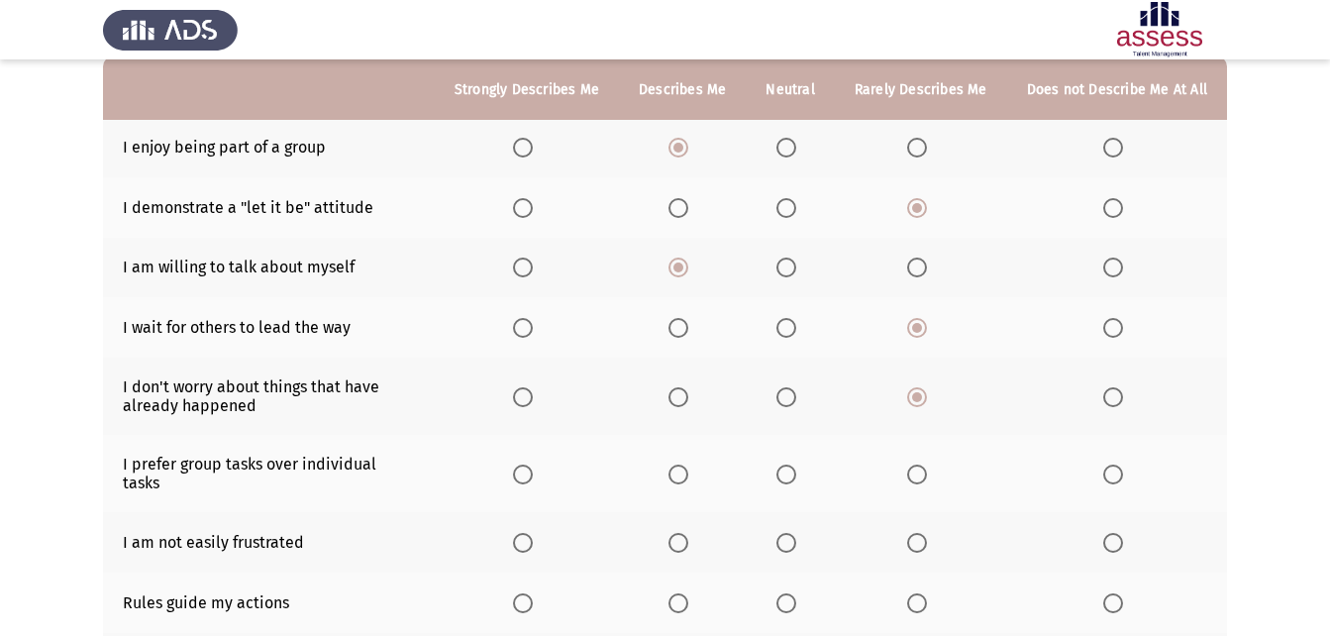
click at [527, 465] on span "Select an option" at bounding box center [523, 475] width 20 height 20
click at [527, 465] on input "Select an option" at bounding box center [523, 475] width 20 height 20
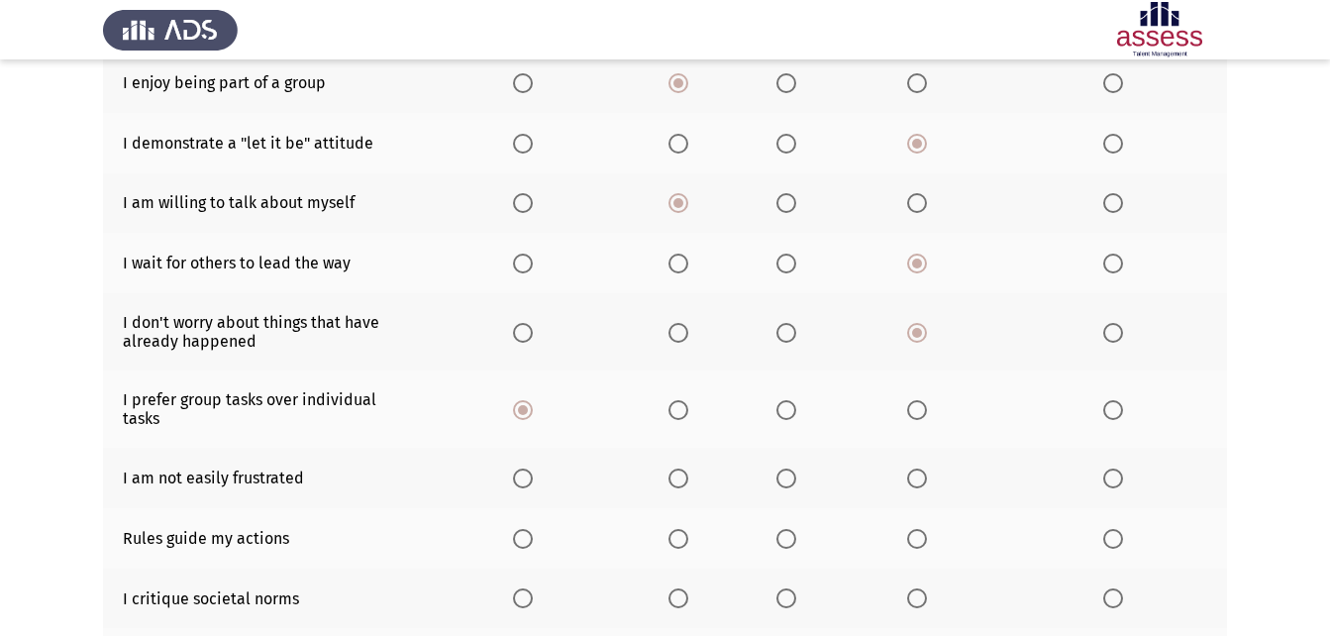
scroll to position [297, 0]
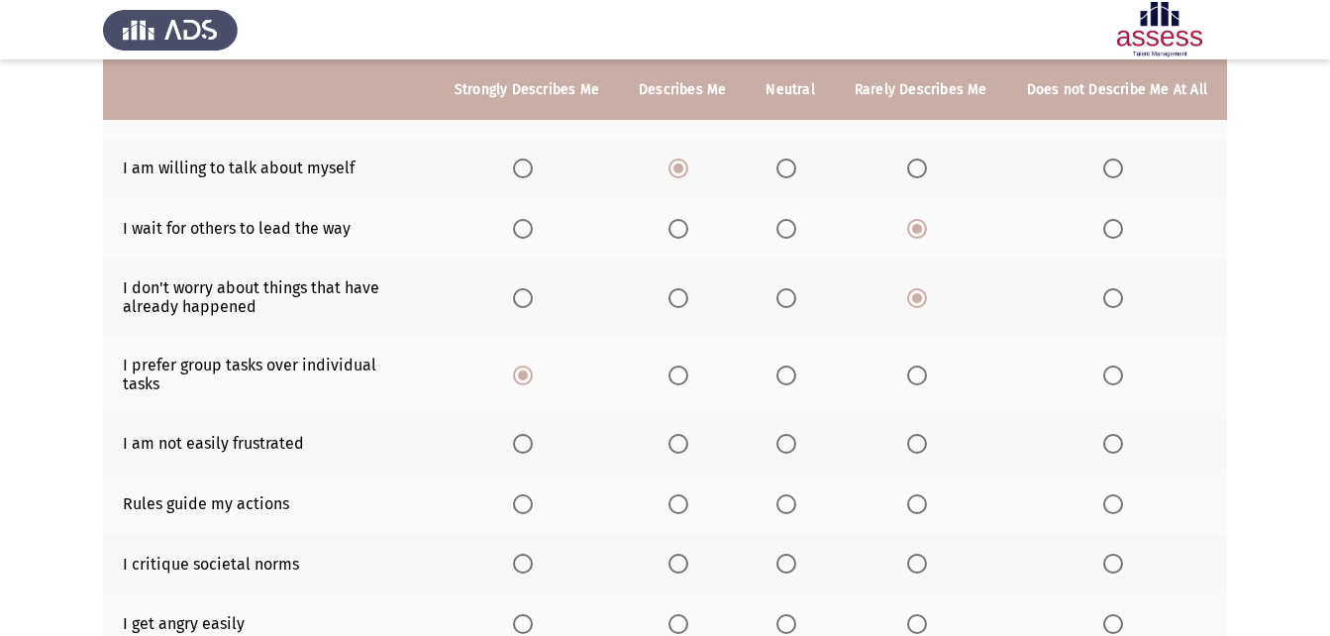
click at [696, 434] on label "Select an option" at bounding box center [683, 444] width 28 height 20
click at [688, 434] on input "Select an option" at bounding box center [679, 444] width 20 height 20
click at [683, 495] on span "Select an option" at bounding box center [679, 504] width 20 height 20
click at [683, 495] on input "Select an option" at bounding box center [679, 504] width 20 height 20
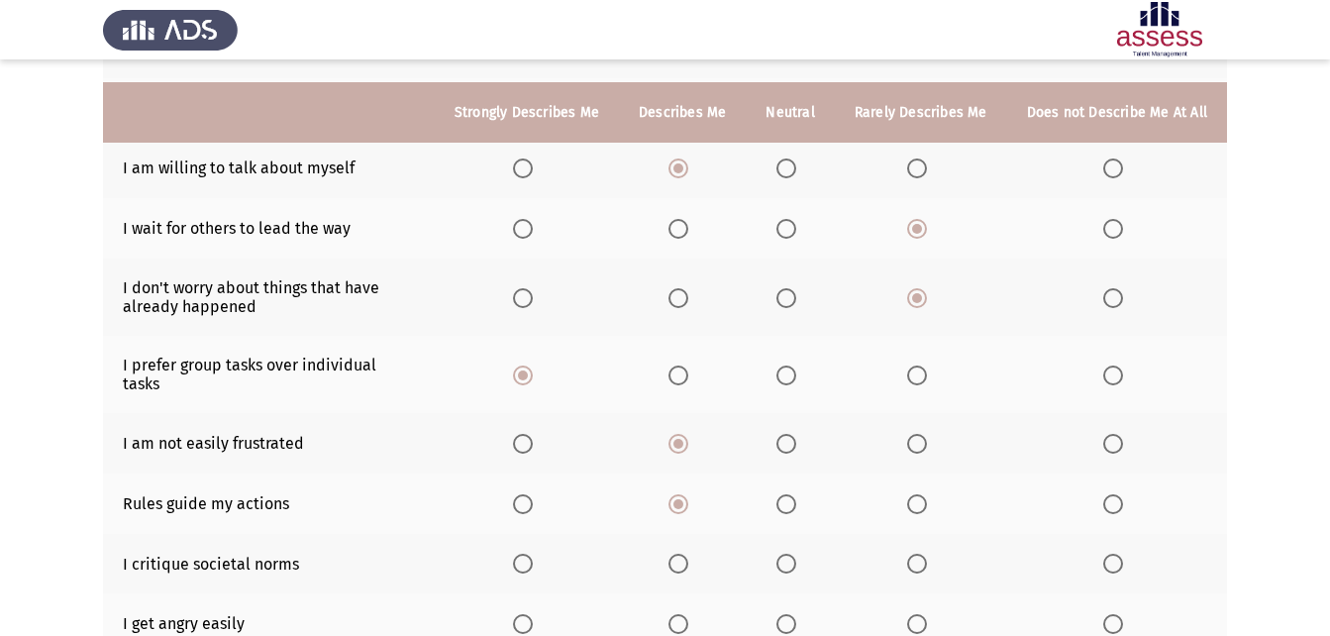
scroll to position [396, 0]
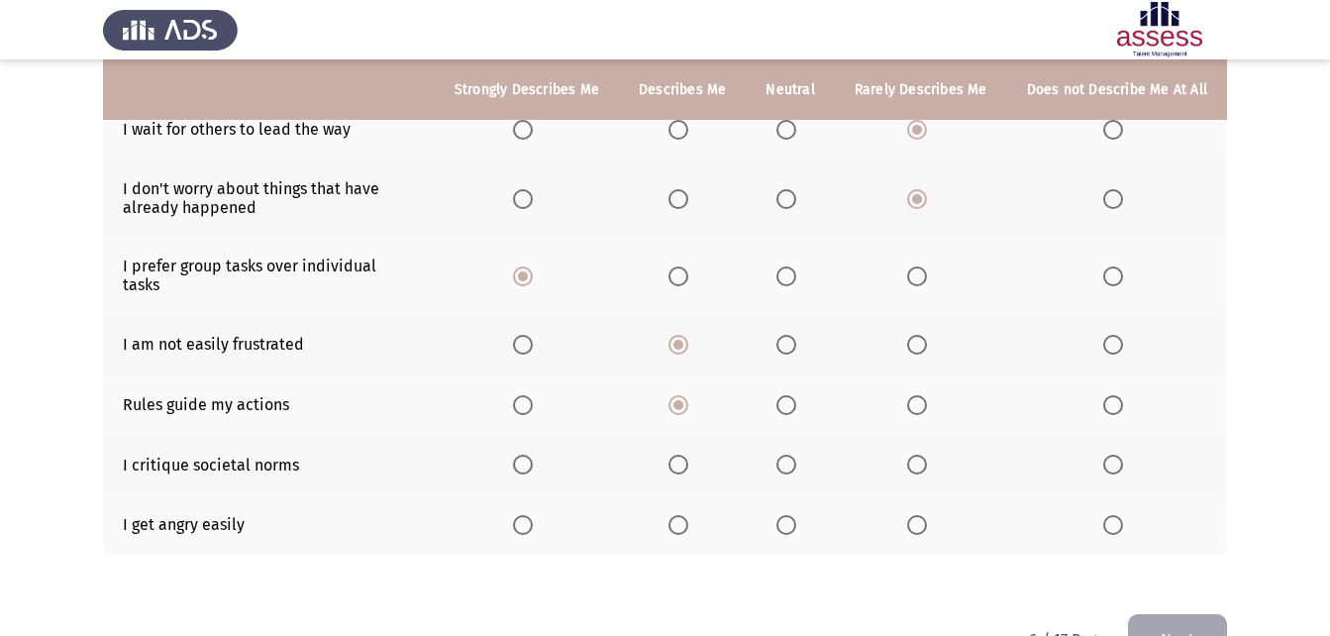
click at [533, 455] on span "Select an option" at bounding box center [523, 465] width 20 height 20
click at [533, 455] on input "Select an option" at bounding box center [523, 465] width 20 height 20
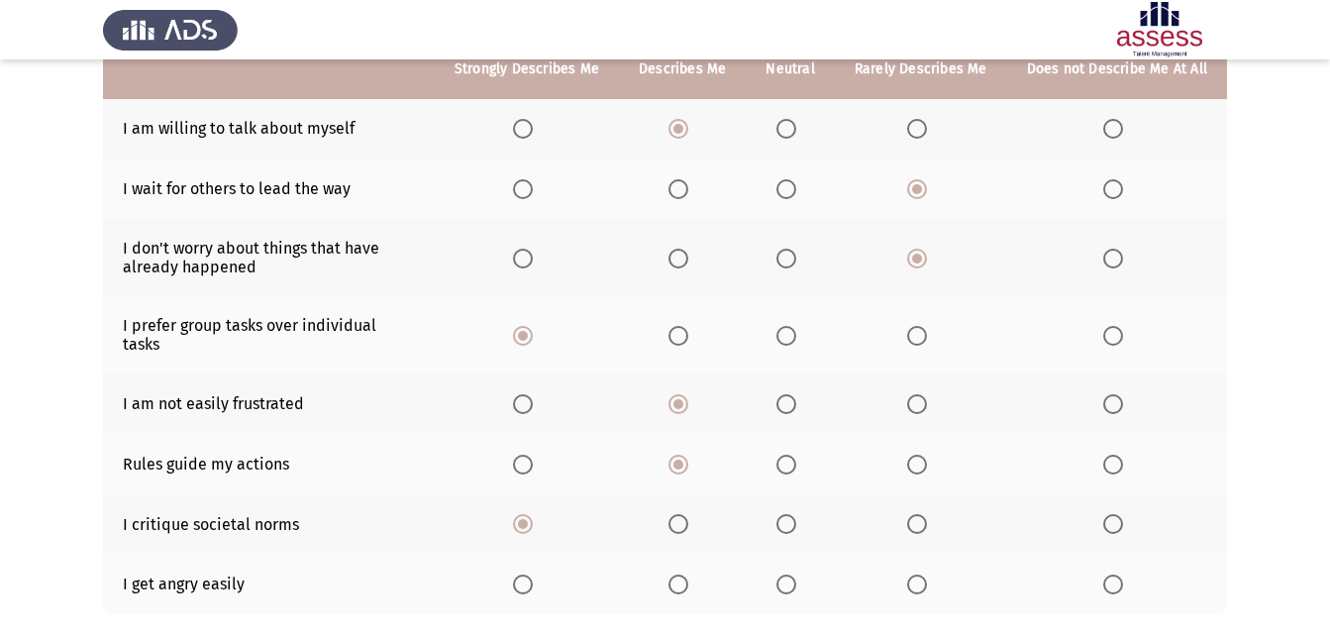
scroll to position [338, 0]
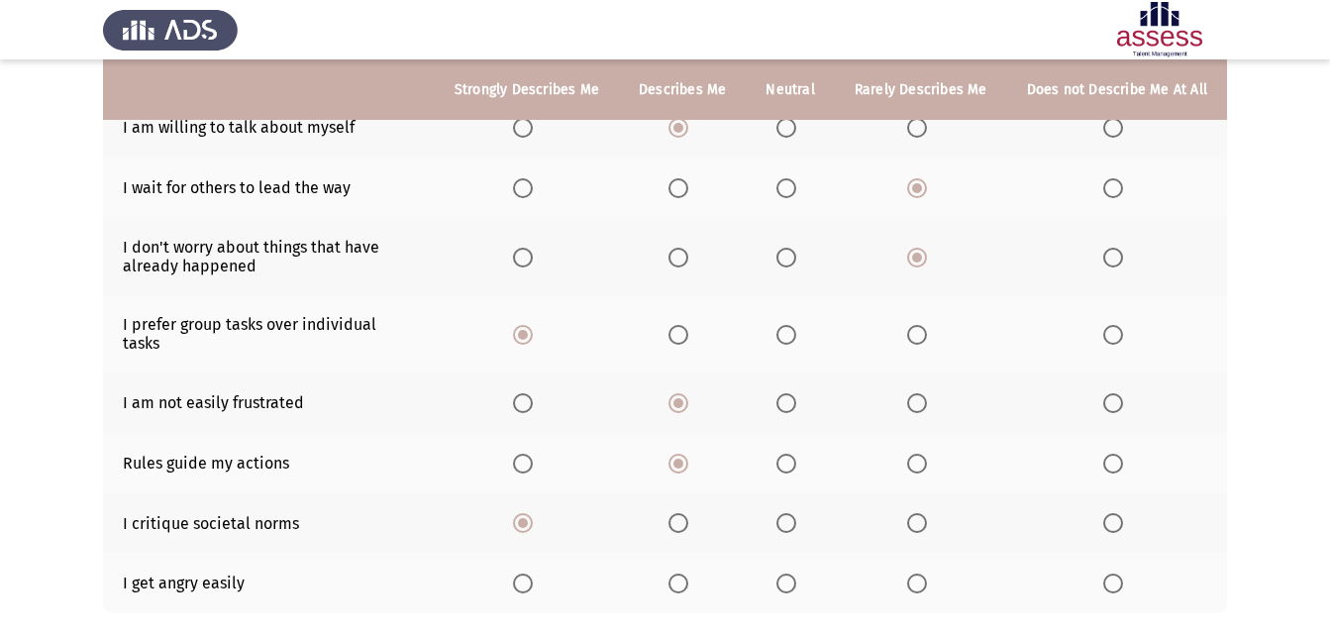
click at [793, 393] on span "Select an option" at bounding box center [787, 403] width 20 height 20
click at [793, 393] on input "Select an option" at bounding box center [787, 403] width 20 height 20
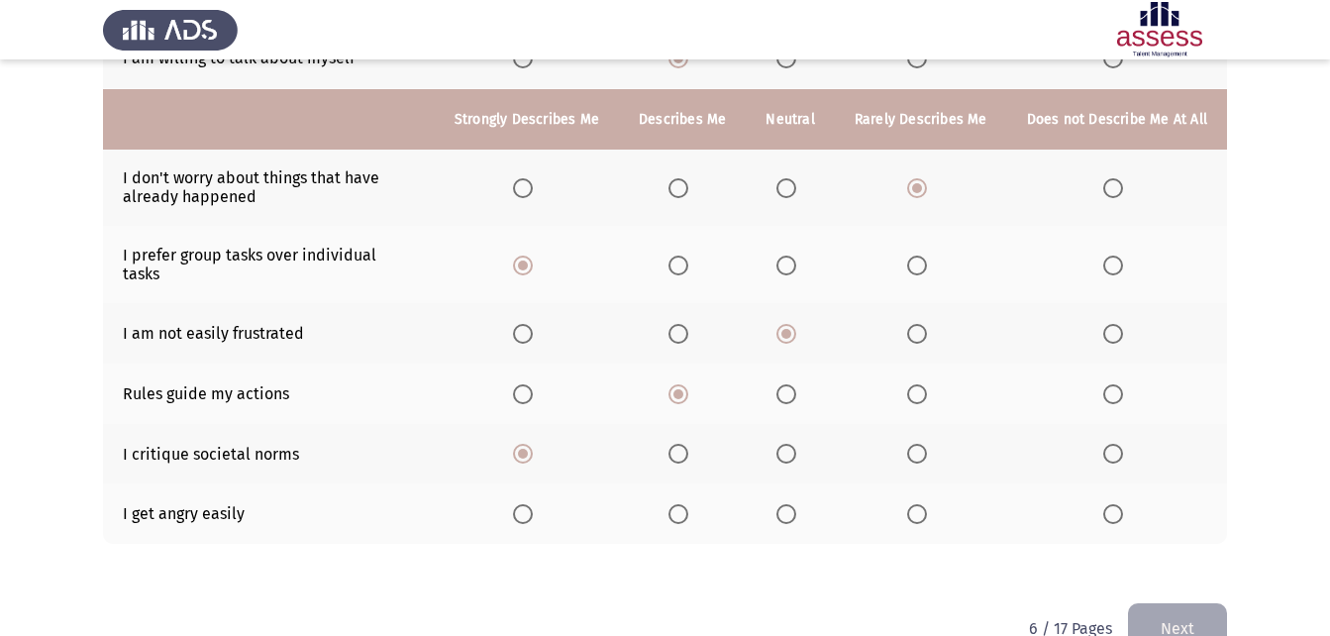
scroll to position [437, 0]
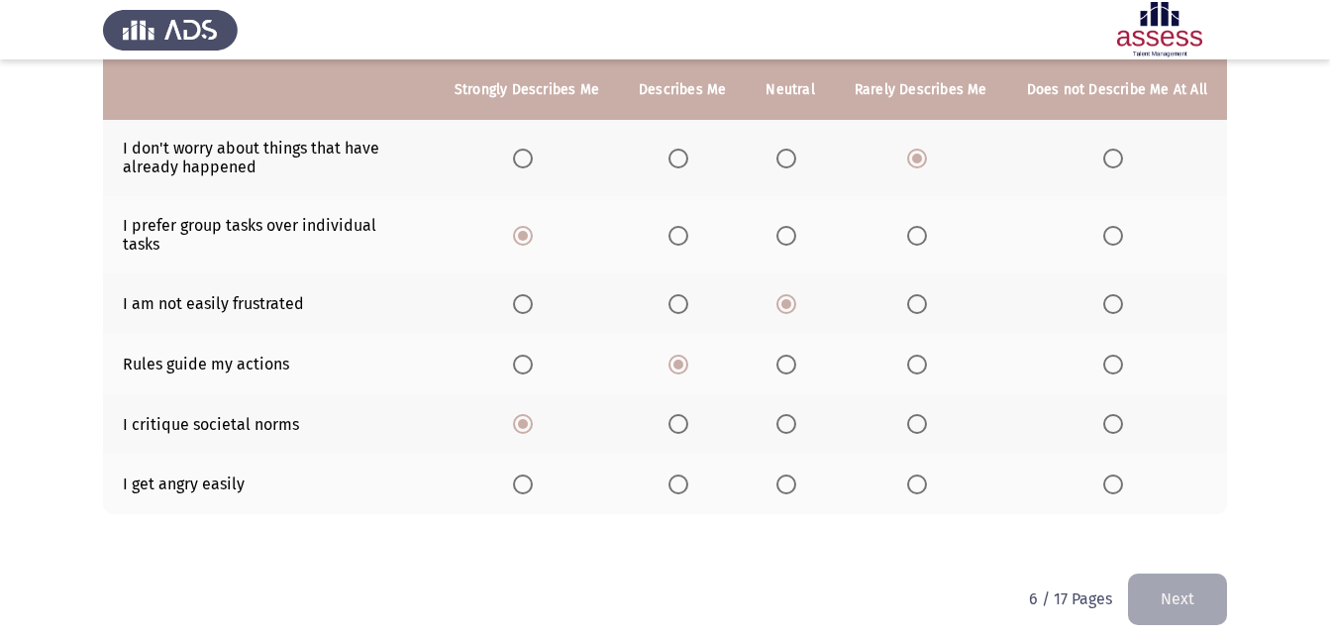
click at [686, 474] on span "Select an option" at bounding box center [679, 484] width 20 height 20
click at [686, 474] on input "Select an option" at bounding box center [679, 484] width 20 height 20
click at [796, 474] on span "Select an option" at bounding box center [787, 484] width 20 height 20
click at [796, 474] on input "Select an option" at bounding box center [787, 484] width 20 height 20
click at [1169, 577] on button "Next" at bounding box center [1177, 599] width 99 height 51
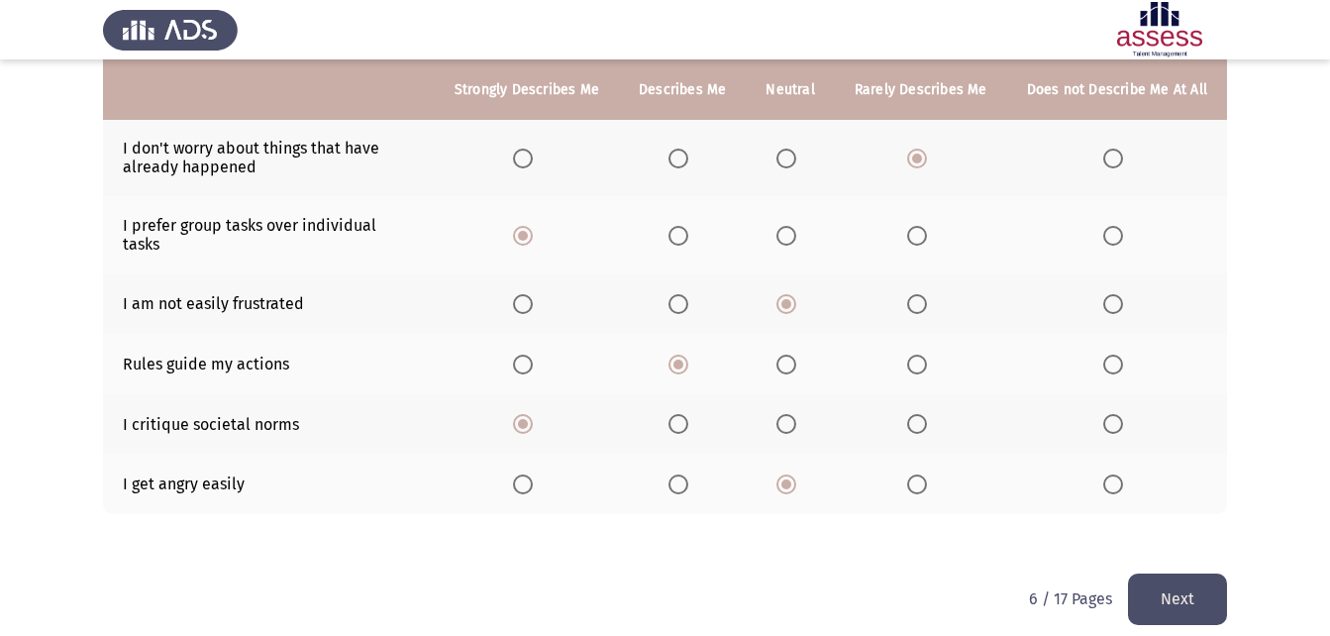
scroll to position [0, 0]
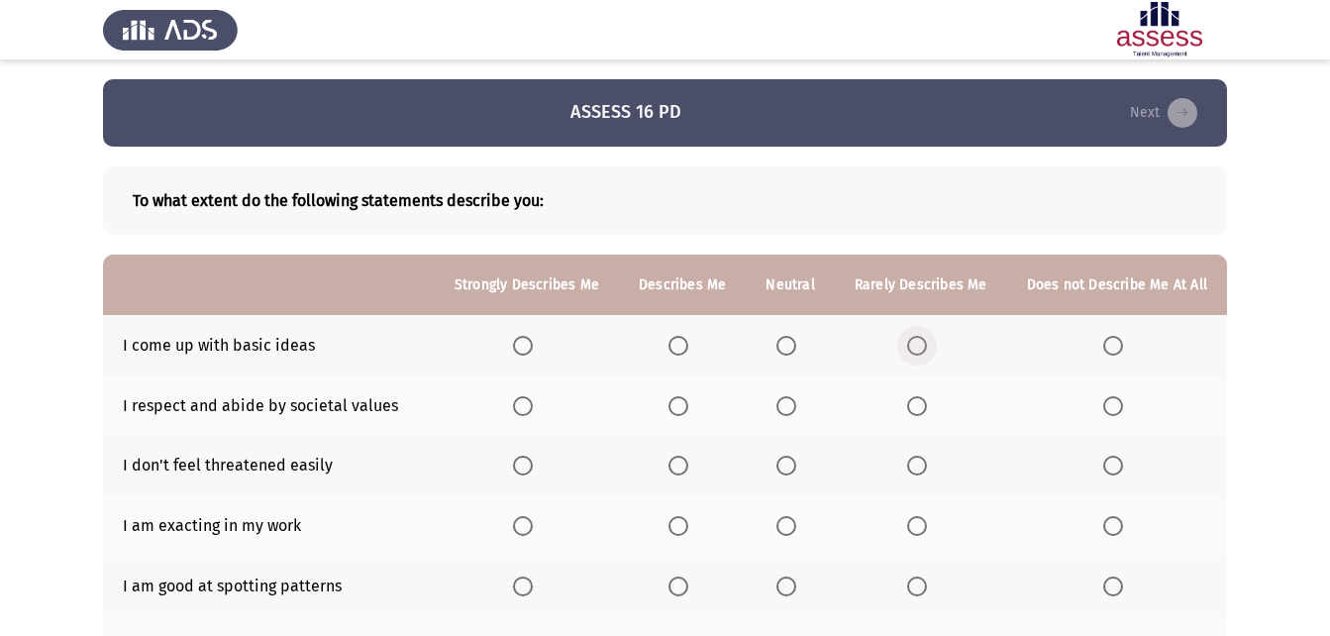
click at [922, 342] on span "Select an option" at bounding box center [917, 346] width 20 height 20
click at [922, 342] on input "Select an option" at bounding box center [917, 346] width 20 height 20
click at [786, 402] on span "Select an option" at bounding box center [787, 406] width 20 height 20
click at [786, 402] on input "Select an option" at bounding box center [787, 406] width 20 height 20
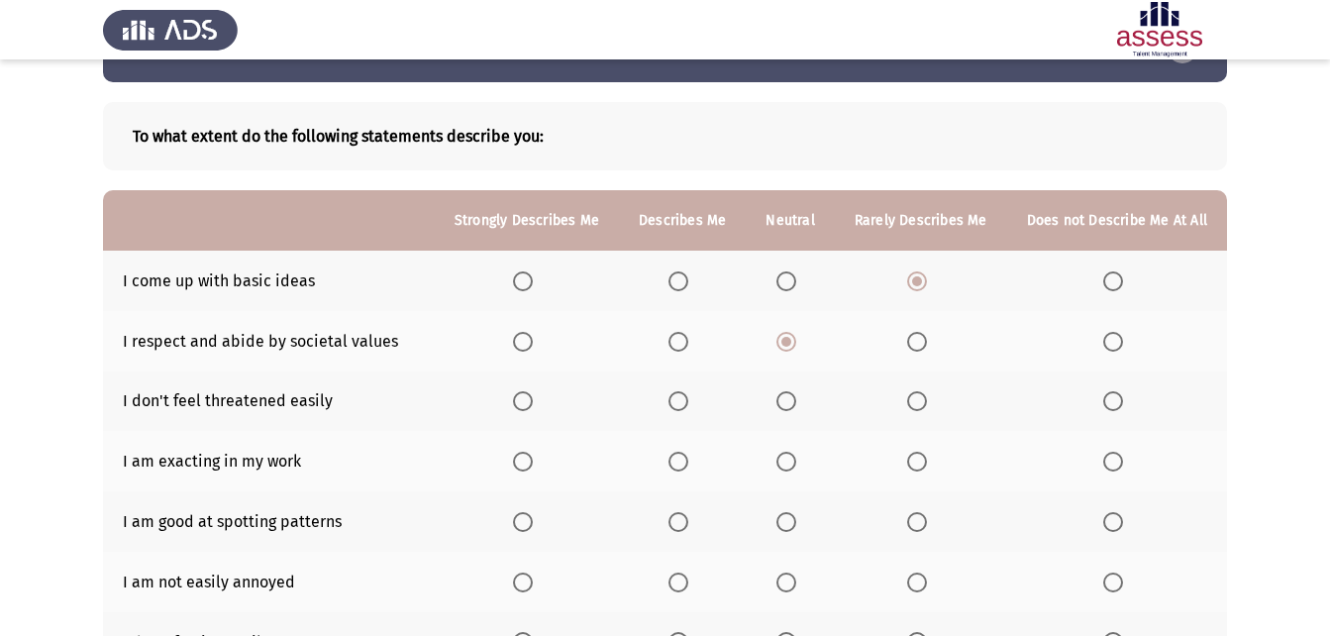
scroll to position [99, 0]
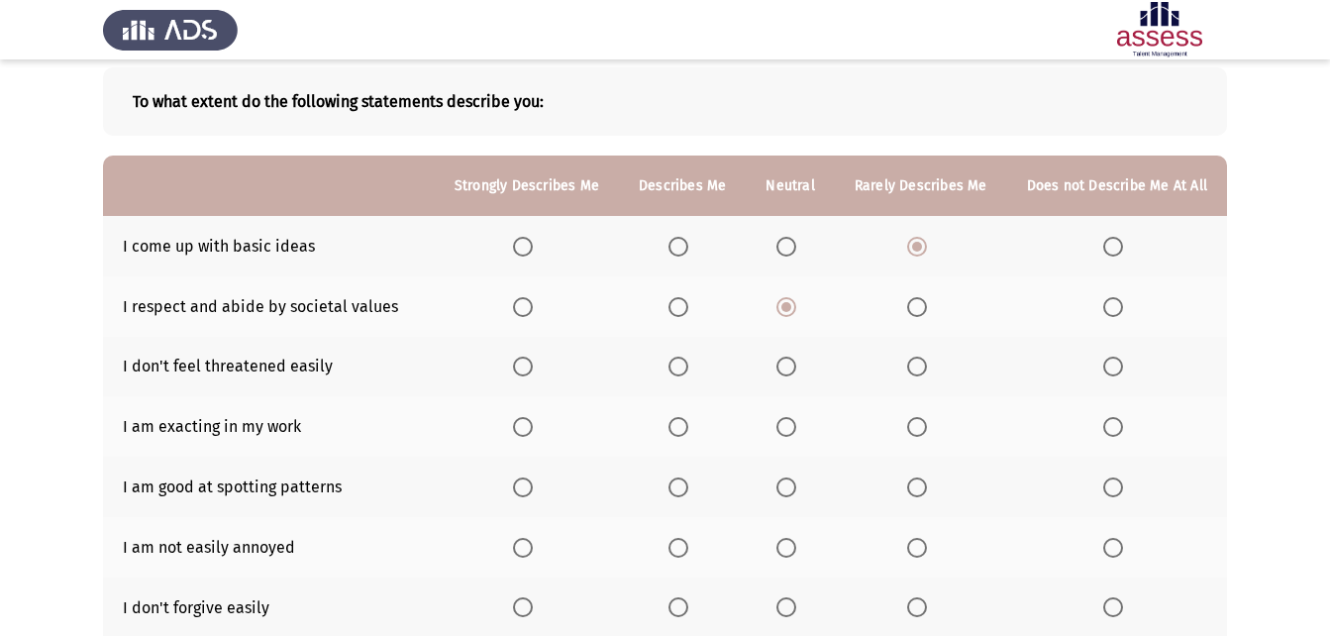
click at [675, 368] on th at bounding box center [682, 367] width 127 height 60
click at [686, 360] on span "Select an option" at bounding box center [679, 367] width 20 height 20
click at [686, 360] on input "Select an option" at bounding box center [679, 367] width 20 height 20
click at [685, 484] on span "Select an option" at bounding box center [679, 487] width 20 height 20
click at [685, 484] on input "Select an option" at bounding box center [679, 487] width 20 height 20
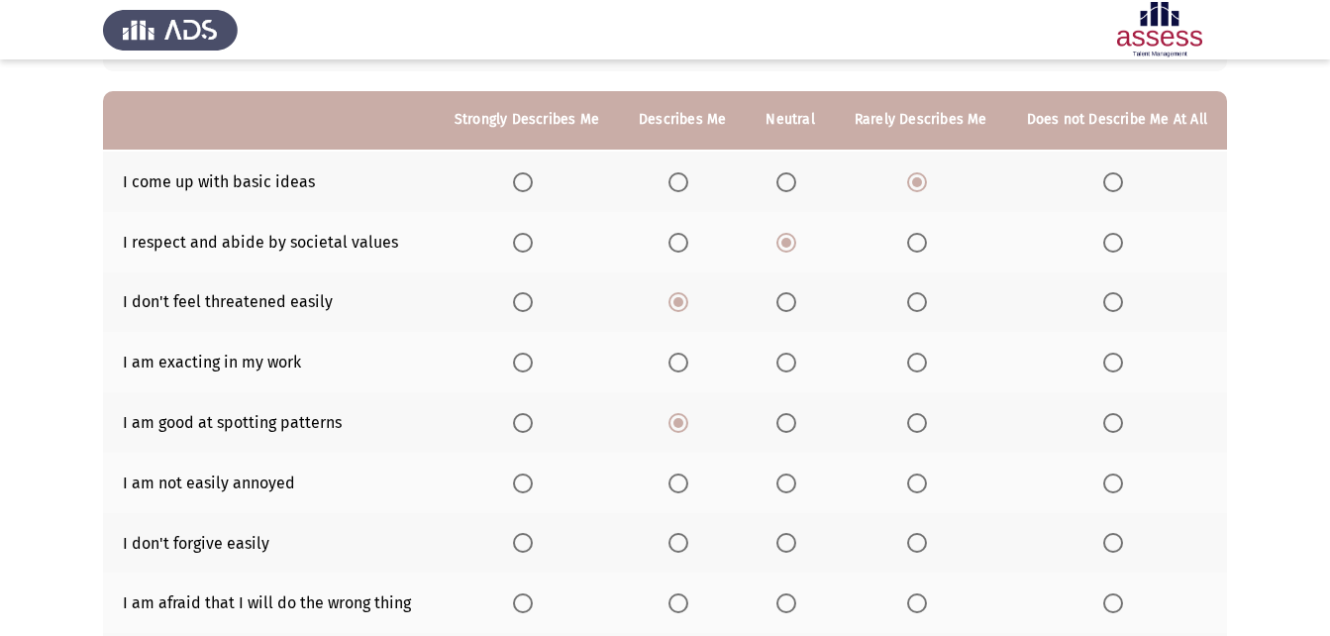
scroll to position [198, 0]
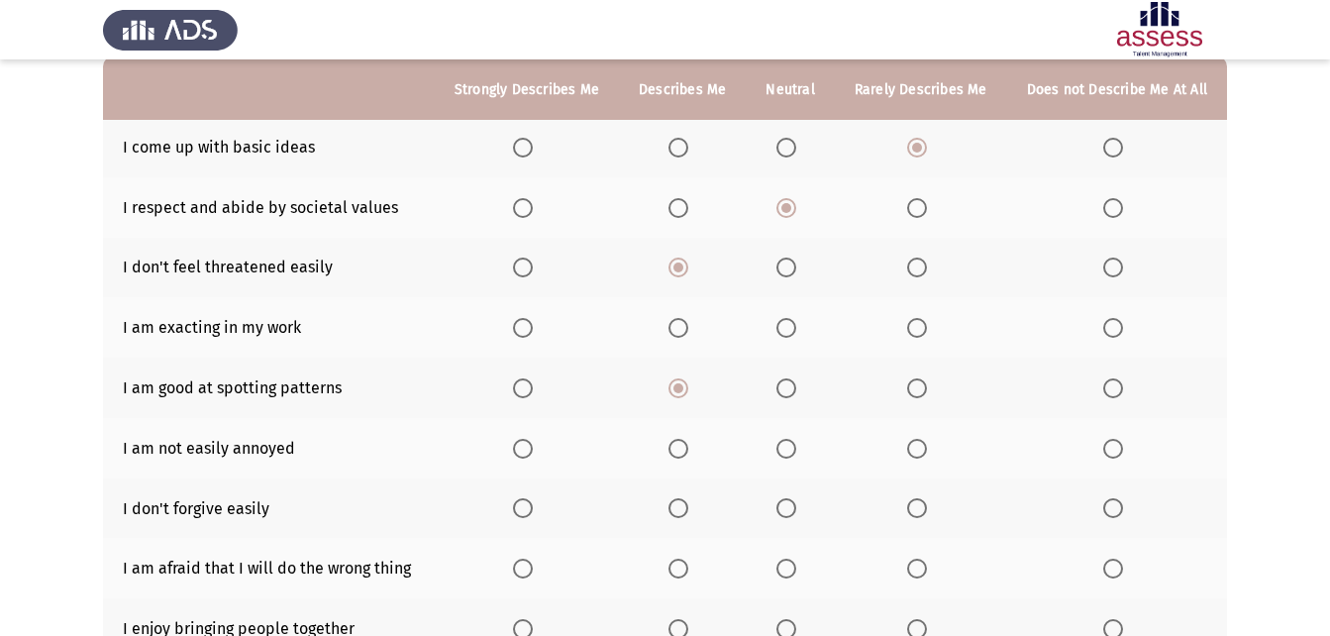
drag, startPoint x: 214, startPoint y: 337, endPoint x: 151, endPoint y: 353, distance: 65.3
click at [151, 353] on td "I am exacting in my work" at bounding box center [269, 327] width 332 height 60
click at [187, 323] on td "I am exacting in my work" at bounding box center [269, 327] width 332 height 60
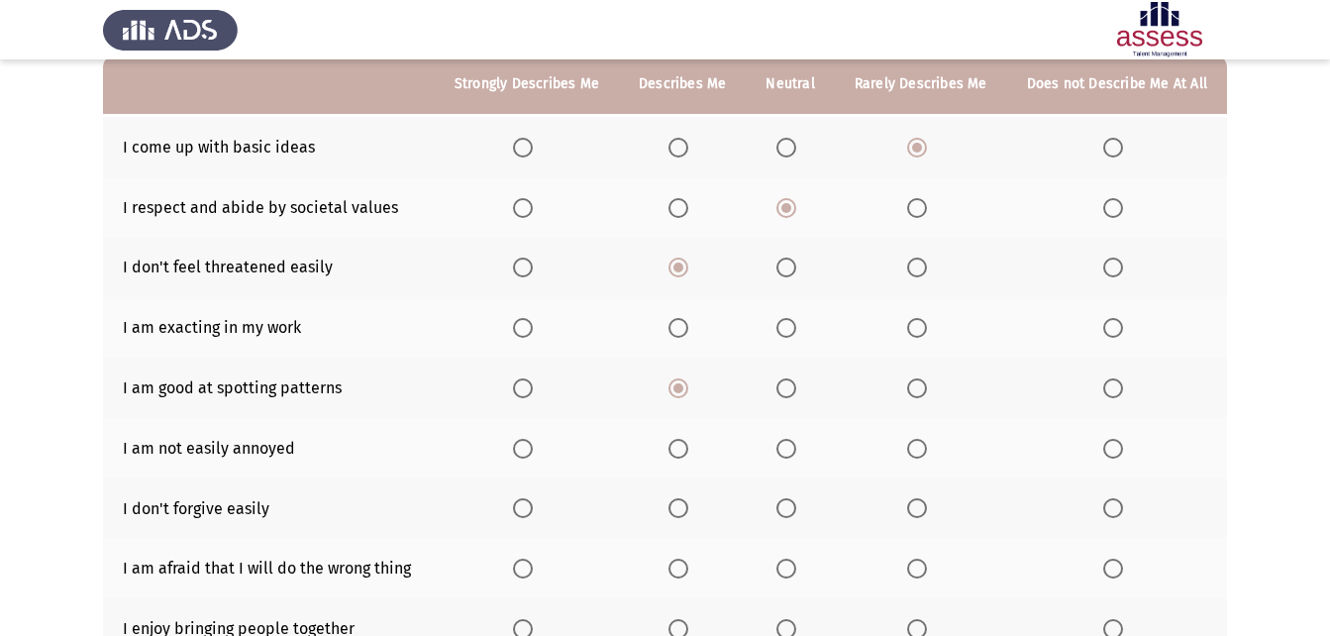
scroll to position [99, 0]
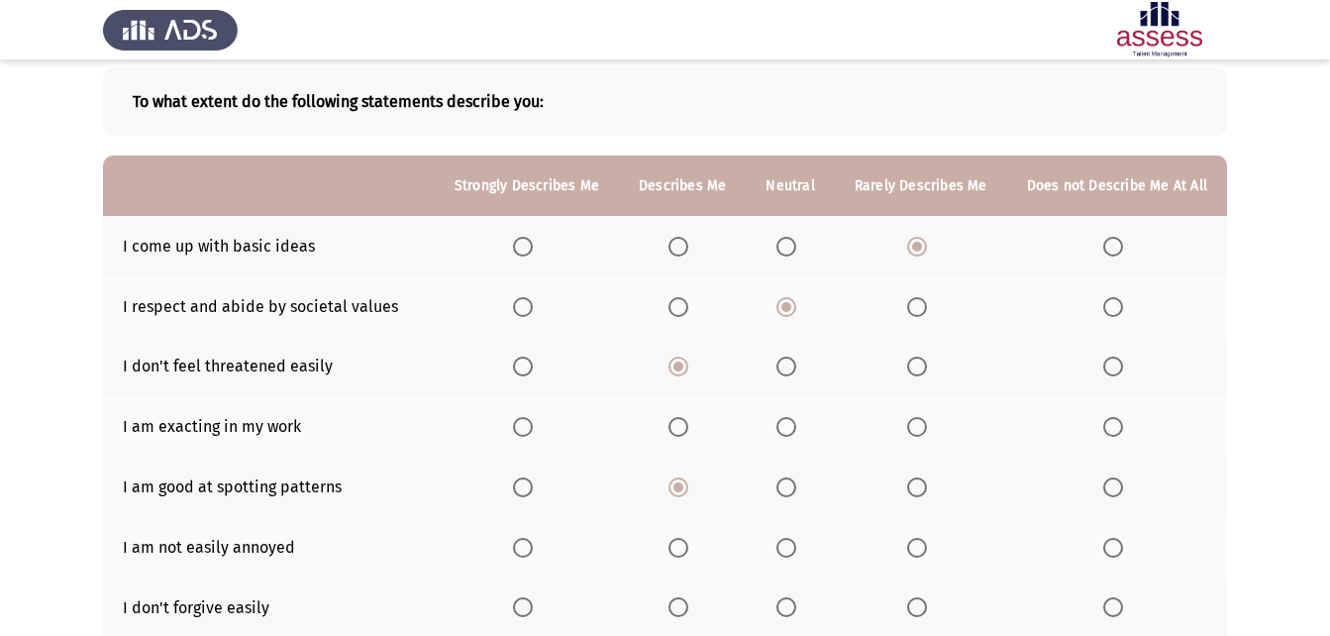
click at [679, 430] on span "Select an option" at bounding box center [679, 427] width 20 height 20
click at [679, 430] on input "Select an option" at bounding box center [679, 427] width 20 height 20
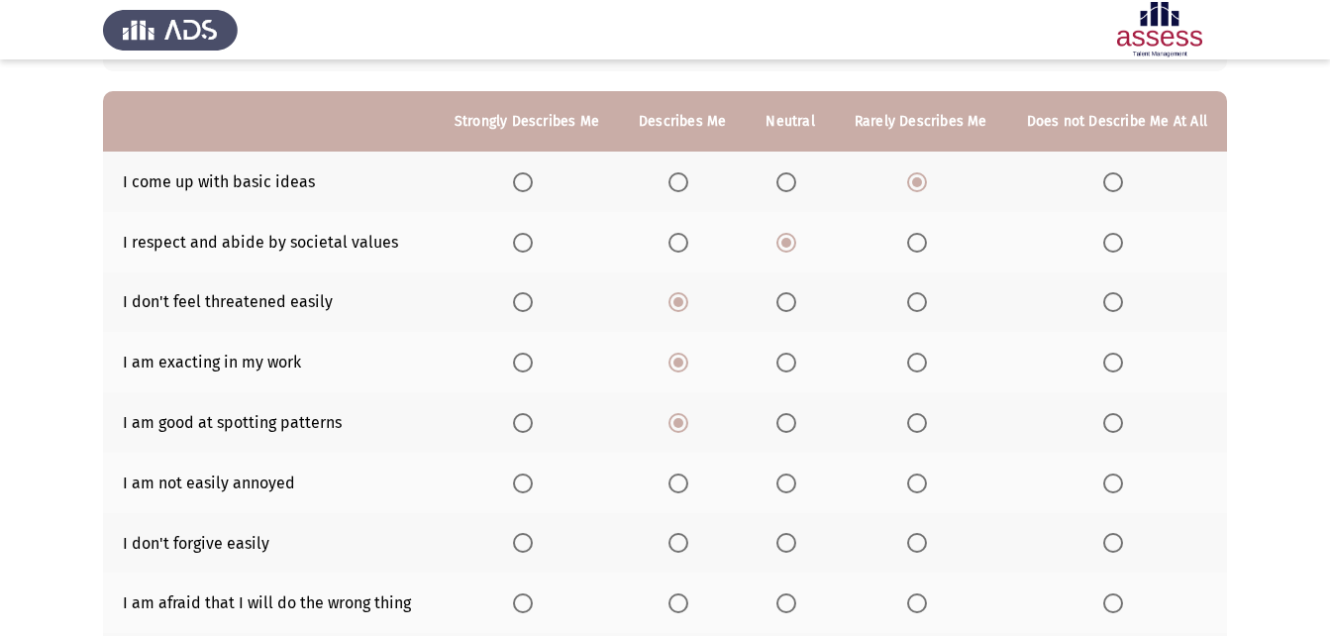
scroll to position [198, 0]
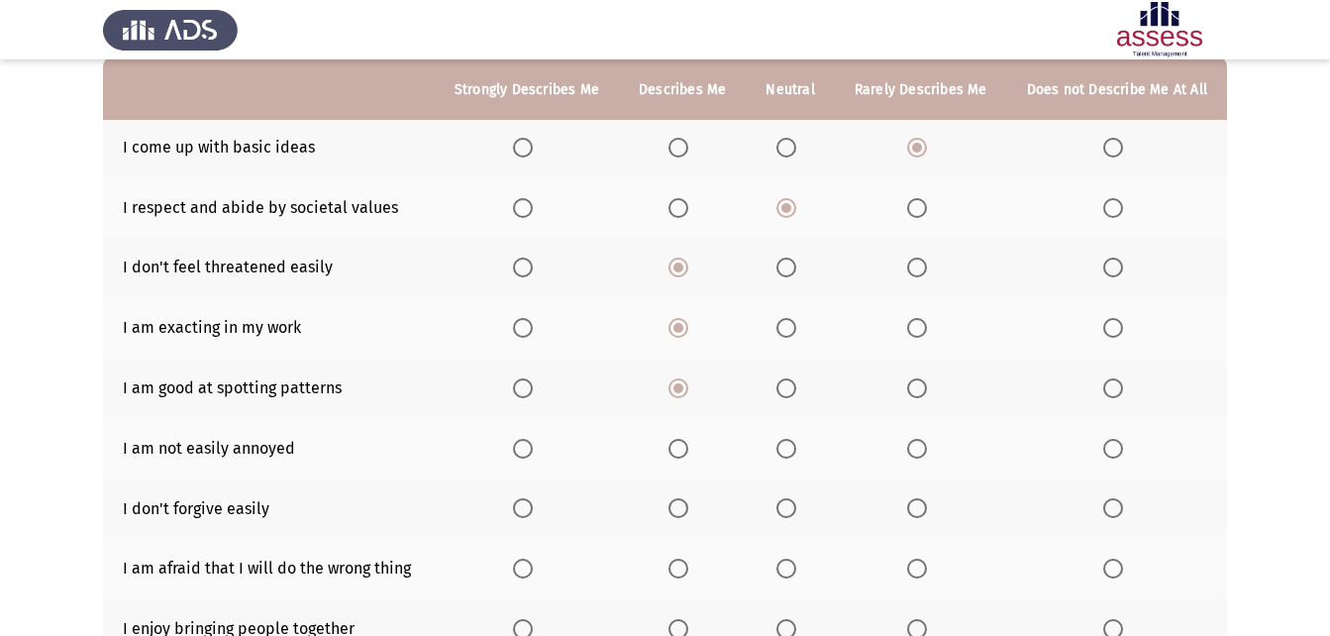
click at [679, 506] on span "Select an option" at bounding box center [679, 508] width 20 height 20
click at [679, 506] on input "Select an option" at bounding box center [679, 508] width 20 height 20
click at [785, 445] on span "Select an option" at bounding box center [787, 449] width 20 height 20
click at [785, 445] on input "Select an option" at bounding box center [787, 449] width 20 height 20
click at [914, 444] on span "Select an option" at bounding box center [917, 449] width 20 height 20
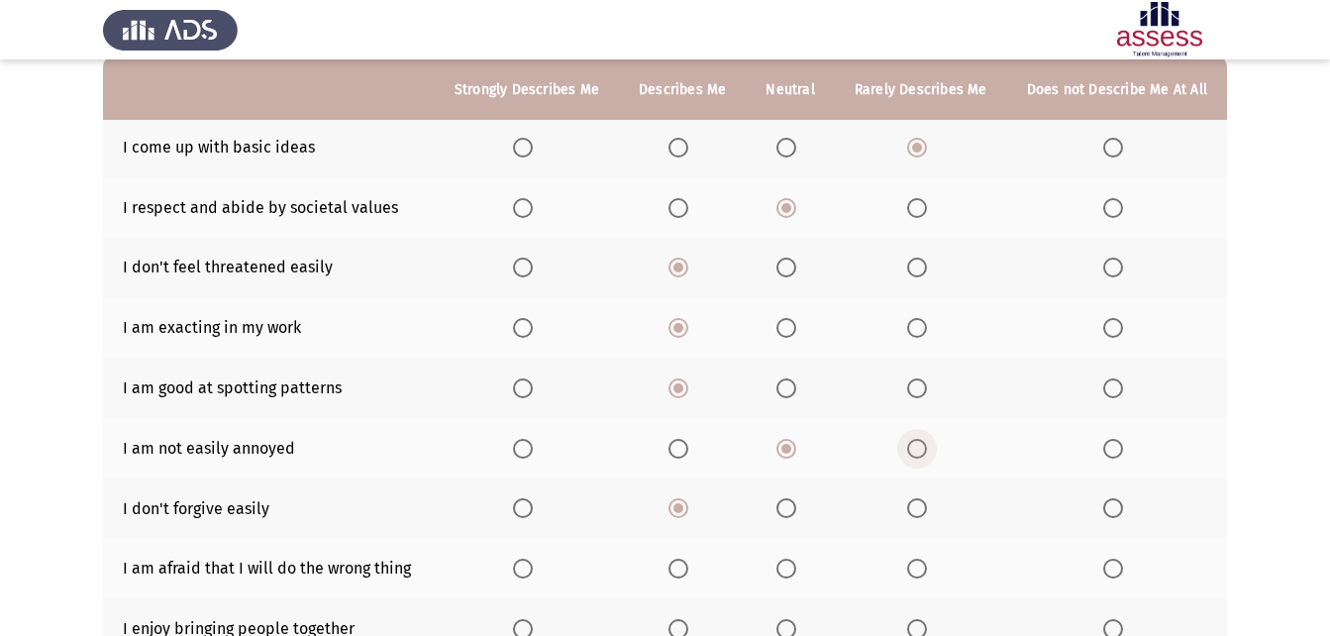
click at [914, 444] on input "Select an option" at bounding box center [917, 449] width 20 height 20
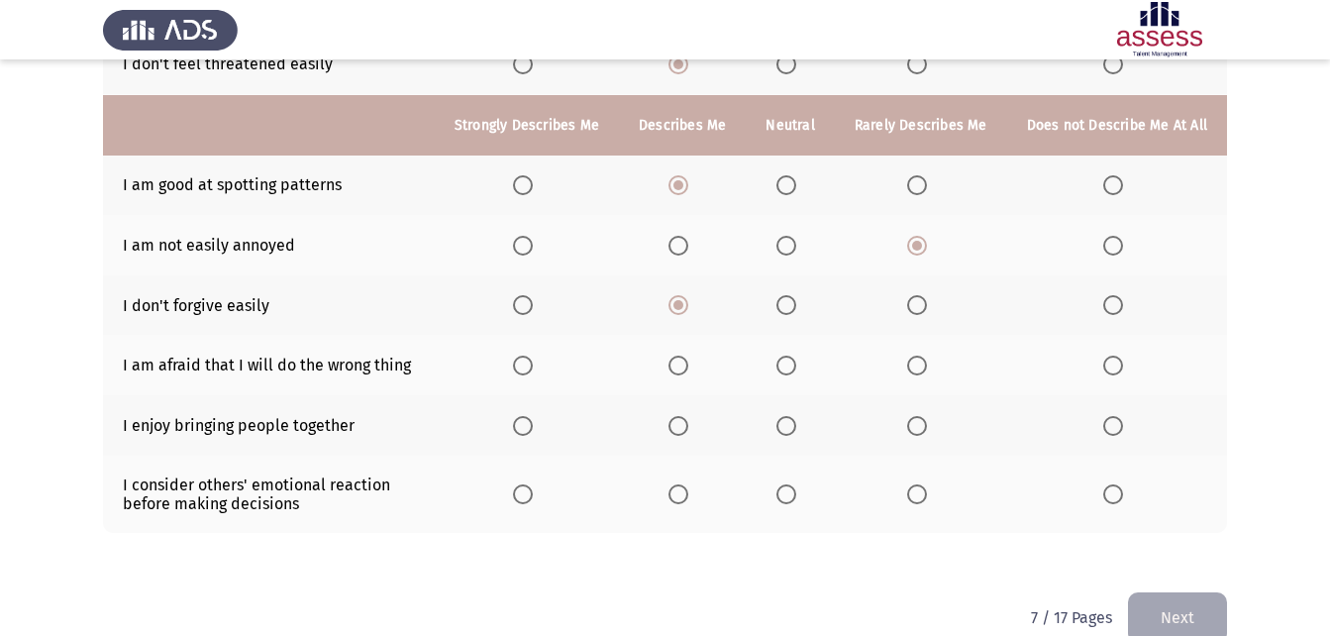
scroll to position [437, 0]
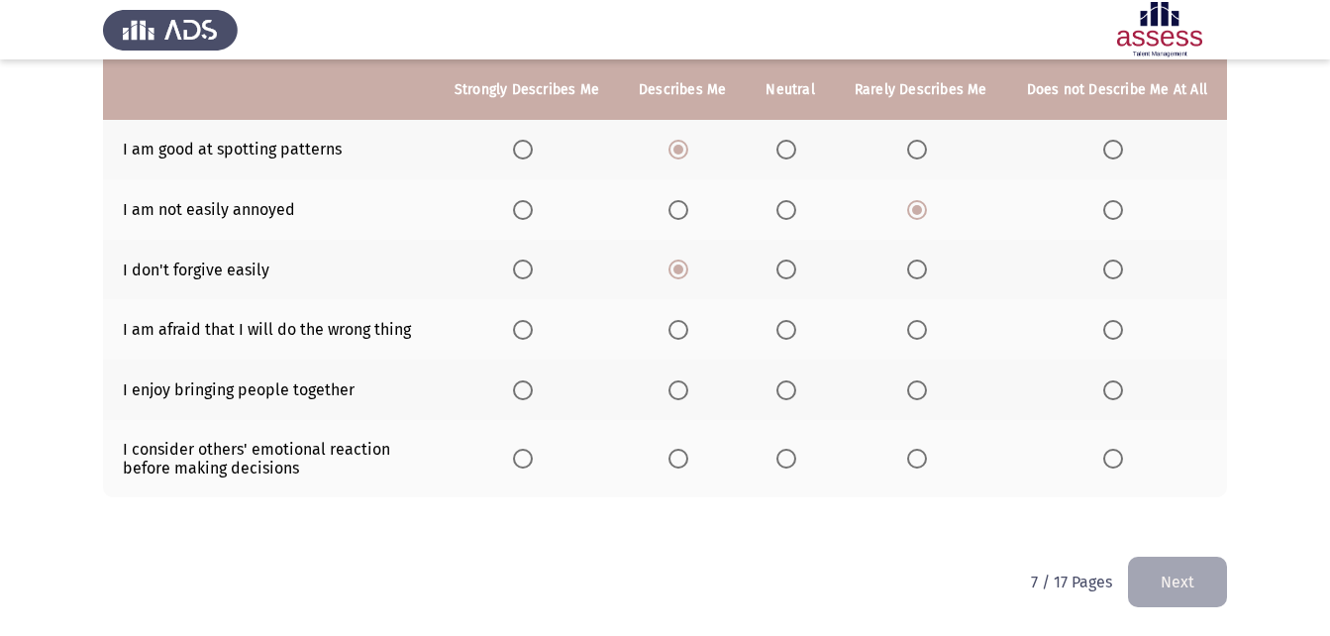
click at [533, 333] on span "Select an option" at bounding box center [523, 330] width 20 height 20
click at [533, 333] on input "Select an option" at bounding box center [523, 330] width 20 height 20
click at [533, 389] on span "Select an option" at bounding box center [523, 390] width 20 height 20
click at [533, 389] on input "Select an option" at bounding box center [523, 390] width 20 height 20
click at [696, 460] on label "Select an option" at bounding box center [683, 459] width 28 height 20
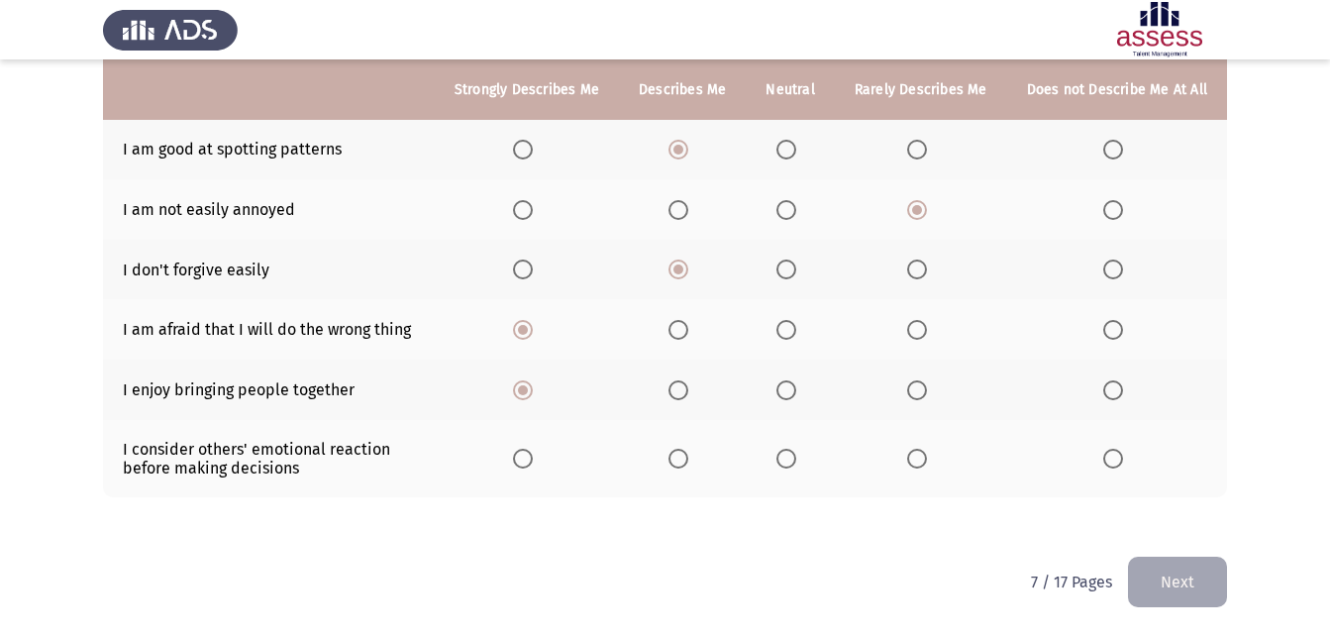
click at [688, 460] on input "Select an option" at bounding box center [679, 459] width 20 height 20
click at [1153, 584] on button "Next" at bounding box center [1177, 582] width 99 height 51
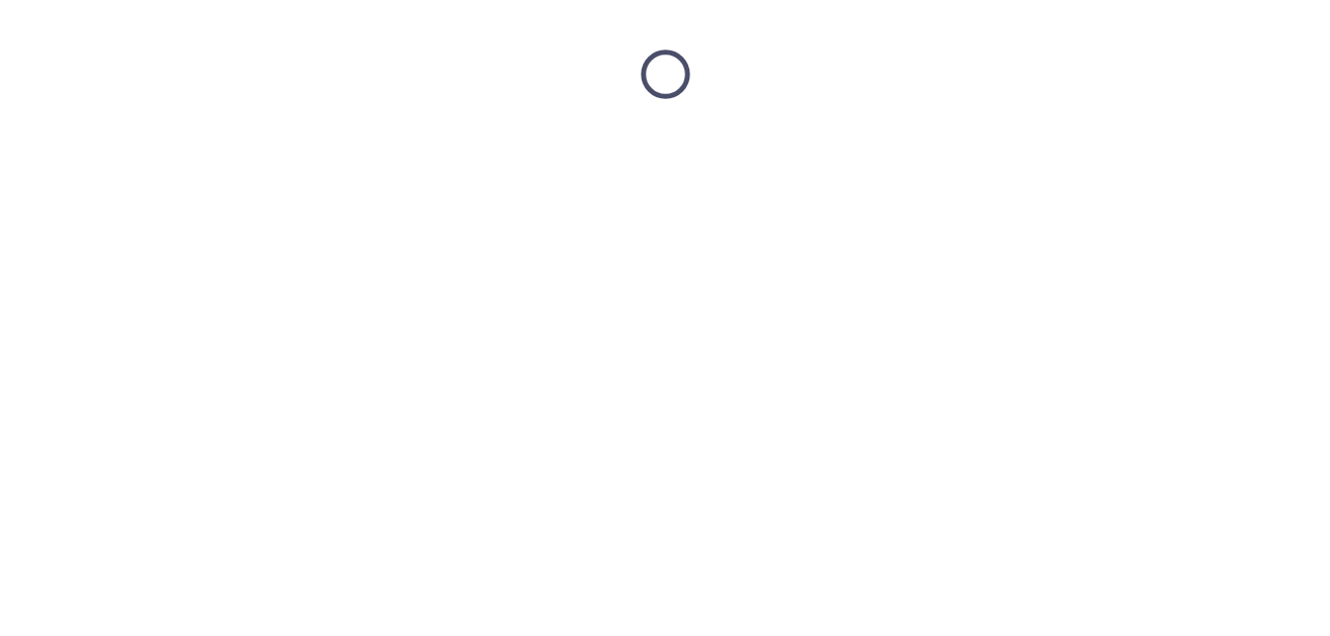
scroll to position [0, 0]
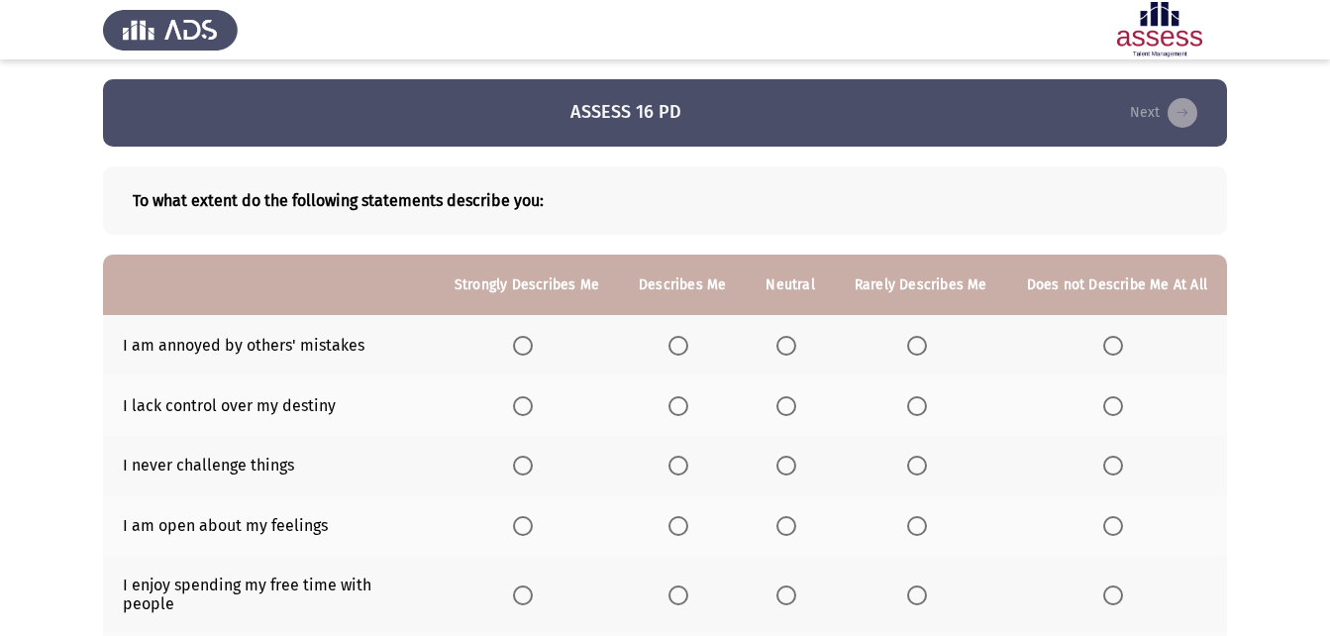
click at [791, 343] on span "Select an option" at bounding box center [787, 346] width 20 height 20
click at [791, 343] on input "Select an option" at bounding box center [787, 346] width 20 height 20
click at [681, 405] on span "Select an option" at bounding box center [679, 406] width 20 height 20
click at [681, 405] on input "Select an option" at bounding box center [679, 406] width 20 height 20
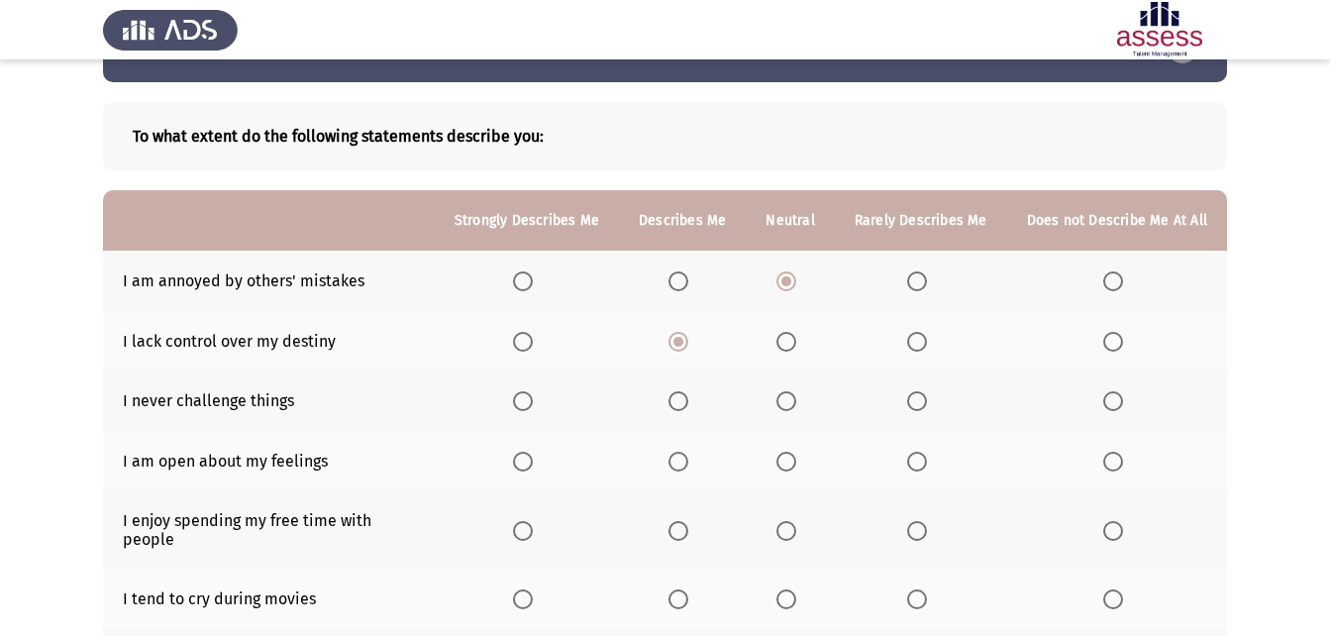
scroll to position [99, 0]
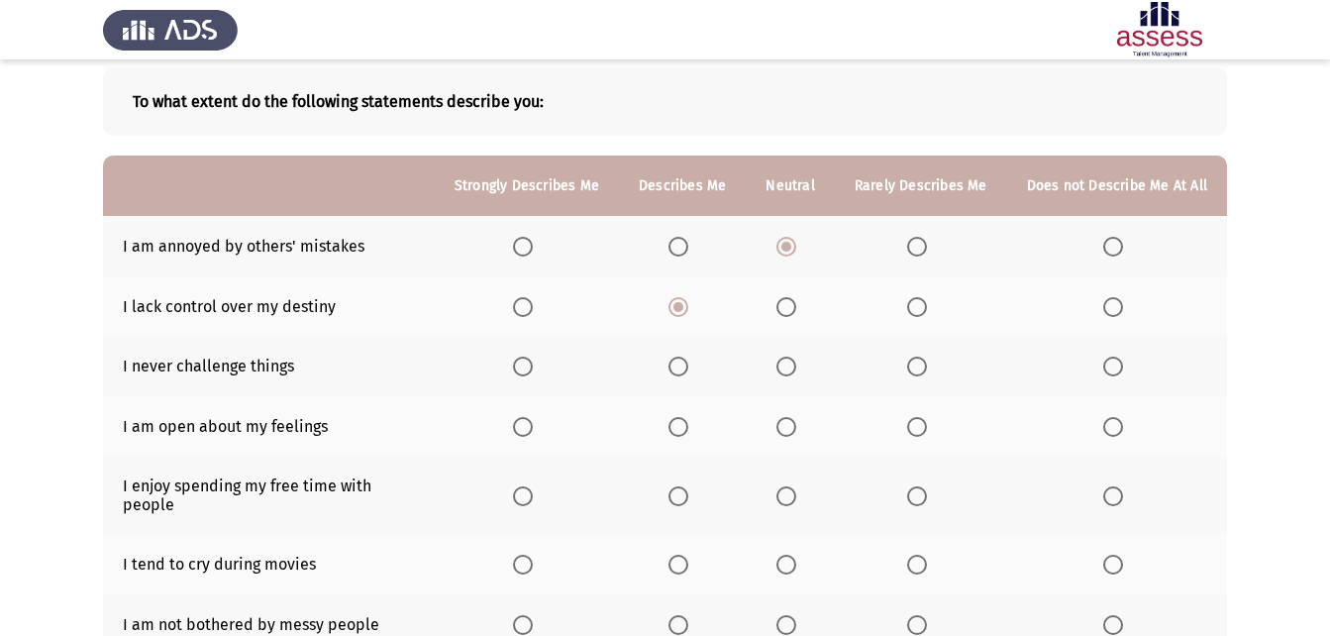
click at [1121, 360] on span "Select an option" at bounding box center [1114, 367] width 20 height 20
click at [1121, 360] on input "Select an option" at bounding box center [1114, 367] width 20 height 20
click at [683, 437] on span "Select an option" at bounding box center [679, 427] width 20 height 20
click at [683, 437] on input "Select an option" at bounding box center [679, 427] width 20 height 20
click at [791, 493] on span "Select an option" at bounding box center [787, 496] width 20 height 20
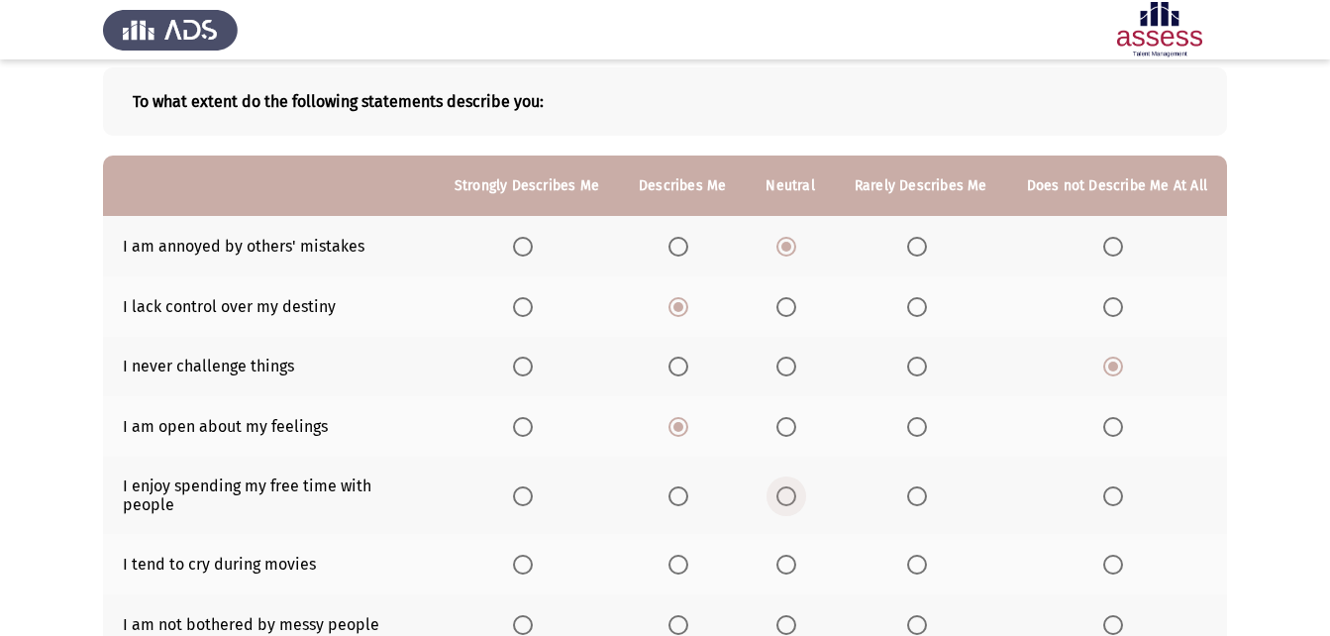
click at [791, 493] on input "Select an option" at bounding box center [787, 496] width 20 height 20
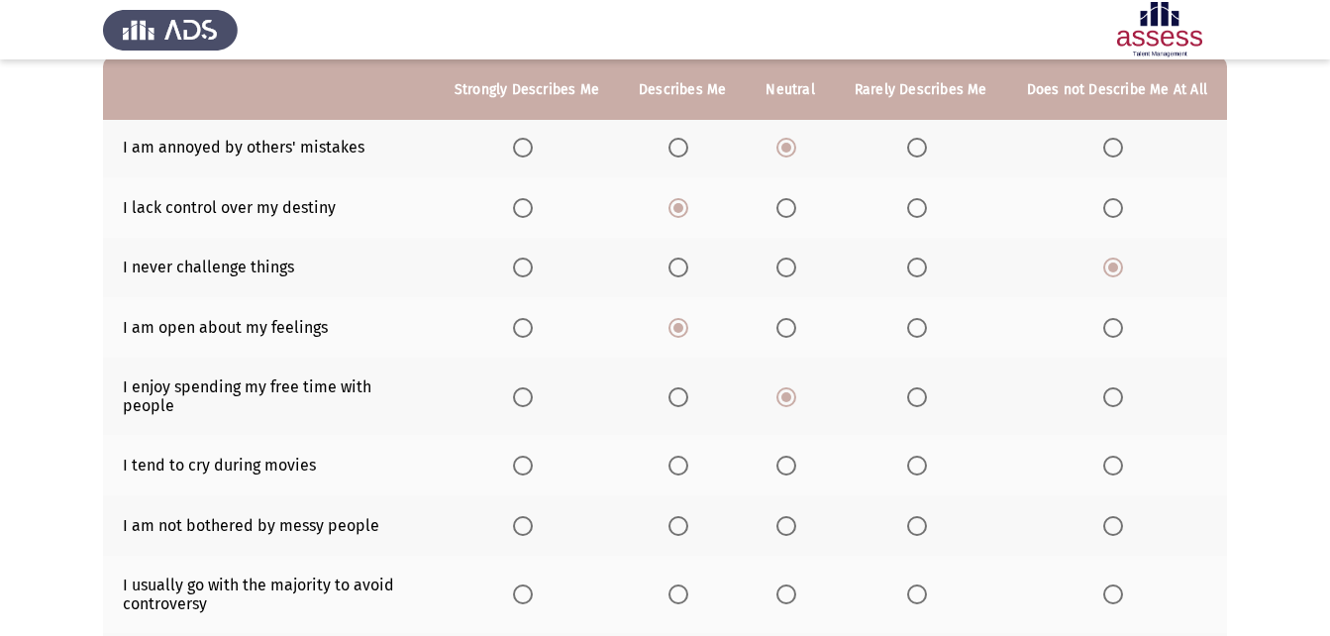
click at [1112, 456] on span "Select an option" at bounding box center [1114, 466] width 20 height 20
click at [1112, 456] on input "Select an option" at bounding box center [1114, 466] width 20 height 20
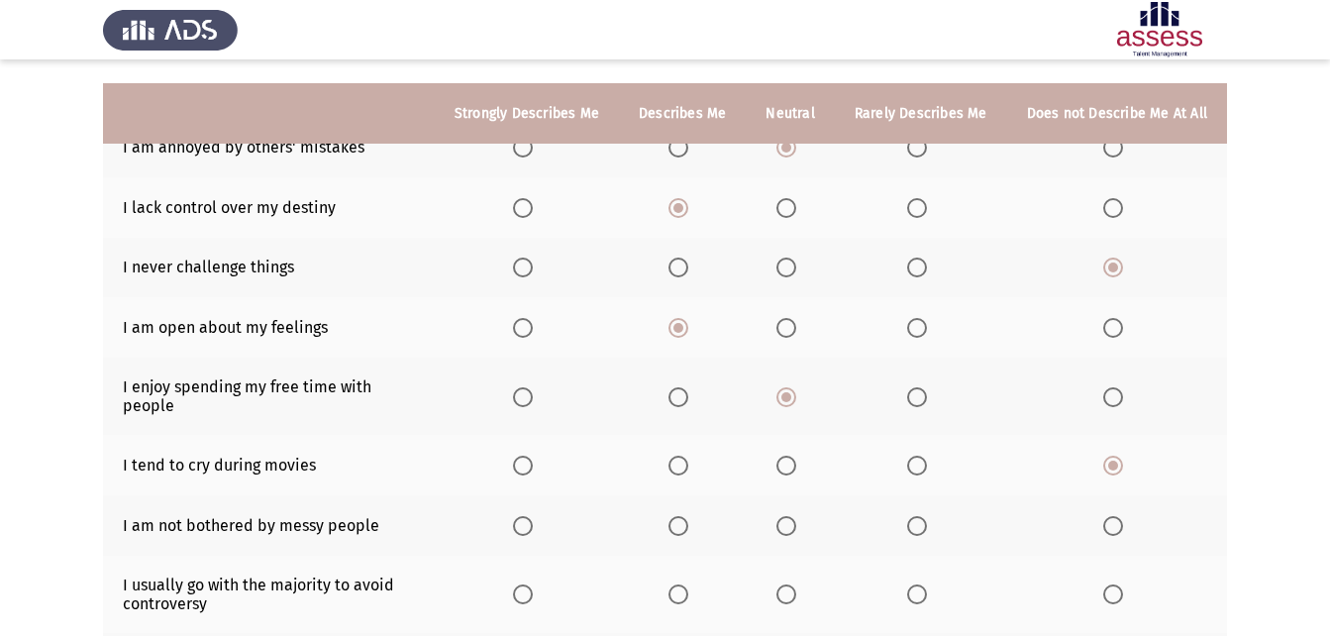
scroll to position [297, 0]
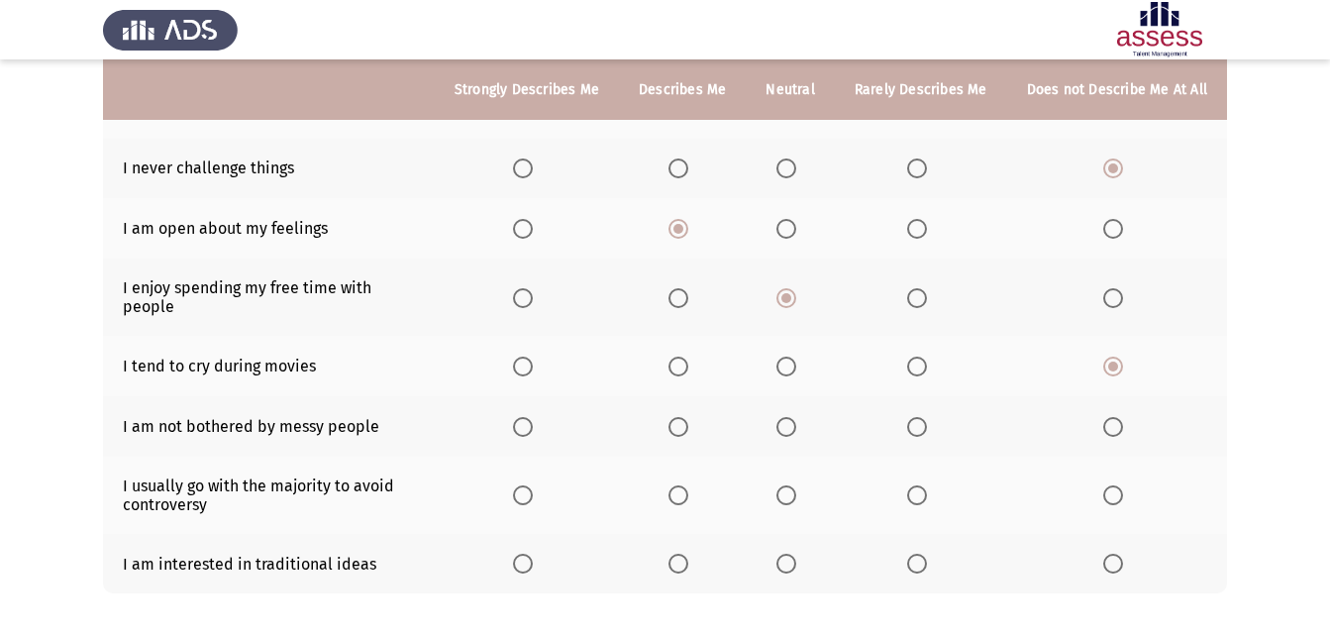
click at [1119, 396] on th at bounding box center [1117, 426] width 220 height 60
click at [1121, 426] on th at bounding box center [1117, 426] width 220 height 60
click at [1109, 396] on th at bounding box center [1117, 426] width 220 height 60
click at [1112, 417] on span "Select an option" at bounding box center [1114, 427] width 20 height 20
click at [1112, 417] on input "Select an option" at bounding box center [1114, 427] width 20 height 20
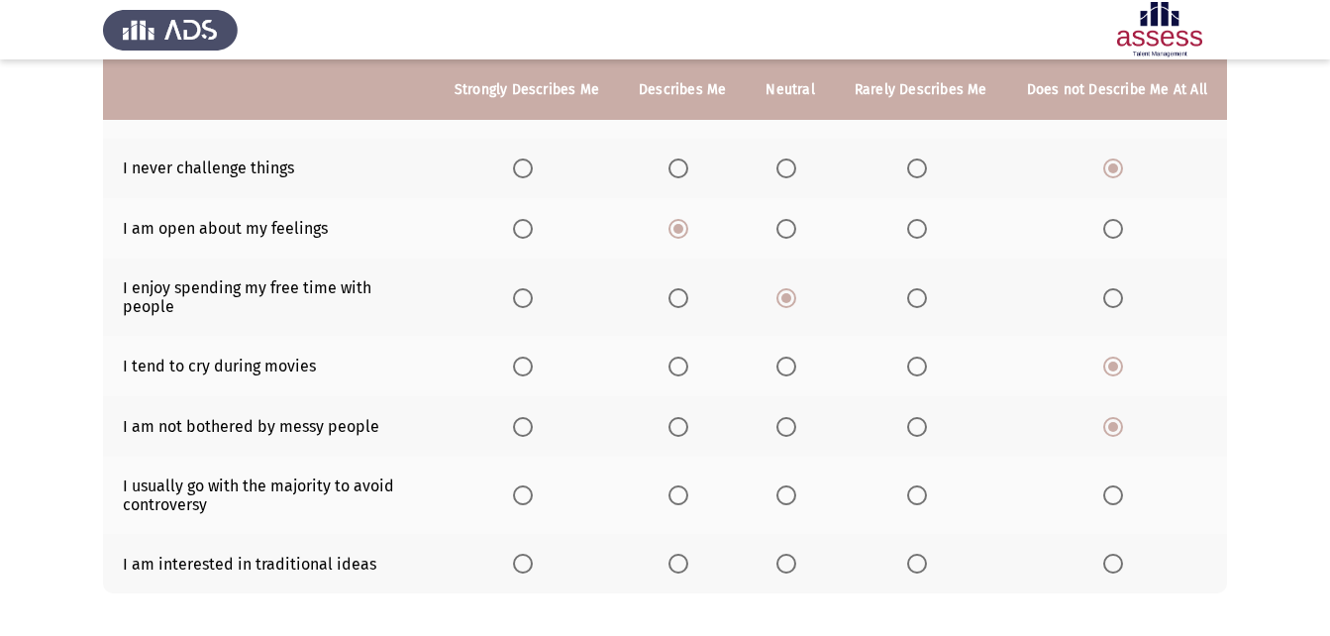
click at [796, 485] on span "Select an option" at bounding box center [787, 495] width 20 height 20
click at [796, 485] on input "Select an option" at bounding box center [787, 495] width 20 height 20
click at [925, 554] on span "Select an option" at bounding box center [917, 564] width 20 height 20
click at [925, 554] on input "Select an option" at bounding box center [917, 564] width 20 height 20
click at [915, 485] on span "Select an option" at bounding box center [917, 495] width 20 height 20
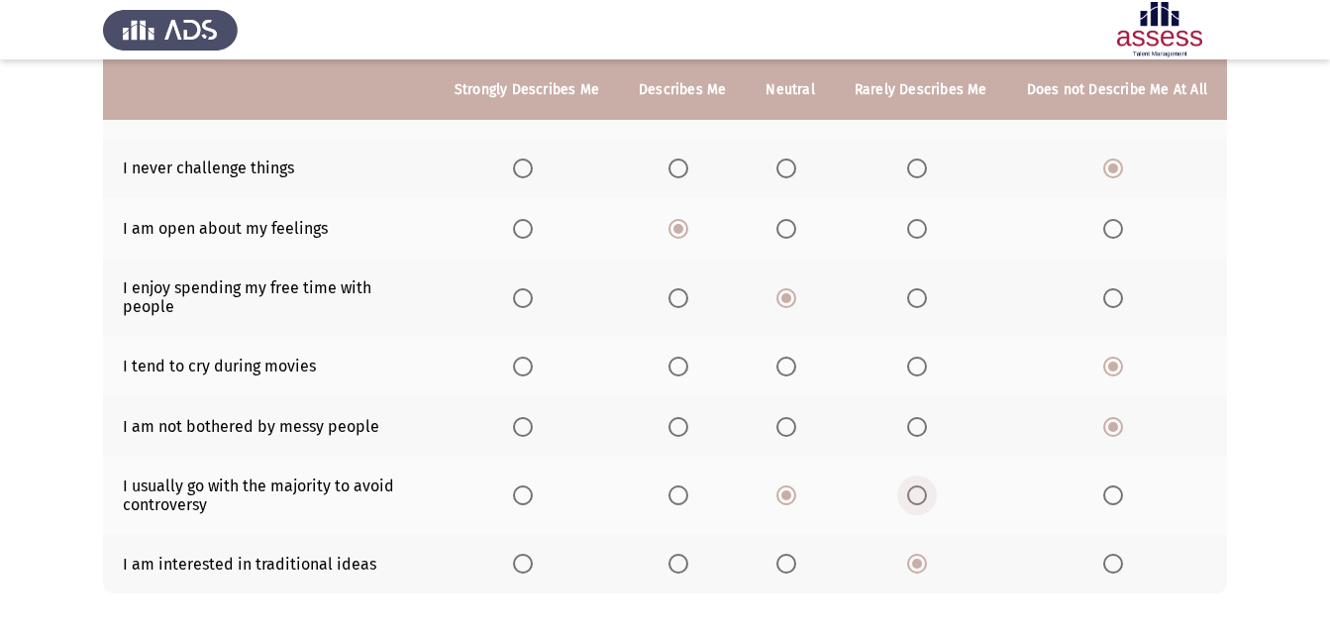
click at [915, 485] on input "Select an option" at bounding box center [917, 495] width 20 height 20
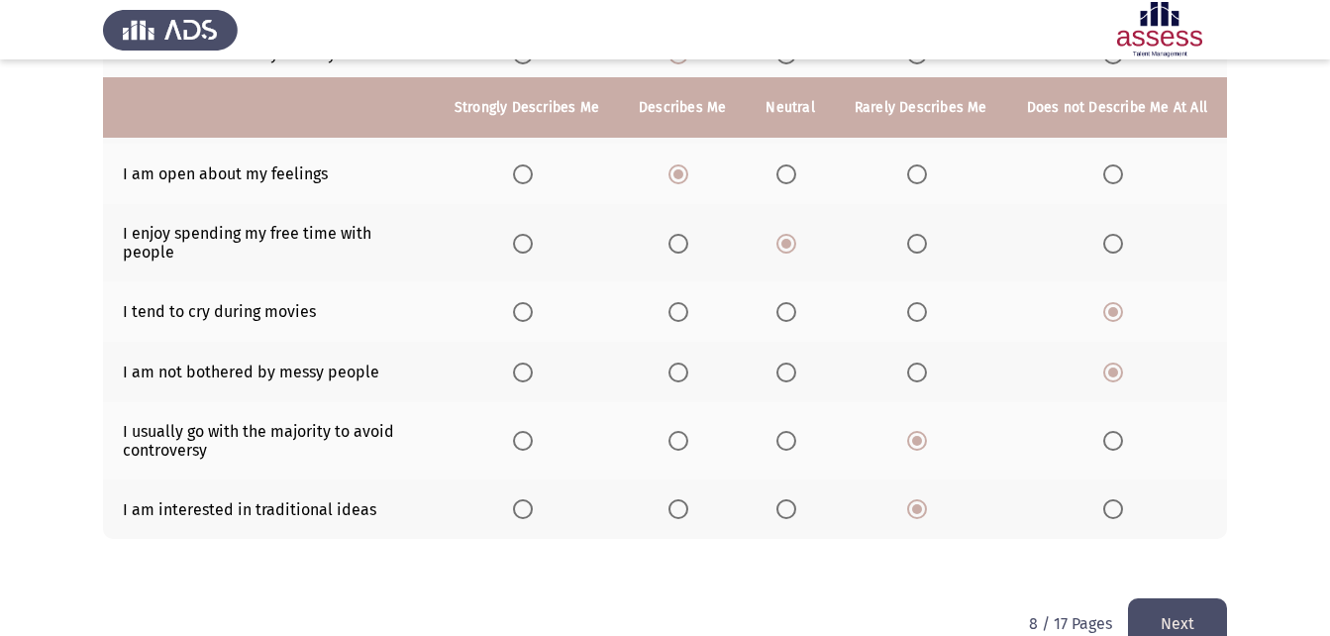
scroll to position [376, 0]
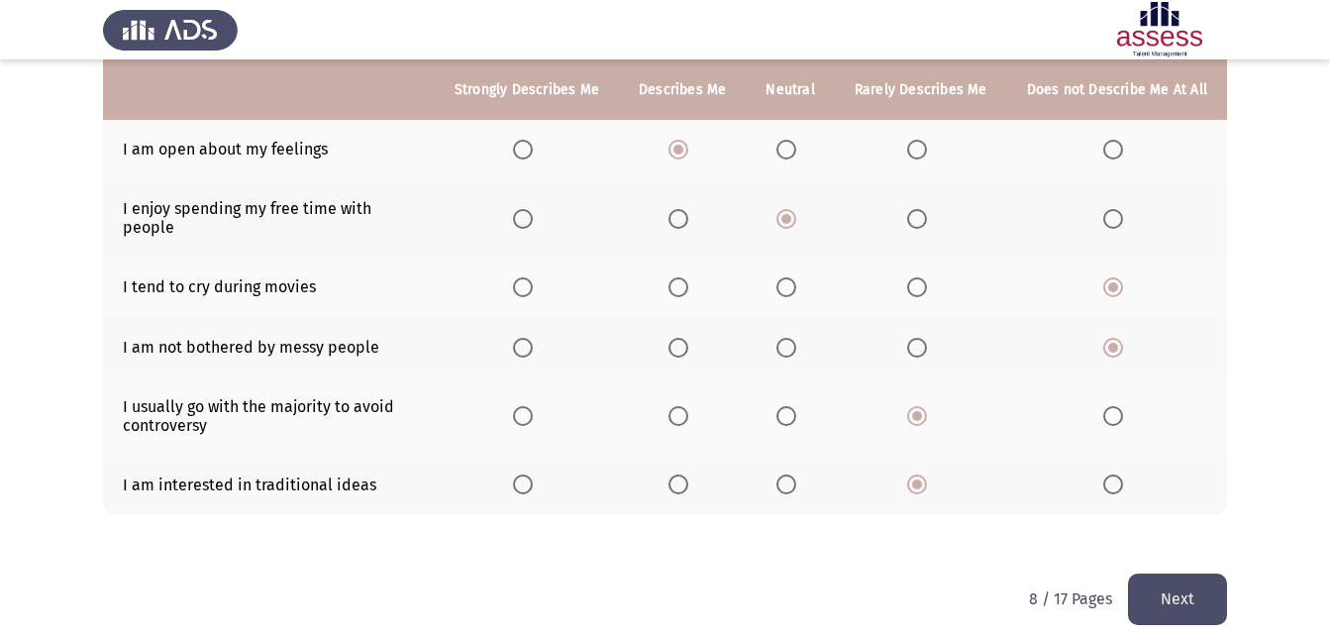
click at [1156, 574] on button "Next" at bounding box center [1177, 599] width 99 height 51
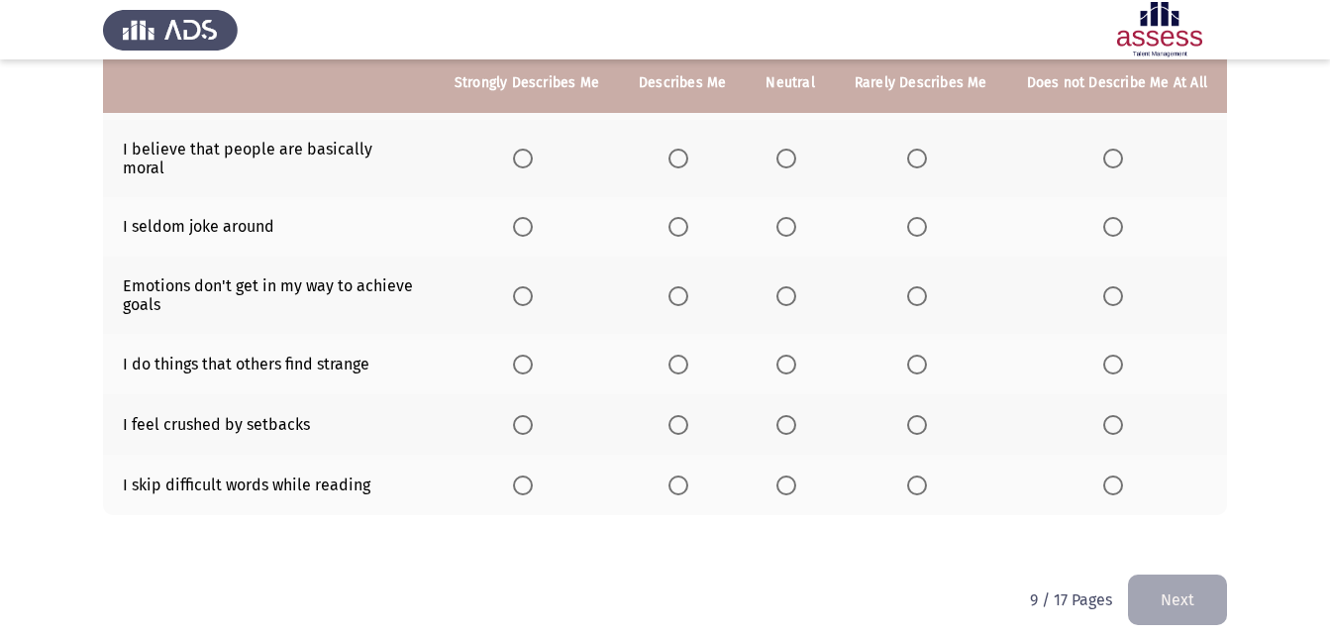
scroll to position [173, 0]
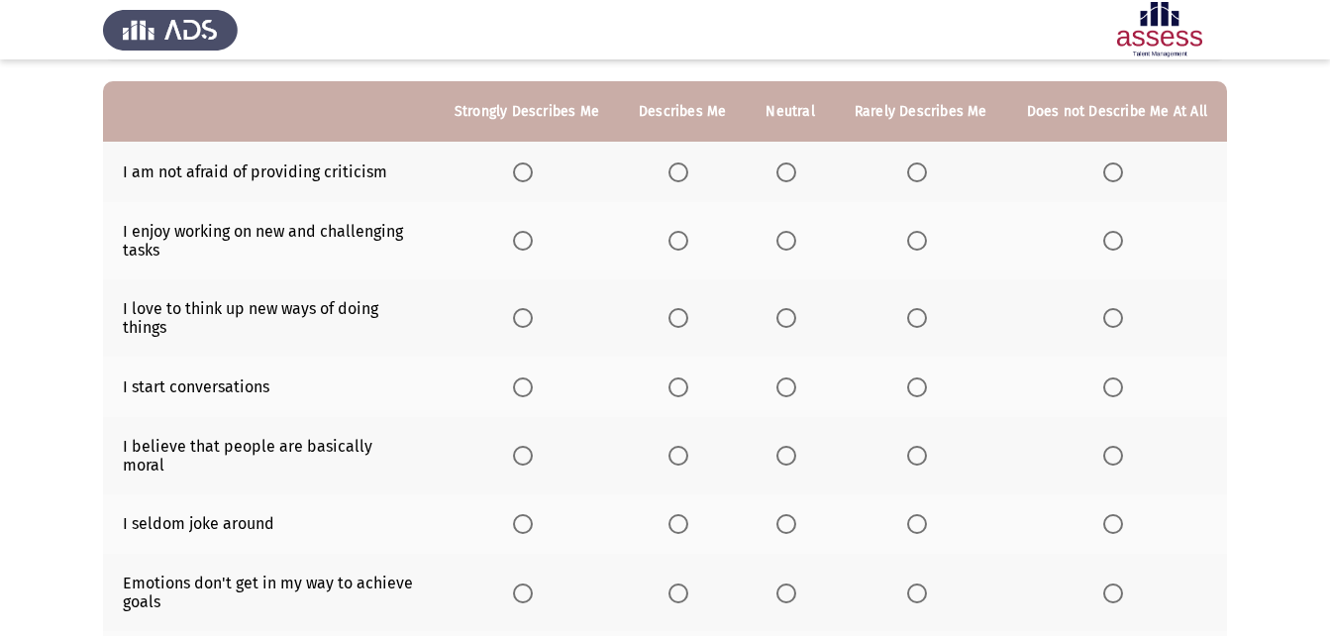
click at [679, 165] on span "Select an option" at bounding box center [679, 172] width 20 height 20
click at [679, 165] on input "Select an option" at bounding box center [679, 172] width 20 height 20
click at [533, 388] on span "Select an option" at bounding box center [523, 387] width 20 height 20
click at [533, 388] on input "Select an option" at bounding box center [523, 387] width 20 height 20
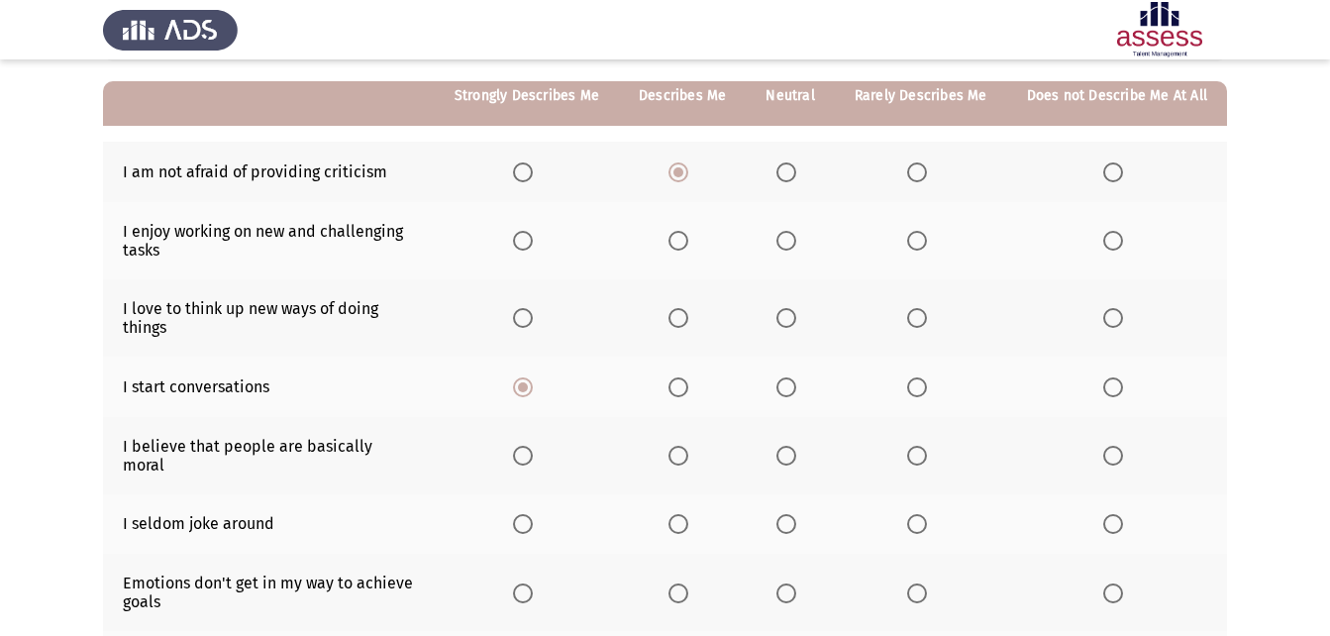
scroll to position [272, 0]
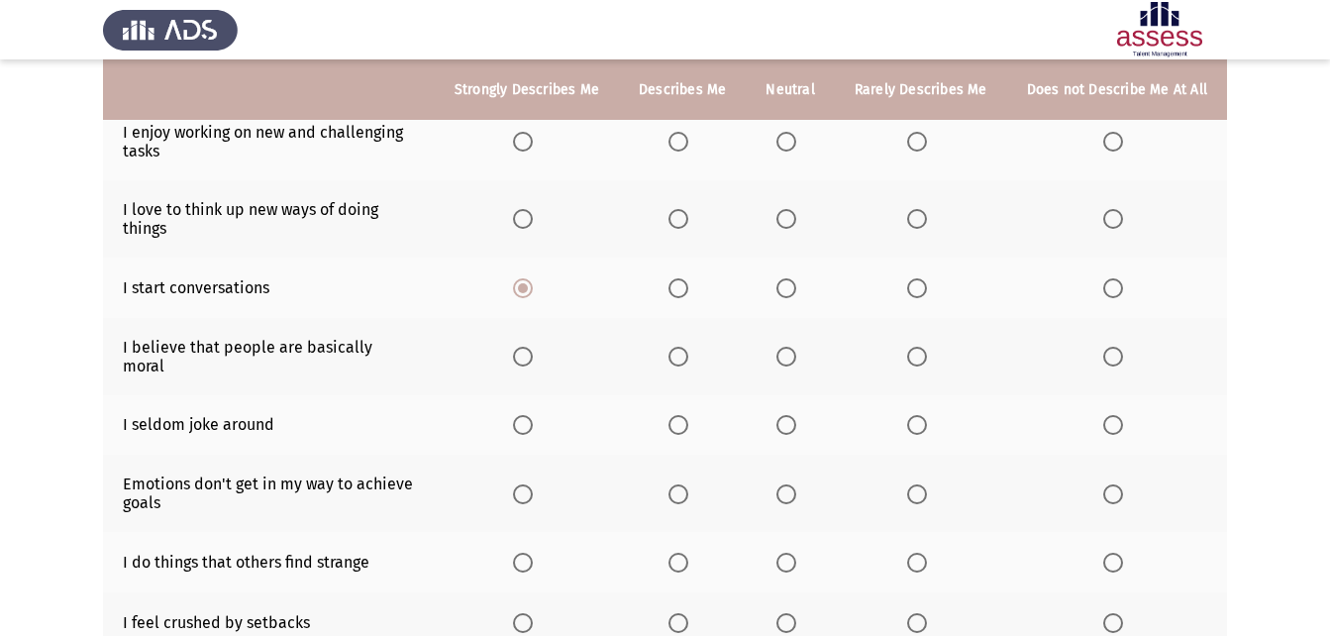
click at [1123, 415] on span "Select an option" at bounding box center [1114, 425] width 20 height 20
click at [1123, 415] on input "Select an option" at bounding box center [1114, 425] width 20 height 20
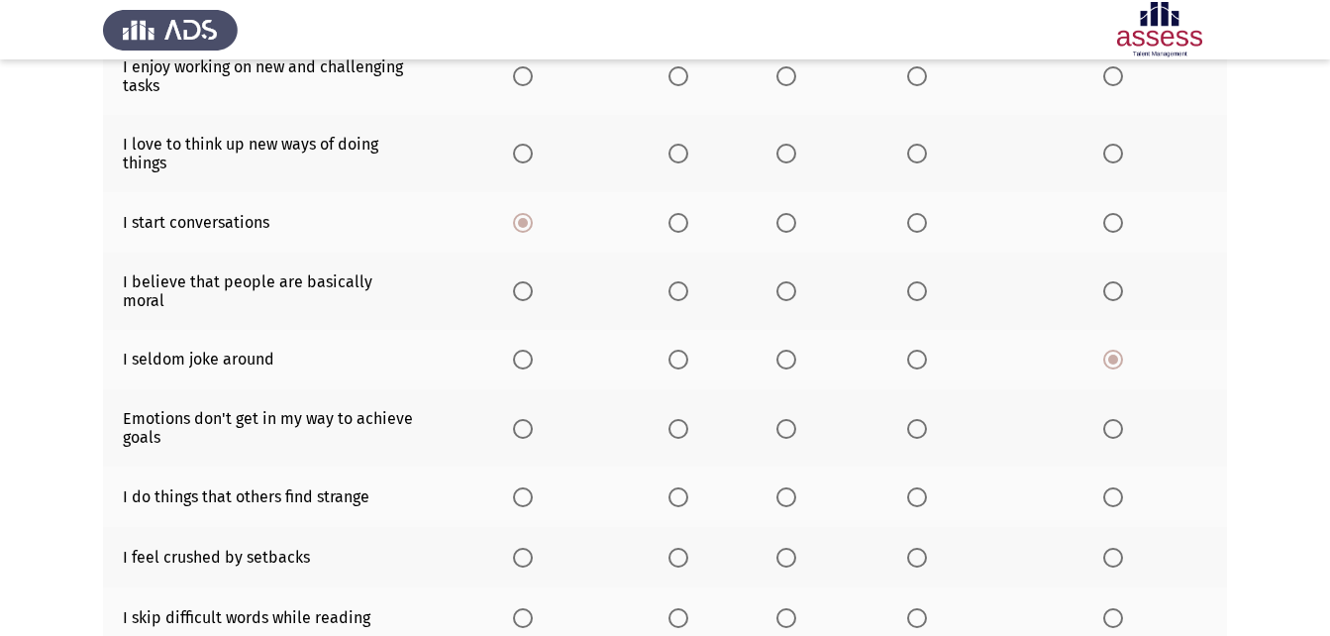
scroll to position [371, 0]
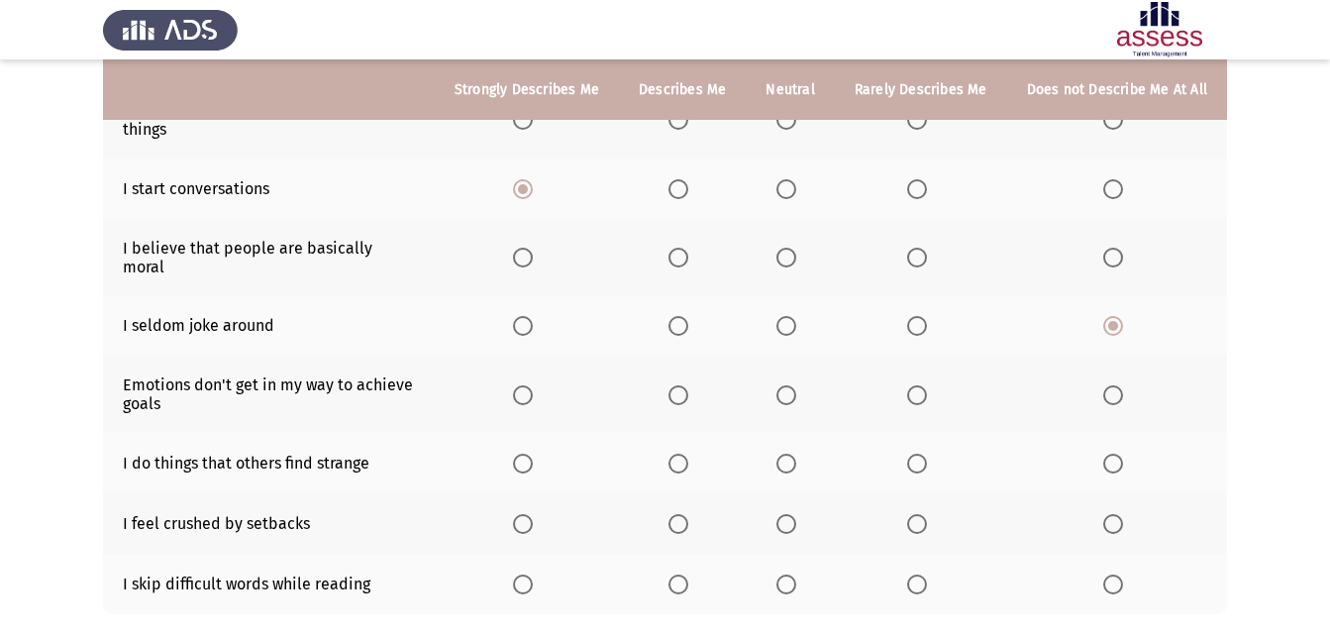
click at [684, 454] on span "Select an option" at bounding box center [679, 464] width 20 height 20
click at [684, 454] on input "Select an option" at bounding box center [679, 464] width 20 height 20
click at [688, 514] on span "Select an option" at bounding box center [679, 524] width 20 height 20
click at [688, 514] on input "Select an option" at bounding box center [679, 524] width 20 height 20
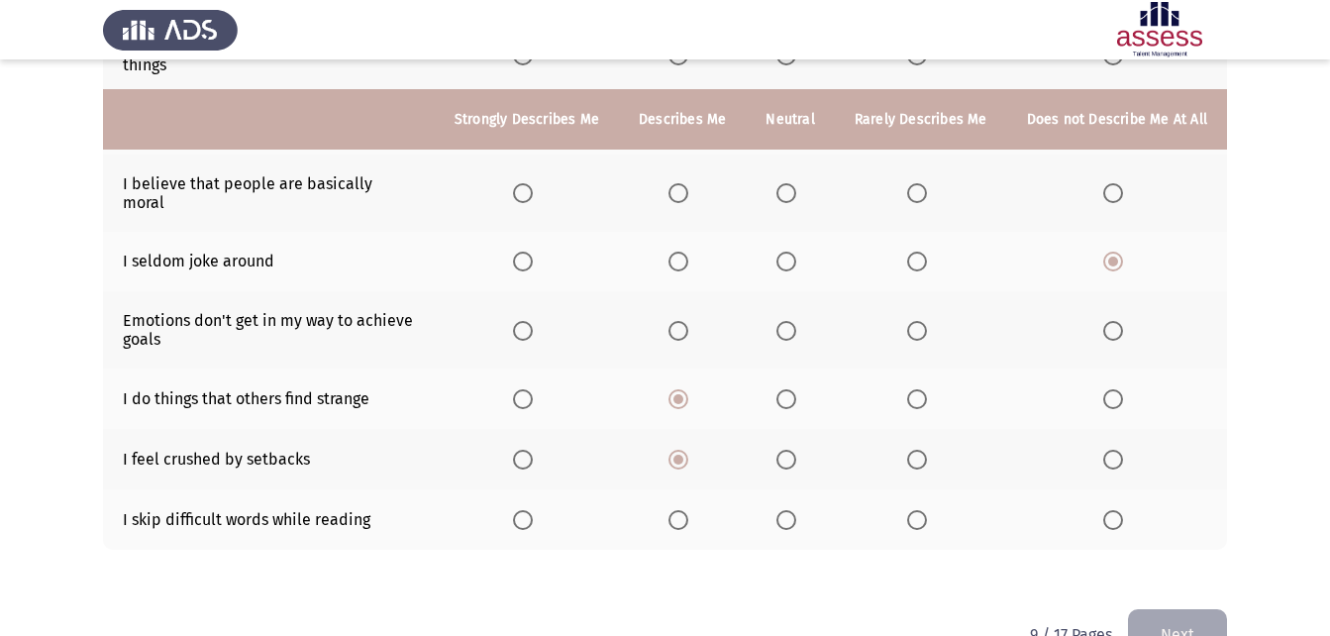
scroll to position [471, 0]
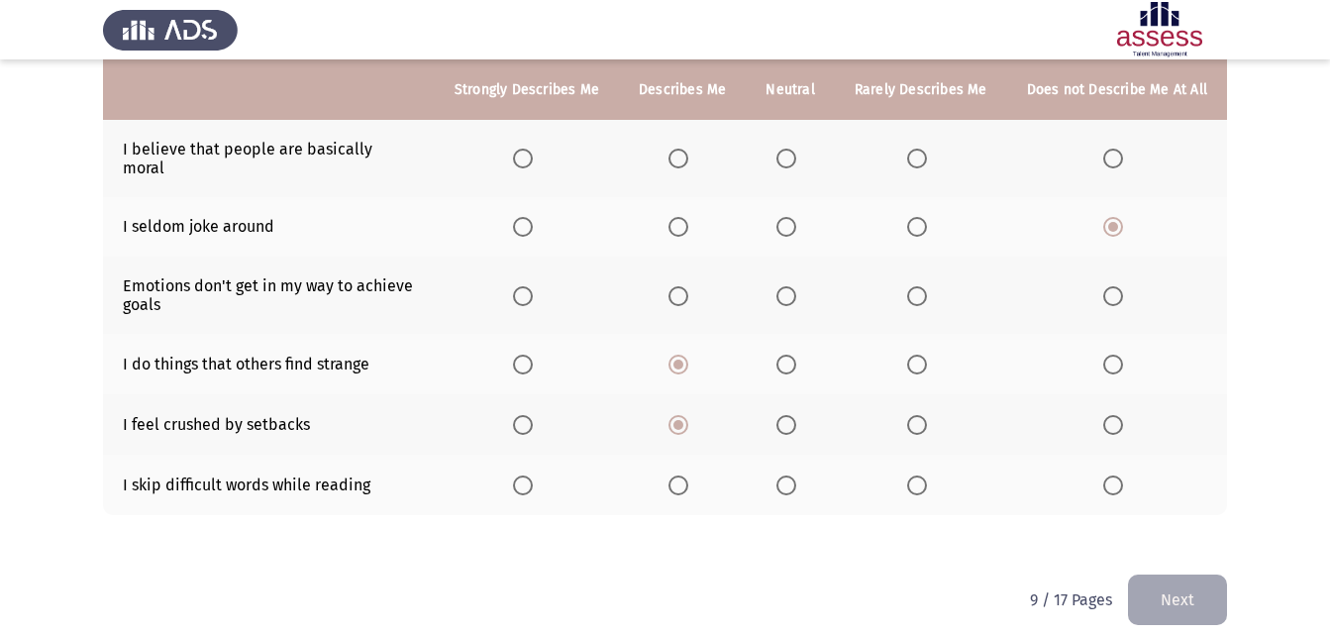
click at [1107, 475] on span "Select an option" at bounding box center [1114, 485] width 20 height 20
click at [1107, 475] on input "Select an option" at bounding box center [1114, 485] width 20 height 20
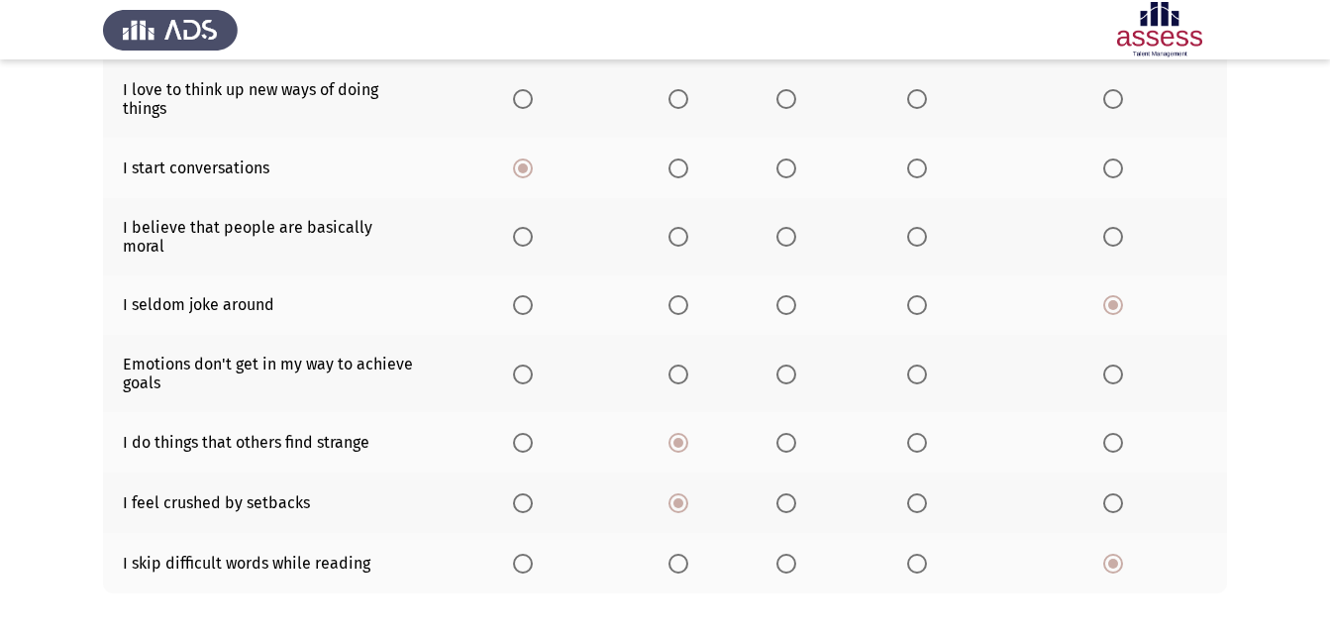
scroll to position [272, 0]
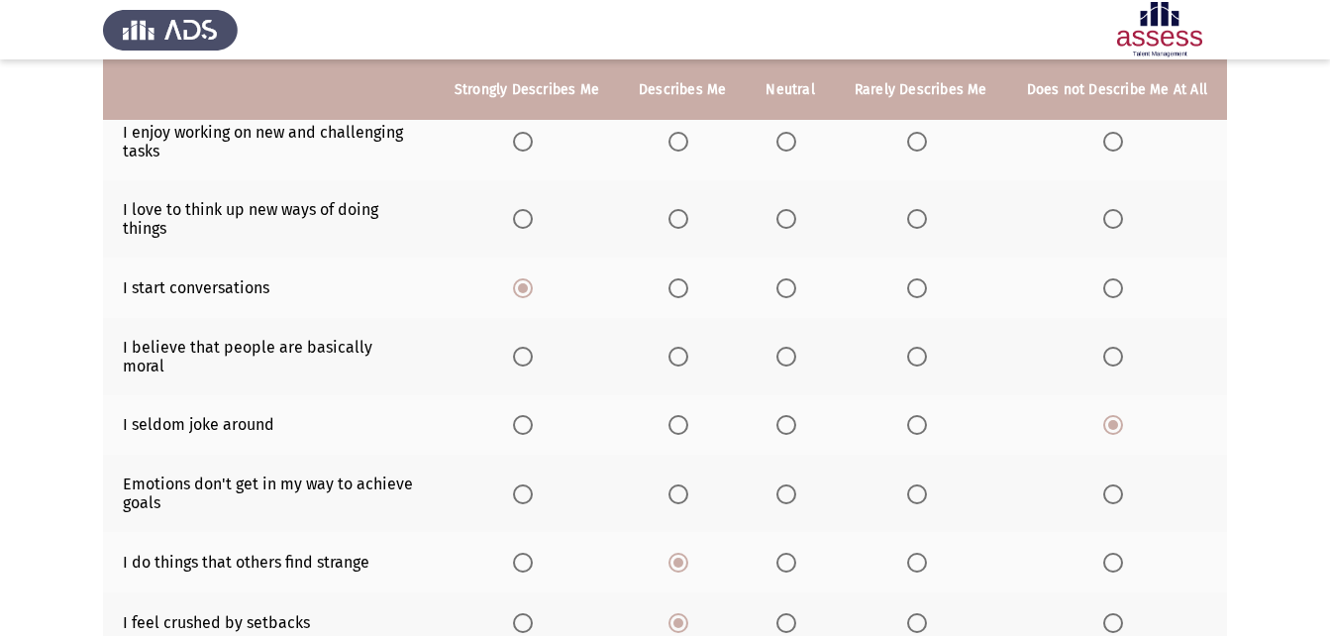
click at [783, 484] on span "Select an option" at bounding box center [787, 494] width 20 height 20
click at [783, 484] on input "Select an option" at bounding box center [787, 494] width 20 height 20
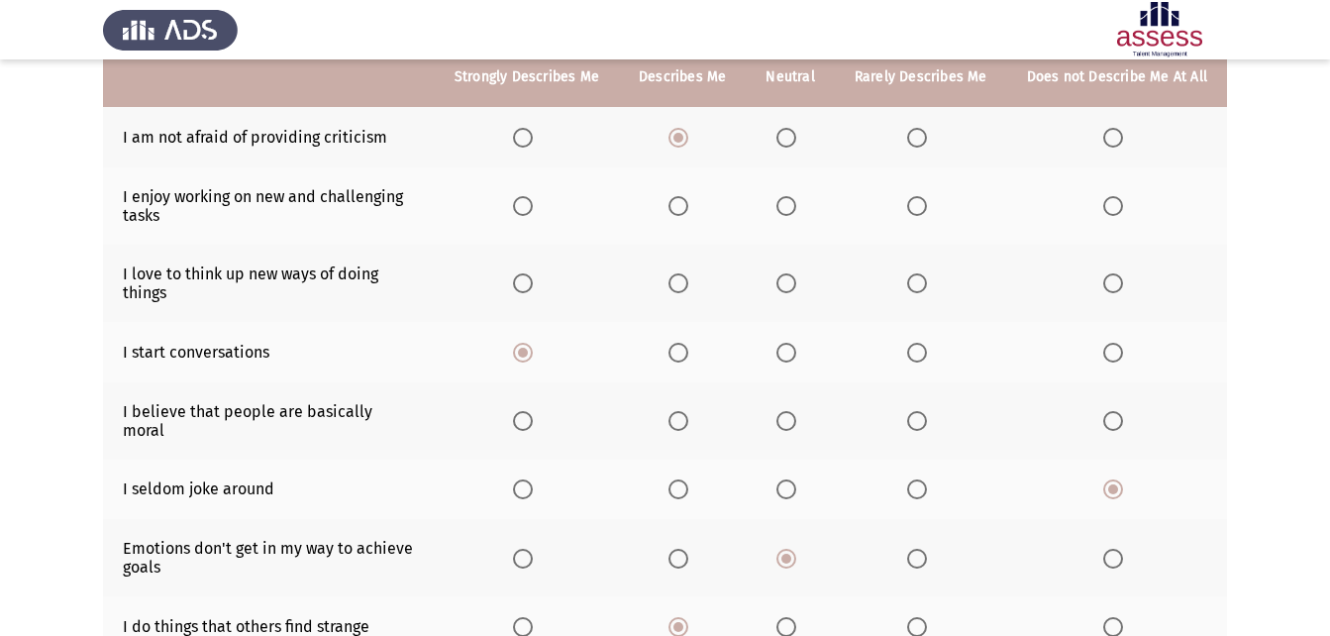
scroll to position [173, 0]
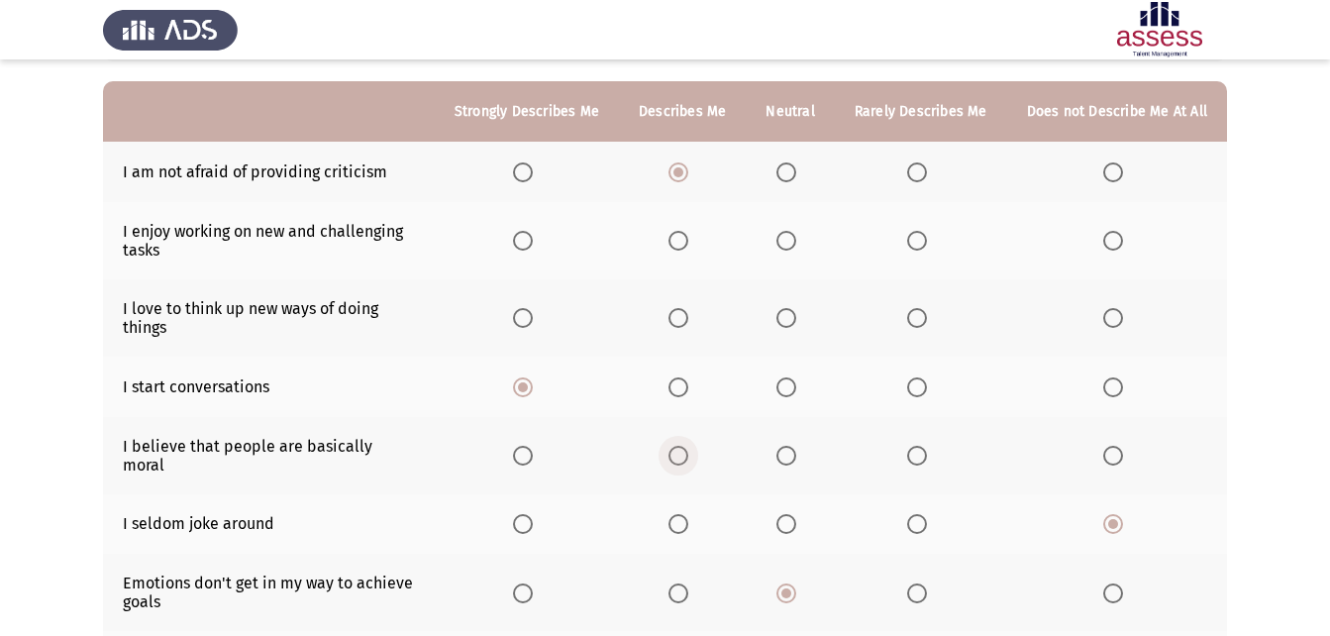
click at [688, 448] on span "Select an option" at bounding box center [679, 456] width 20 height 20
click at [688, 448] on input "Select an option" at bounding box center [679, 456] width 20 height 20
click at [525, 321] on span "Select an option" at bounding box center [523, 318] width 20 height 20
click at [525, 321] on input "Select an option" at bounding box center [523, 318] width 20 height 20
click at [533, 236] on span "Select an option" at bounding box center [523, 241] width 20 height 20
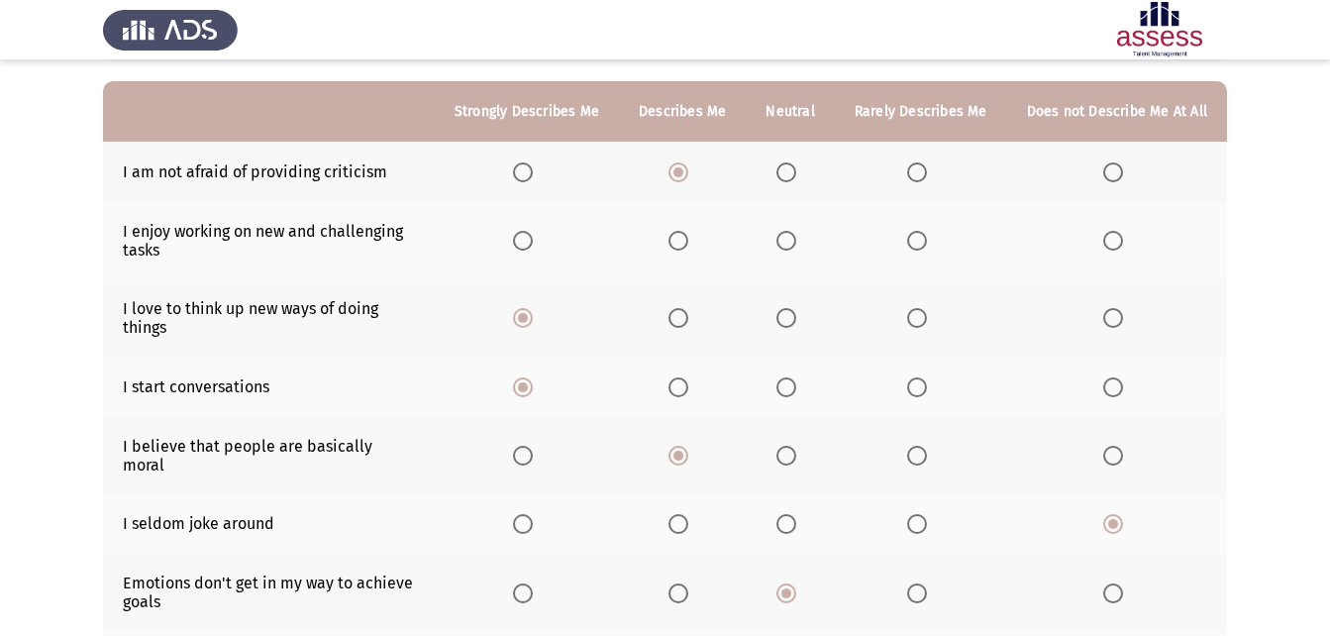
click at [533, 236] on input "Select an option" at bounding box center [523, 241] width 20 height 20
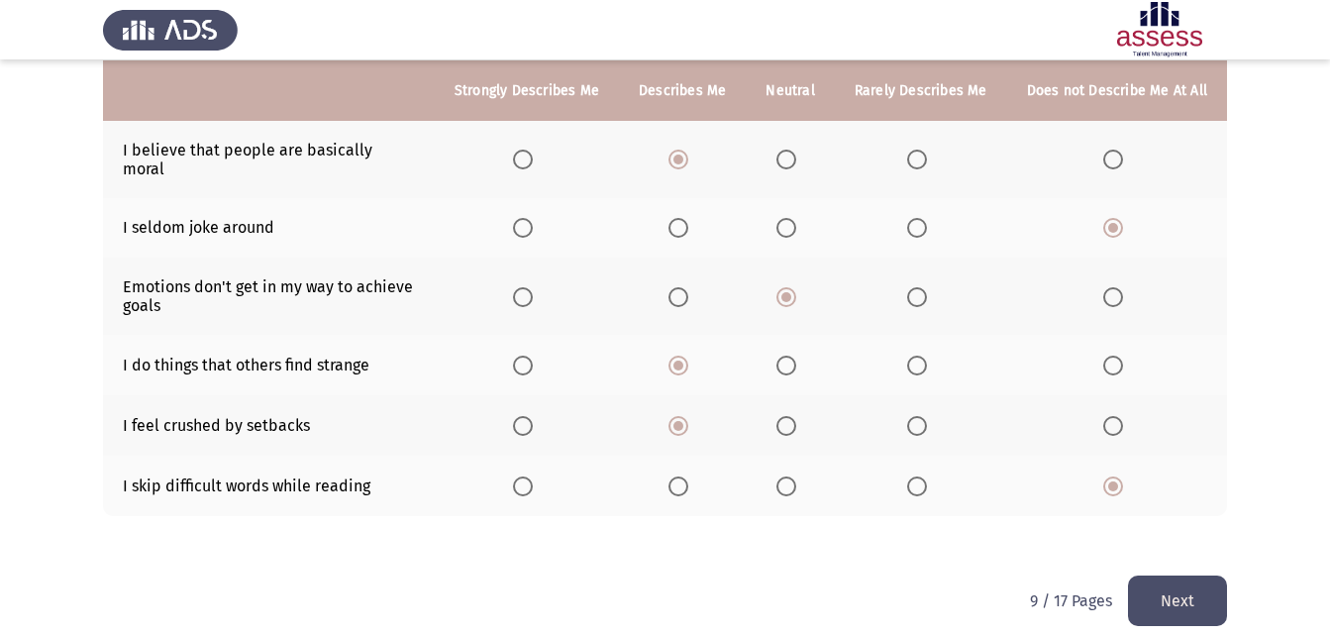
scroll to position [471, 0]
click at [1181, 583] on button "Next" at bounding box center [1177, 600] width 99 height 51
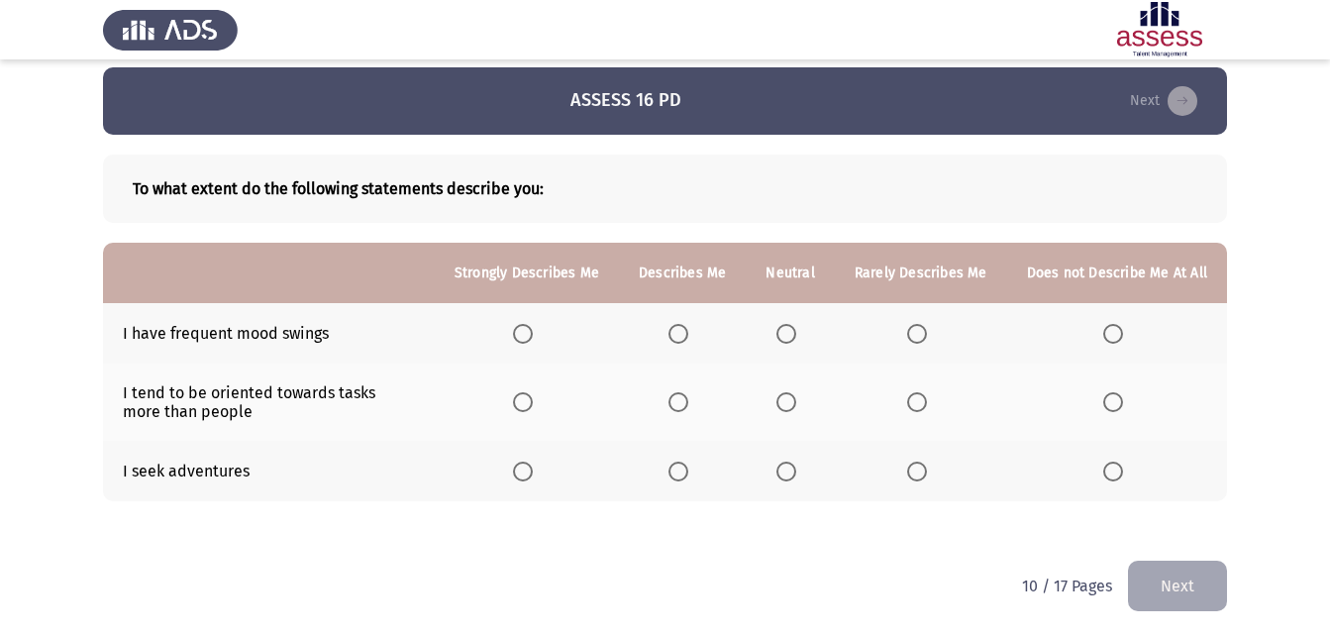
scroll to position [16, 0]
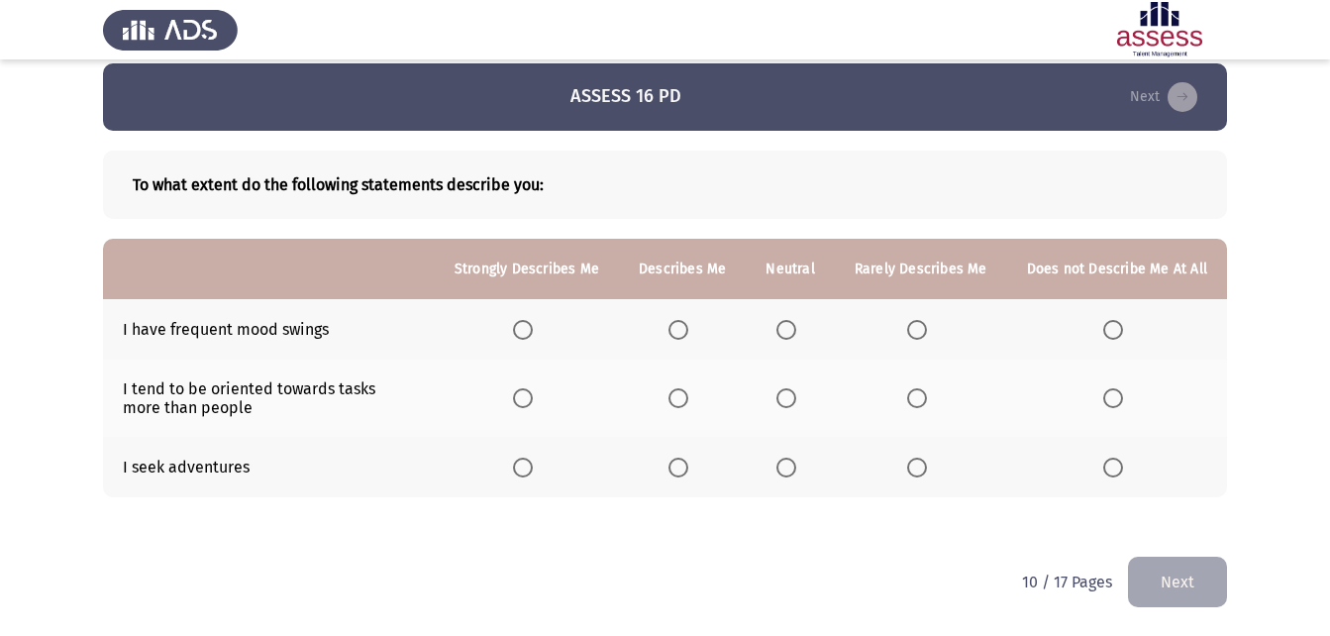
click at [796, 333] on span "Select an option" at bounding box center [787, 330] width 20 height 20
click at [796, 333] on input "Select an option" at bounding box center [787, 330] width 20 height 20
click at [652, 464] on th at bounding box center [682, 467] width 127 height 60
click at [671, 464] on th at bounding box center [682, 467] width 127 height 60
click at [679, 462] on span "Select an option" at bounding box center [679, 468] width 20 height 20
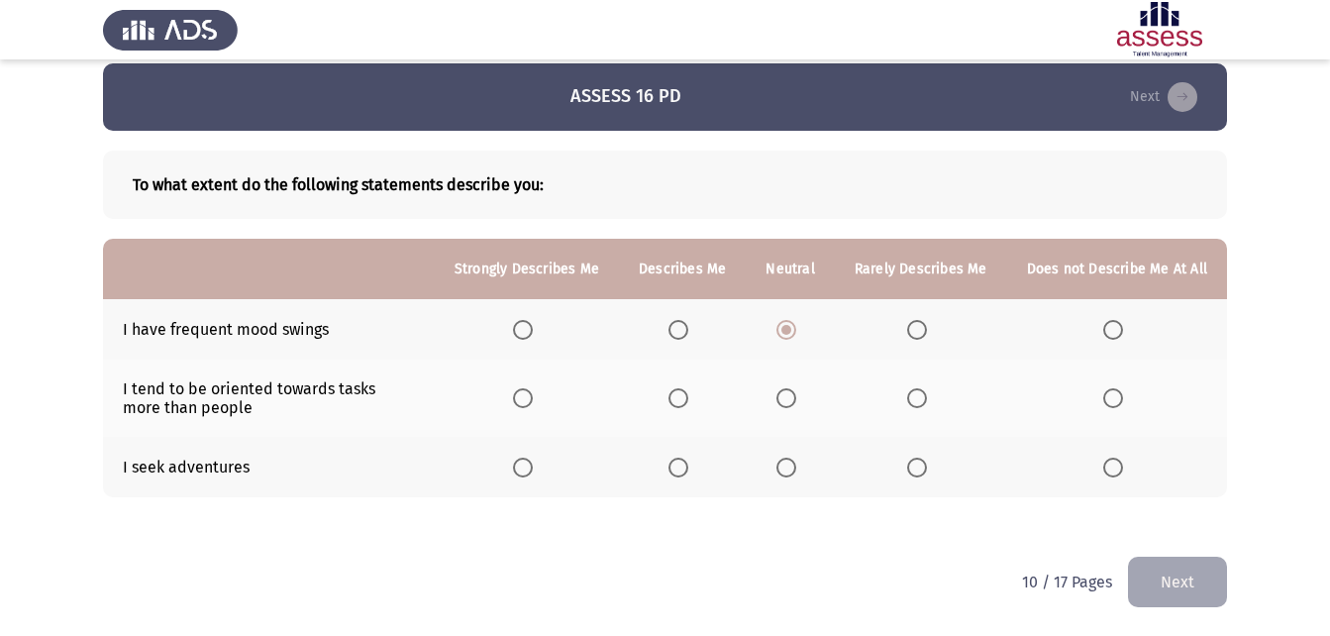
click at [679, 462] on input "Select an option" at bounding box center [679, 468] width 20 height 20
click at [773, 393] on th at bounding box center [790, 398] width 88 height 77
click at [787, 397] on span "Select an option" at bounding box center [787, 398] width 20 height 20
click at [787, 397] on input "Select an option" at bounding box center [787, 398] width 20 height 20
click at [1156, 580] on button "Next" at bounding box center [1177, 582] width 99 height 51
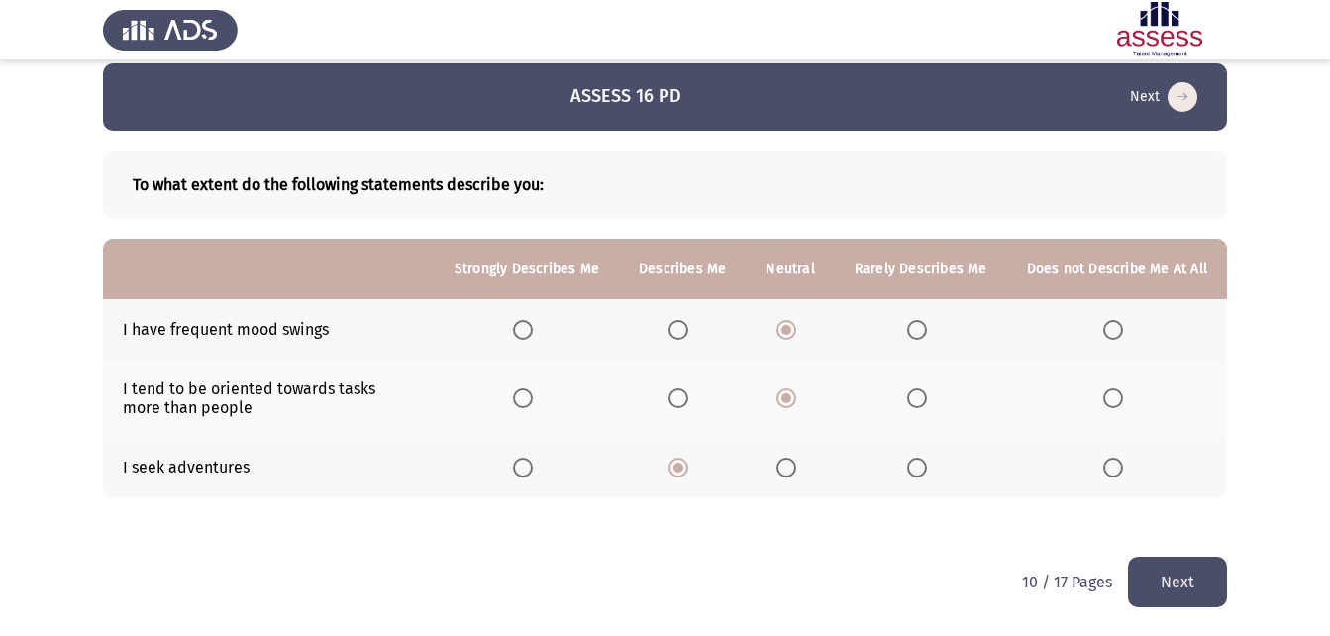
scroll to position [0, 0]
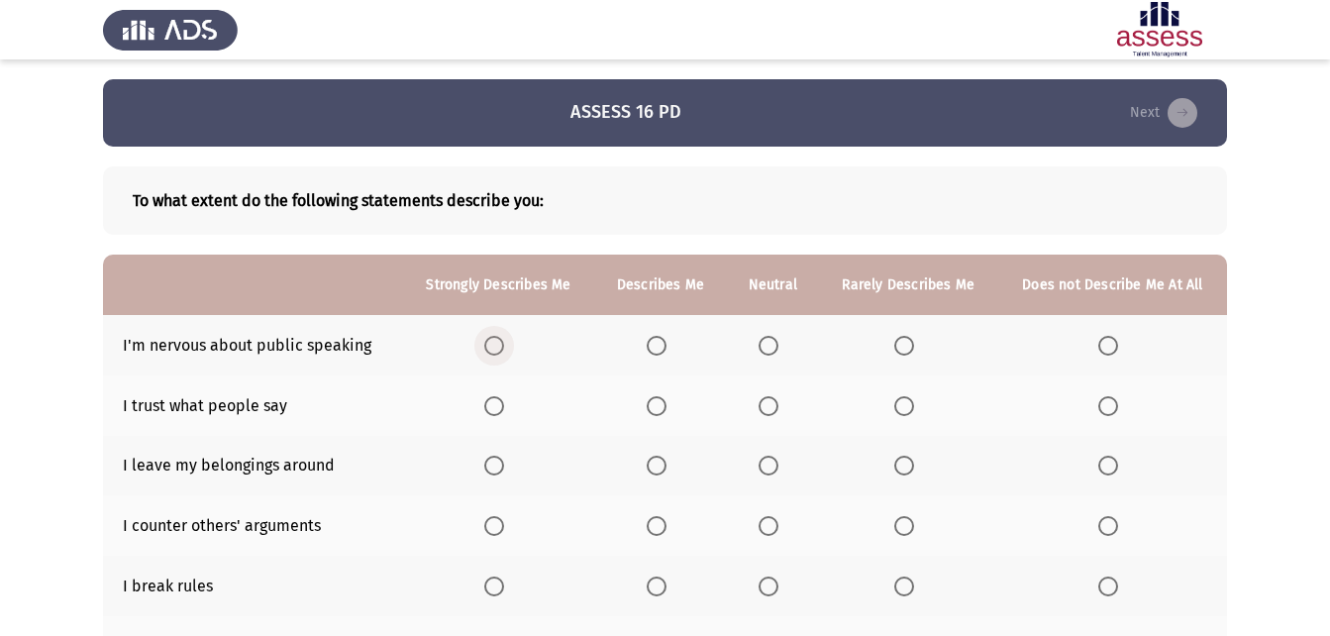
click at [499, 341] on span "Select an option" at bounding box center [494, 346] width 20 height 20
click at [499, 341] on input "Select an option" at bounding box center [494, 346] width 20 height 20
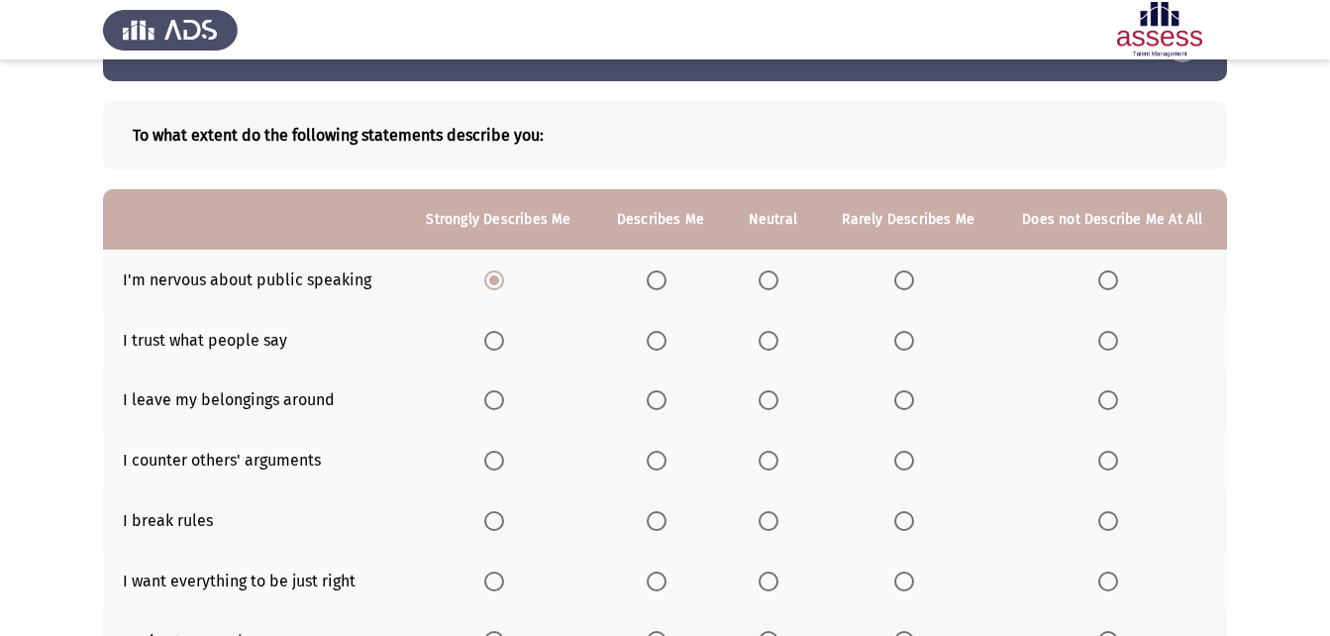
scroll to position [99, 0]
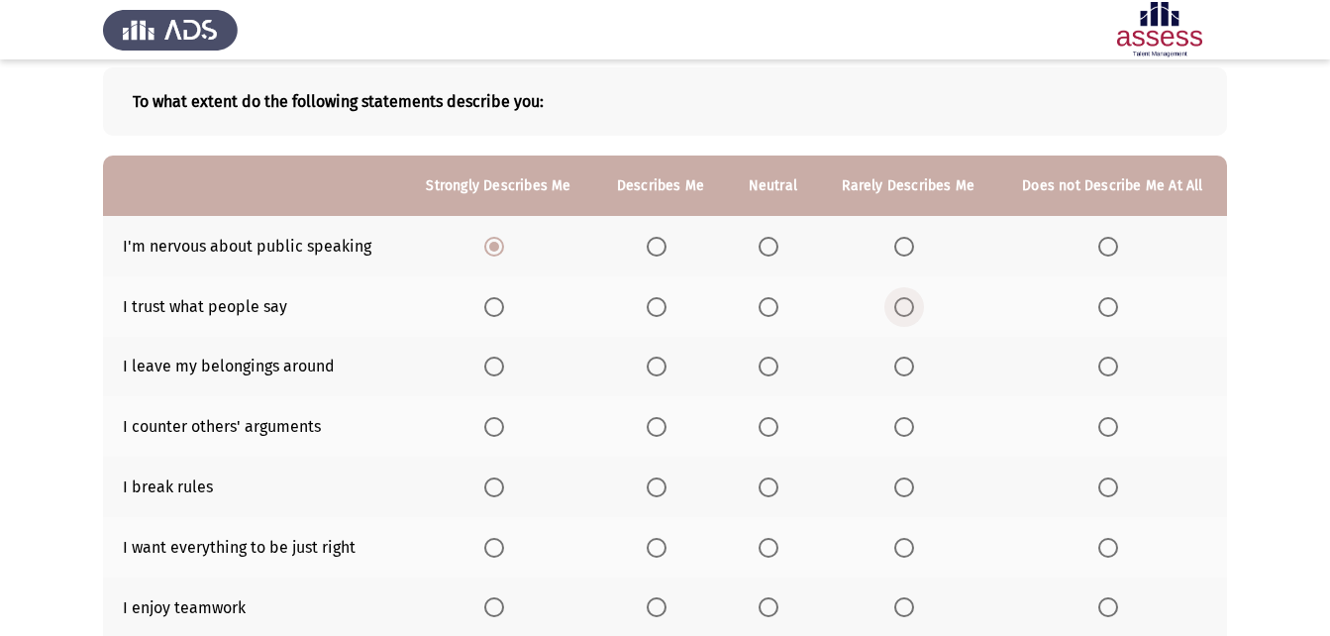
click at [908, 316] on span "Select an option" at bounding box center [904, 307] width 20 height 20
click at [908, 316] on input "Select an option" at bounding box center [904, 307] width 20 height 20
click at [913, 362] on span "Select an option" at bounding box center [904, 367] width 20 height 20
click at [913, 362] on input "Select an option" at bounding box center [904, 367] width 20 height 20
click at [1115, 364] on span "Select an option" at bounding box center [1109, 367] width 20 height 20
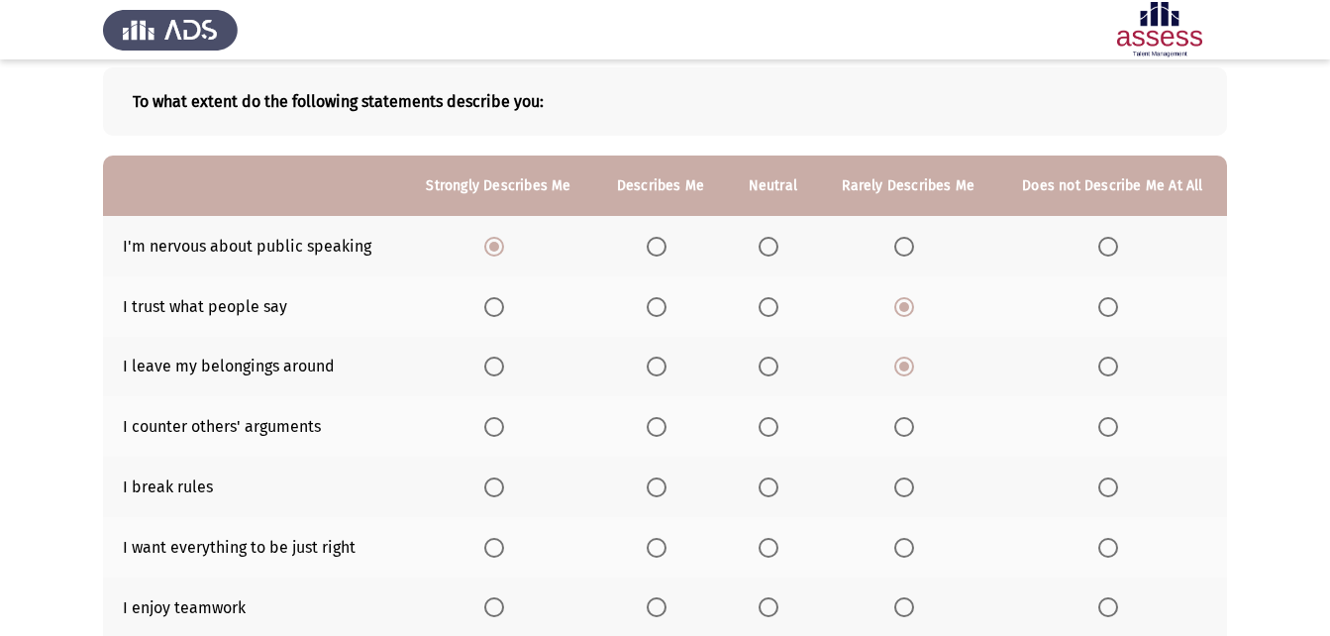
click at [1115, 364] on input "Select an option" at bounding box center [1109, 367] width 20 height 20
click at [761, 428] on span "Select an option" at bounding box center [769, 427] width 20 height 20
click at [761, 428] on input "Select an option" at bounding box center [769, 427] width 20 height 20
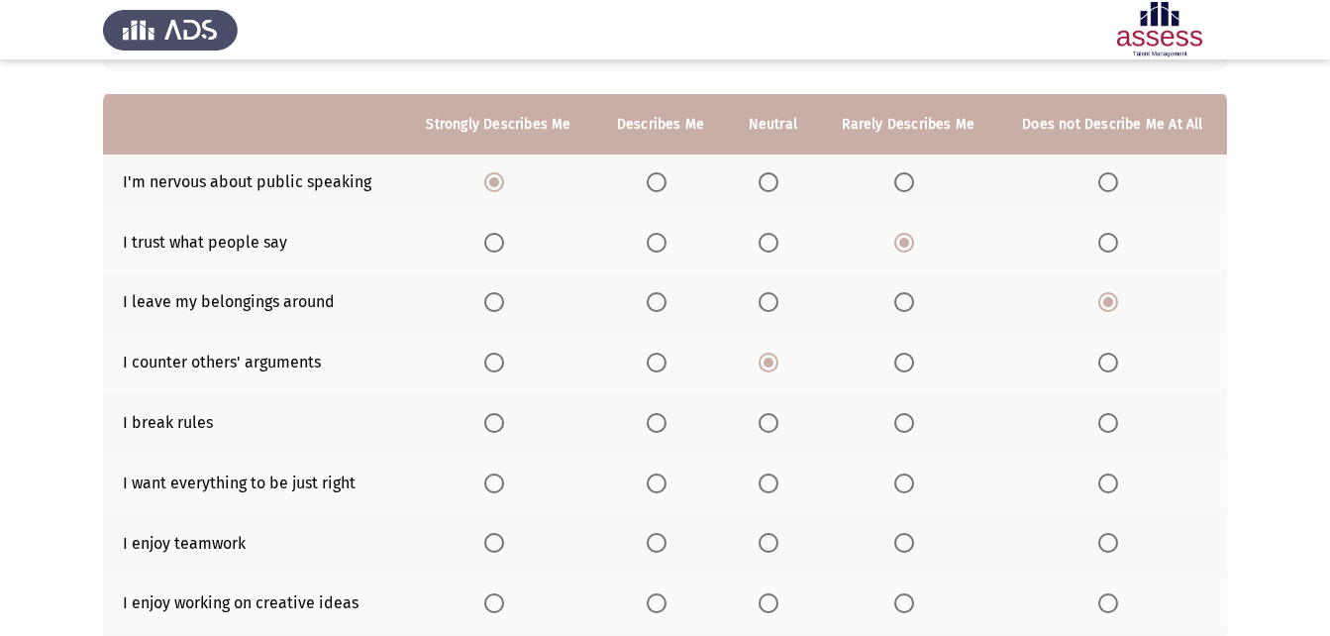
scroll to position [198, 0]
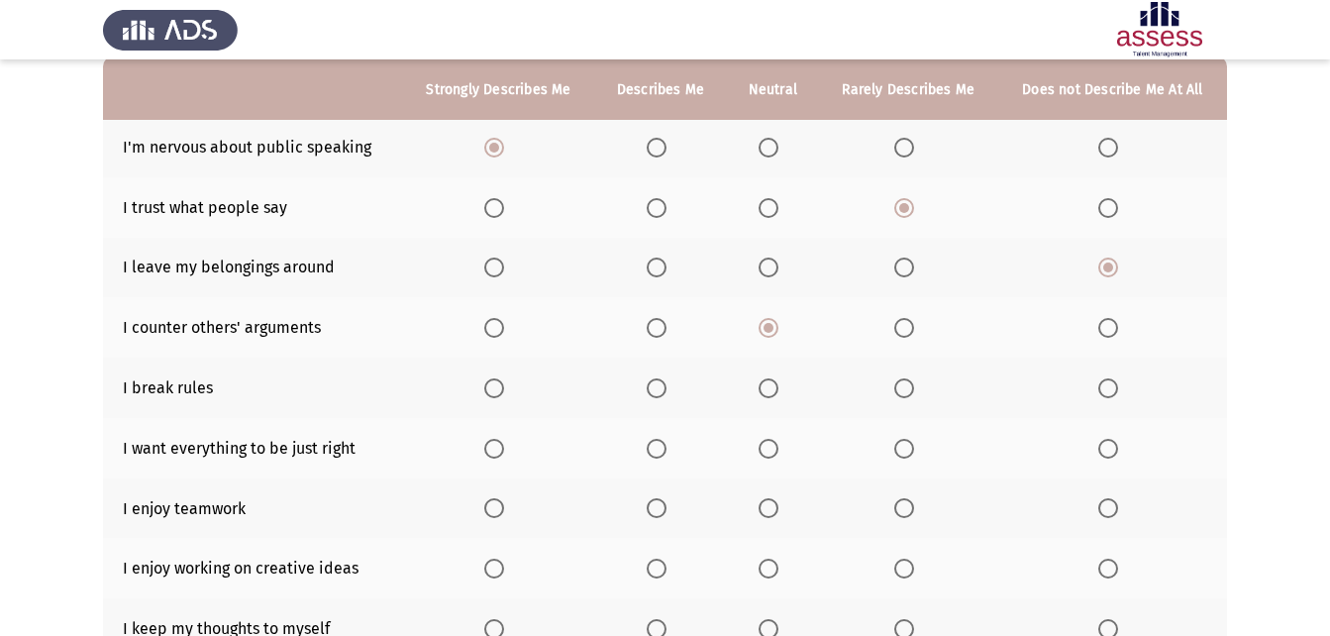
click at [1104, 391] on span "Select an option" at bounding box center [1109, 388] width 20 height 20
click at [1104, 391] on input "Select an option" at bounding box center [1109, 388] width 20 height 20
drag, startPoint x: 882, startPoint y: 366, endPoint x: 901, endPoint y: 370, distance: 20.4
click at [880, 366] on th at bounding box center [908, 388] width 179 height 60
click at [901, 370] on th at bounding box center [908, 388] width 179 height 60
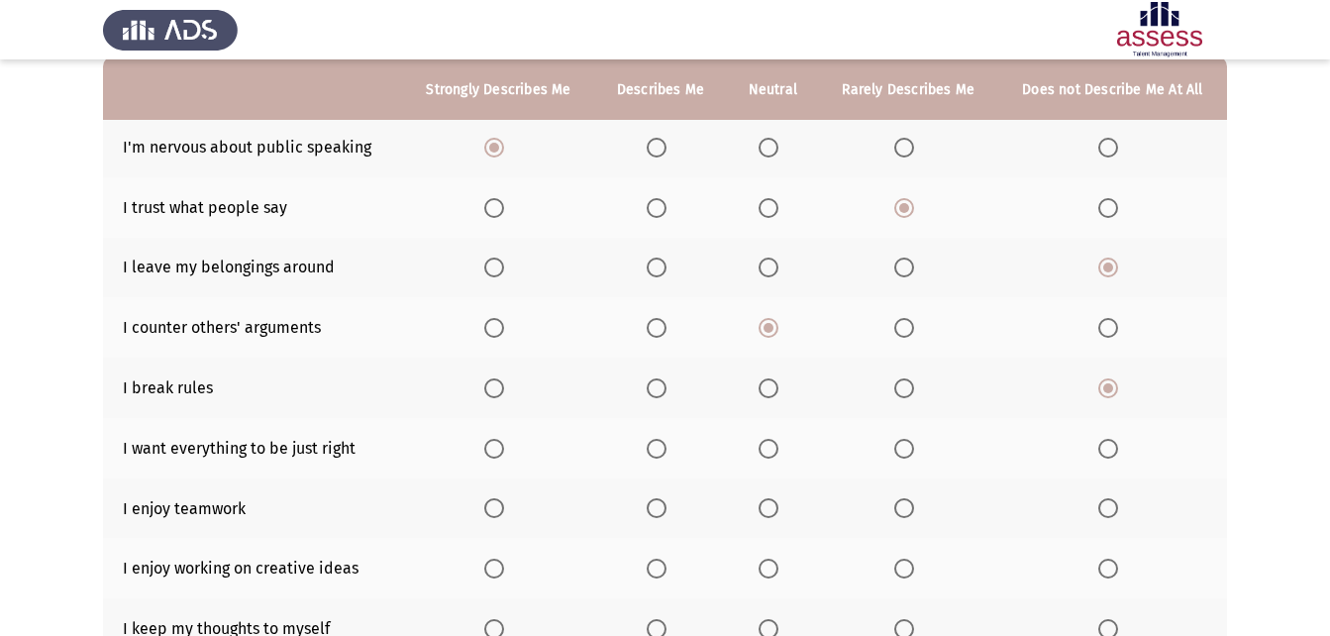
click at [901, 374] on th at bounding box center [908, 388] width 179 height 60
click at [906, 378] on span "Select an option" at bounding box center [904, 388] width 20 height 20
click at [906, 378] on input "Select an option" at bounding box center [904, 388] width 20 height 20
click at [652, 444] on span "Select an option" at bounding box center [657, 449] width 20 height 20
click at [652, 444] on input "Select an option" at bounding box center [657, 449] width 20 height 20
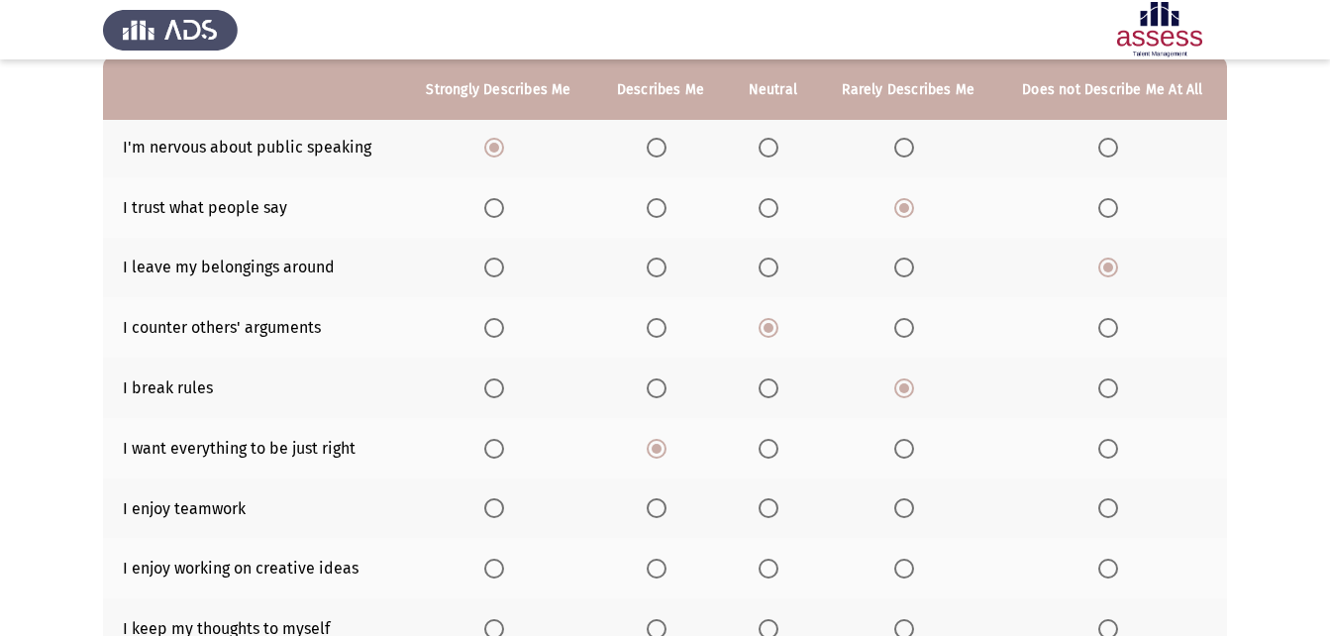
click at [664, 509] on span "Select an option" at bounding box center [657, 508] width 20 height 20
click at [664, 509] on input "Select an option" at bounding box center [657, 508] width 20 height 20
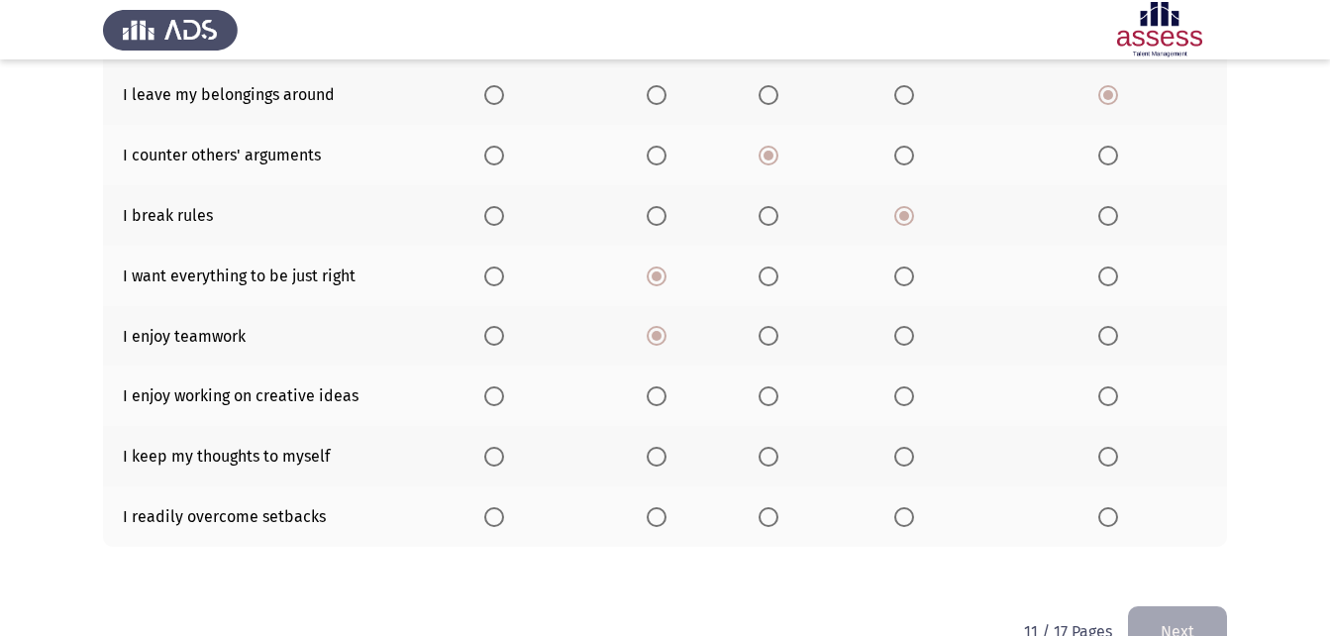
scroll to position [396, 0]
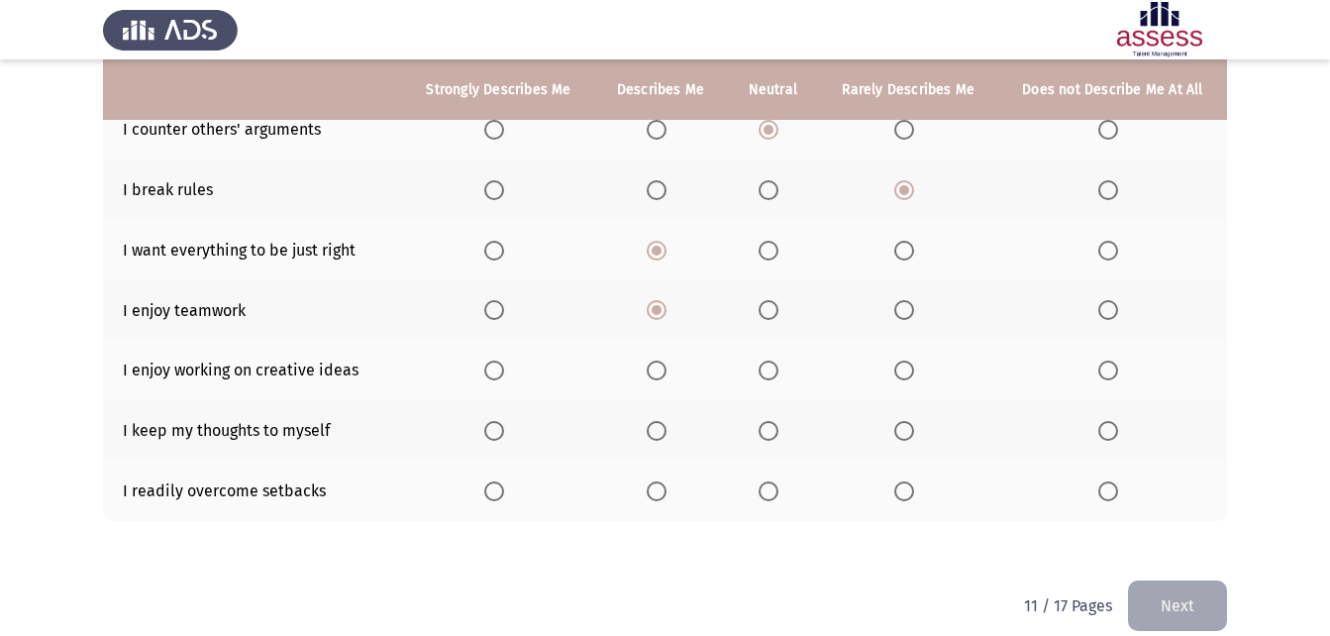
click at [657, 374] on span "Select an option" at bounding box center [657, 371] width 20 height 20
click at [657, 374] on input "Select an option" at bounding box center [657, 371] width 20 height 20
click at [648, 438] on span "Select an option" at bounding box center [657, 431] width 20 height 20
click at [648, 438] on input "Select an option" at bounding box center [657, 431] width 20 height 20
click at [896, 485] on span "Select an option" at bounding box center [904, 491] width 20 height 20
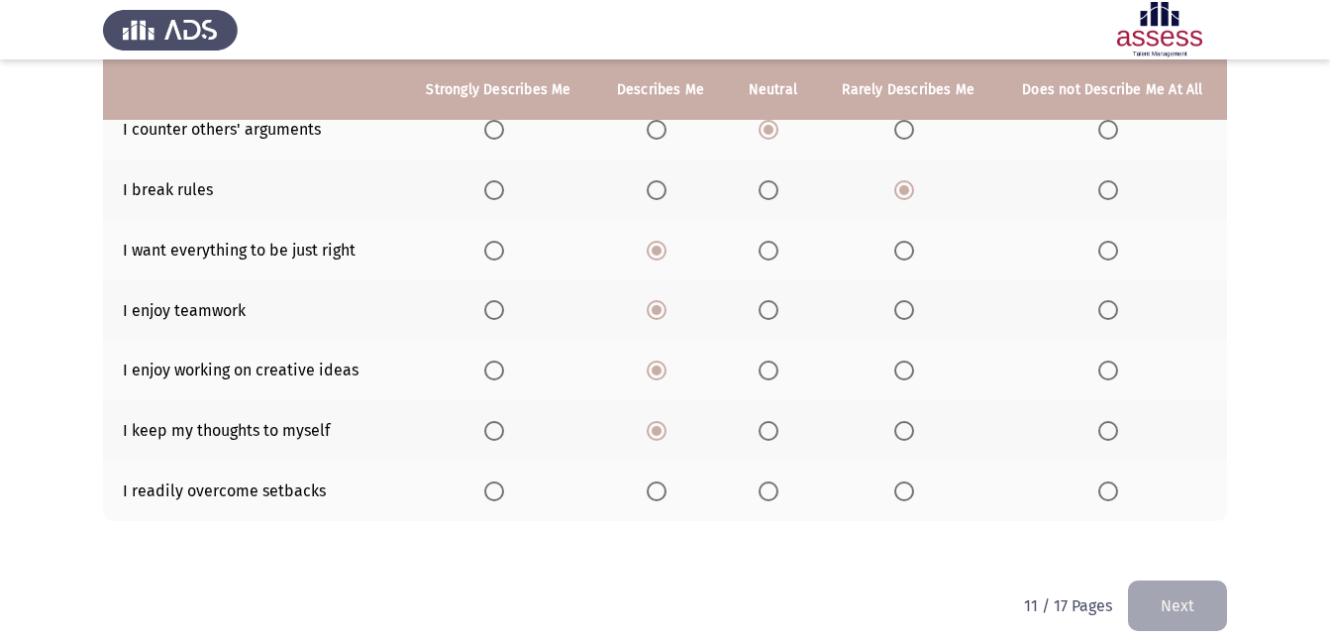
click at [896, 485] on input "Select an option" at bounding box center [904, 491] width 20 height 20
click at [1162, 588] on button "Next" at bounding box center [1177, 605] width 99 height 51
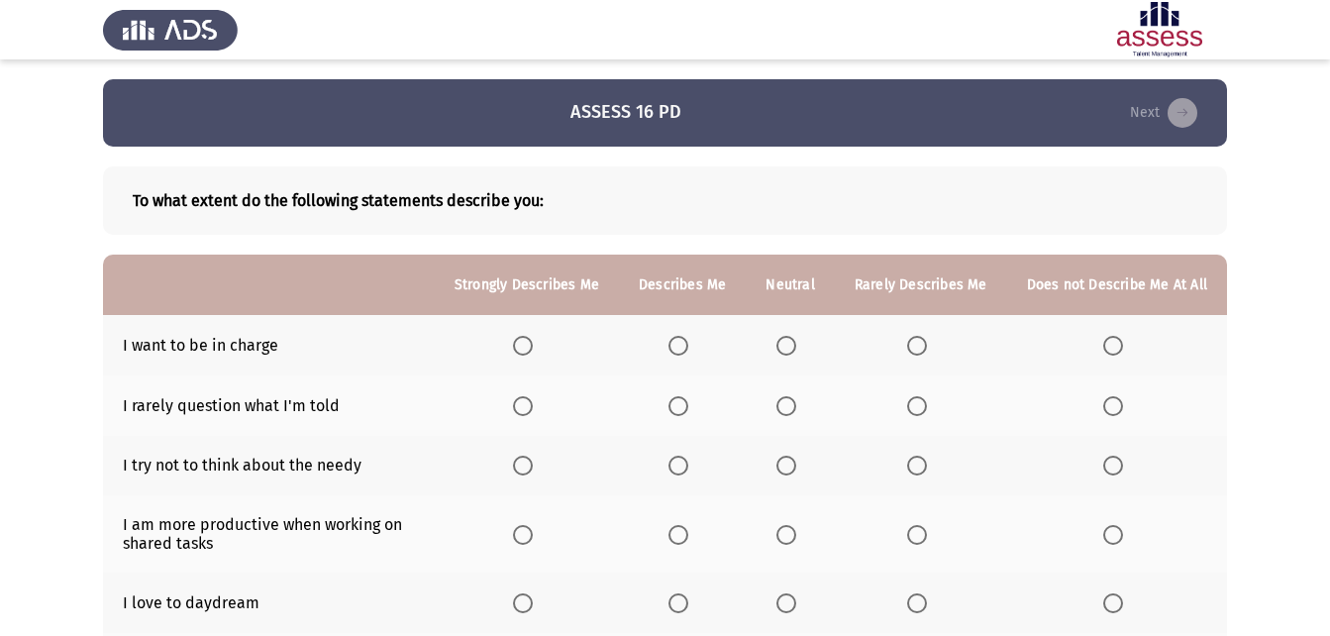
scroll to position [99, 0]
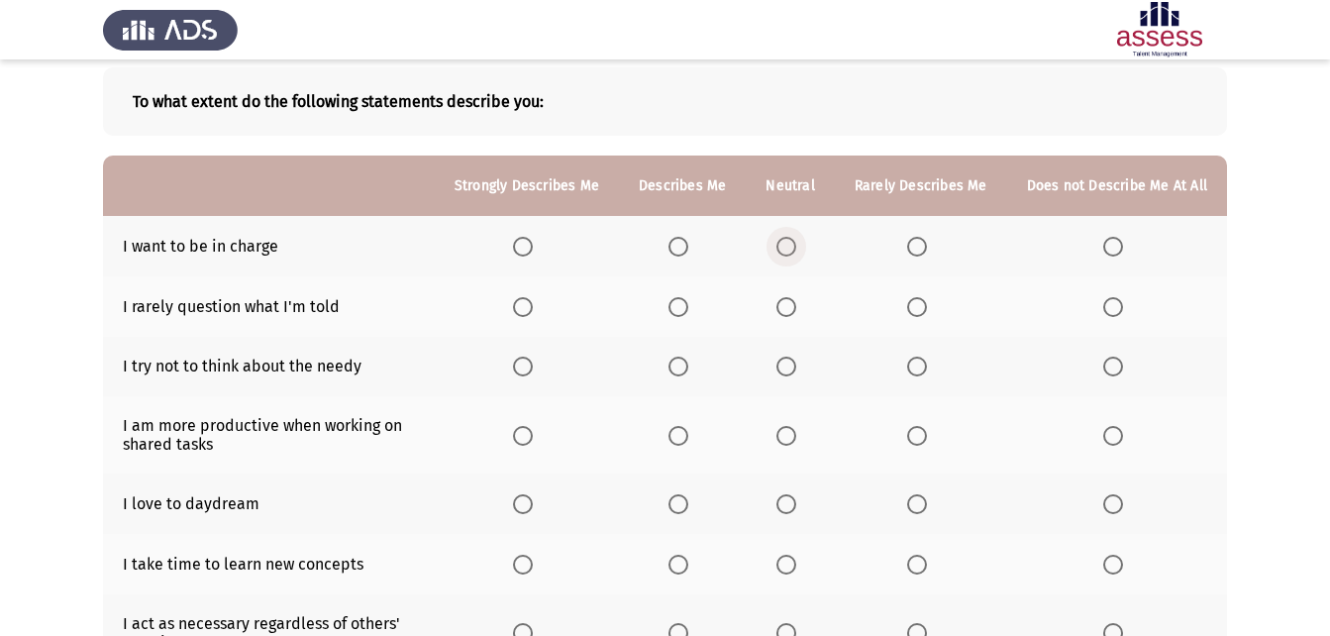
click at [796, 238] on span "Select an option" at bounding box center [787, 247] width 20 height 20
click at [796, 238] on input "Select an option" at bounding box center [787, 247] width 20 height 20
click at [1107, 308] on span "Select an option" at bounding box center [1114, 307] width 20 height 20
click at [1107, 308] on input "Select an option" at bounding box center [1114, 307] width 20 height 20
click at [1110, 360] on span "Select an option" at bounding box center [1114, 367] width 20 height 20
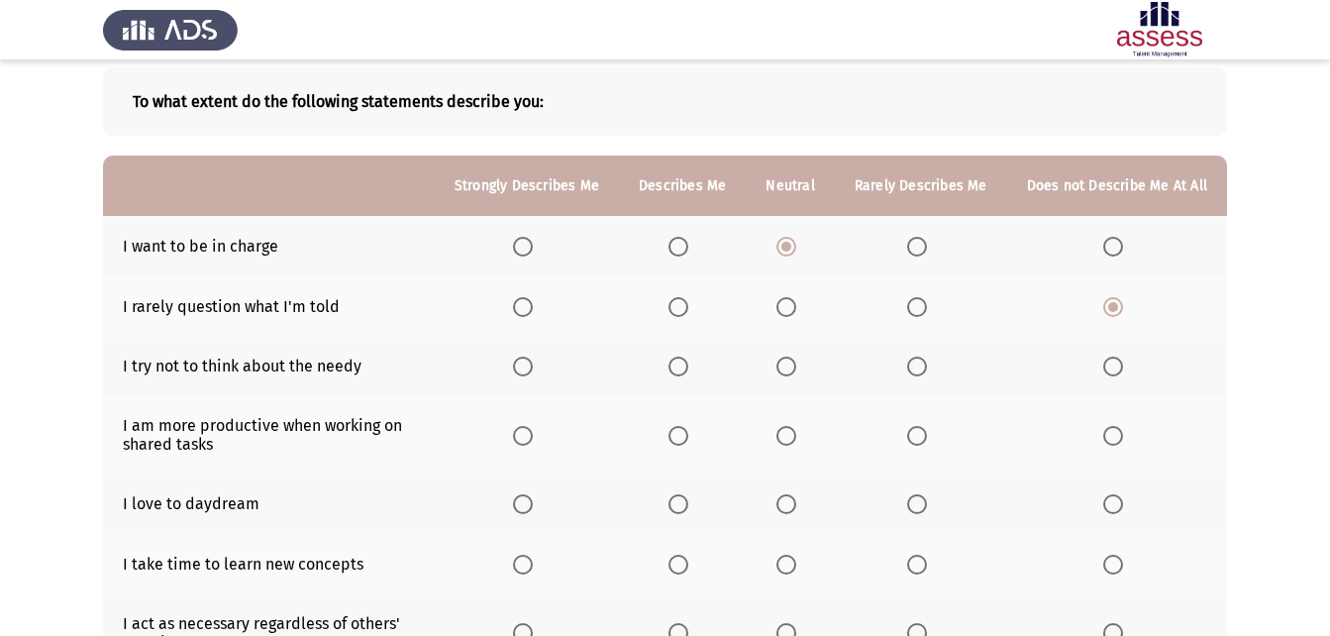
click at [1110, 360] on input "Select an option" at bounding box center [1114, 367] width 20 height 20
click at [527, 439] on span "Select an option" at bounding box center [523, 436] width 20 height 20
click at [527, 439] on input "Select an option" at bounding box center [523, 436] width 20 height 20
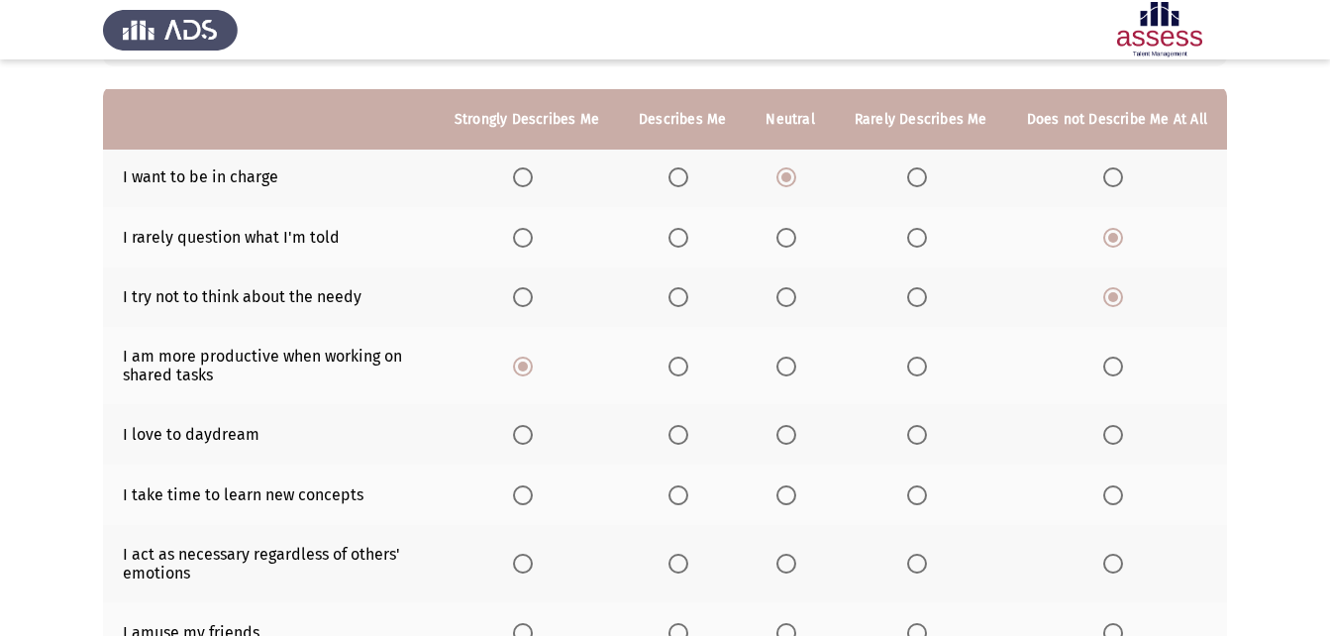
scroll to position [198, 0]
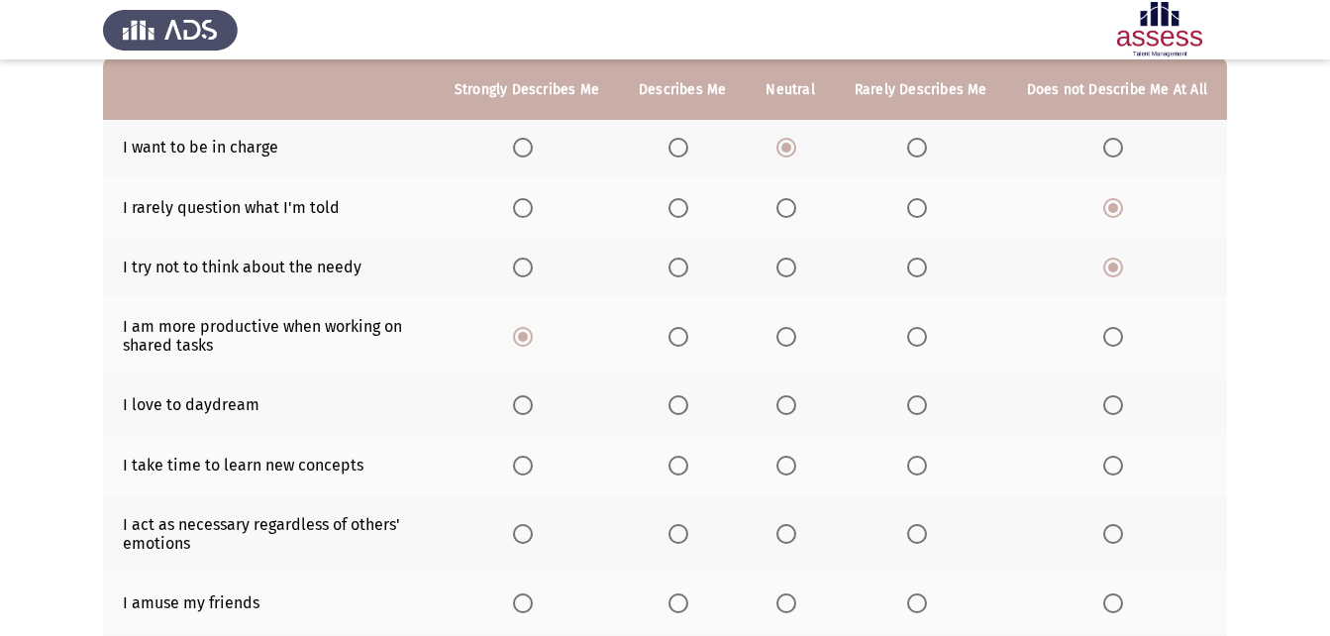
click at [932, 406] on label "Select an option" at bounding box center [921, 405] width 28 height 20
click at [927, 406] on input "Select an option" at bounding box center [917, 405] width 20 height 20
click at [688, 405] on span "Select an option" at bounding box center [679, 405] width 20 height 20
click at [688, 405] on input "Select an option" at bounding box center [679, 405] width 20 height 20
click at [920, 397] on span "Select an option" at bounding box center [917, 405] width 20 height 20
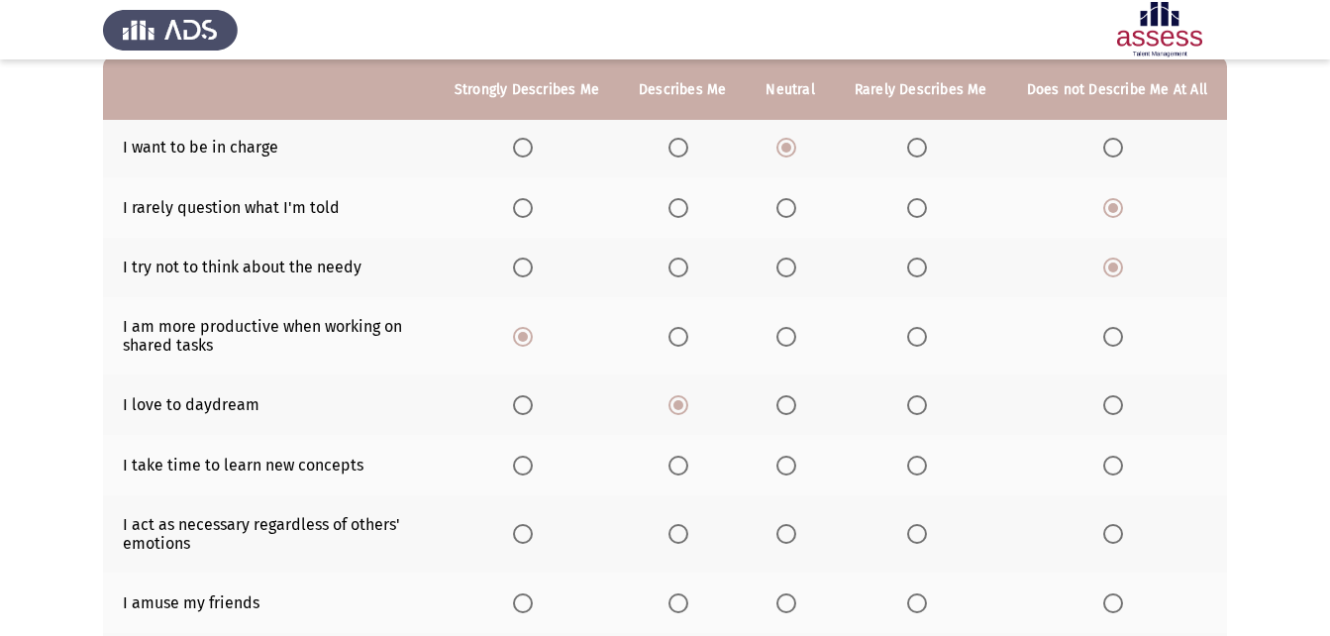
click at [920, 397] on input "Select an option" at bounding box center [917, 405] width 20 height 20
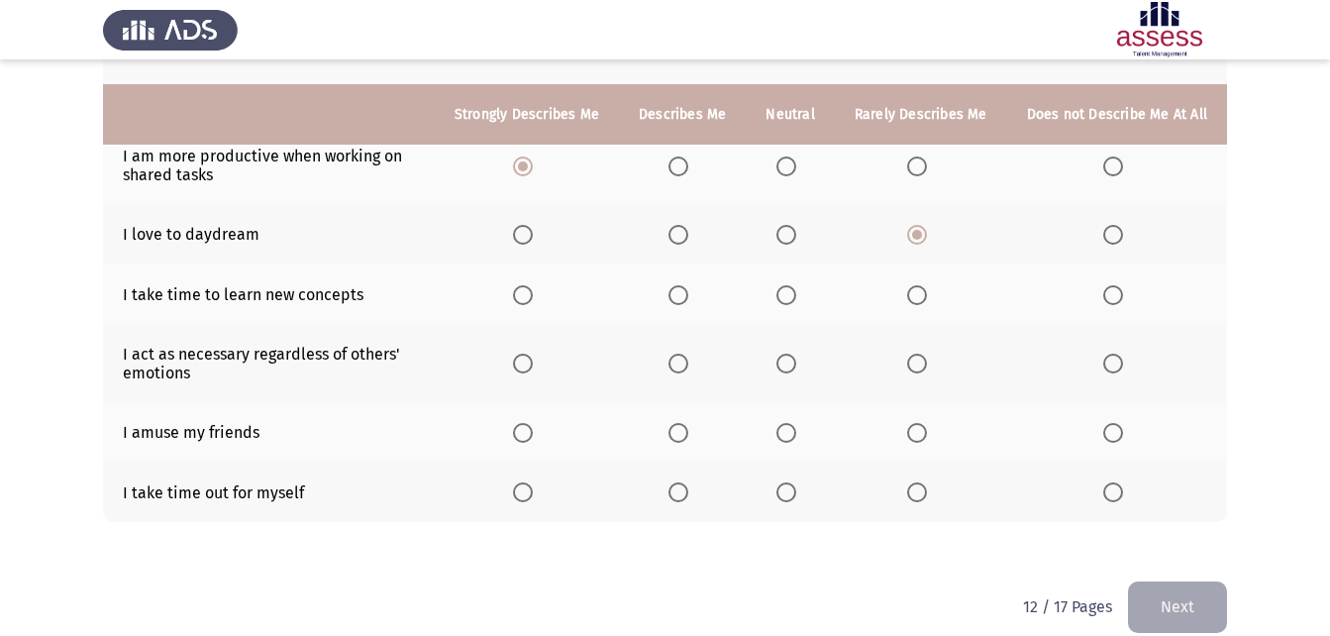
scroll to position [393, 0]
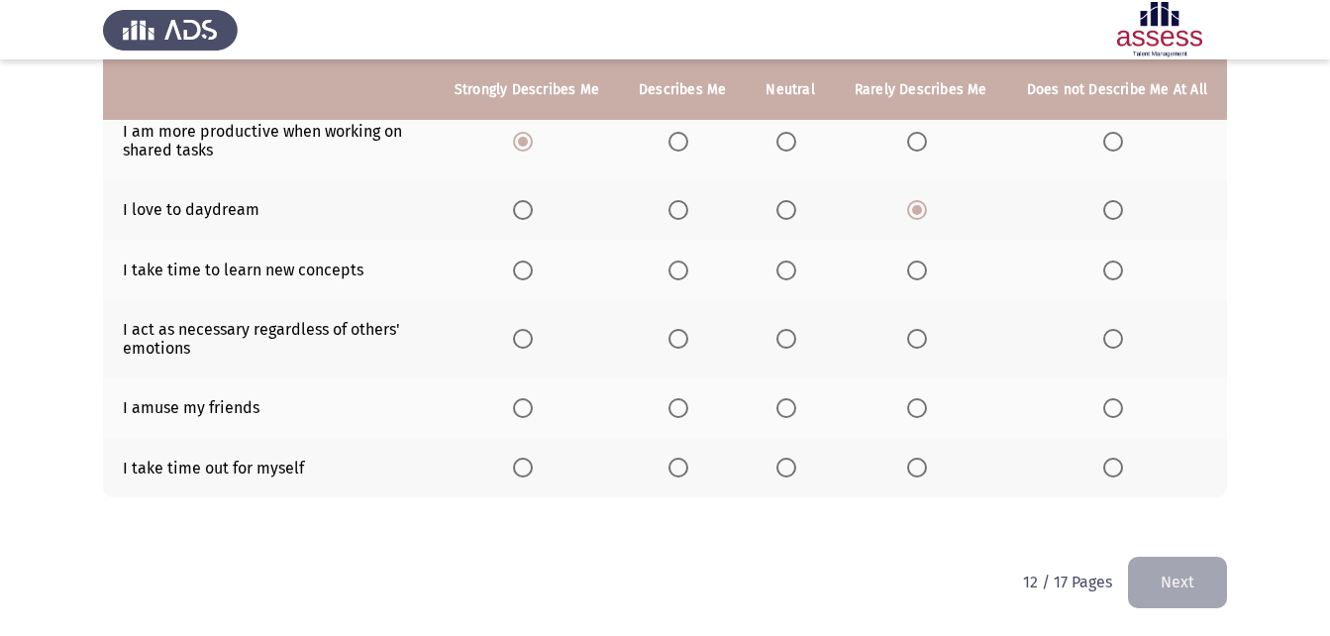
click at [787, 401] on span "Select an option" at bounding box center [787, 408] width 20 height 20
click at [787, 401] on input "Select an option" at bounding box center [787, 408] width 20 height 20
click at [683, 478] on th at bounding box center [682, 468] width 127 height 60
click at [683, 472] on span "Select an option" at bounding box center [679, 468] width 20 height 20
click at [683, 472] on input "Select an option" at bounding box center [679, 468] width 20 height 20
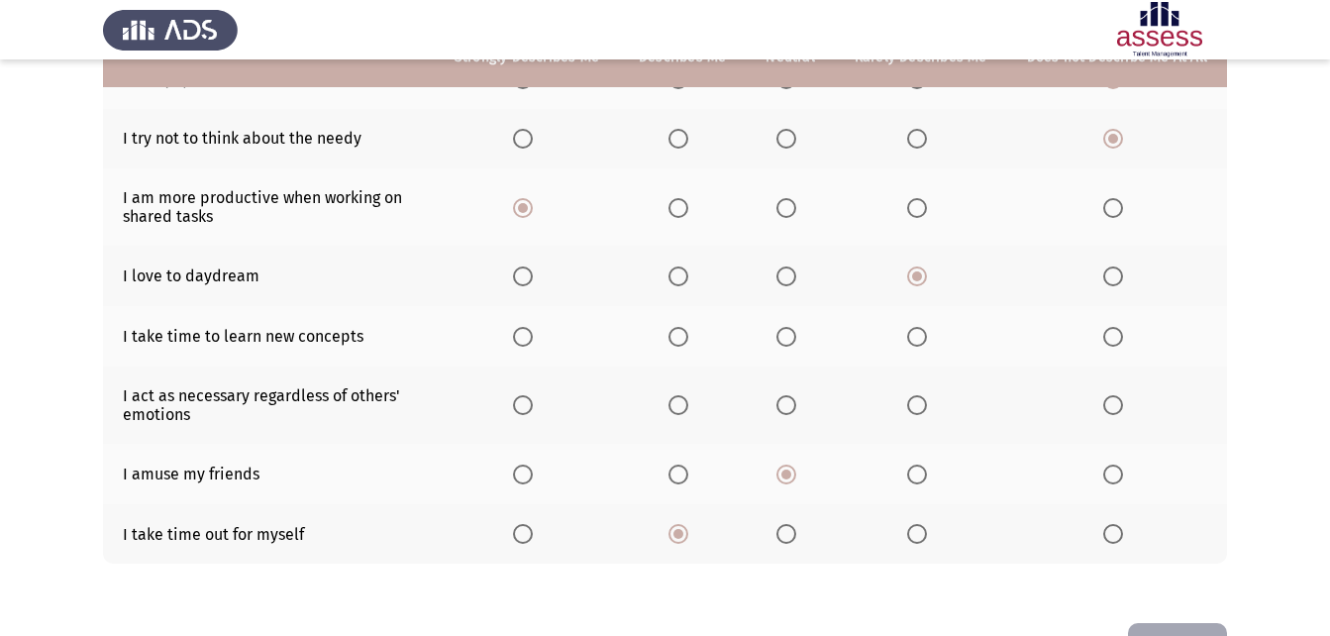
scroll to position [294, 0]
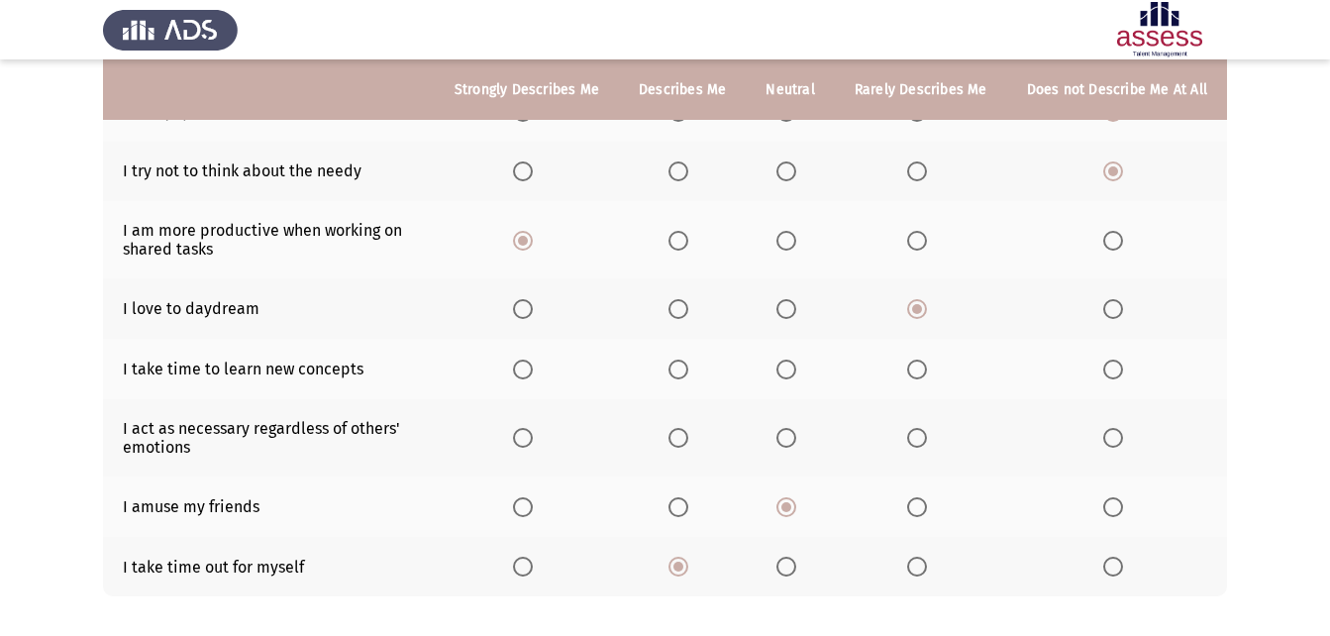
click at [682, 368] on span "Select an option" at bounding box center [679, 370] width 20 height 20
click at [682, 368] on input "Select an option" at bounding box center [679, 370] width 20 height 20
click at [931, 435] on label "Select an option" at bounding box center [921, 438] width 28 height 20
click at [927, 435] on input "Select an option" at bounding box center [917, 438] width 20 height 20
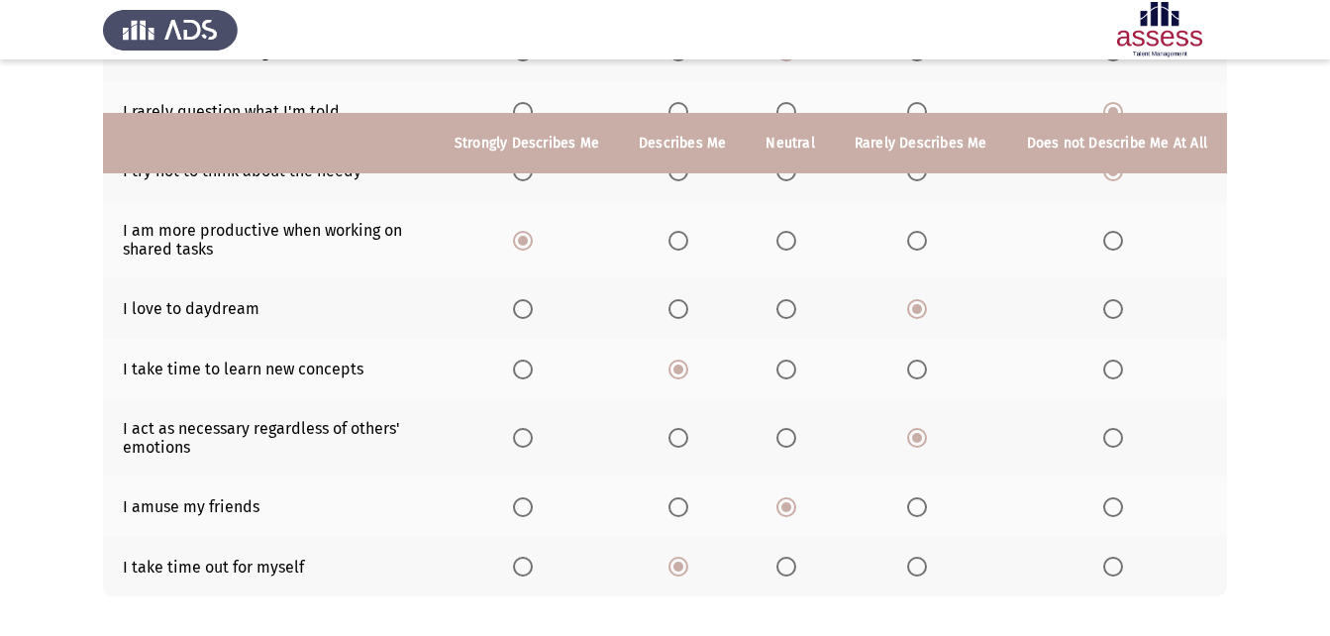
scroll to position [393, 0]
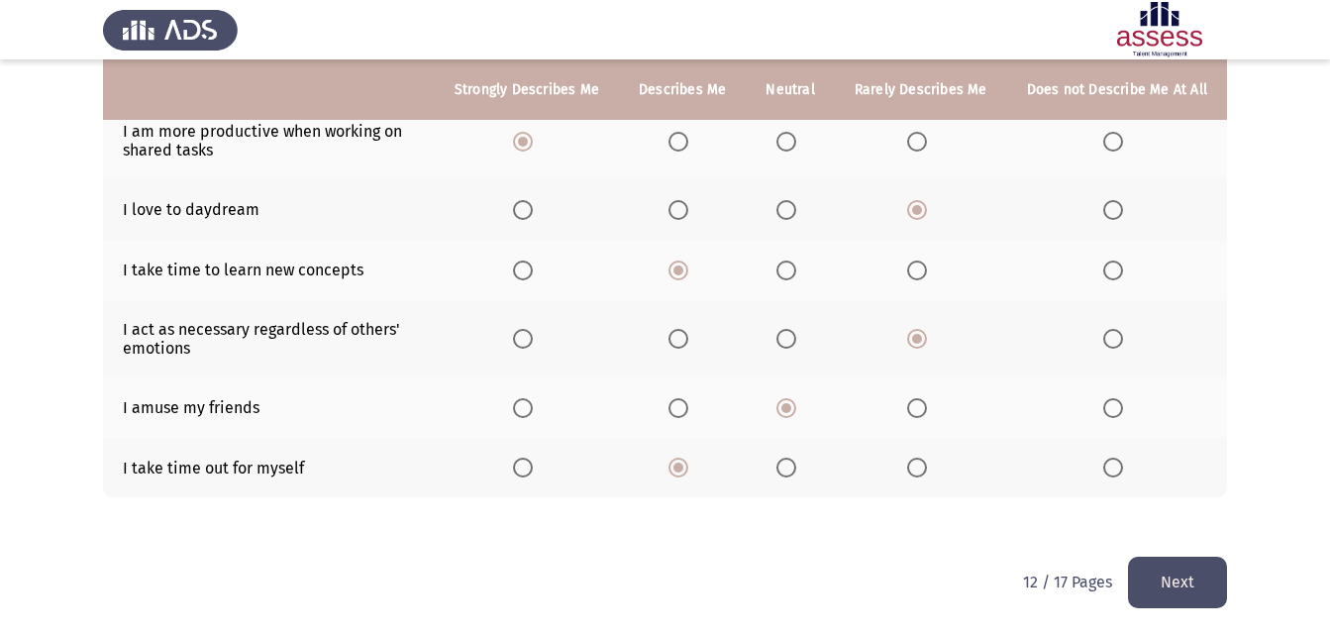
click at [1182, 578] on button "Next" at bounding box center [1177, 582] width 99 height 51
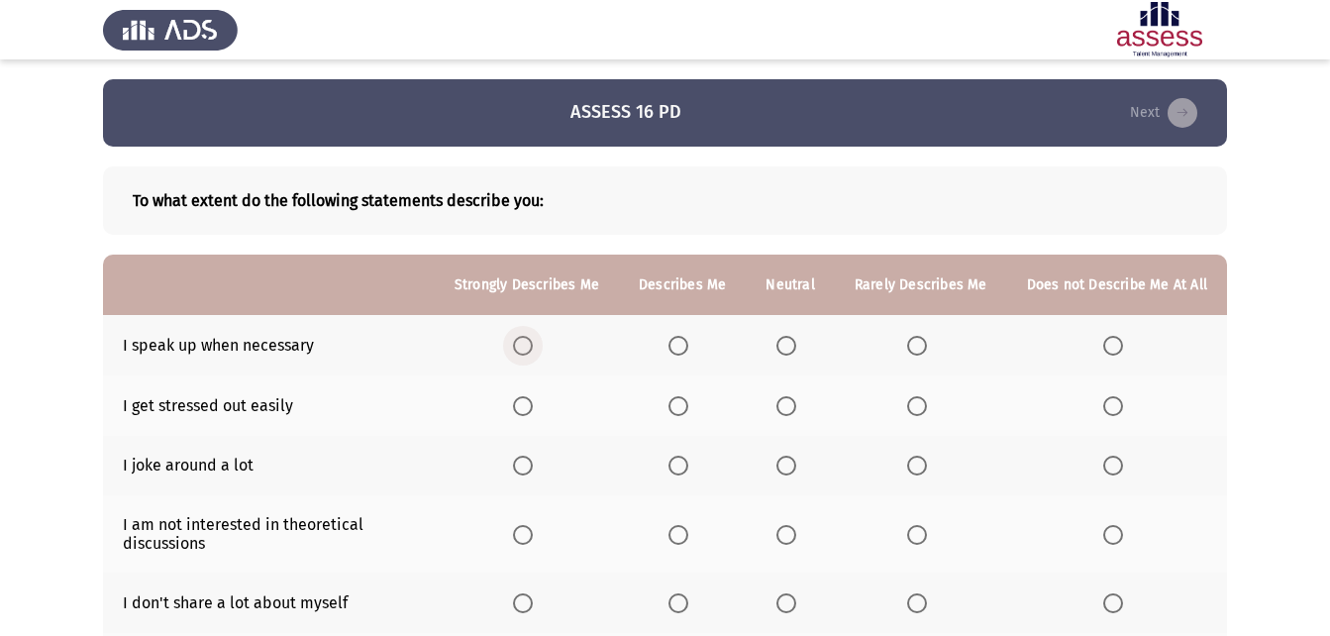
click at [541, 340] on label "Select an option" at bounding box center [527, 346] width 28 height 20
click at [533, 340] on input "Select an option" at bounding box center [523, 346] width 20 height 20
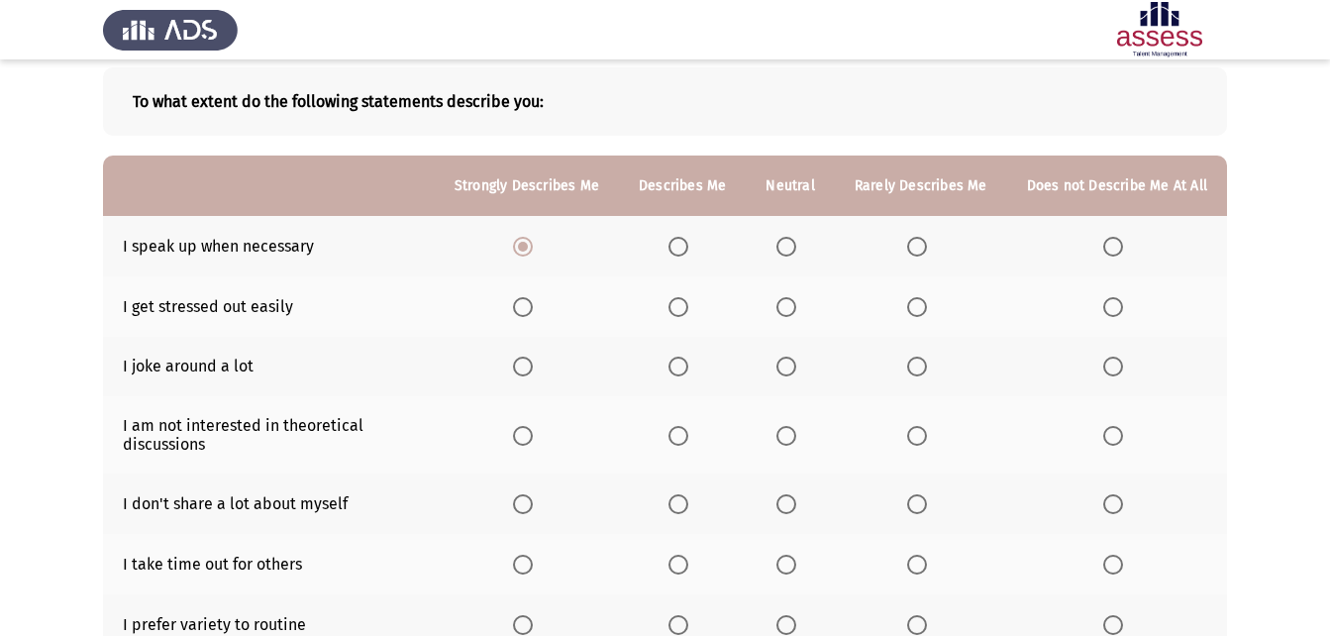
click at [696, 308] on label "Select an option" at bounding box center [683, 307] width 28 height 20
click at [688, 308] on input "Select an option" at bounding box center [679, 307] width 20 height 20
click at [790, 359] on span "Select an option" at bounding box center [787, 367] width 20 height 20
click at [790, 359] on input "Select an option" at bounding box center [787, 367] width 20 height 20
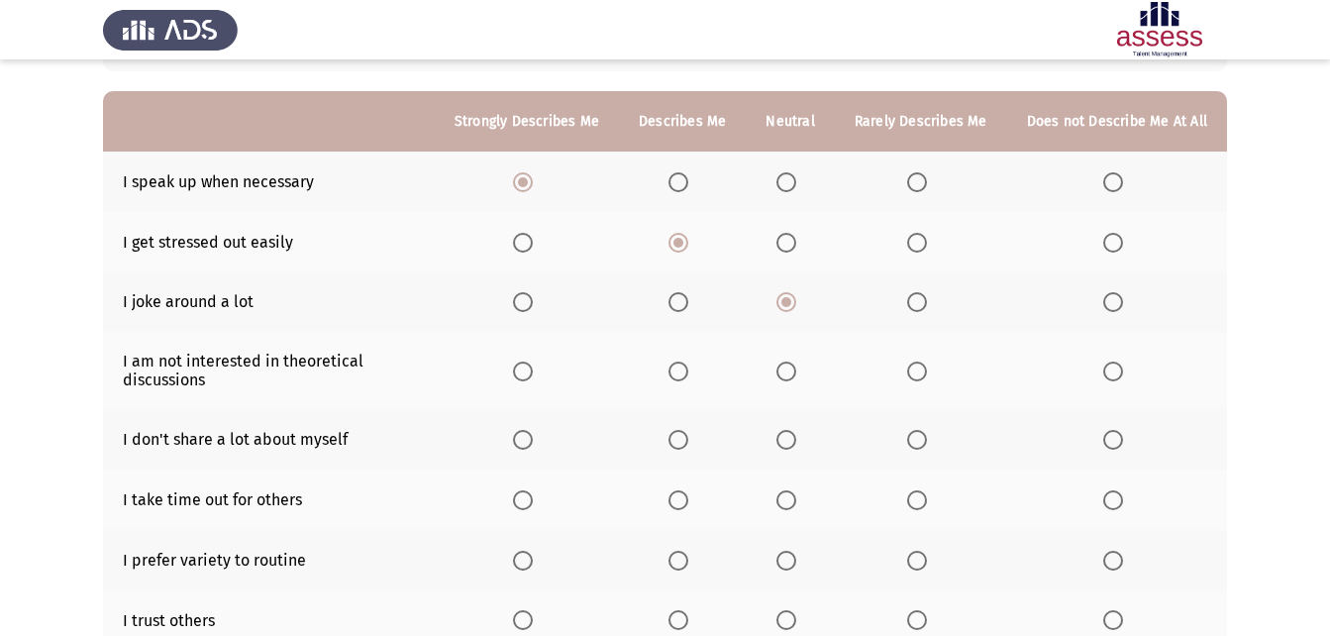
scroll to position [198, 0]
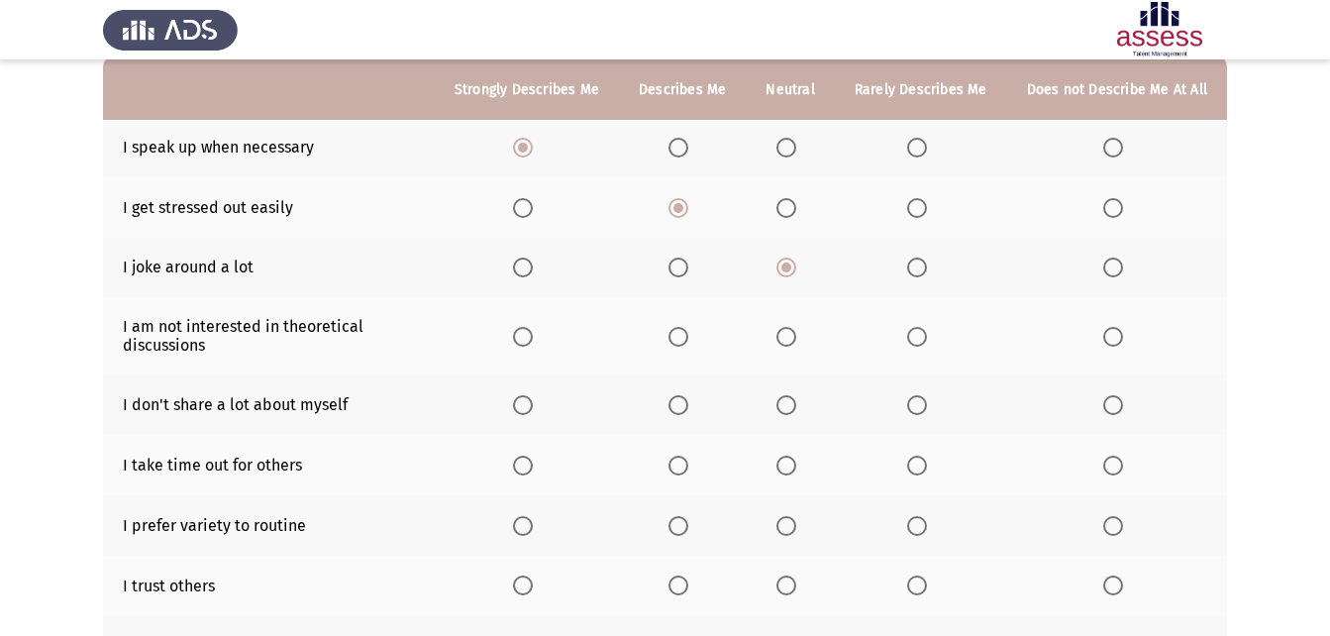
click at [923, 332] on span "Select an option" at bounding box center [917, 337] width 20 height 20
click at [923, 332] on input "Select an option" at bounding box center [917, 337] width 20 height 20
click at [683, 402] on span "Select an option" at bounding box center [679, 405] width 20 height 20
click at [683, 402] on input "Select an option" at bounding box center [679, 405] width 20 height 20
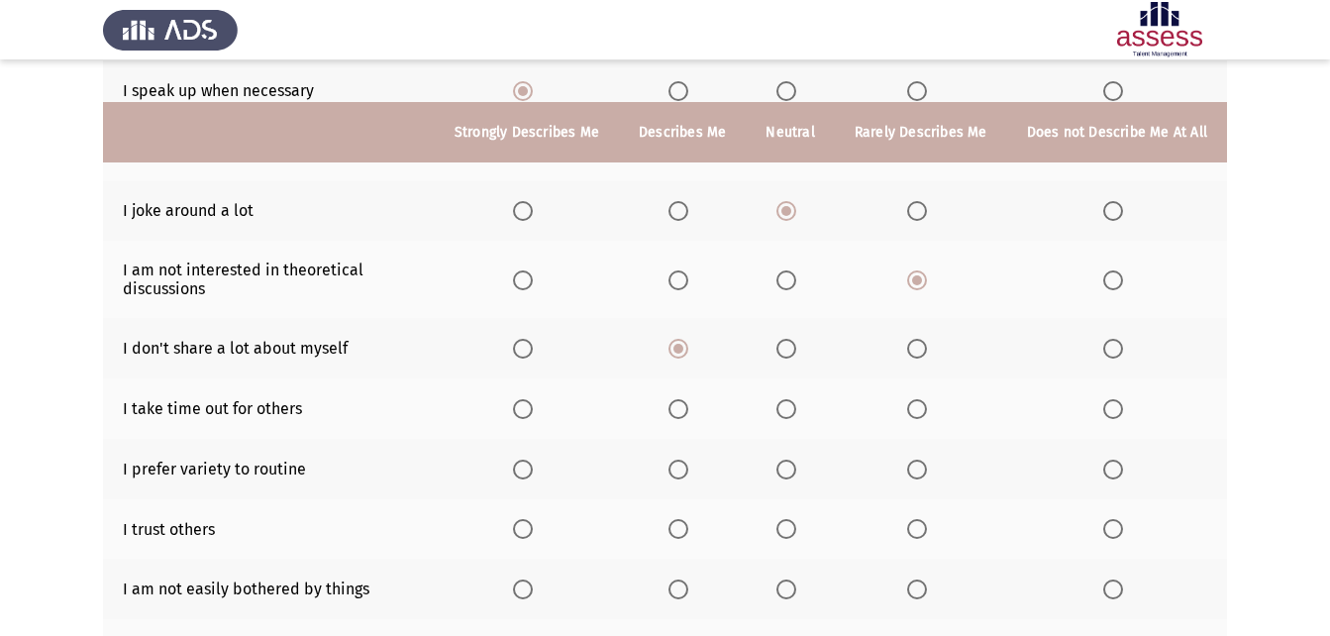
scroll to position [297, 0]
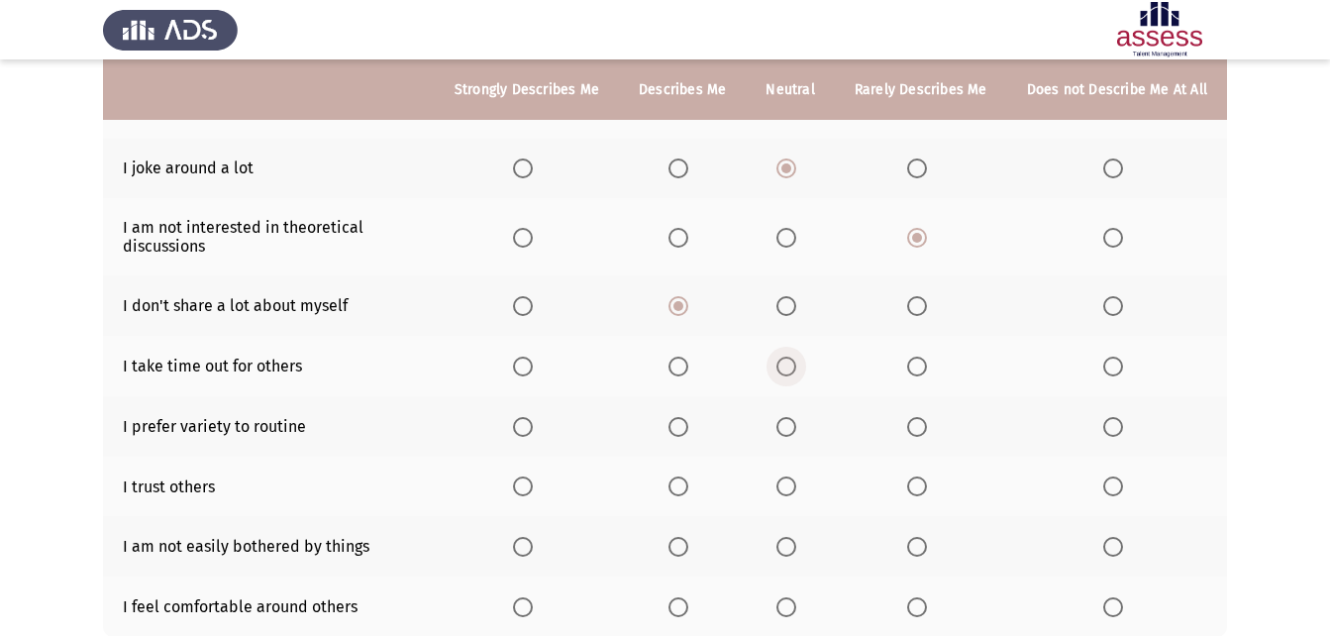
click at [796, 365] on span "Select an option" at bounding box center [787, 367] width 20 height 20
click at [796, 365] on input "Select an option" at bounding box center [787, 367] width 20 height 20
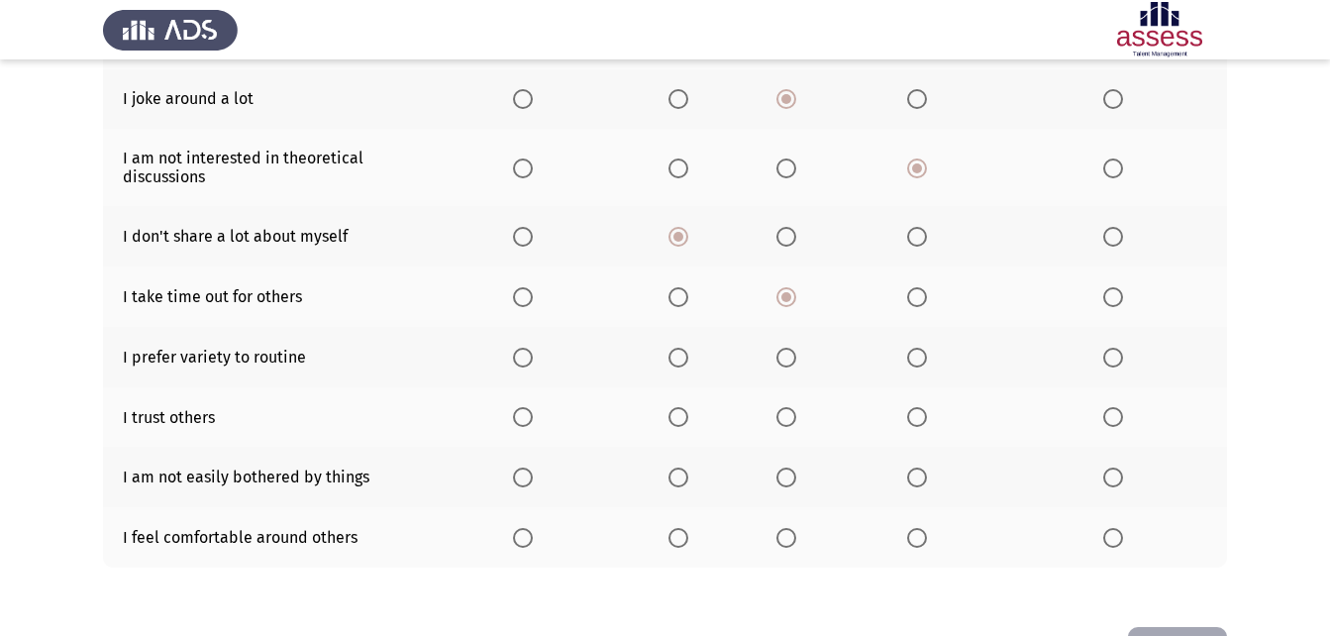
scroll to position [437, 0]
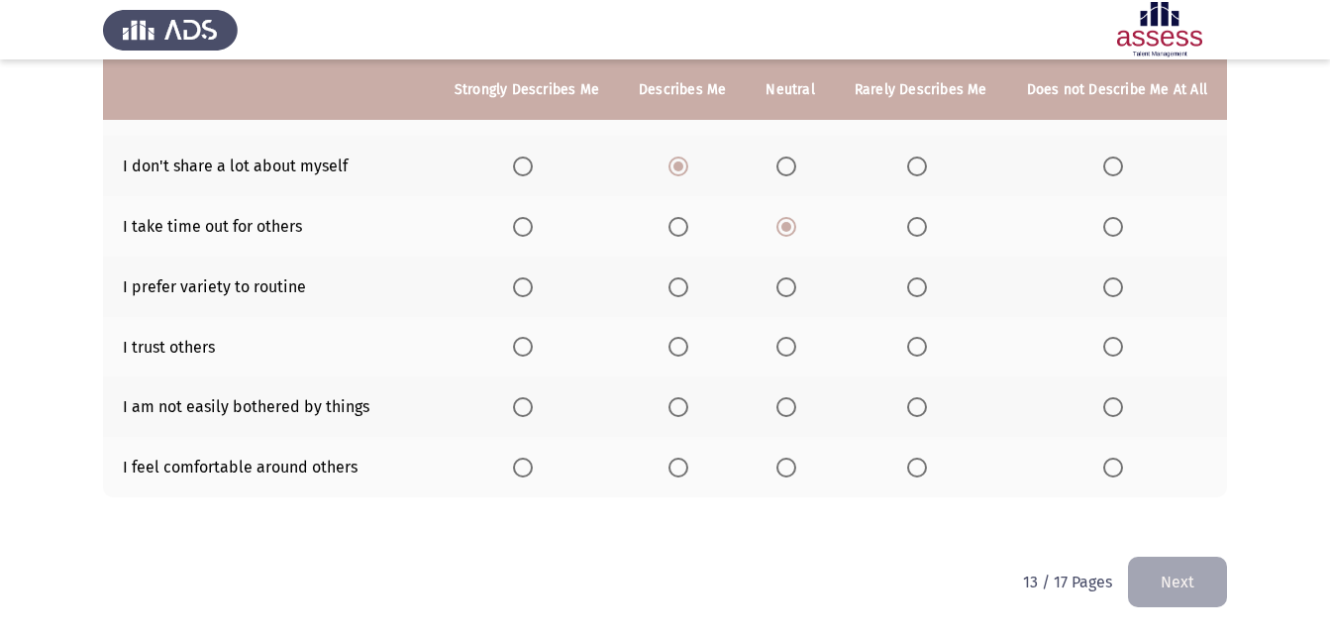
click at [793, 469] on span "Select an option" at bounding box center [787, 468] width 20 height 20
click at [793, 469] on input "Select an option" at bounding box center [787, 468] width 20 height 20
click at [796, 414] on span "Select an option" at bounding box center [787, 407] width 20 height 20
click at [796, 414] on input "Select an option" at bounding box center [787, 407] width 20 height 20
click at [793, 342] on span "Select an option" at bounding box center [787, 347] width 20 height 20
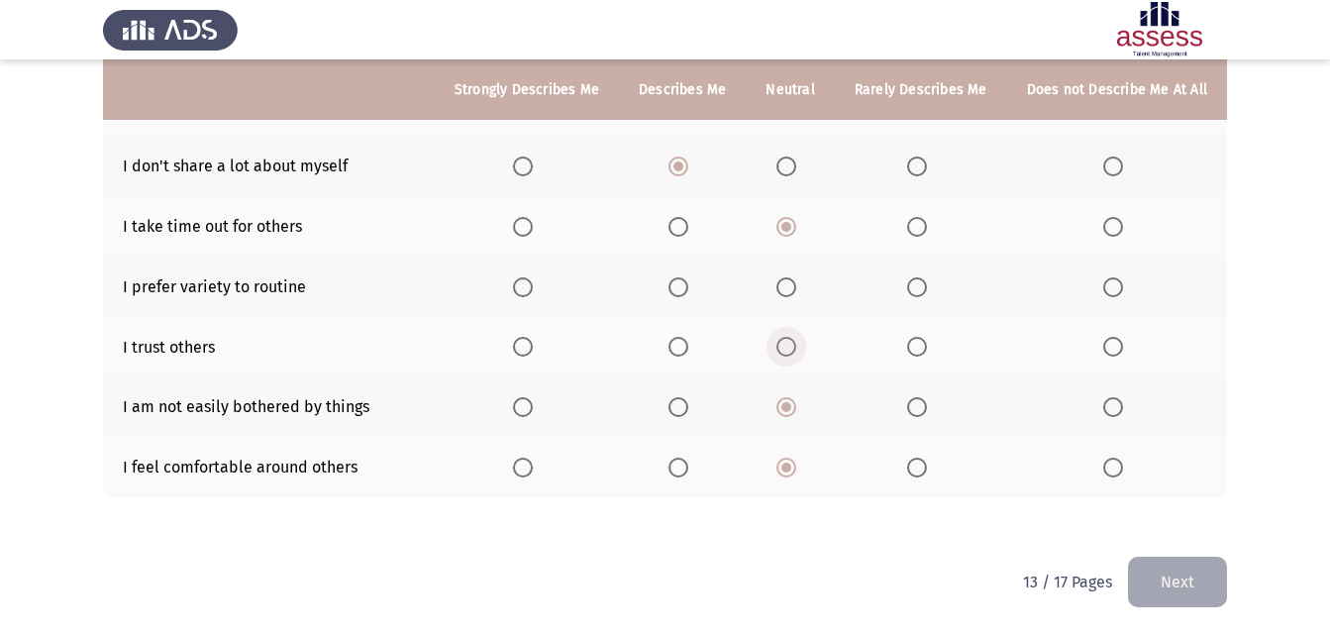
click at [793, 342] on input "Select an option" at bounding box center [787, 347] width 20 height 20
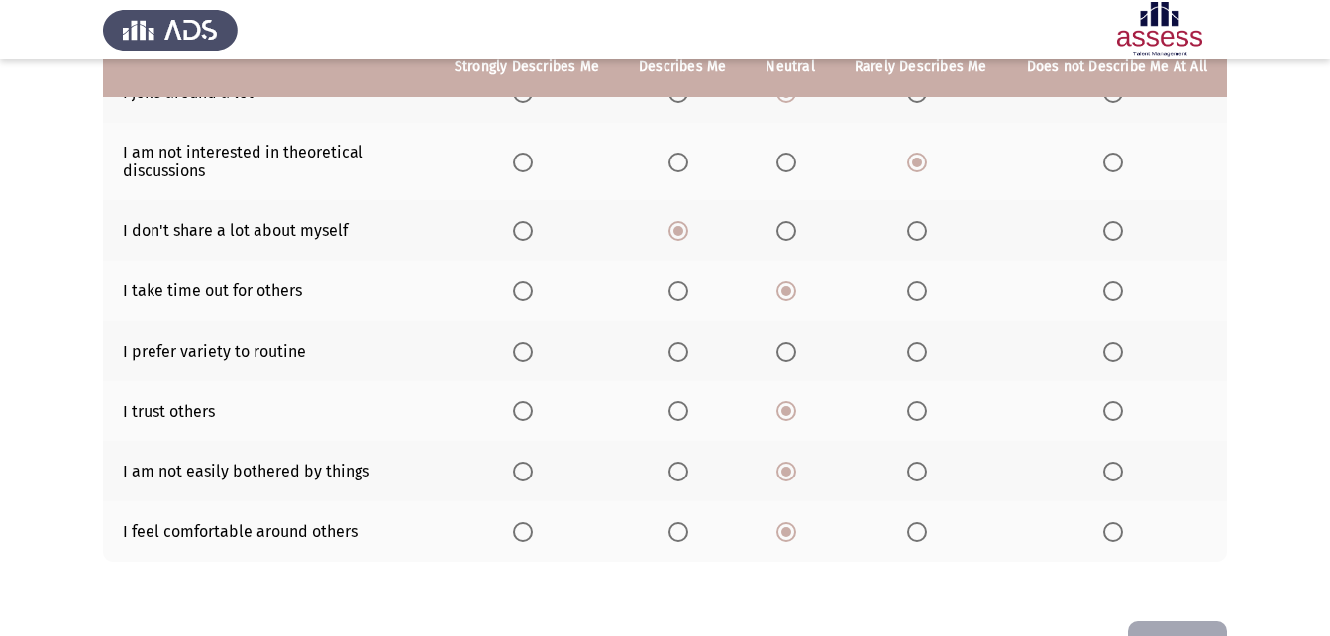
scroll to position [338, 0]
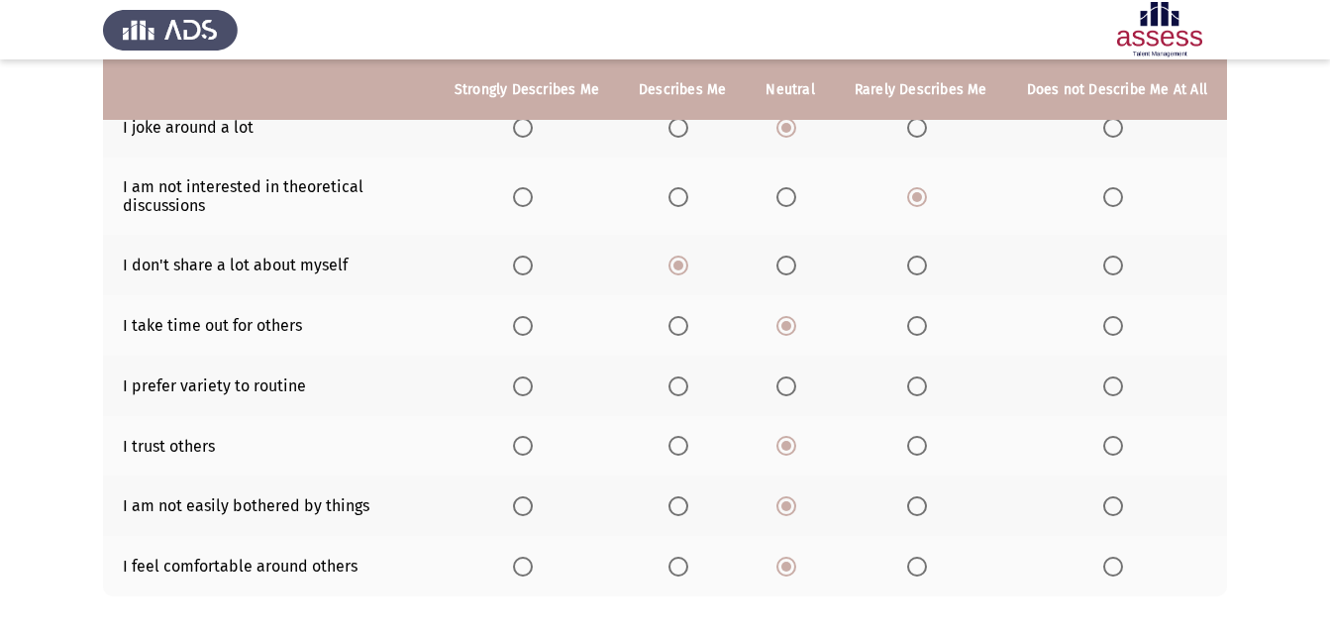
click at [533, 380] on span "Select an option" at bounding box center [523, 386] width 20 height 20
click at [533, 380] on input "Select an option" at bounding box center [523, 386] width 20 height 20
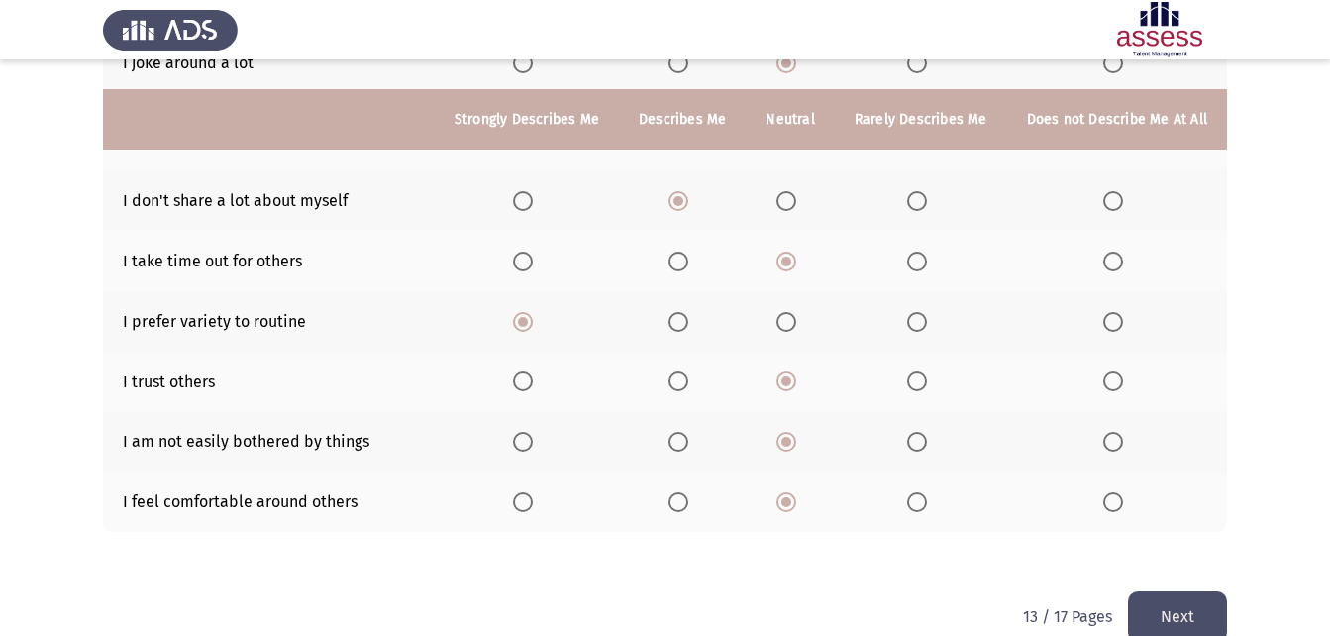
scroll to position [437, 0]
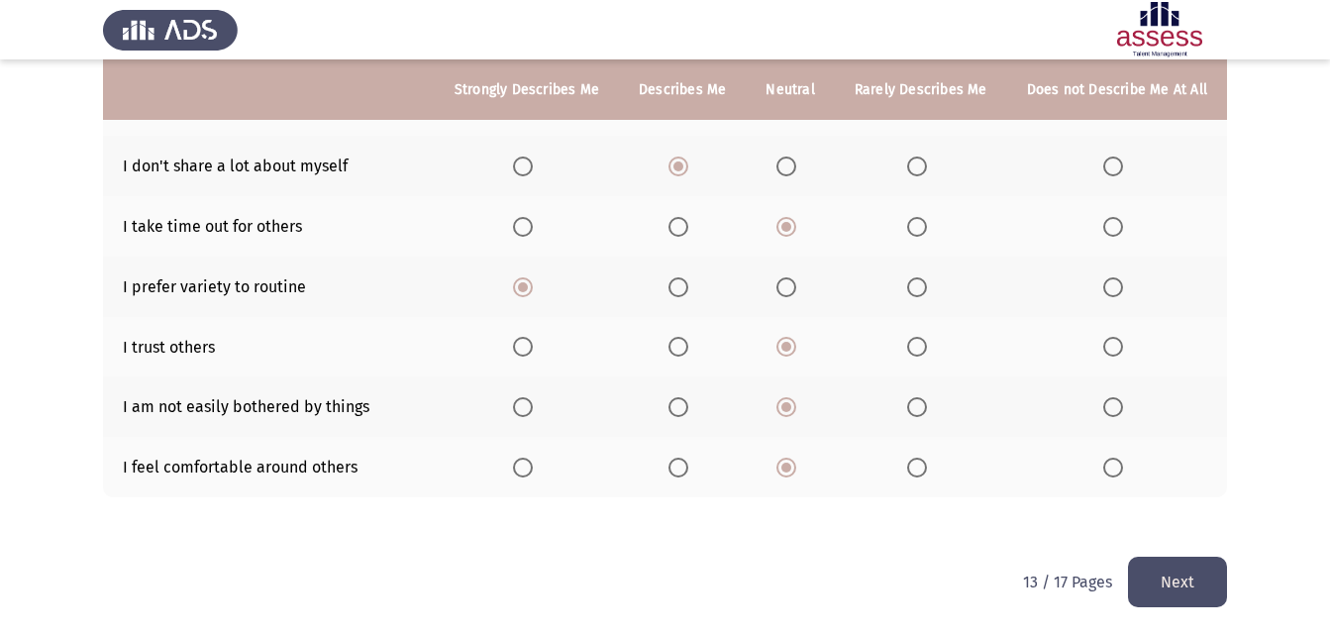
click at [1187, 588] on button "Next" at bounding box center [1177, 582] width 99 height 51
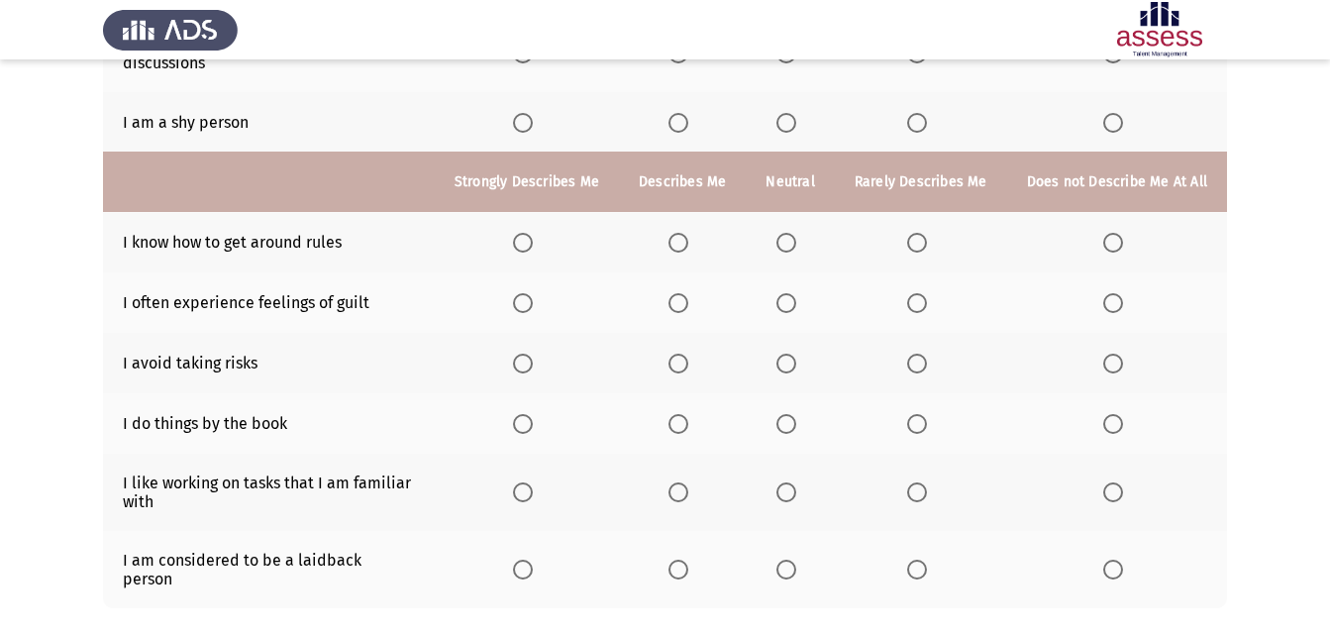
scroll to position [173, 0]
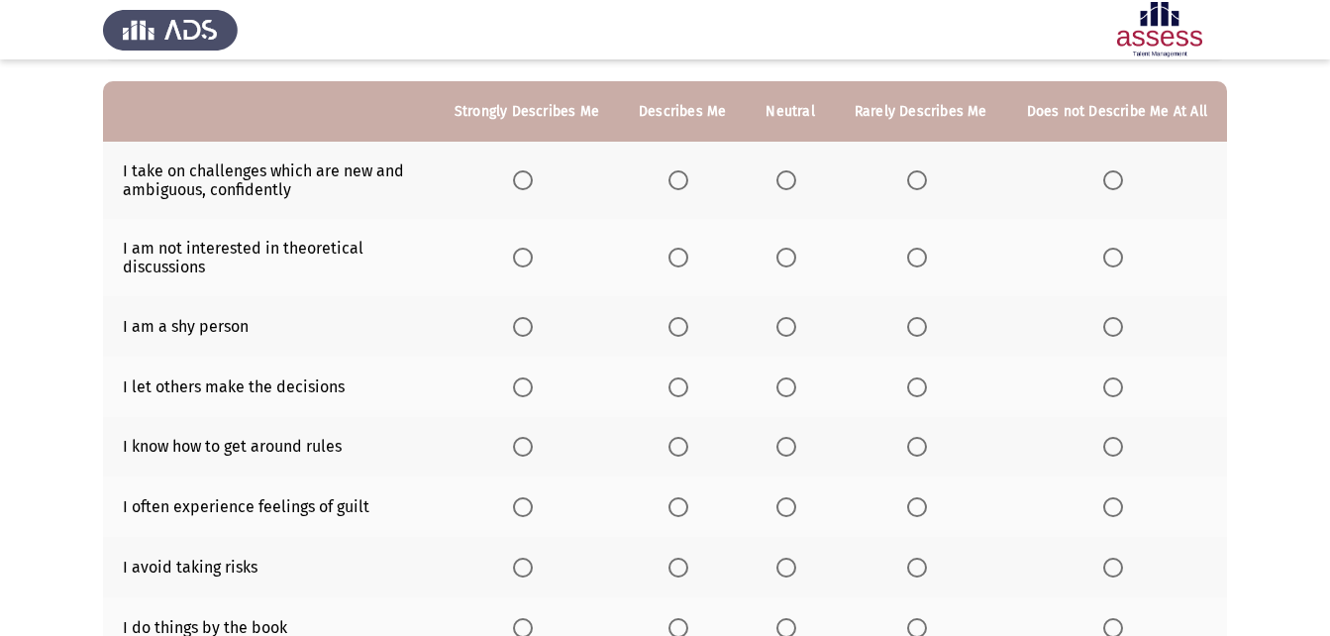
click at [685, 328] on span "Select an option" at bounding box center [679, 327] width 20 height 20
click at [685, 328] on input "Select an option" at bounding box center [679, 327] width 20 height 20
click at [914, 384] on span "Select an option" at bounding box center [917, 387] width 20 height 20
click at [914, 384] on input "Select an option" at bounding box center [917, 387] width 20 height 20
click at [794, 392] on span "Select an option" at bounding box center [787, 387] width 20 height 20
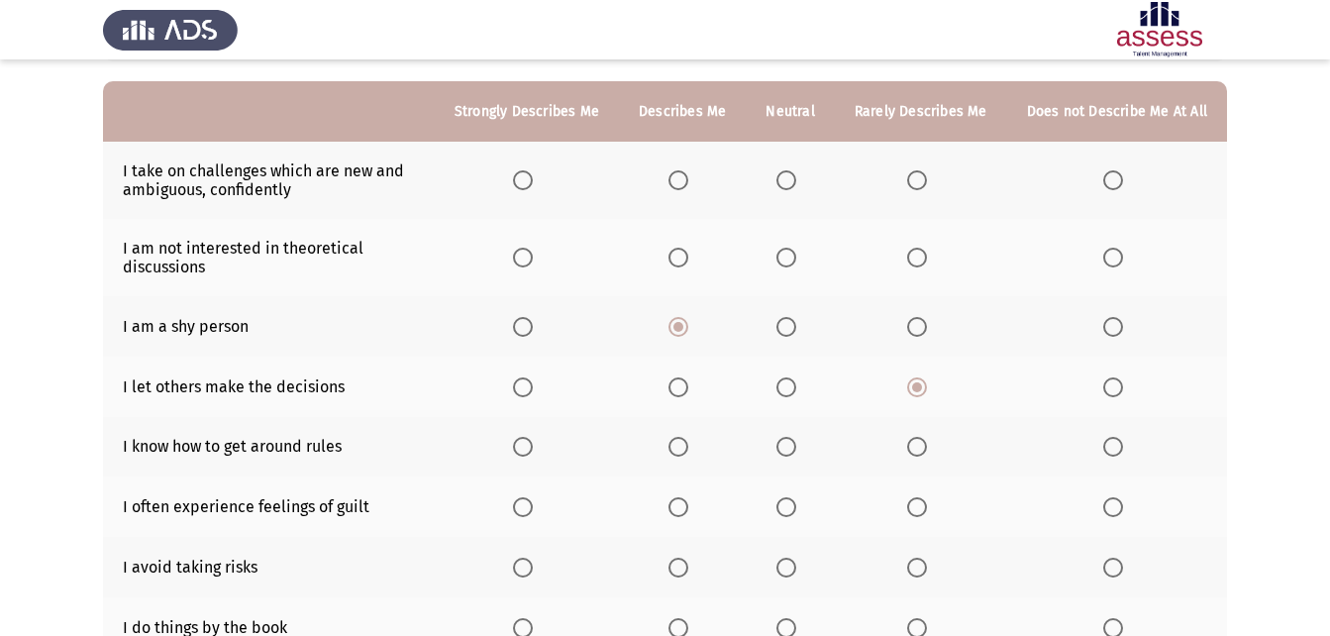
click at [794, 392] on input "Select an option" at bounding box center [787, 387] width 20 height 20
click at [923, 253] on span "Select an option" at bounding box center [917, 258] width 20 height 20
click at [923, 253] on input "Select an option" at bounding box center [917, 258] width 20 height 20
click at [691, 170] on mat-radio-button "Select an option" at bounding box center [683, 180] width 28 height 21
click at [688, 174] on span "Select an option" at bounding box center [679, 180] width 20 height 20
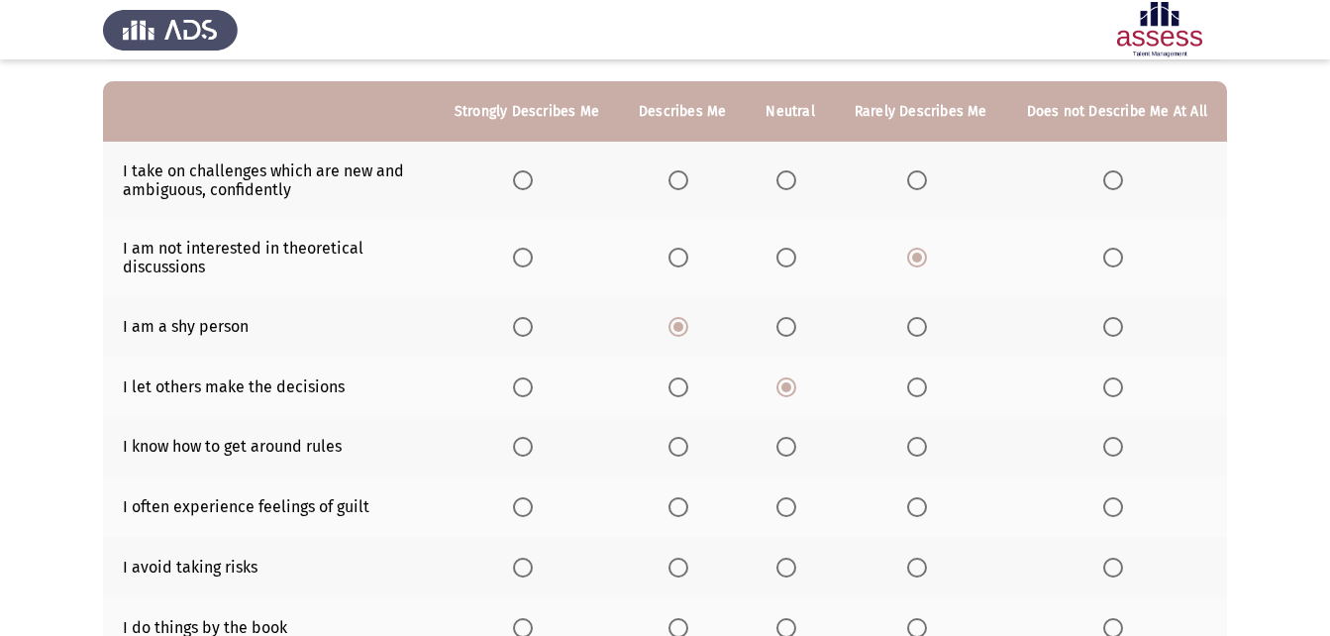
click at [688, 174] on input "Select an option" at bounding box center [679, 180] width 20 height 20
click at [934, 448] on label "Select an option" at bounding box center [921, 447] width 28 height 20
click at [927, 448] on input "Select an option" at bounding box center [917, 447] width 20 height 20
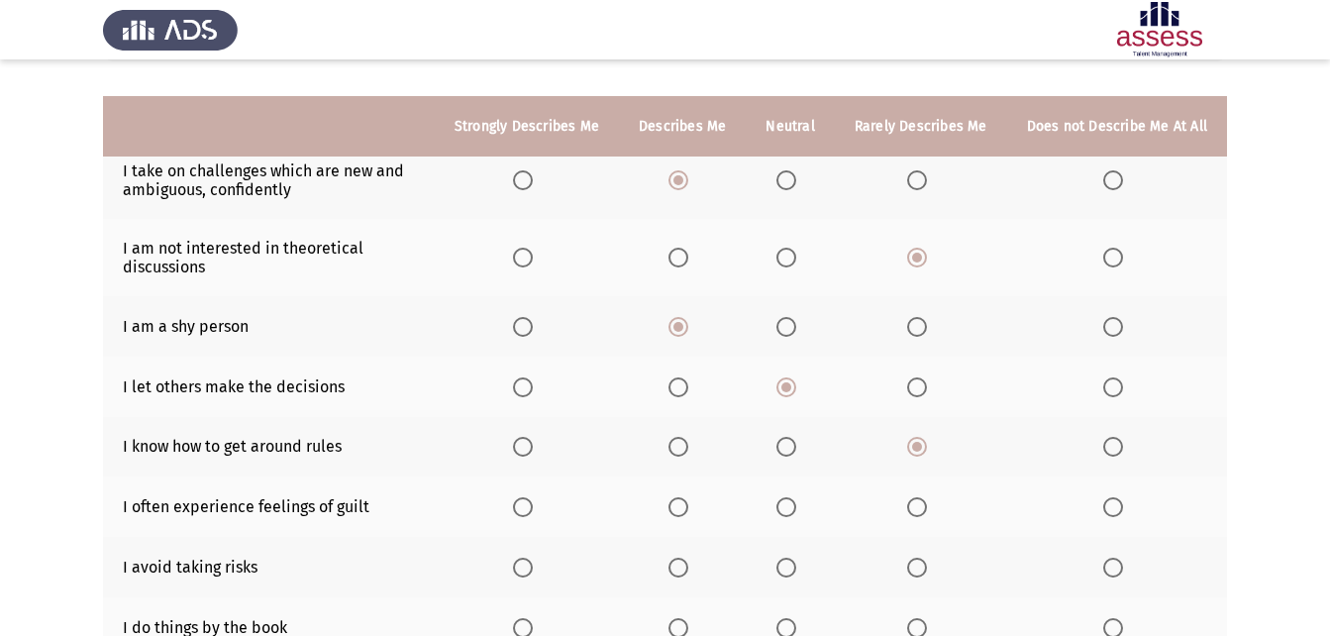
scroll to position [272, 0]
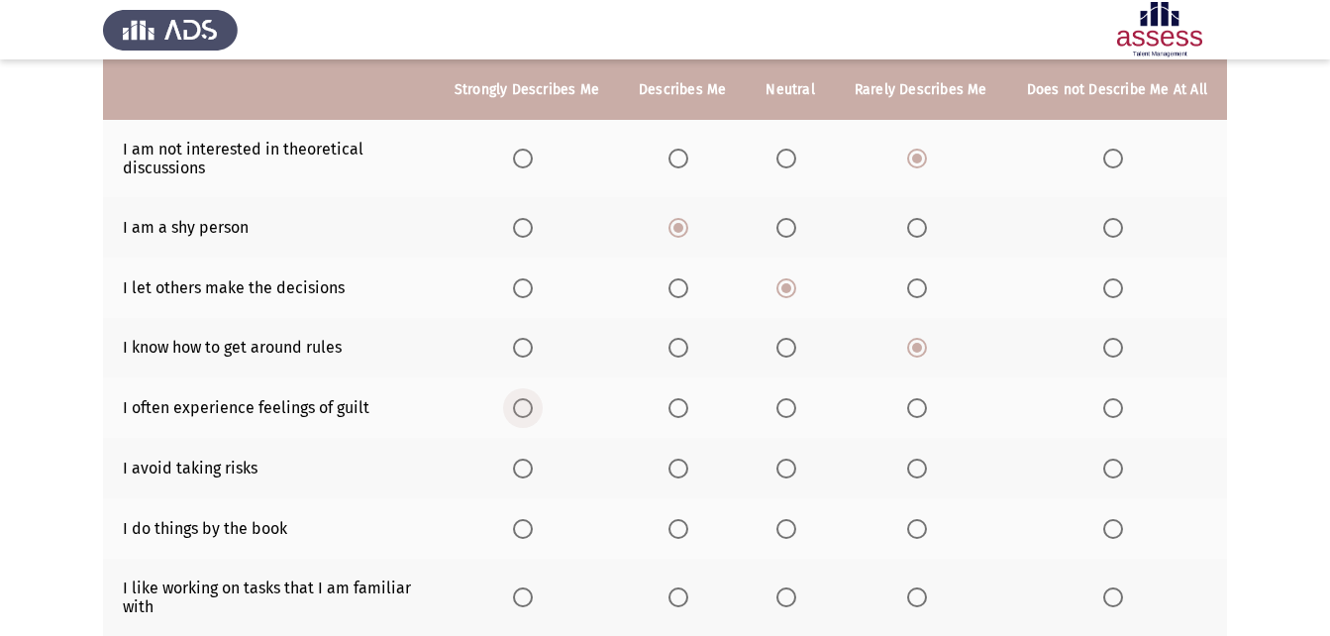
click at [541, 409] on label "Select an option" at bounding box center [527, 408] width 28 height 20
click at [533, 409] on input "Select an option" at bounding box center [523, 408] width 20 height 20
click at [787, 467] on span "Select an option" at bounding box center [787, 469] width 20 height 20
click at [787, 467] on input "Select an option" at bounding box center [787, 469] width 20 height 20
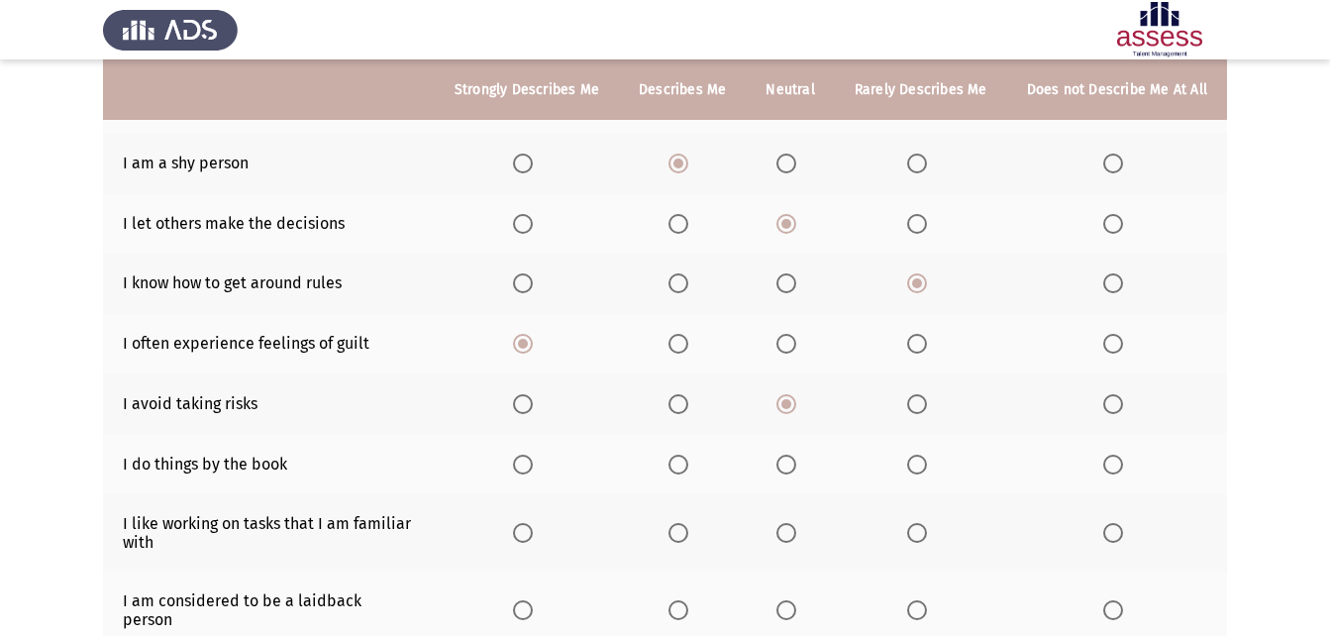
scroll to position [371, 0]
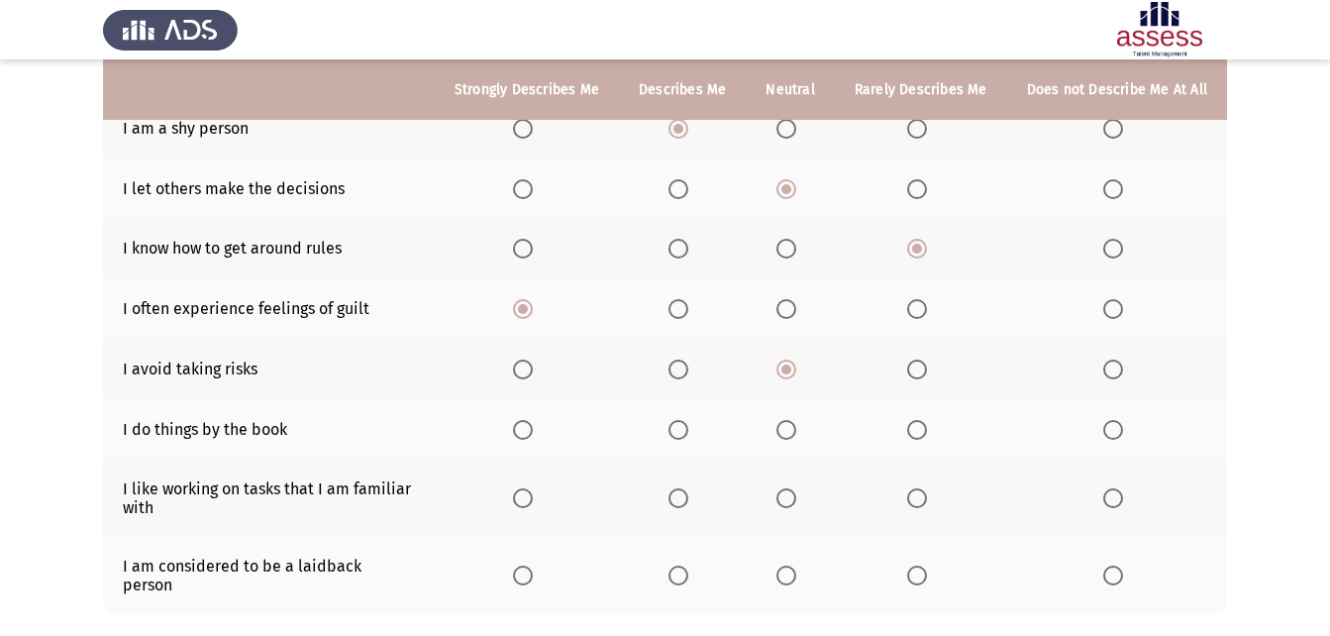
click at [688, 427] on span "Select an option" at bounding box center [679, 430] width 20 height 20
click at [688, 427] on input "Select an option" at bounding box center [679, 430] width 20 height 20
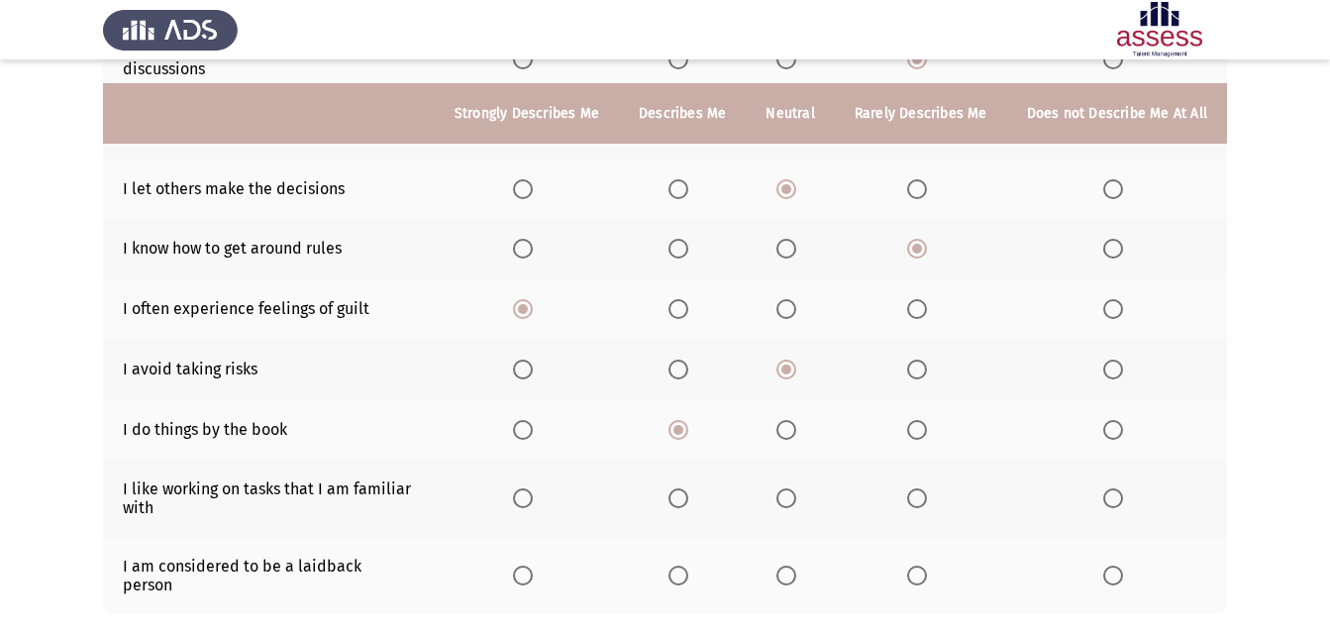
scroll to position [471, 0]
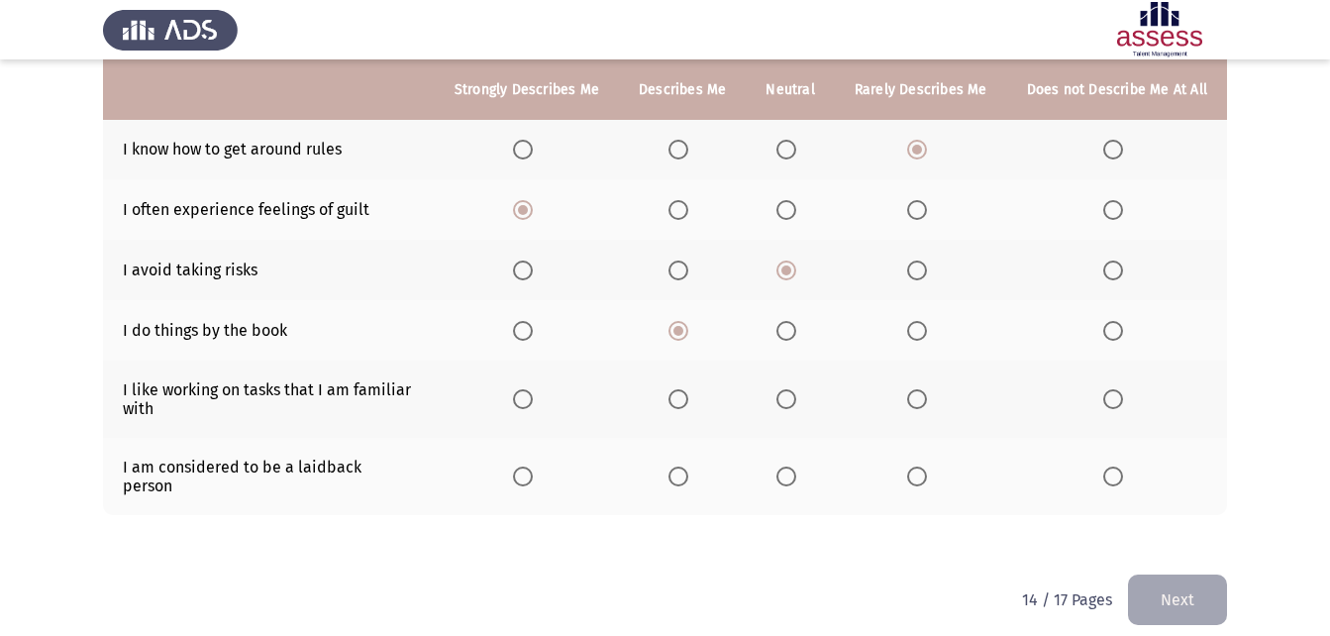
click at [533, 404] on span "Select an option" at bounding box center [523, 399] width 20 height 20
click at [533, 404] on input "Select an option" at bounding box center [523, 399] width 20 height 20
click at [918, 470] on span "Select an option" at bounding box center [917, 477] width 20 height 20
click at [918, 470] on input "Select an option" at bounding box center [917, 477] width 20 height 20
click at [1111, 450] on th at bounding box center [1117, 476] width 220 height 77
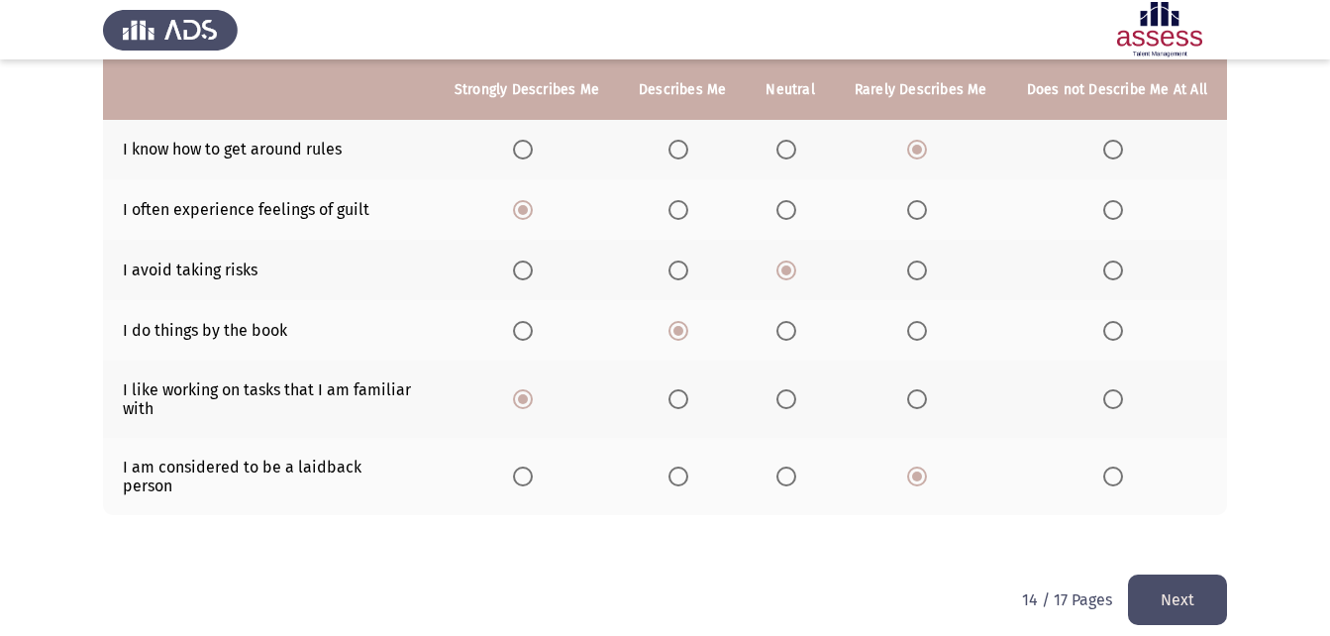
click at [1119, 471] on span "Select an option" at bounding box center [1114, 477] width 20 height 20
click at [1119, 471] on input "Select an option" at bounding box center [1114, 477] width 20 height 20
click at [1156, 581] on button "Next" at bounding box center [1177, 600] width 99 height 51
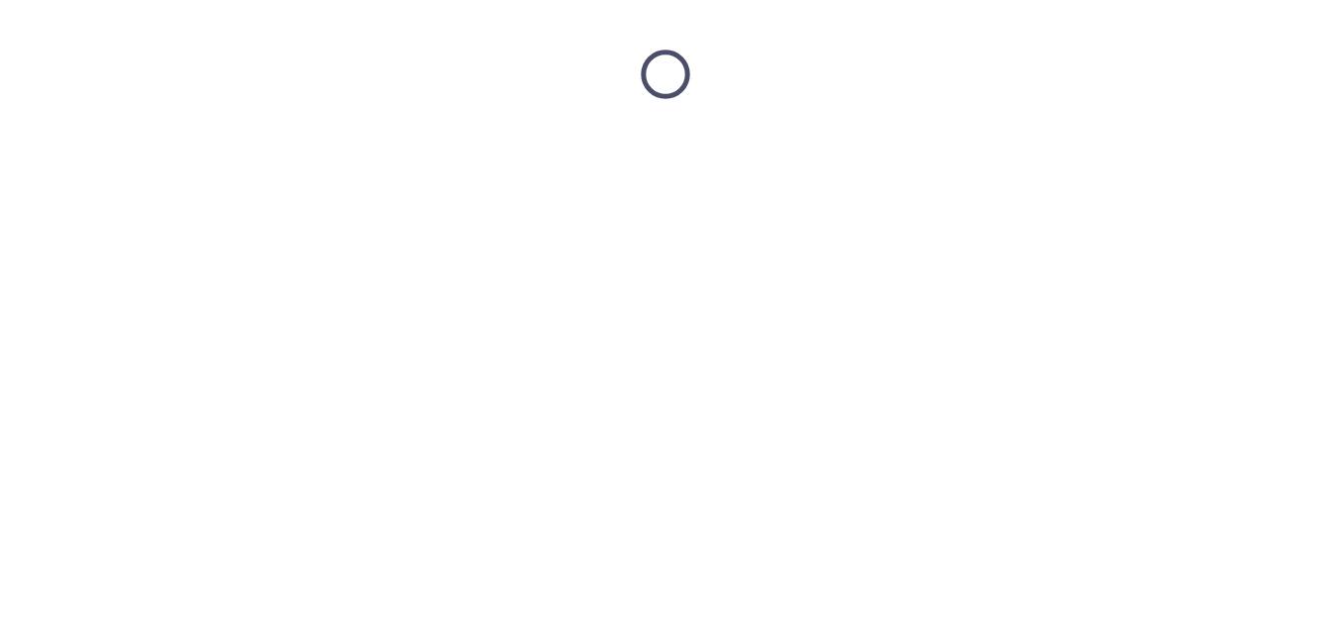
scroll to position [0, 0]
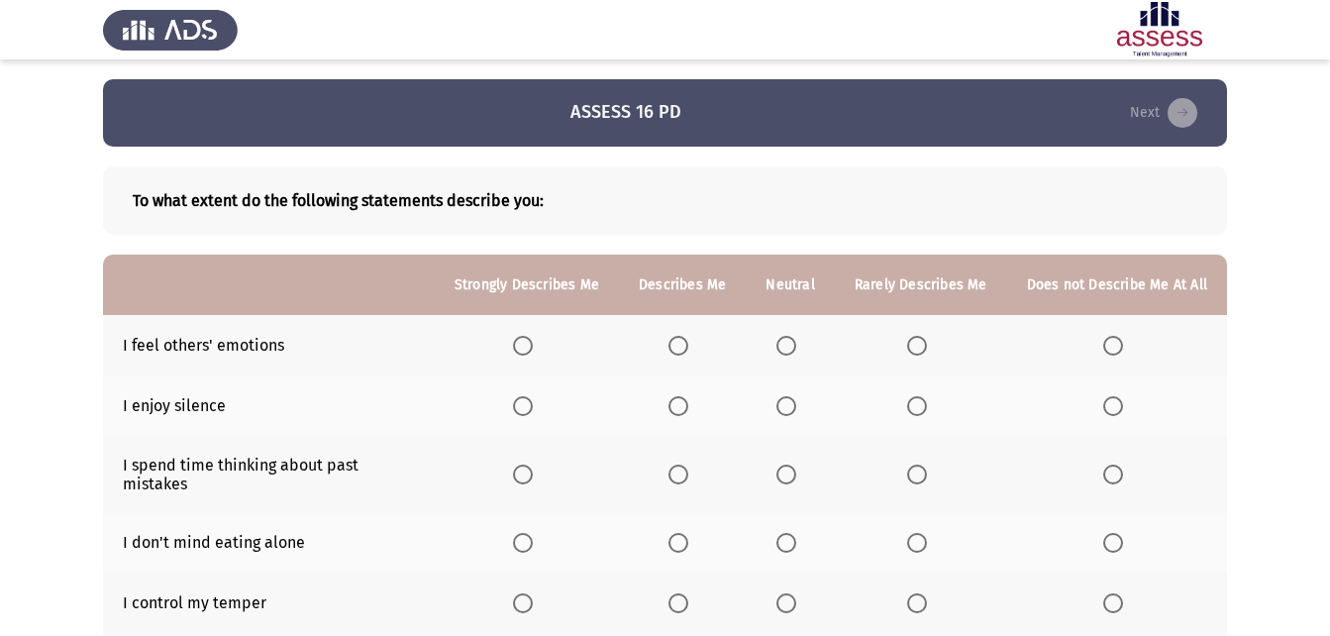
click at [679, 351] on span "Select an option" at bounding box center [679, 346] width 20 height 20
click at [679, 351] on input "Select an option" at bounding box center [679, 346] width 20 height 20
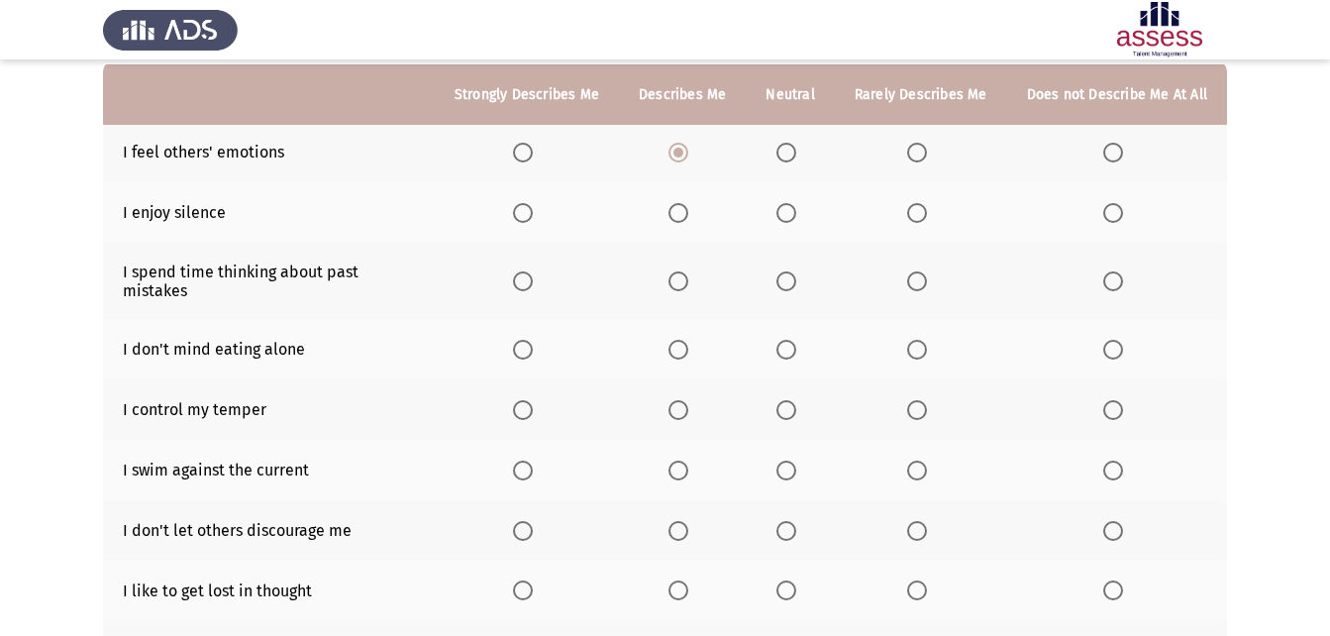
scroll to position [198, 0]
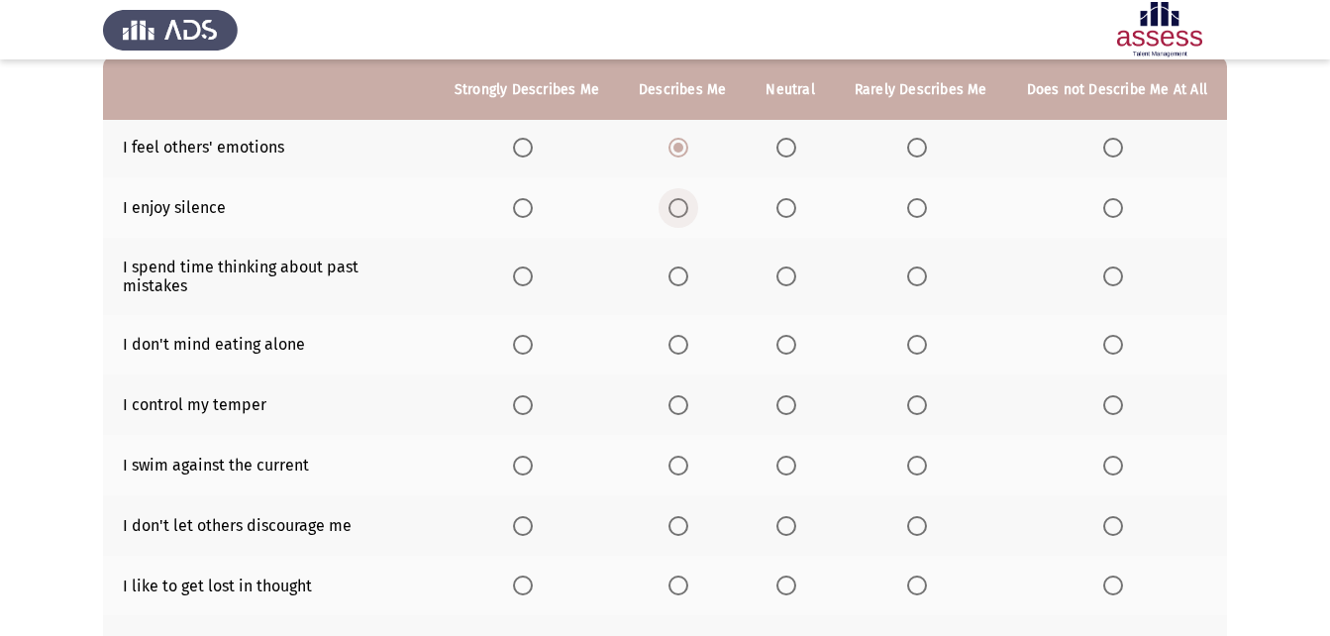
click at [685, 202] on span "Select an option" at bounding box center [679, 208] width 20 height 20
click at [685, 202] on input "Select an option" at bounding box center [679, 208] width 20 height 20
click at [793, 276] on span "Select an option" at bounding box center [787, 276] width 20 height 20
click at [793, 276] on input "Select an option" at bounding box center [787, 276] width 20 height 20
click at [533, 335] on span "Select an option" at bounding box center [523, 345] width 20 height 20
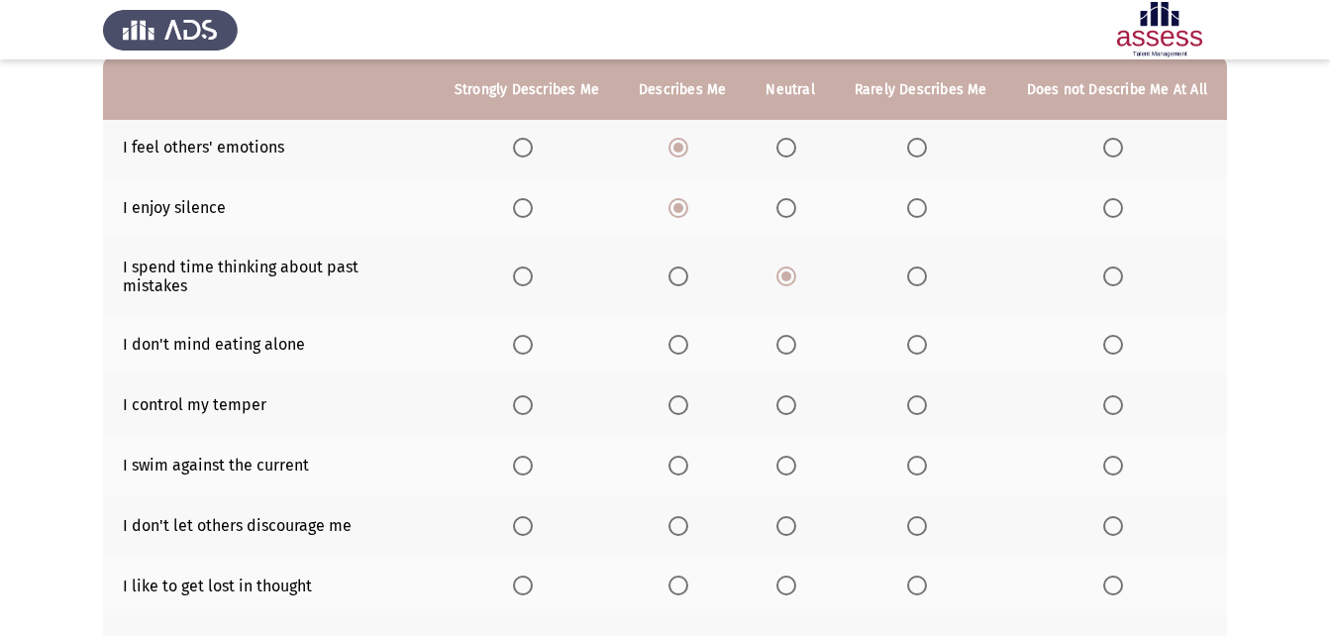
click at [533, 335] on input "Select an option" at bounding box center [523, 345] width 20 height 20
click at [684, 395] on span "Select an option" at bounding box center [679, 405] width 20 height 20
click at [684, 395] on input "Select an option" at bounding box center [679, 405] width 20 height 20
click at [796, 456] on span "Select an option" at bounding box center [787, 466] width 20 height 20
click at [796, 456] on input "Select an option" at bounding box center [787, 466] width 20 height 20
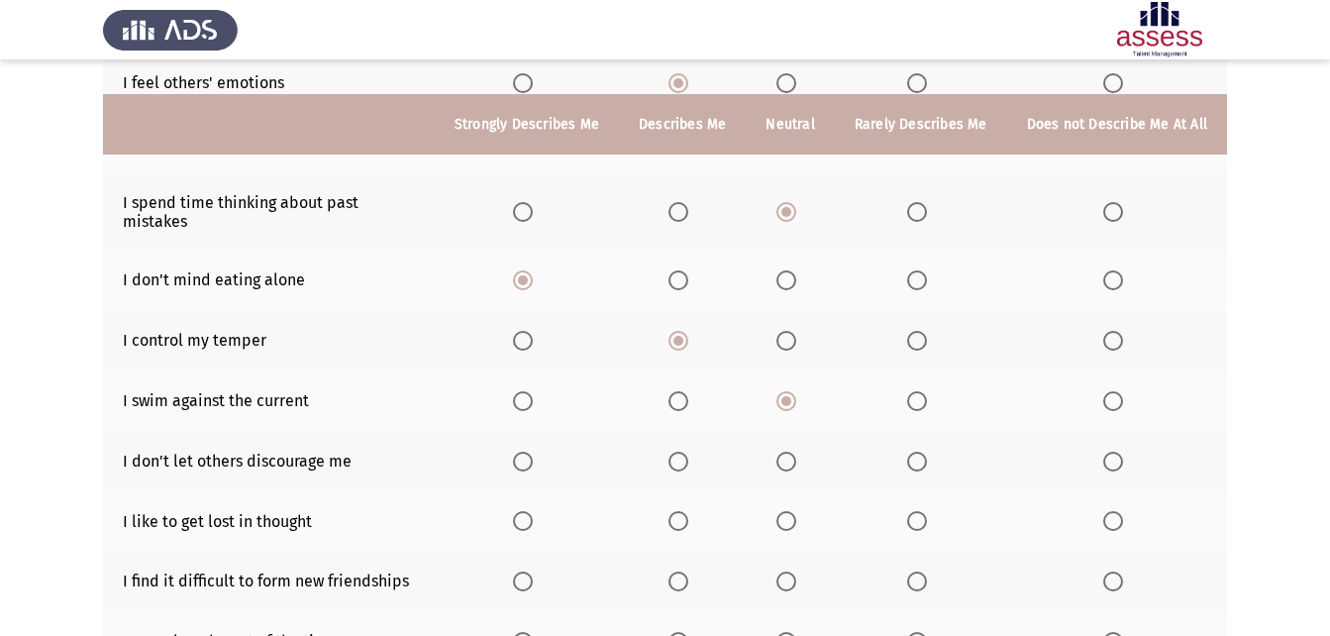
scroll to position [297, 0]
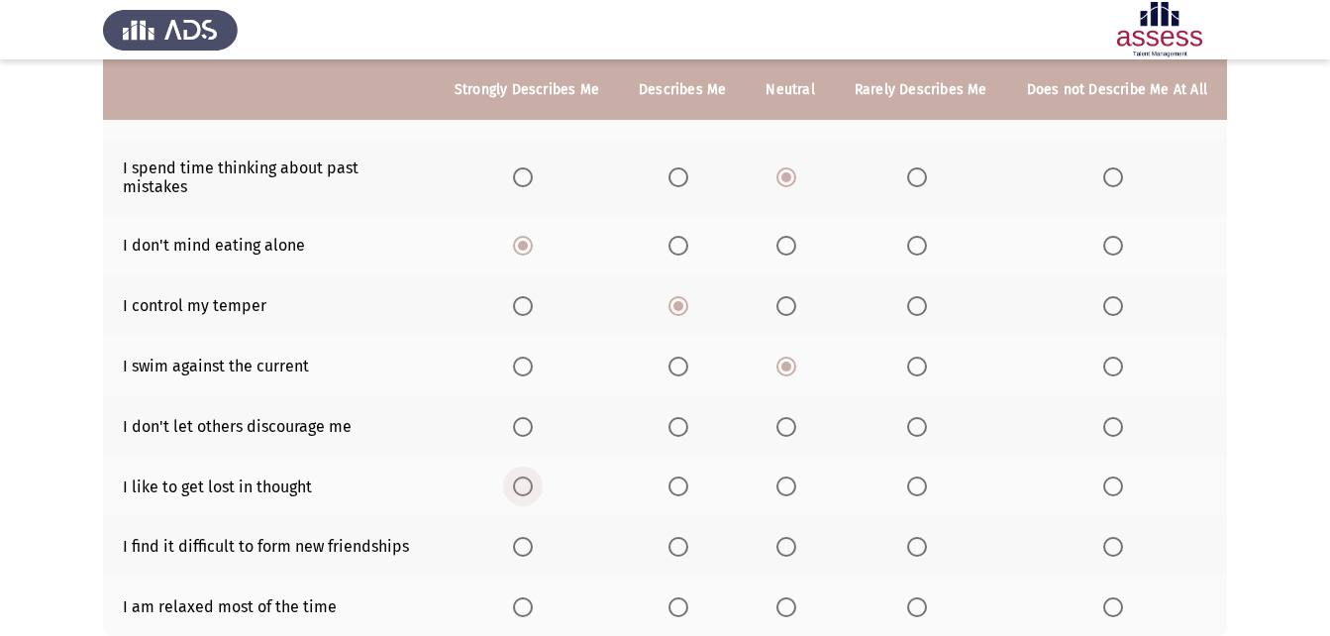
click at [528, 476] on span "Select an option" at bounding box center [523, 486] width 20 height 20
click at [528, 476] on input "Select an option" at bounding box center [523, 486] width 20 height 20
click at [788, 417] on span "Select an option" at bounding box center [787, 427] width 20 height 20
click at [788, 417] on input "Select an option" at bounding box center [787, 427] width 20 height 20
click at [666, 424] on th at bounding box center [682, 426] width 127 height 60
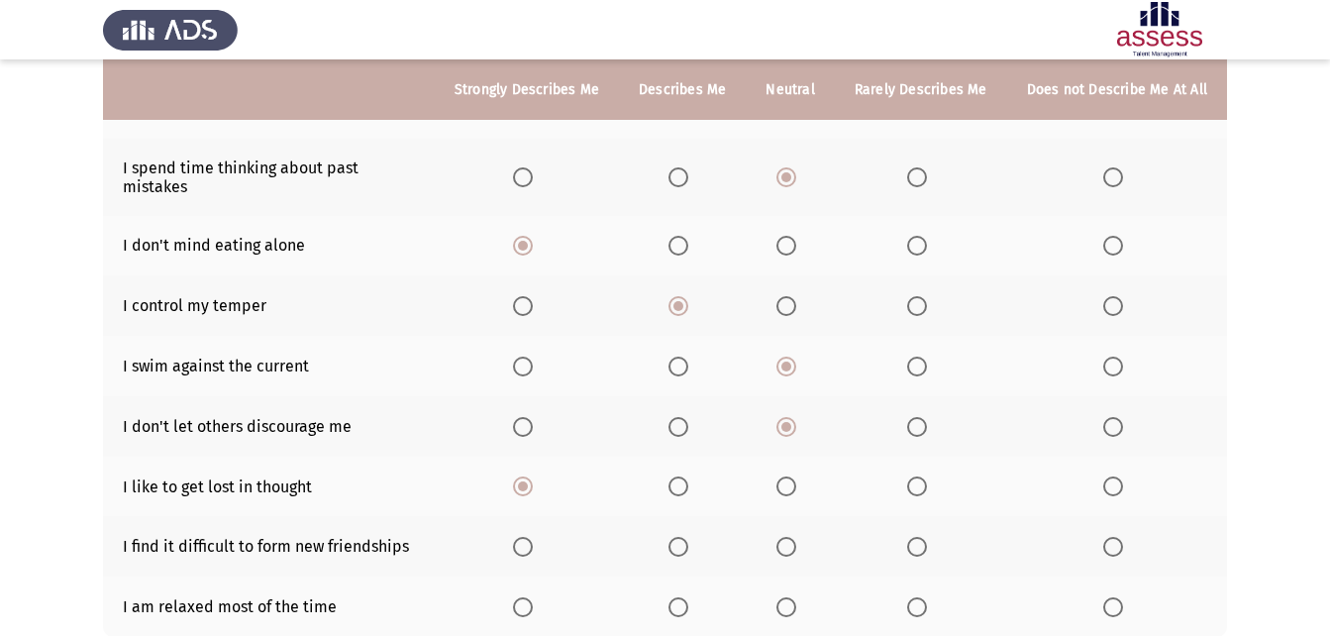
click at [688, 417] on span "Select an option" at bounding box center [679, 427] width 20 height 20
click at [688, 417] on input "Select an option" at bounding box center [679, 427] width 20 height 20
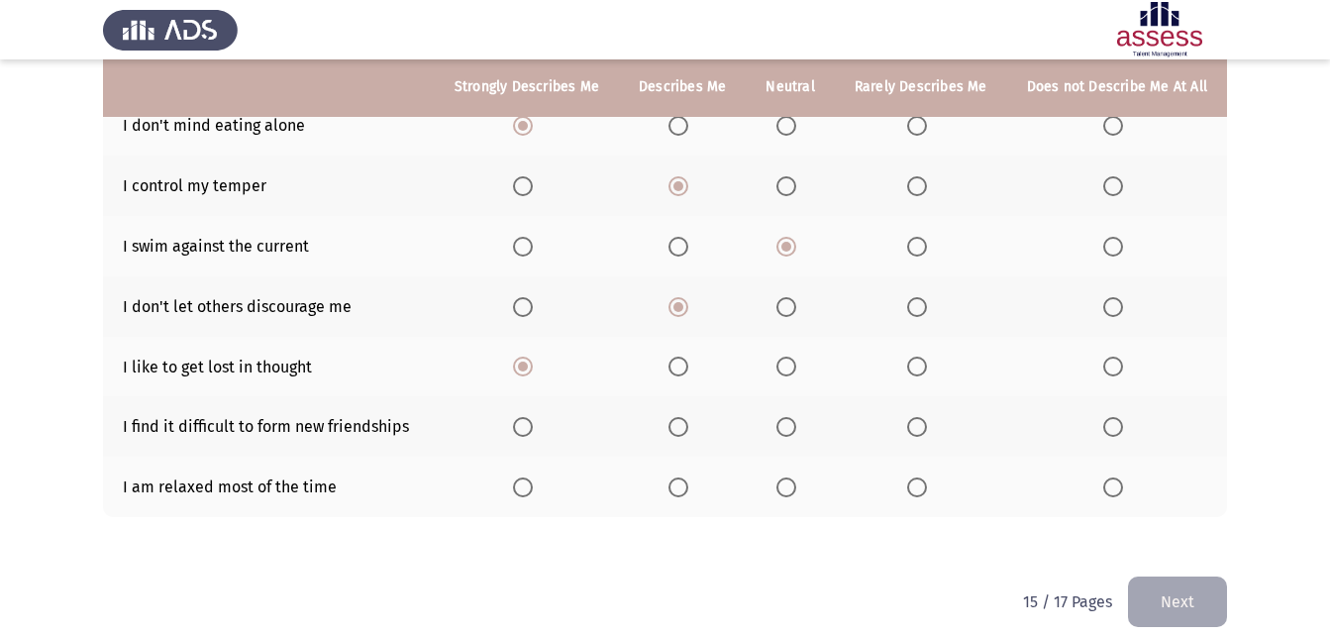
scroll to position [420, 0]
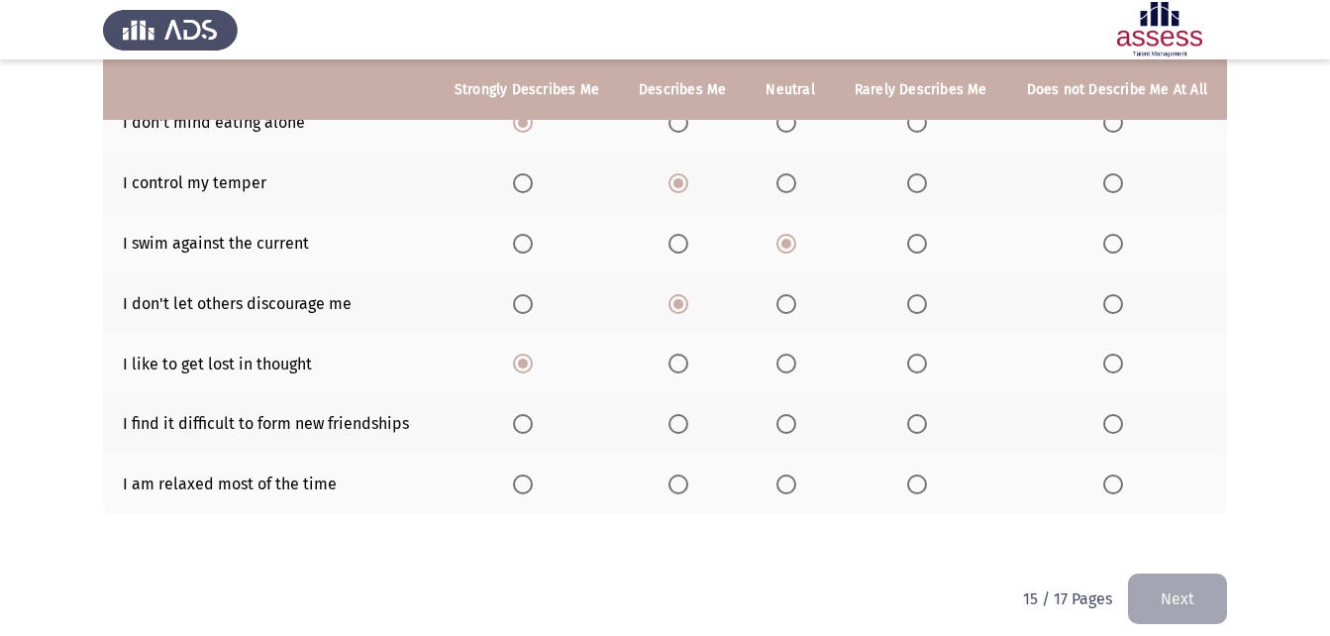
click at [918, 415] on span "Select an option" at bounding box center [917, 424] width 20 height 20
click at [918, 415] on input "Select an option" at bounding box center [917, 424] width 20 height 20
click at [1111, 414] on span "Select an option" at bounding box center [1114, 424] width 20 height 20
click at [1111, 414] on input "Select an option" at bounding box center [1114, 424] width 20 height 20
click at [696, 474] on label "Select an option" at bounding box center [683, 484] width 28 height 20
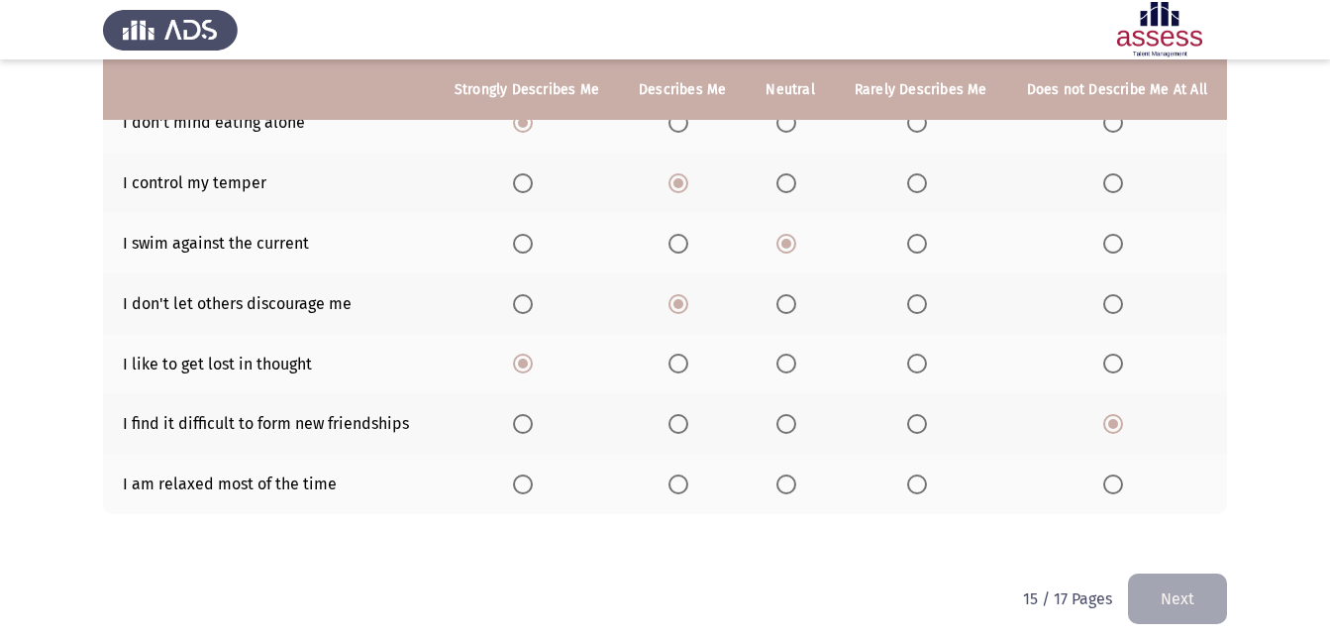
click at [688, 474] on input "Select an option" at bounding box center [679, 484] width 20 height 20
click at [789, 475] on span "Select an option" at bounding box center [787, 484] width 20 height 20
click at [789, 475] on input "Select an option" at bounding box center [787, 484] width 20 height 20
click at [696, 474] on label "Select an option" at bounding box center [683, 484] width 28 height 20
click at [688, 474] on input "Select an option" at bounding box center [679, 484] width 20 height 20
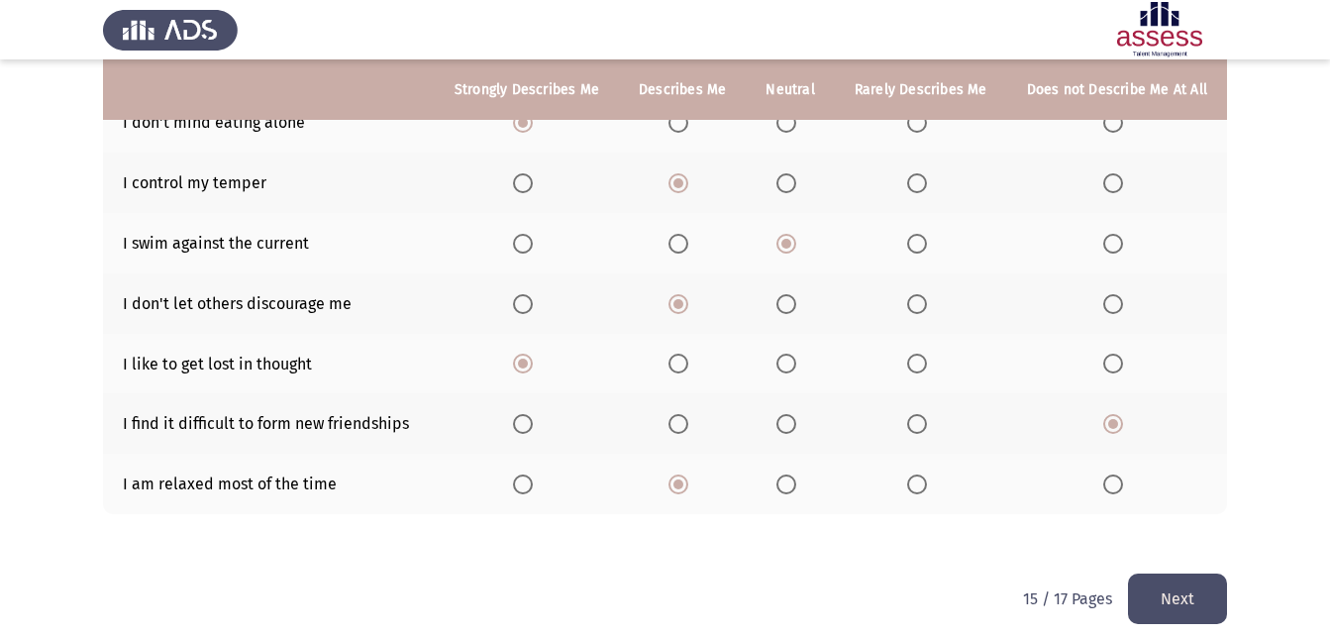
click at [1161, 580] on button "Next" at bounding box center [1177, 599] width 99 height 51
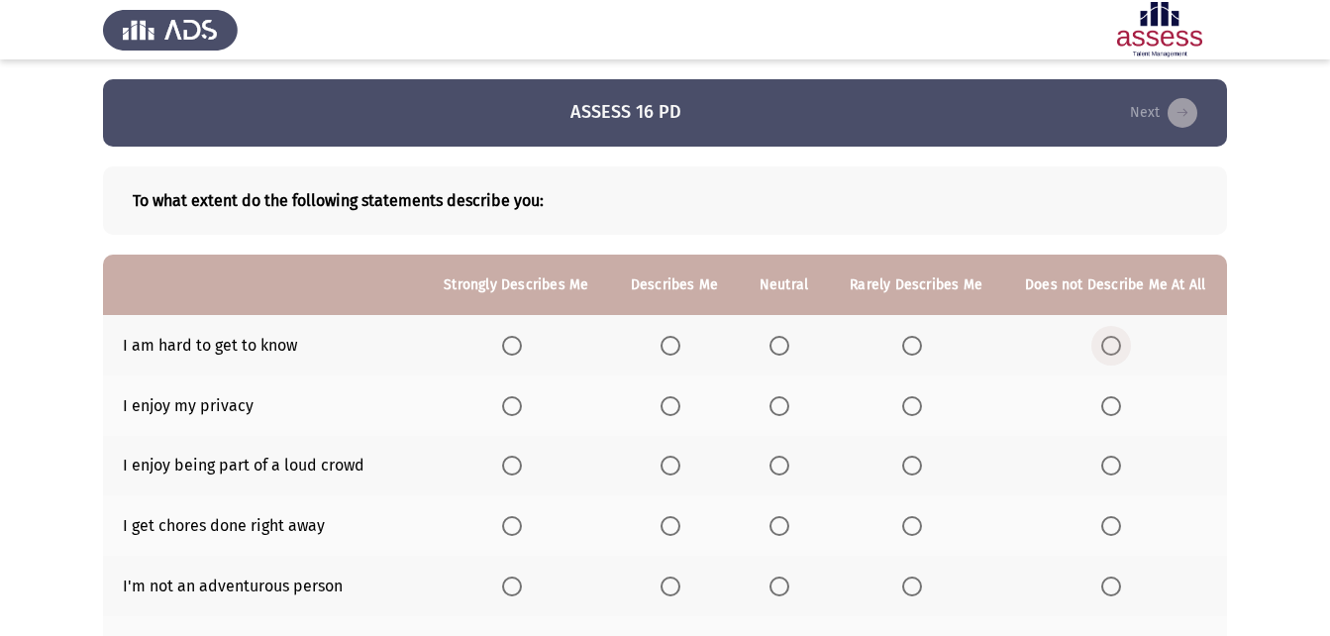
click at [1111, 347] on span "Select an option" at bounding box center [1112, 346] width 20 height 20
click at [1111, 347] on input "Select an option" at bounding box center [1112, 346] width 20 height 20
click at [517, 409] on span "Select an option" at bounding box center [512, 406] width 20 height 20
click at [517, 409] on input "Select an option" at bounding box center [512, 406] width 20 height 20
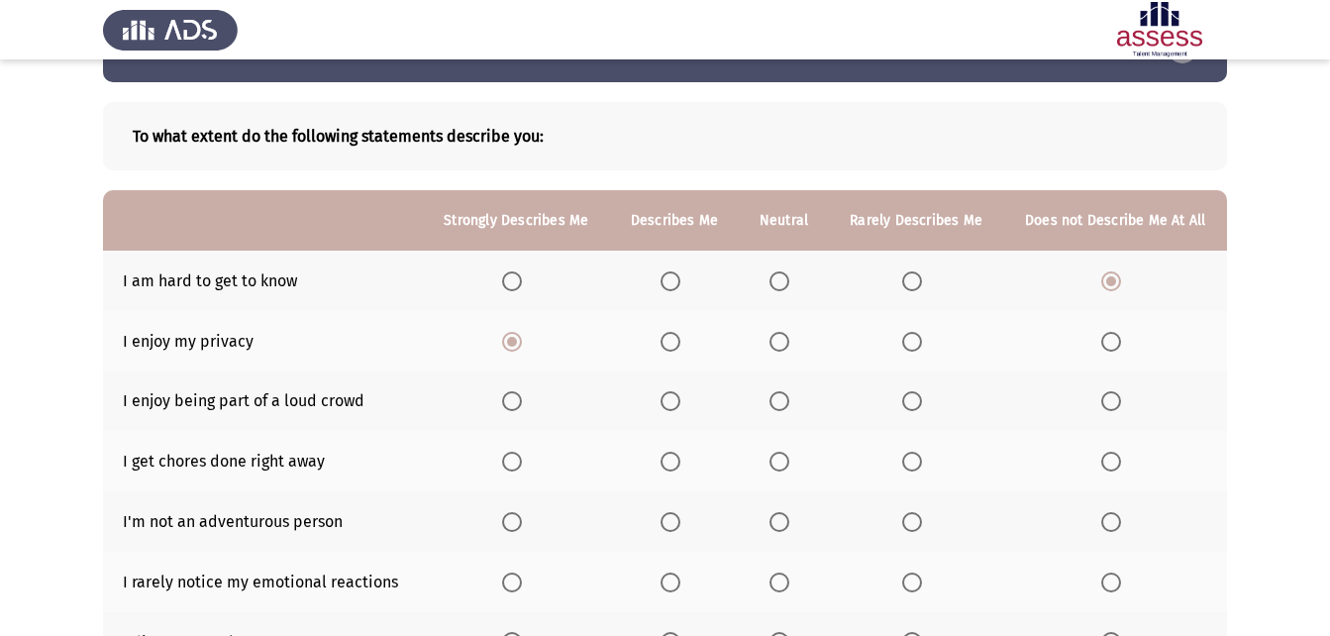
scroll to position [99, 0]
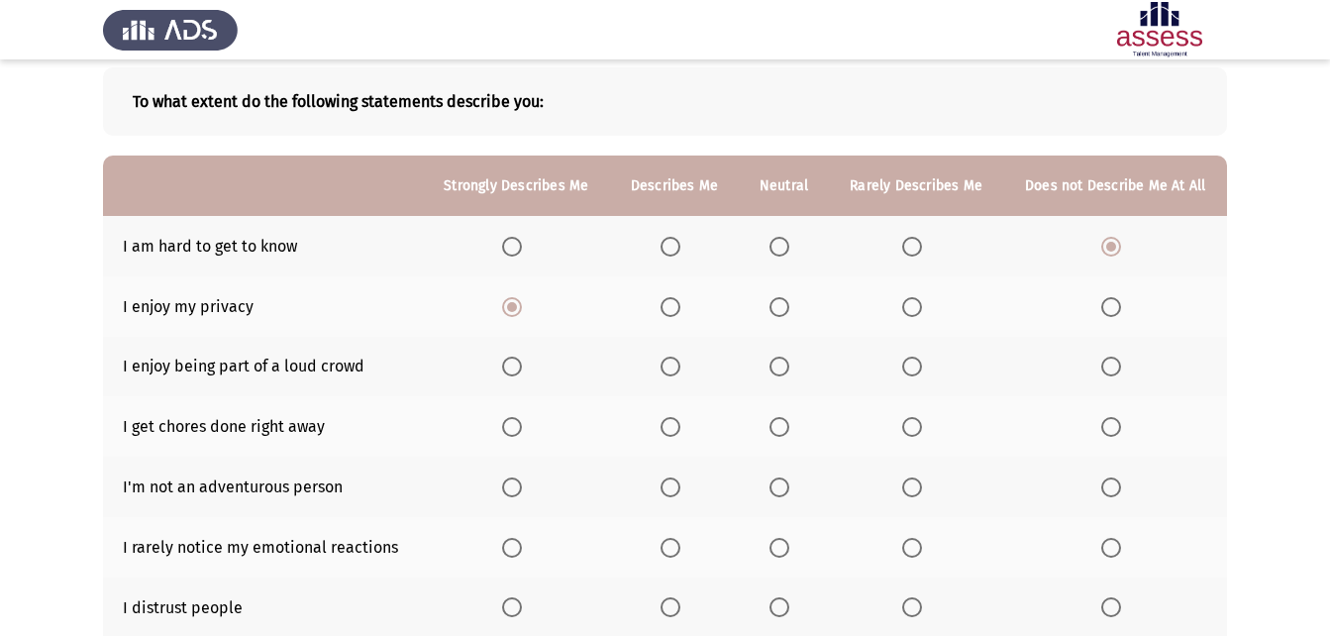
click at [901, 361] on th at bounding box center [916, 367] width 174 height 60
click at [914, 360] on span "Select an option" at bounding box center [912, 367] width 20 height 20
click at [914, 360] on input "Select an option" at bounding box center [912, 367] width 20 height 20
click at [519, 422] on span "Select an option" at bounding box center [512, 427] width 20 height 20
click at [519, 422] on input "Select an option" at bounding box center [512, 427] width 20 height 20
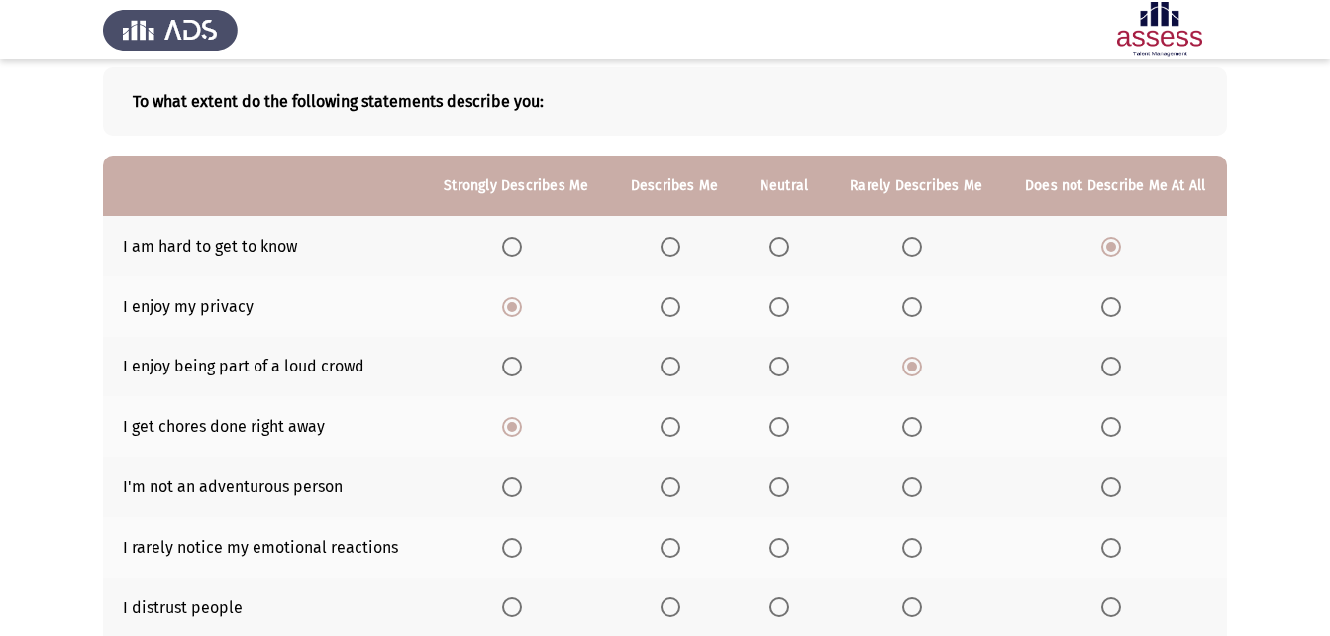
scroll to position [198, 0]
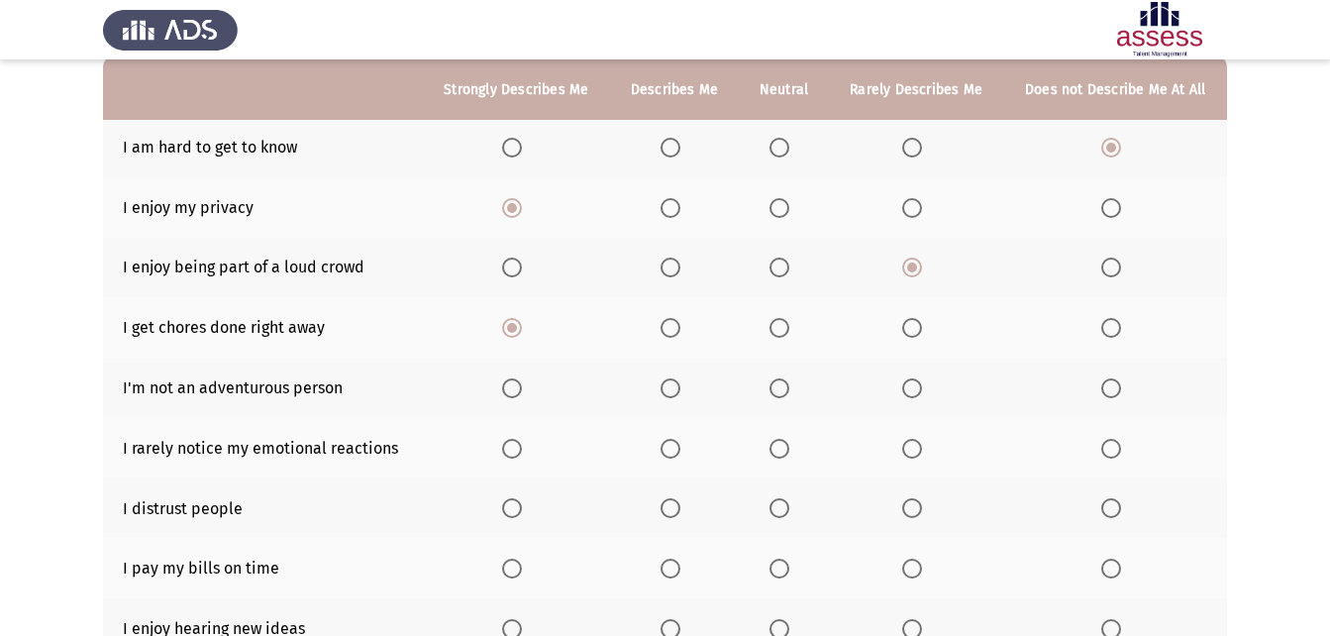
click at [904, 378] on span "Select an option" at bounding box center [912, 388] width 20 height 20
click at [904, 378] on input "Select an option" at bounding box center [912, 388] width 20 height 20
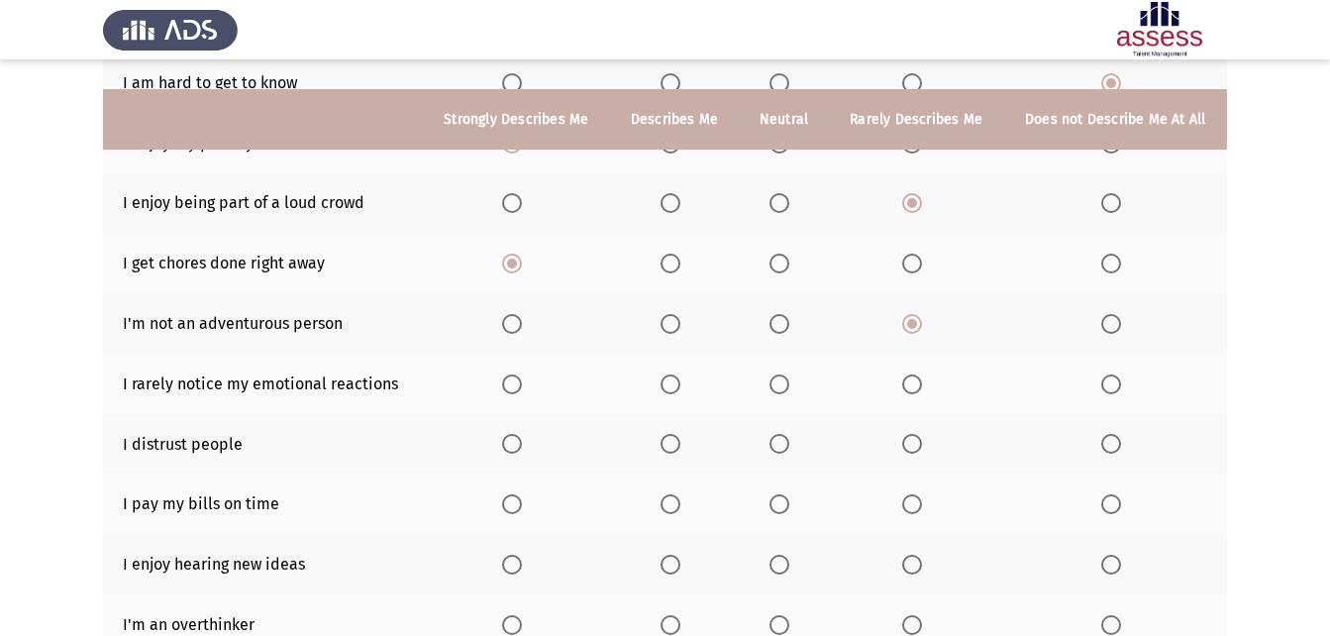
scroll to position [297, 0]
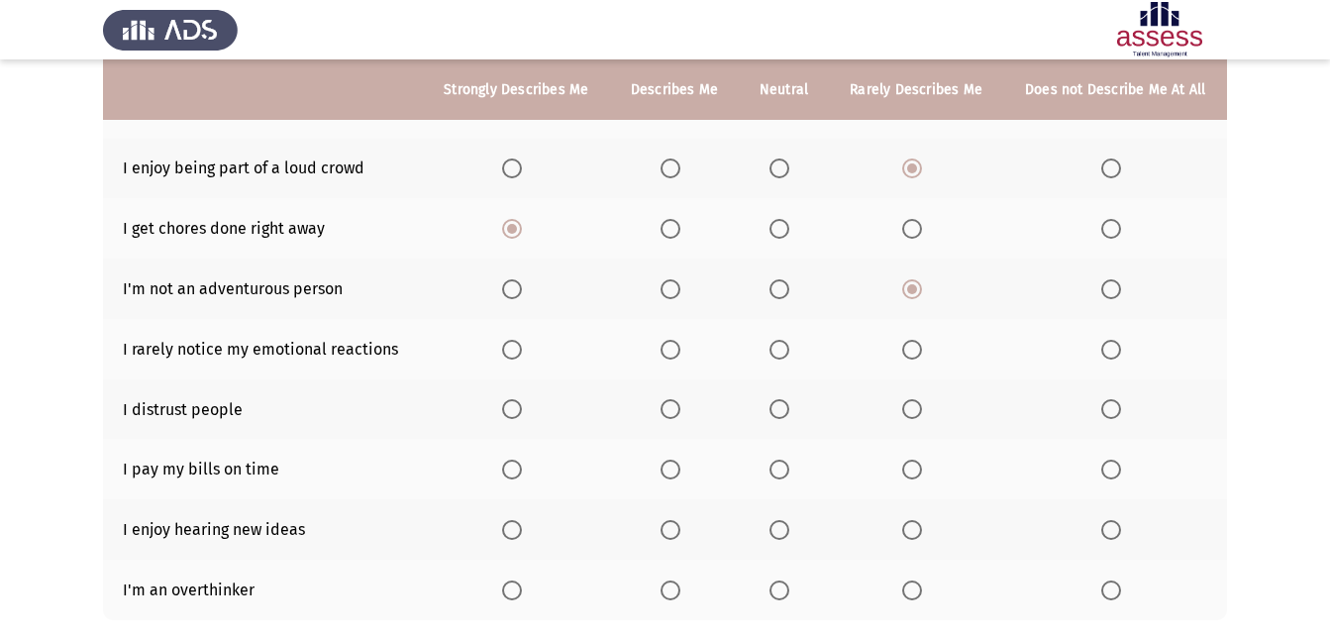
click at [783, 409] on span "Select an option" at bounding box center [780, 409] width 20 height 20
click at [783, 409] on input "Select an option" at bounding box center [780, 409] width 20 height 20
click at [675, 351] on span "Select an option" at bounding box center [671, 350] width 20 height 20
click at [675, 351] on input "Select an option" at bounding box center [671, 350] width 20 height 20
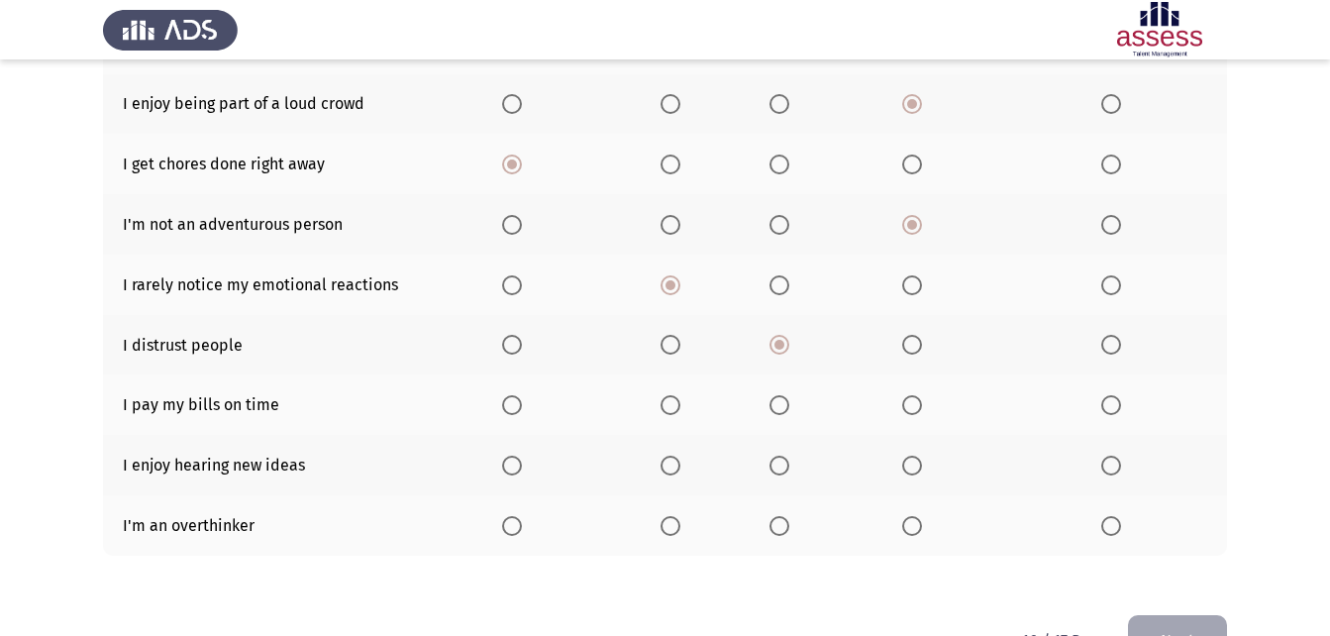
scroll to position [396, 0]
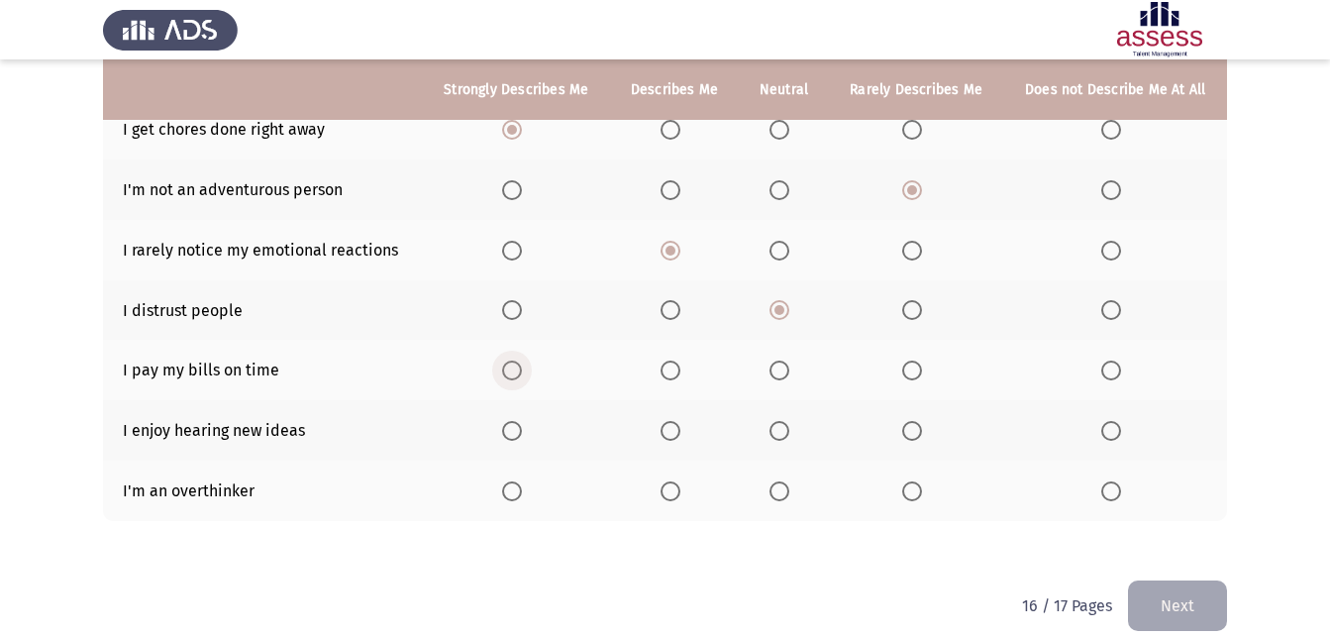
click at [521, 373] on span "Select an option" at bounding box center [512, 371] width 20 height 20
click at [521, 373] on input "Select an option" at bounding box center [512, 371] width 20 height 20
click at [522, 428] on span "Select an option" at bounding box center [512, 431] width 20 height 20
click at [522, 428] on input "Select an option" at bounding box center [512, 431] width 20 height 20
click at [677, 495] on span "Select an option" at bounding box center [671, 491] width 20 height 20
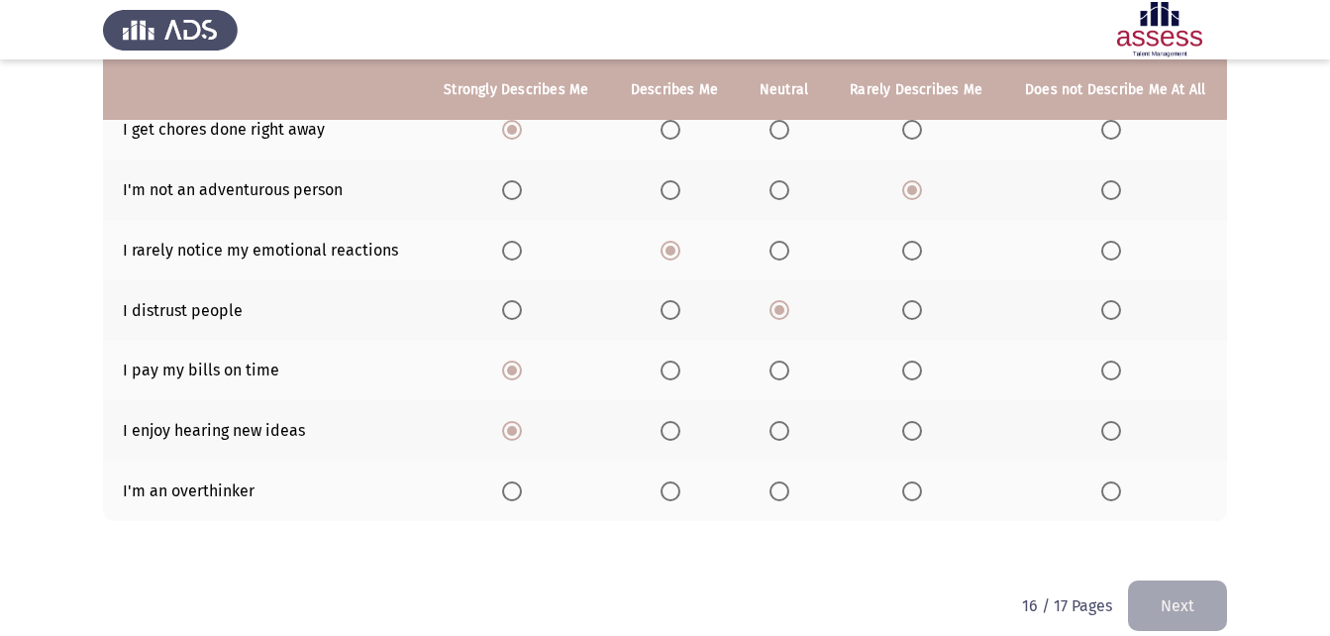
click at [677, 495] on input "Select an option" at bounding box center [671, 491] width 20 height 20
click at [1200, 598] on button "Next" at bounding box center [1177, 605] width 99 height 51
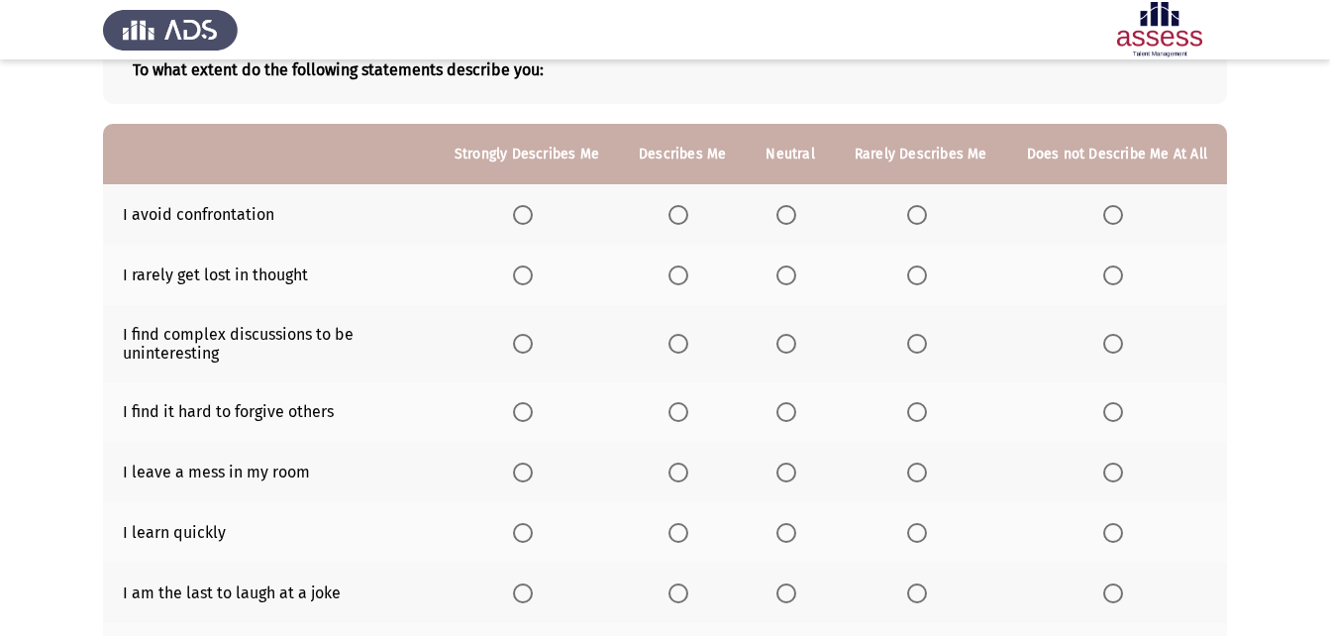
scroll to position [99, 0]
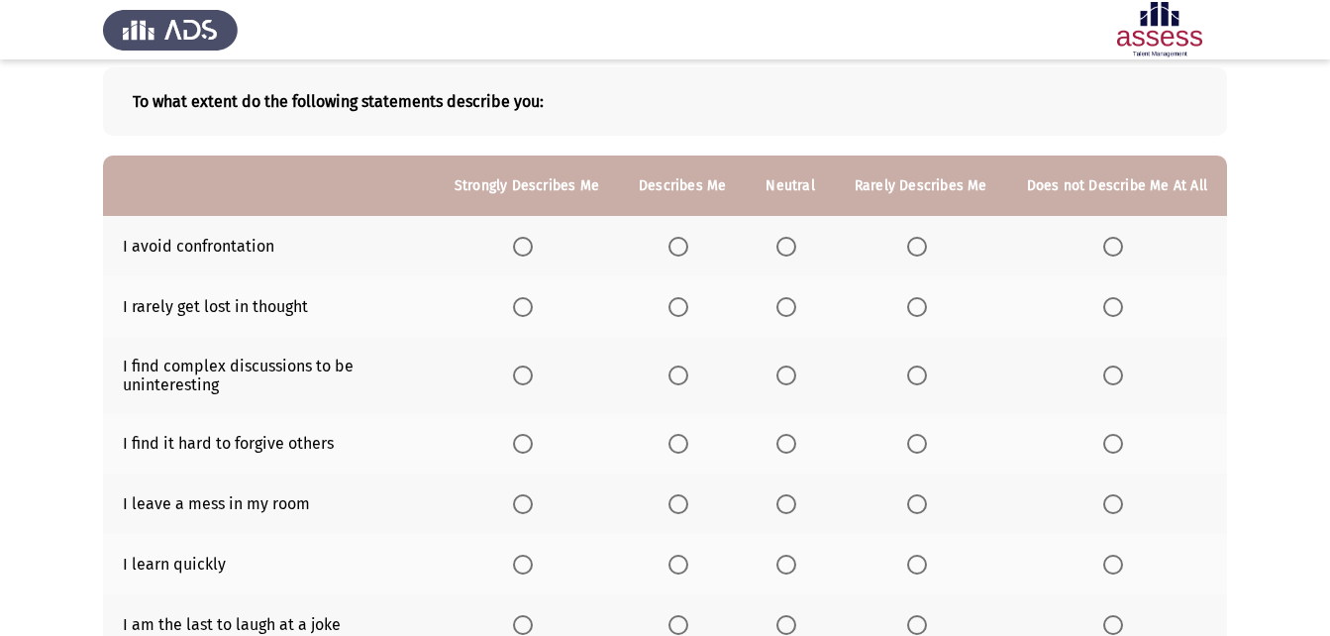
click at [907, 240] on th at bounding box center [921, 246] width 172 height 60
click at [914, 240] on span "Select an option" at bounding box center [917, 247] width 20 height 20
click at [914, 240] on input "Select an option" at bounding box center [917, 247] width 20 height 20
click at [923, 307] on span "Select an option" at bounding box center [917, 307] width 20 height 20
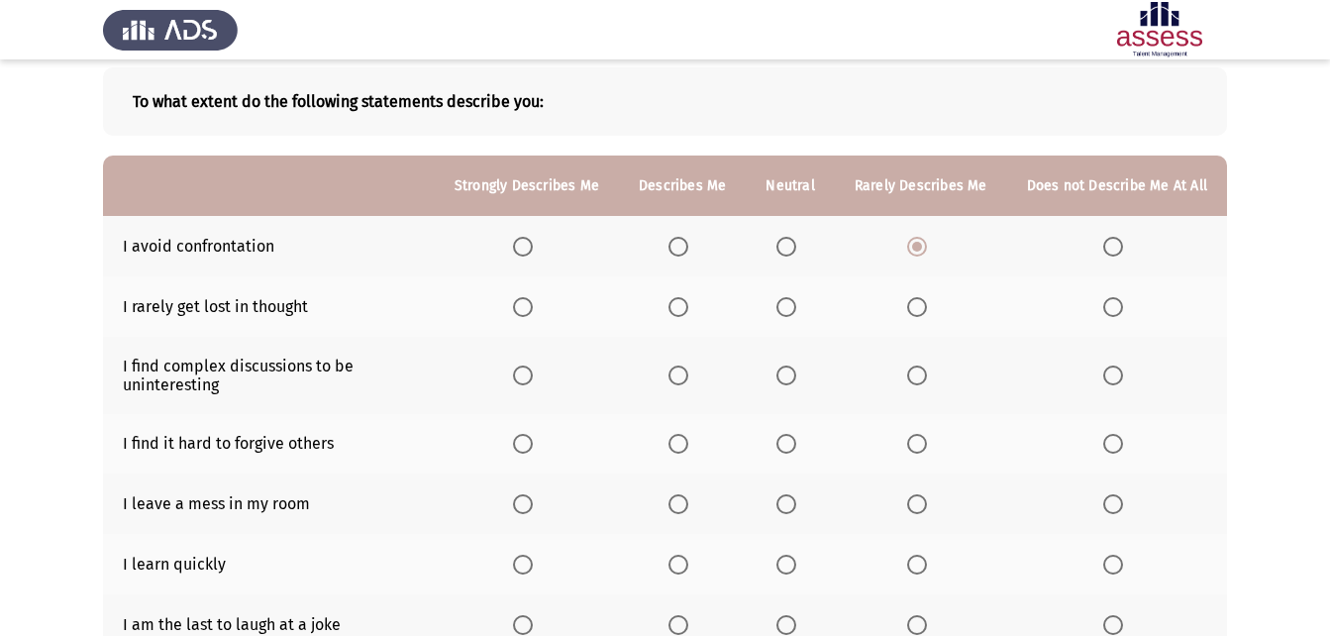
click at [923, 307] on input "Select an option" at bounding box center [917, 307] width 20 height 20
click at [1123, 312] on span "Select an option" at bounding box center [1114, 307] width 20 height 20
click at [1123, 312] on input "Select an option" at bounding box center [1114, 307] width 20 height 20
click at [1128, 369] on label "Select an option" at bounding box center [1118, 376] width 28 height 20
click at [1123, 369] on input "Select an option" at bounding box center [1114, 376] width 20 height 20
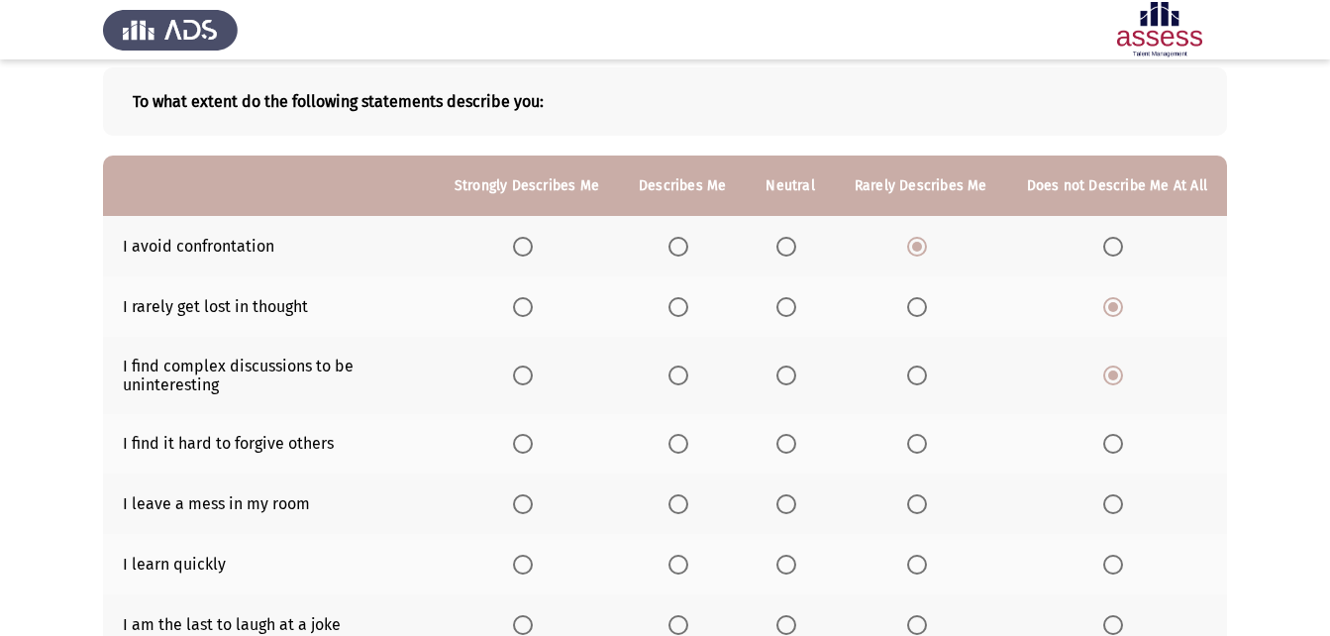
scroll to position [198, 0]
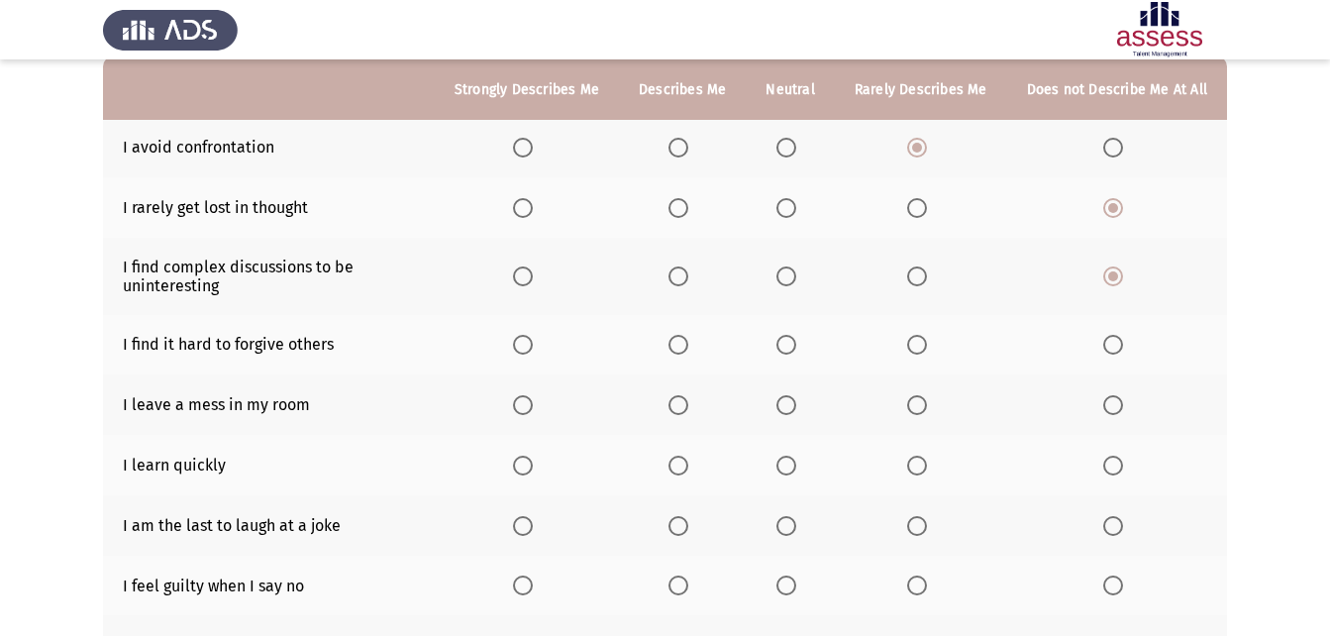
click at [1134, 402] on th at bounding box center [1117, 404] width 220 height 60
click at [1119, 407] on span "Select an option" at bounding box center [1114, 405] width 20 height 20
click at [1119, 407] on input "Select an option" at bounding box center [1114, 405] width 20 height 20
click at [688, 472] on span "Select an option" at bounding box center [679, 466] width 20 height 20
click at [688, 472] on input "Select an option" at bounding box center [679, 466] width 20 height 20
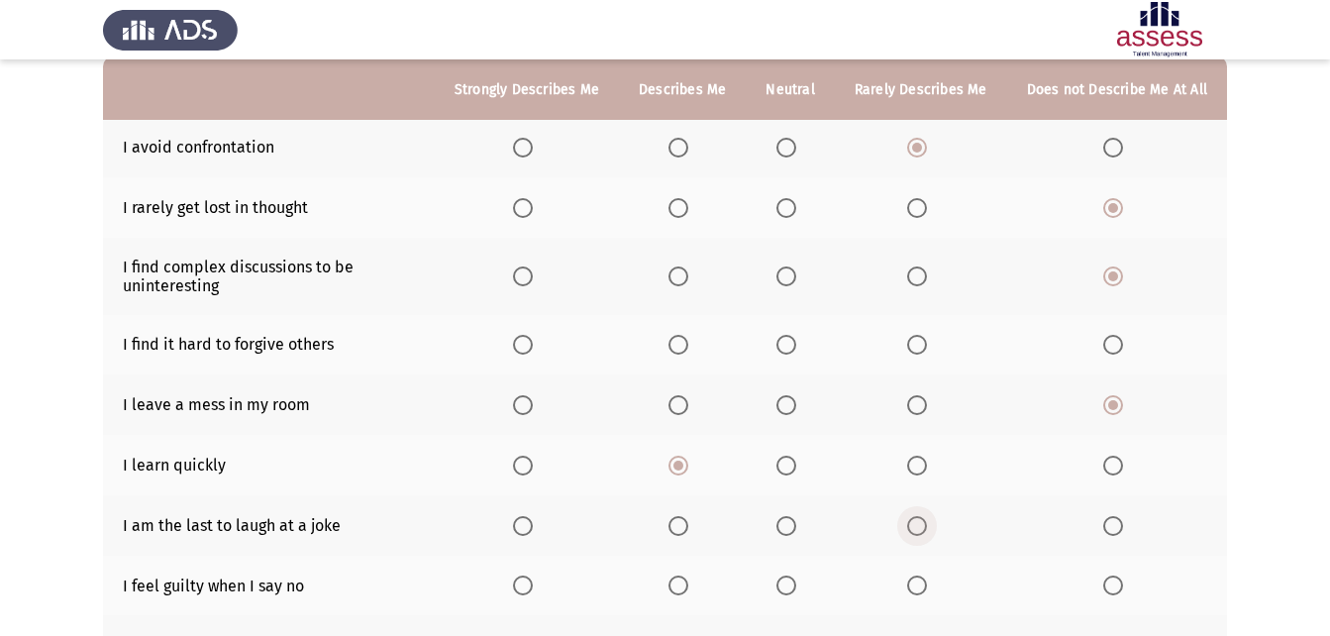
click at [920, 521] on span "Select an option" at bounding box center [917, 526] width 20 height 20
click at [920, 521] on input "Select an option" at bounding box center [917, 526] width 20 height 20
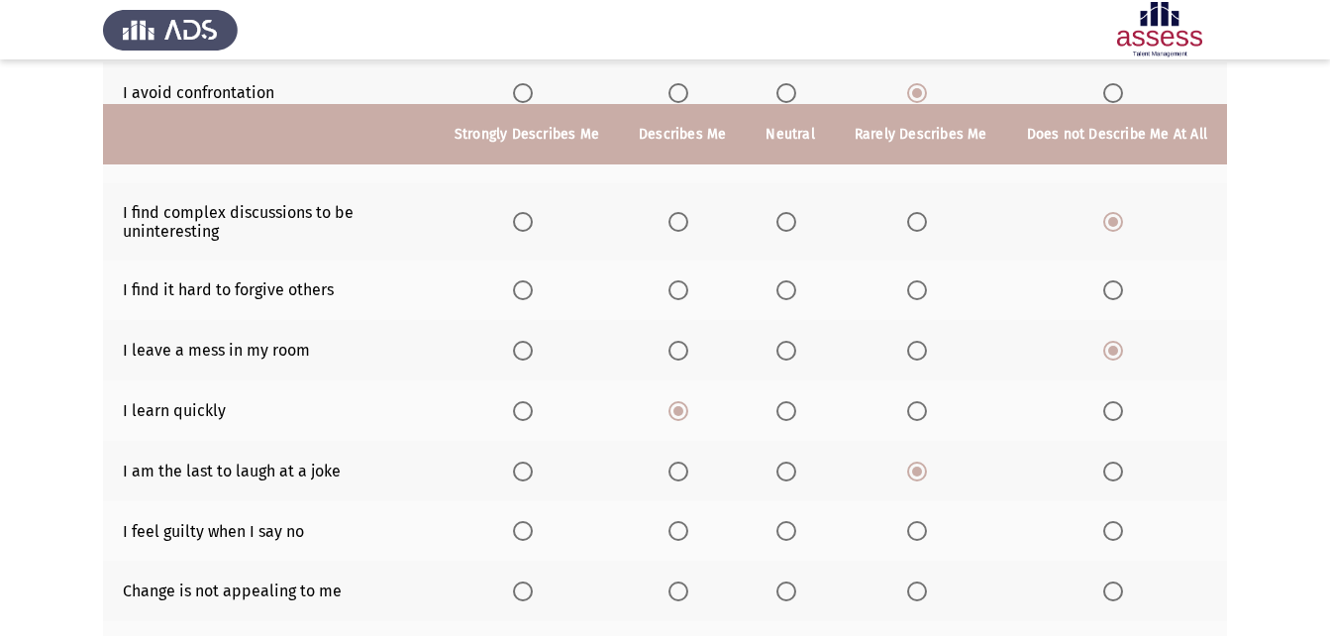
scroll to position [297, 0]
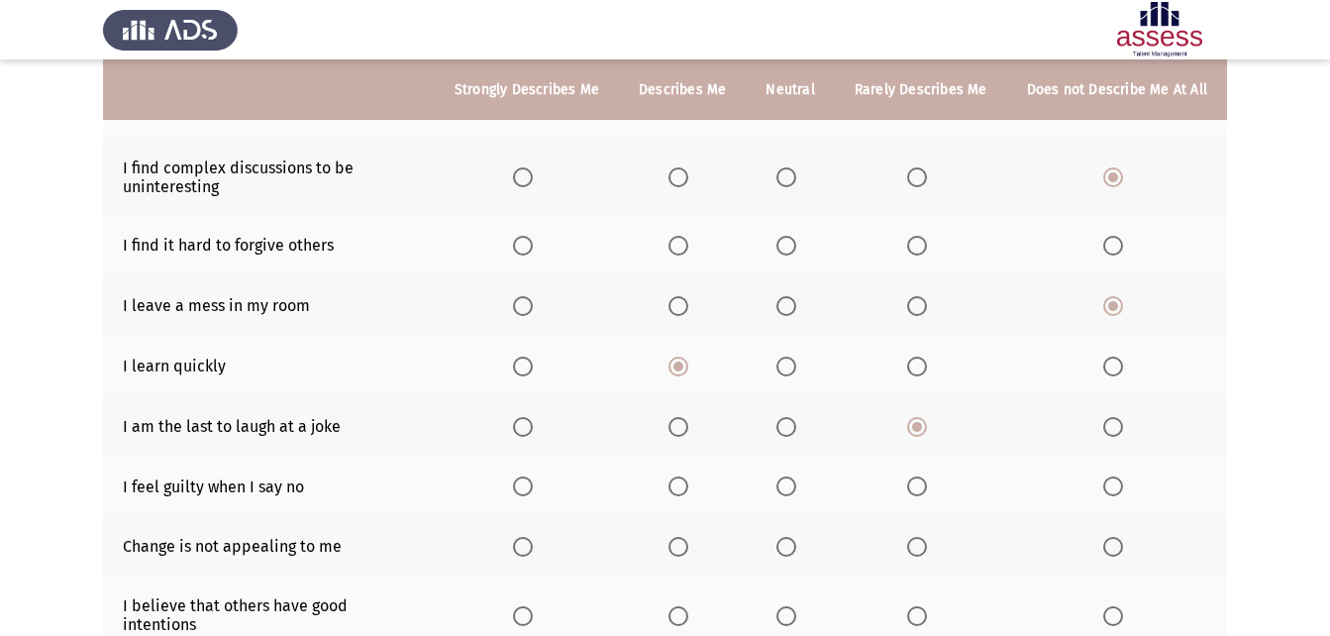
click at [789, 484] on span "Select an option" at bounding box center [787, 486] width 20 height 20
click at [789, 484] on input "Select an option" at bounding box center [787, 486] width 20 height 20
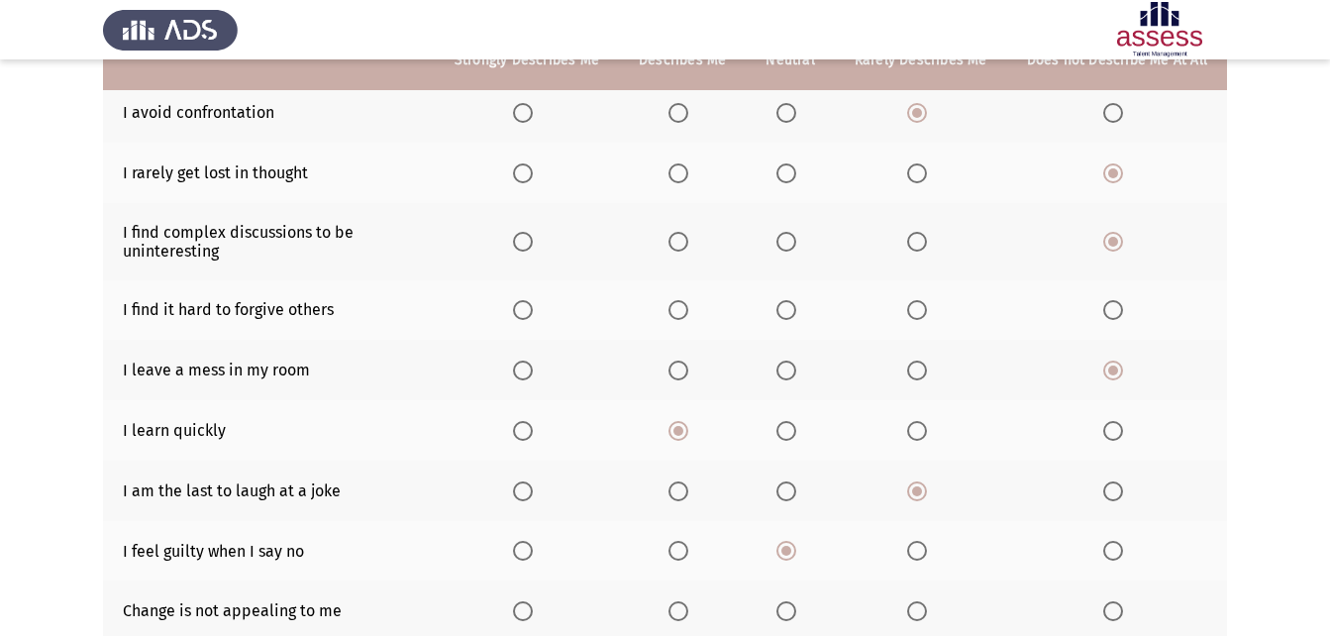
scroll to position [198, 0]
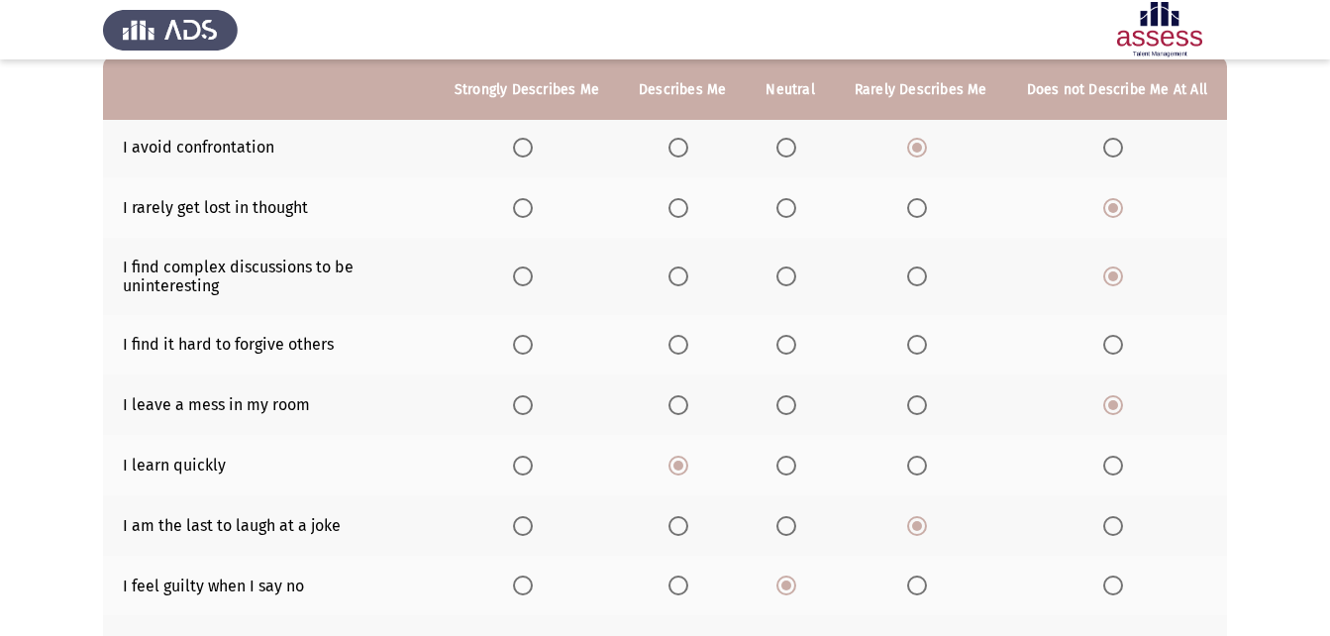
click at [791, 352] on span "Select an option" at bounding box center [787, 345] width 20 height 20
click at [791, 352] on input "Select an option" at bounding box center [787, 345] width 20 height 20
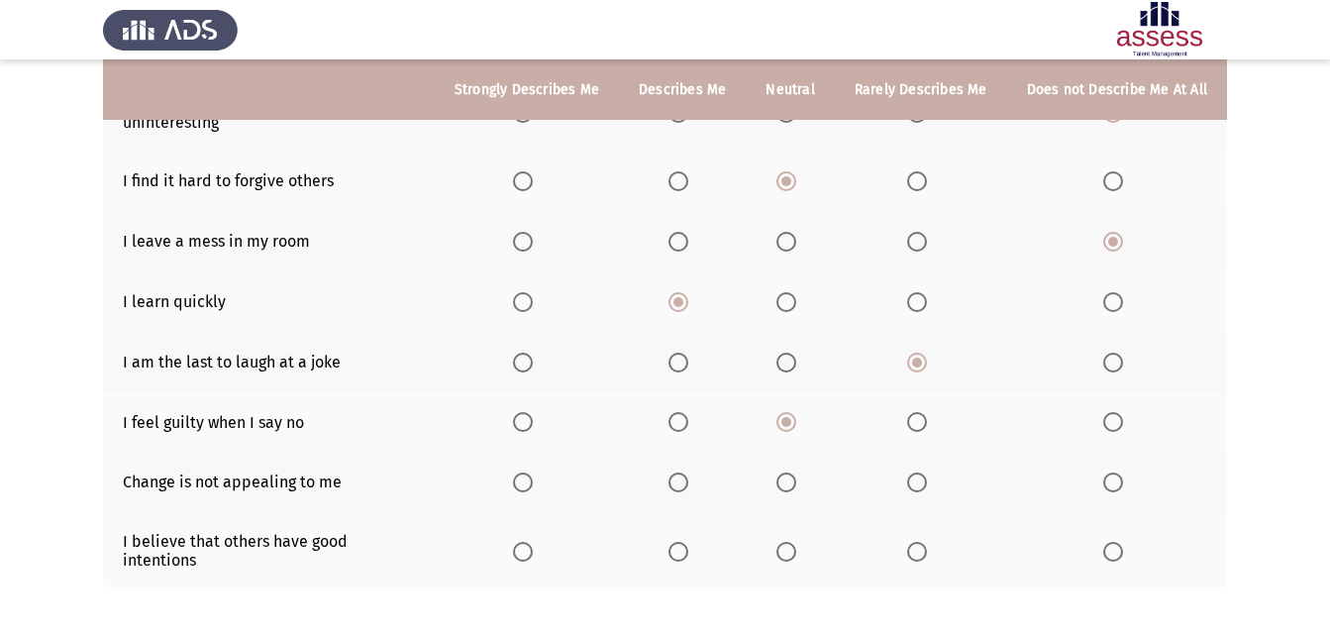
scroll to position [396, 0]
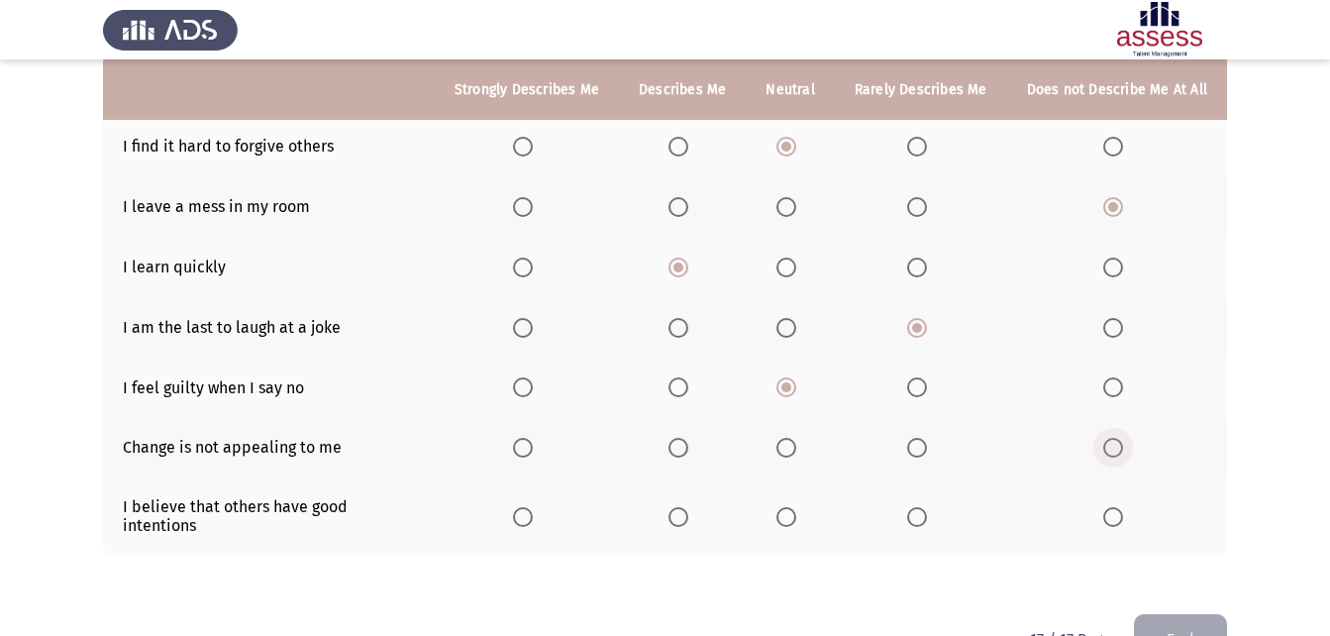
click at [1107, 452] on span "Select an option" at bounding box center [1114, 448] width 20 height 20
click at [1107, 452] on input "Select an option" at bounding box center [1114, 448] width 20 height 20
click at [776, 495] on th at bounding box center [790, 515] width 88 height 77
click at [791, 507] on span "Select an option" at bounding box center [787, 517] width 20 height 20
click at [791, 507] on input "Select an option" at bounding box center [787, 517] width 20 height 20
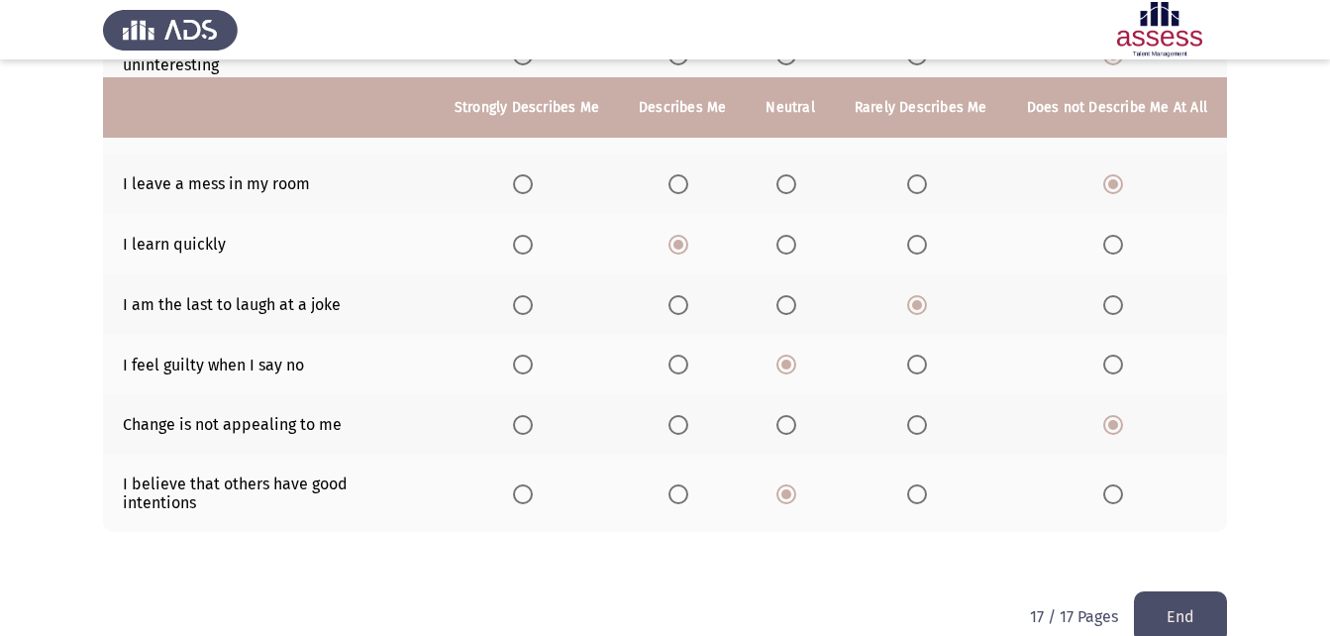
scroll to position [437, 0]
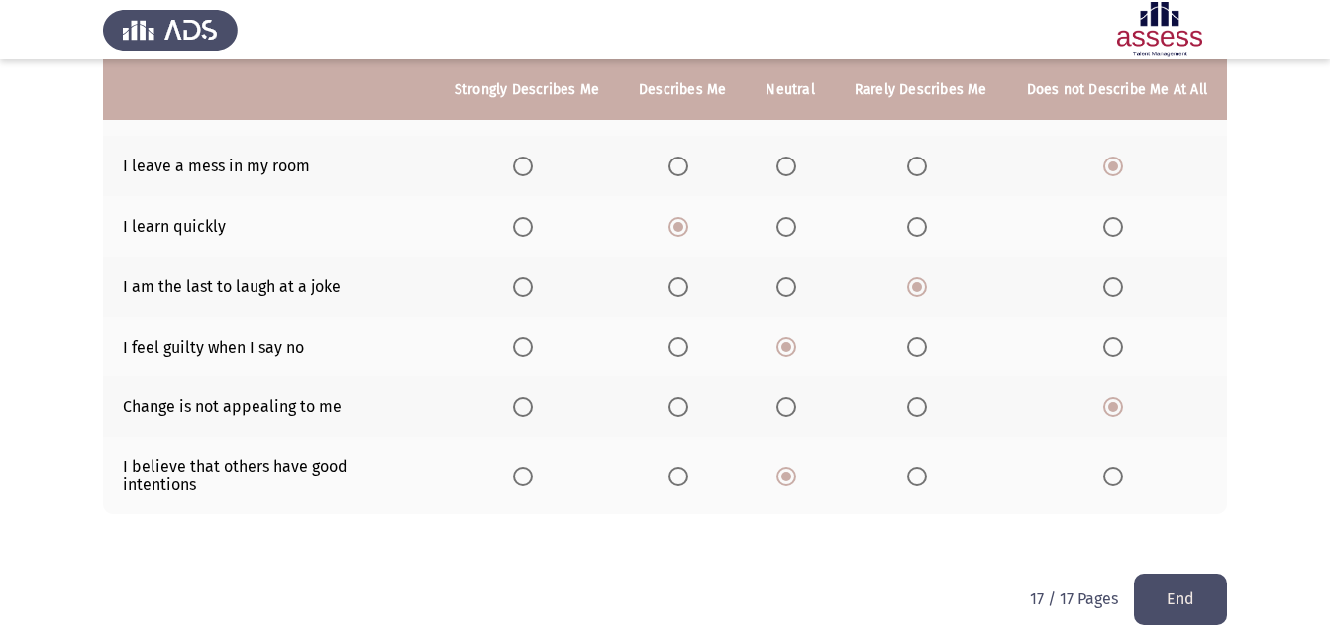
click at [1165, 574] on button "End" at bounding box center [1180, 599] width 93 height 51
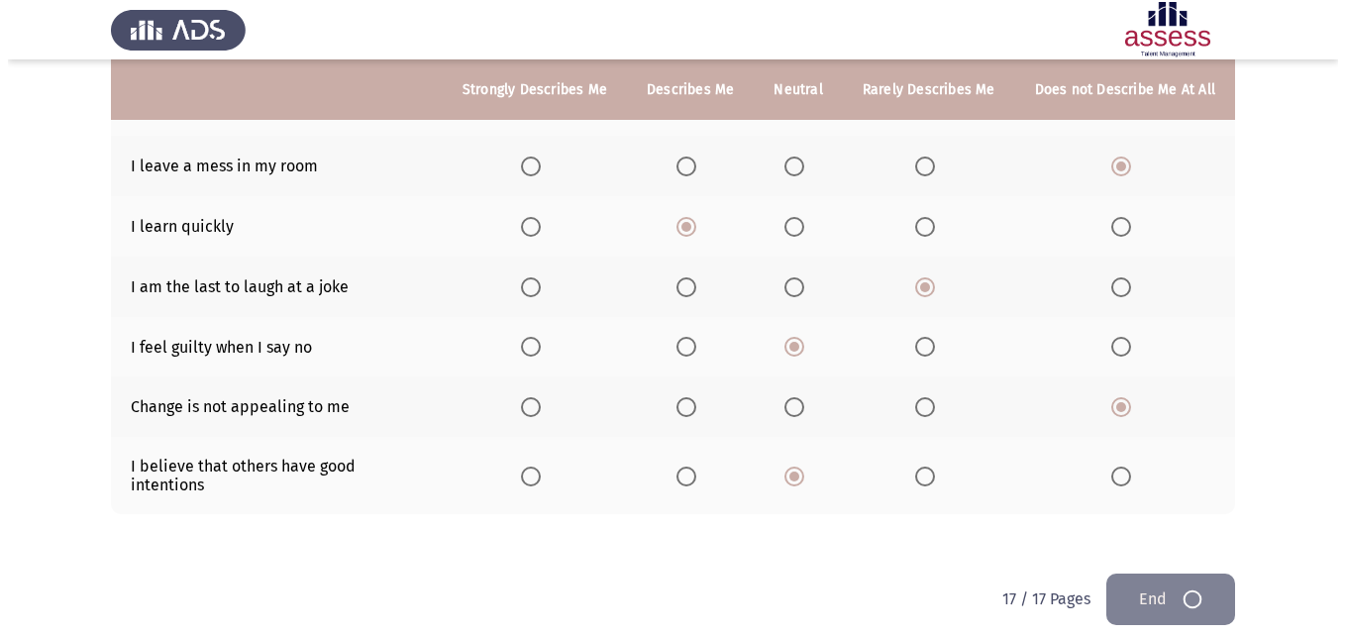
scroll to position [0, 0]
